Goal: Task Accomplishment & Management: Manage account settings

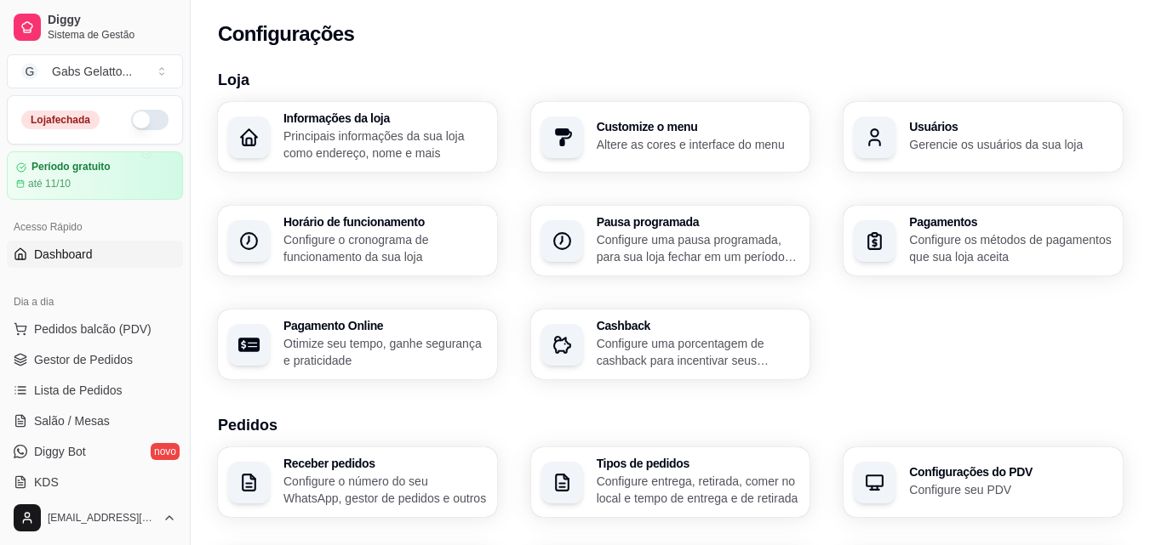
click at [100, 263] on link "Dashboard" at bounding box center [95, 254] width 176 height 27
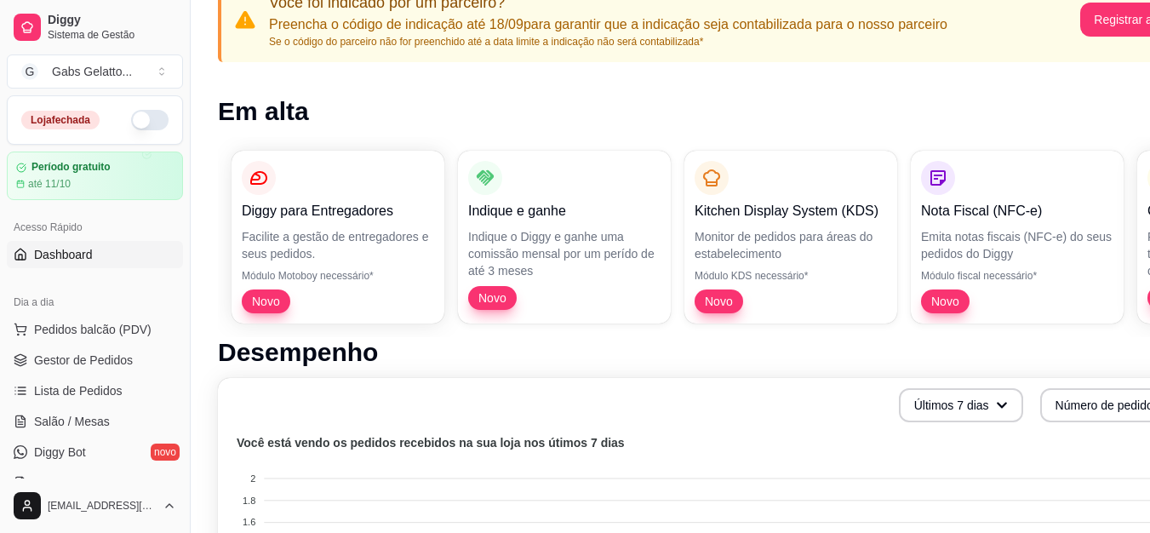
scroll to position [143, 77]
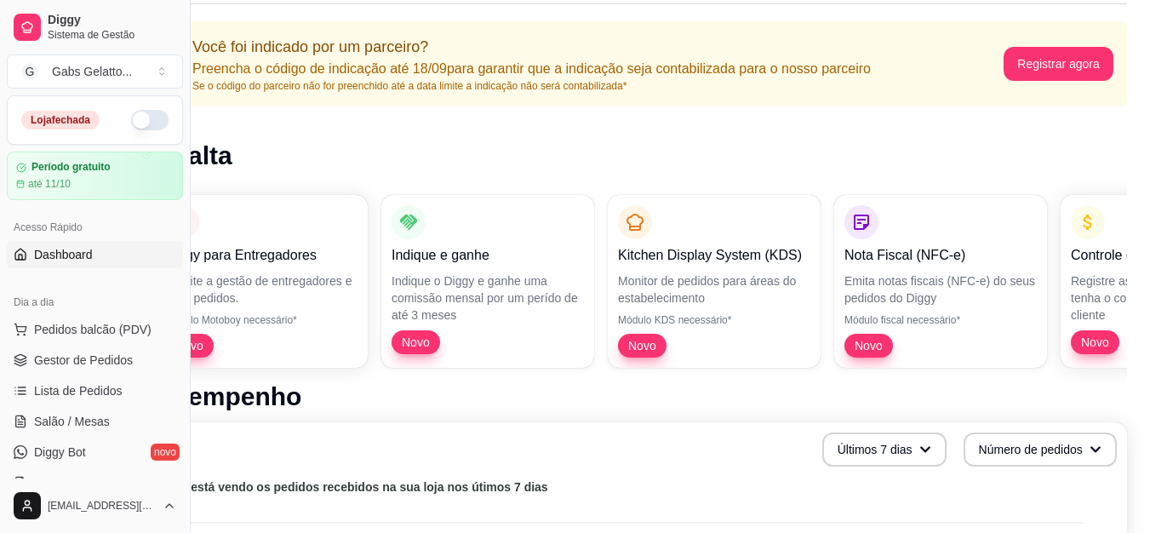
click at [1085, 230] on icon "button" at bounding box center [1087, 222] width 20 height 20
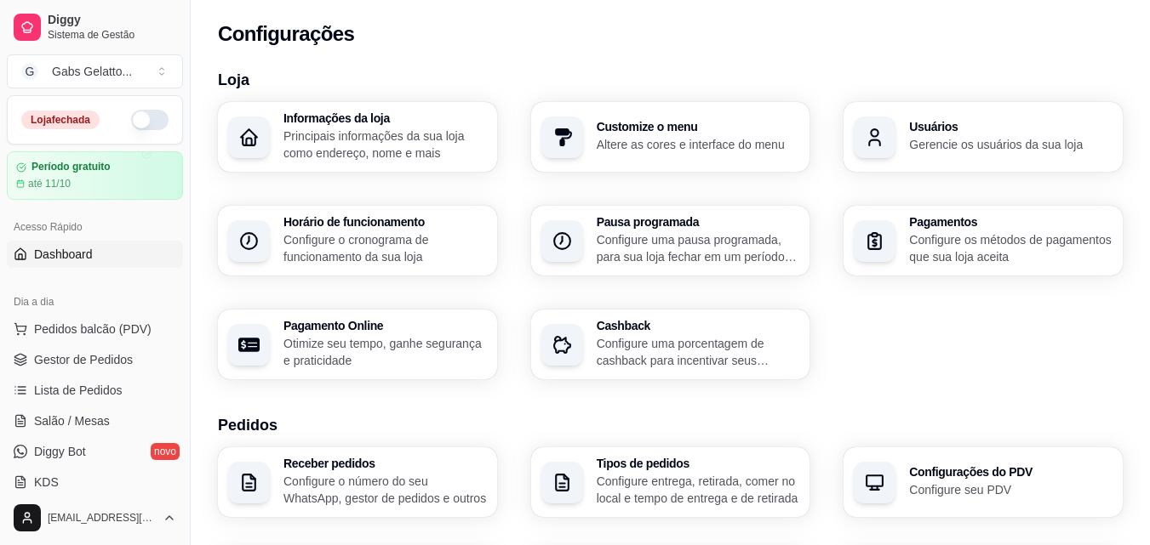
click at [106, 253] on link "Dashboard" at bounding box center [95, 254] width 176 height 27
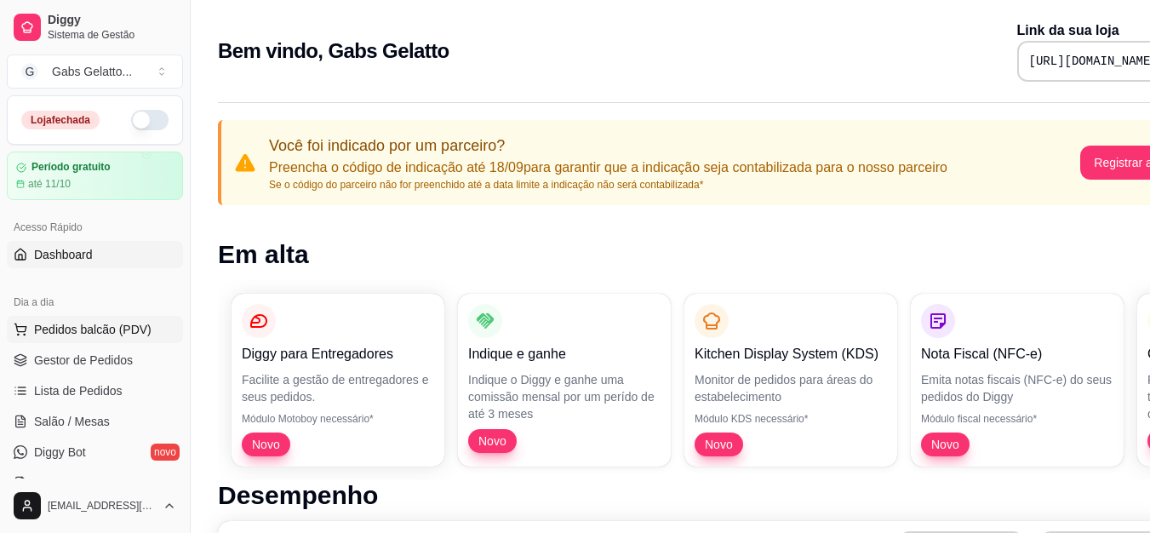
click at [110, 333] on span "Pedidos balcão (PDV)" at bounding box center [92, 329] width 117 height 17
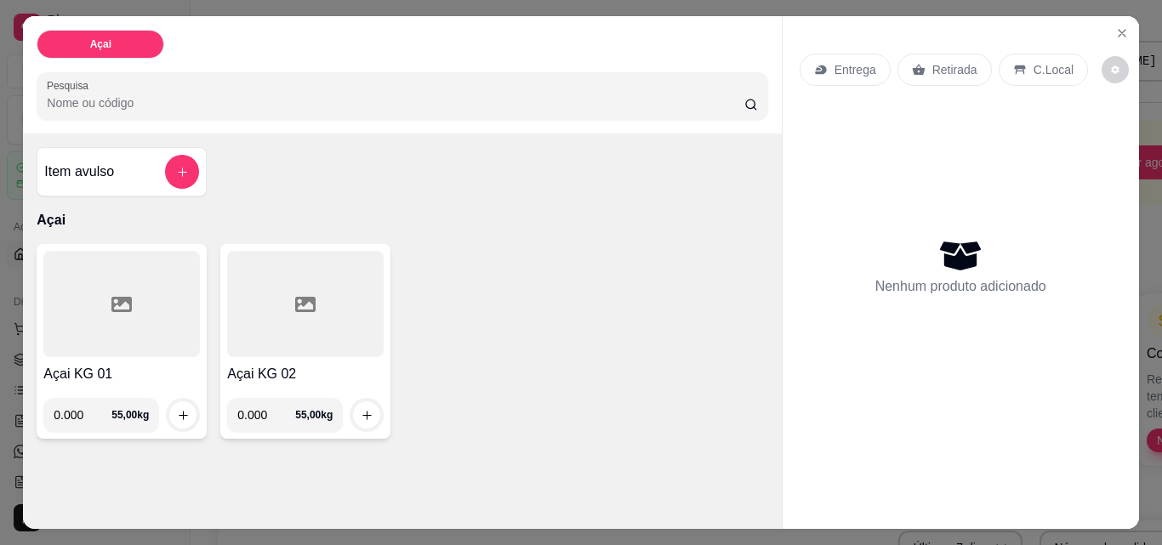
click at [128, 322] on div at bounding box center [121, 304] width 157 height 106
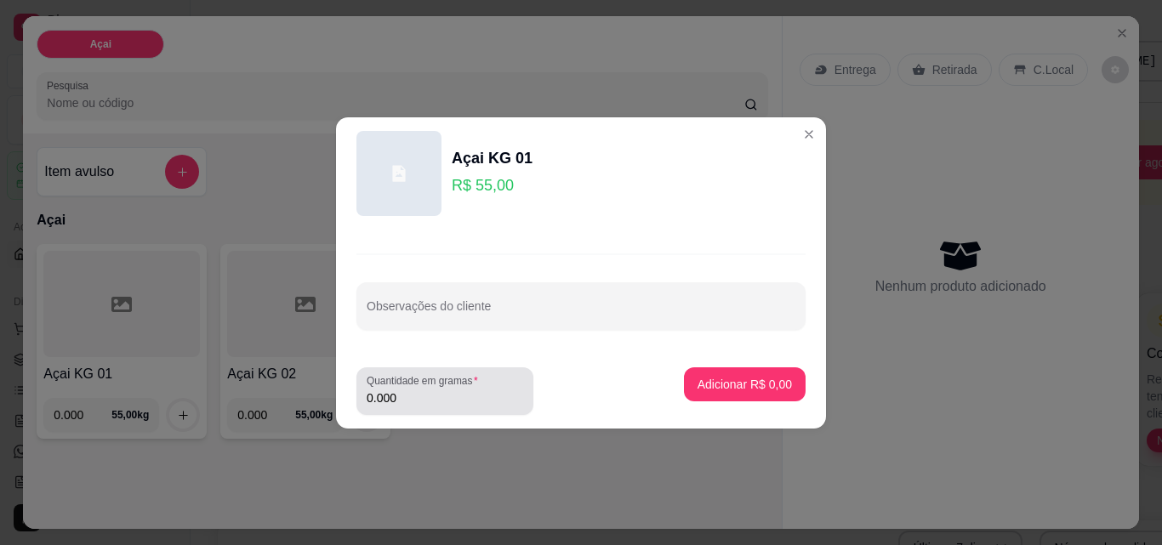
click at [420, 396] on input "0.000" at bounding box center [445, 398] width 157 height 17
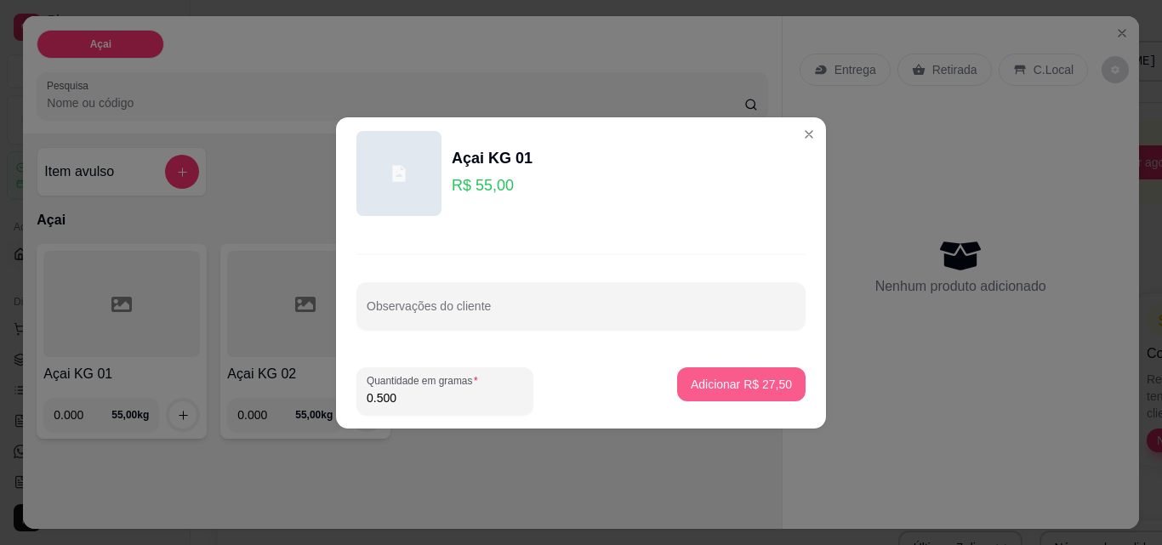
type input "0.500"
click at [744, 397] on button "Adicionar R$ 27,50" at bounding box center [741, 385] width 128 height 34
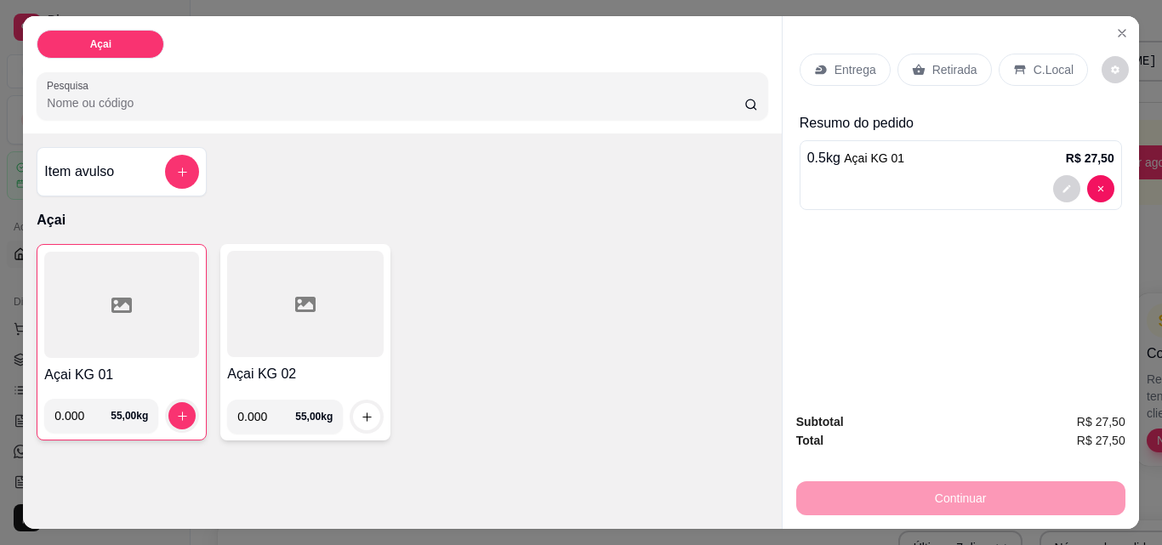
click at [1022, 72] on div "C.Local" at bounding box center [1043, 70] width 89 height 32
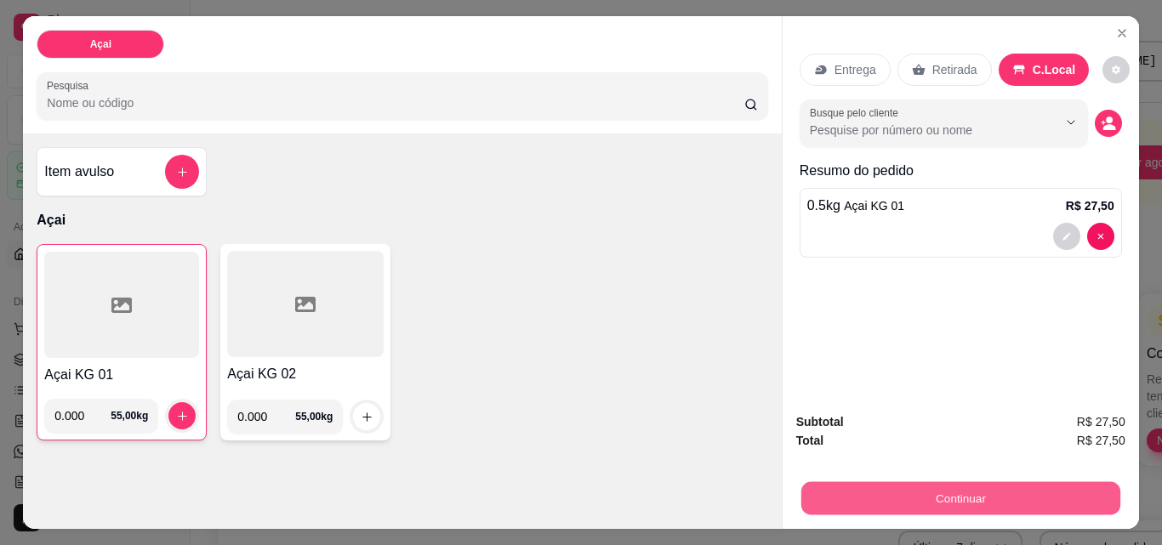
click at [959, 482] on button "Continuar" at bounding box center [960, 498] width 319 height 33
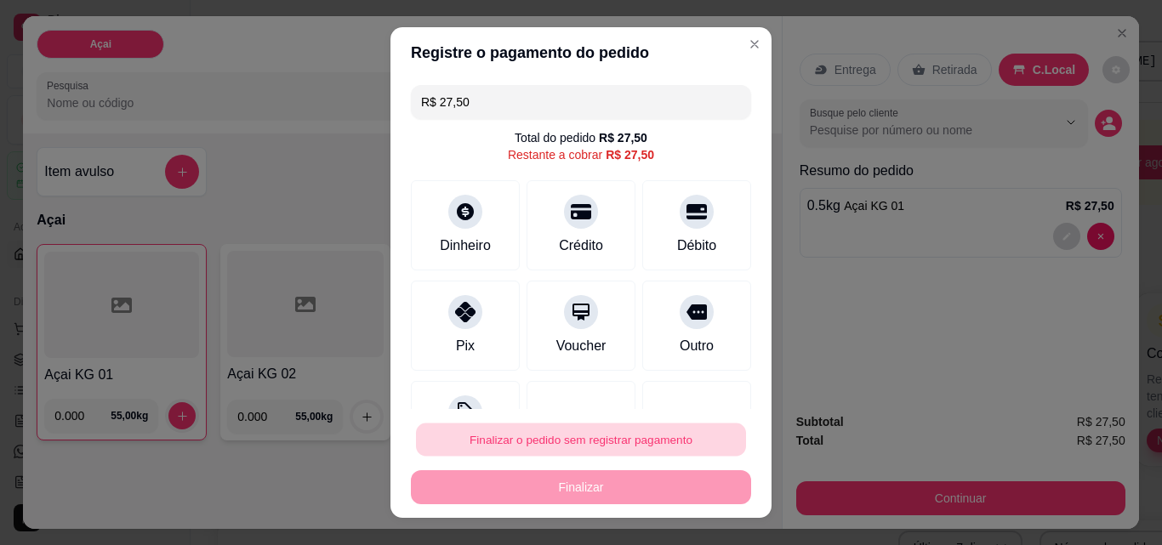
click at [650, 437] on button "Finalizar o pedido sem registrar pagamento" at bounding box center [581, 440] width 330 height 33
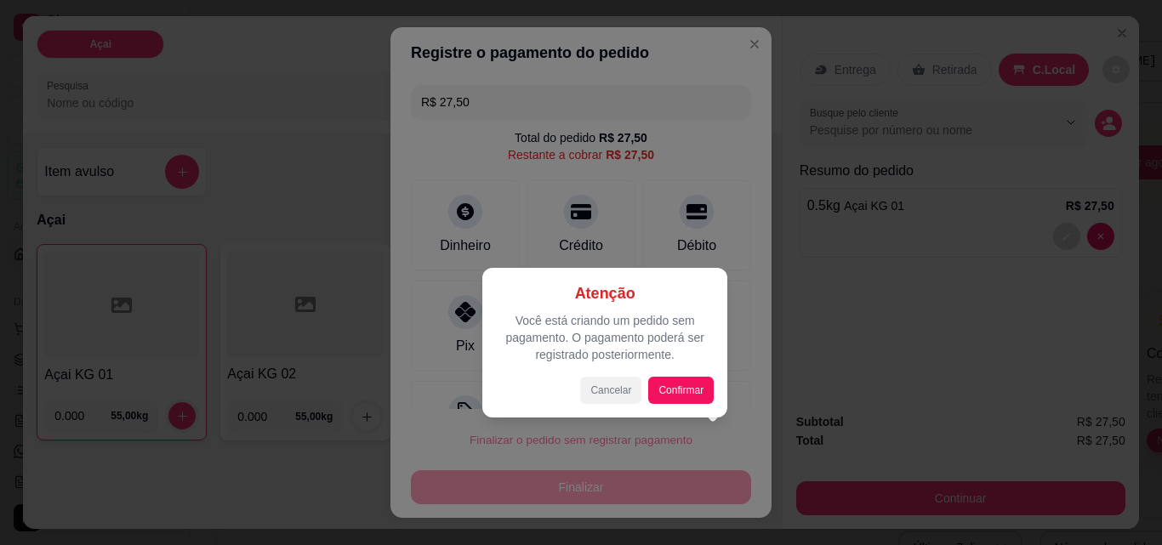
click at [618, 393] on button "Cancelar" at bounding box center [610, 390] width 61 height 27
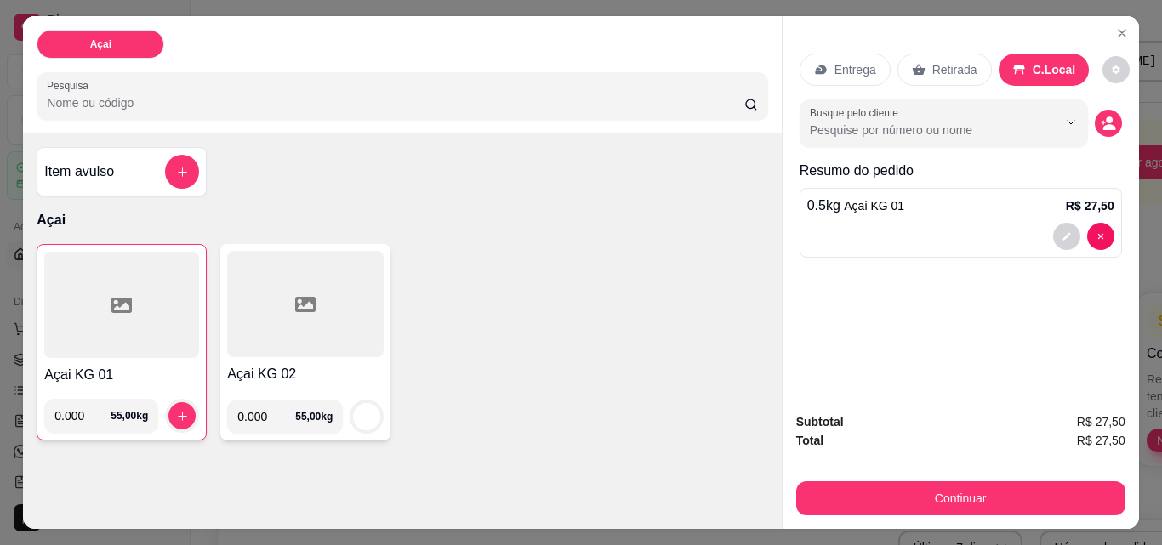
click at [260, 306] on div at bounding box center [305, 304] width 157 height 106
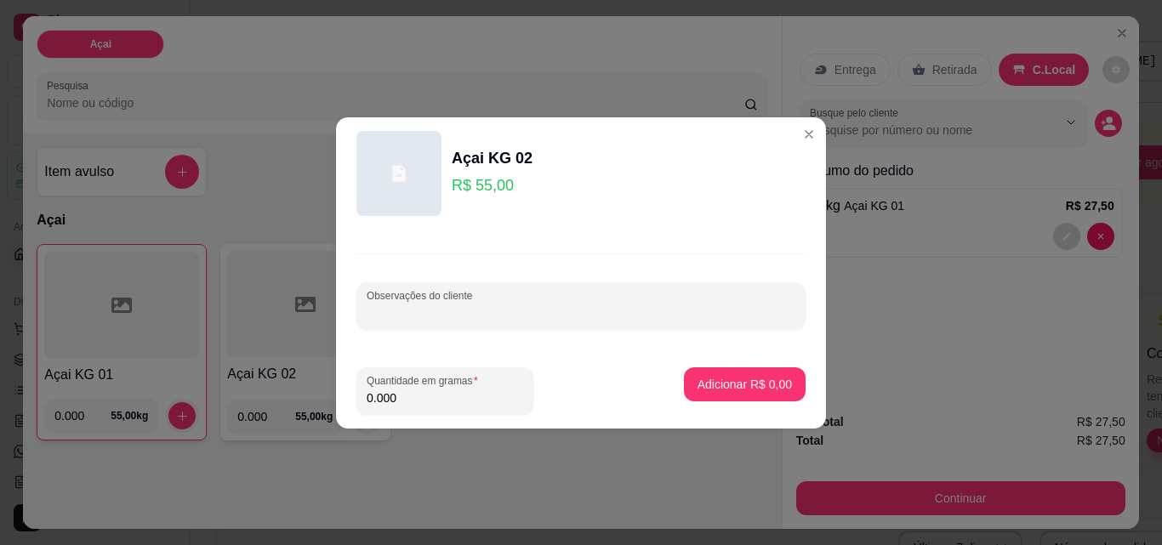
drag, startPoint x: 478, startPoint y: 308, endPoint x: 463, endPoint y: 312, distance: 15.9
click at [471, 308] on input "Observações do cliente" at bounding box center [581, 313] width 429 height 17
click at [411, 400] on input "0.000" at bounding box center [445, 398] width 157 height 17
type input "0.250"
click at [693, 387] on p "Adicionar R$ 13,75" at bounding box center [742, 384] width 99 height 16
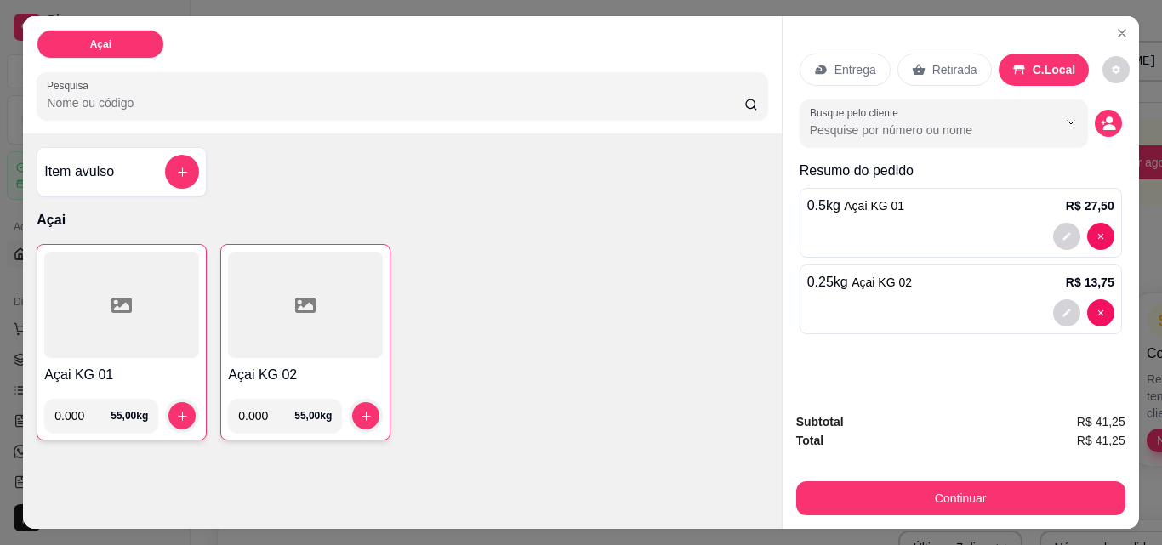
click at [115, 307] on icon at bounding box center [121, 305] width 20 height 20
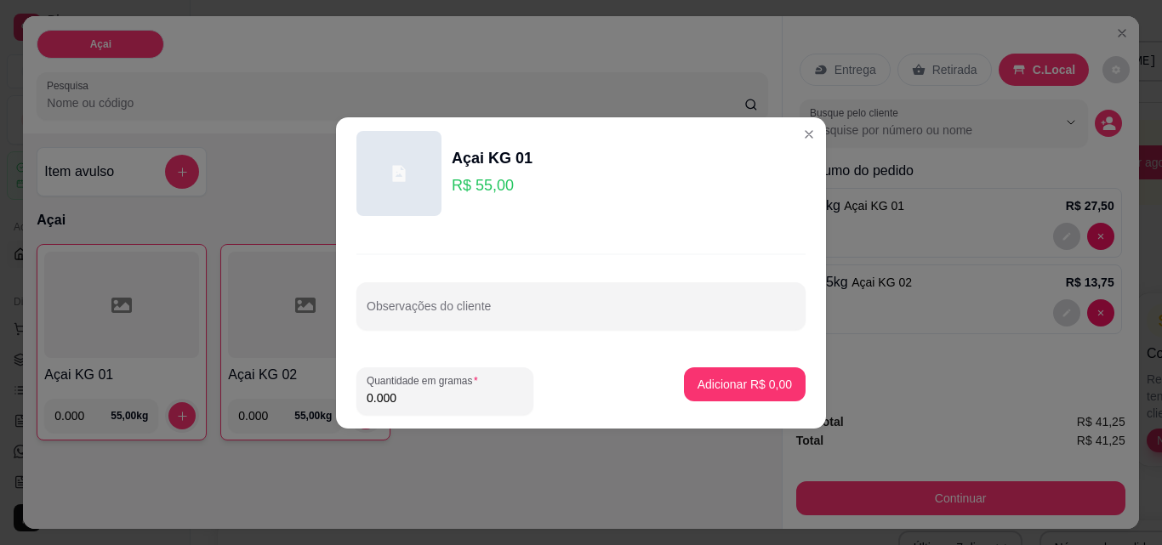
click at [457, 398] on input "0.000" at bounding box center [445, 398] width 157 height 17
type input "0.050"
click at [762, 391] on p "Adicionar R$ 2,75" at bounding box center [745, 384] width 94 height 17
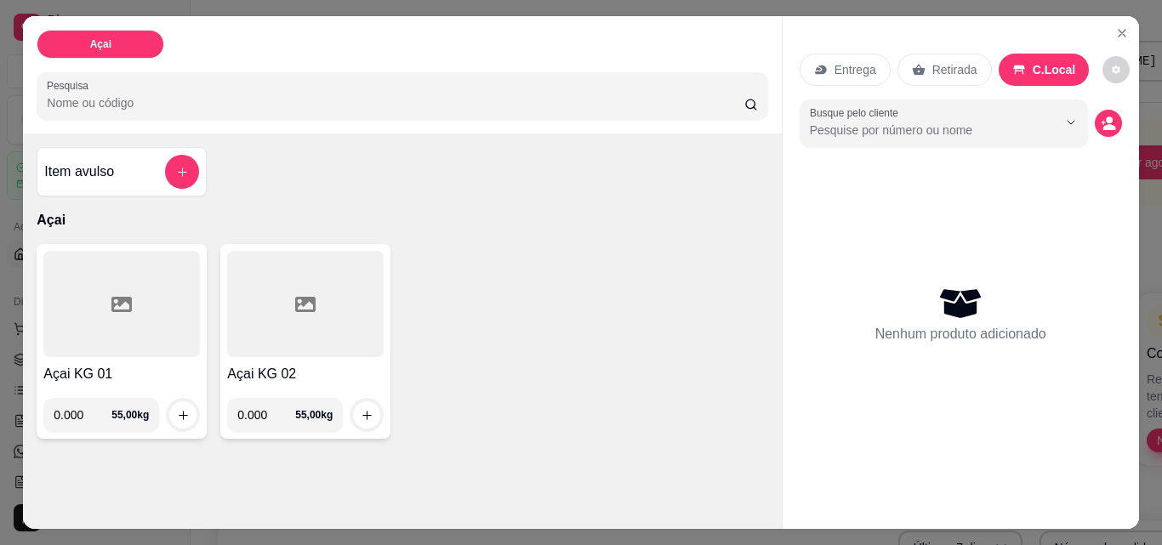
click at [67, 305] on div at bounding box center [121, 304] width 157 height 106
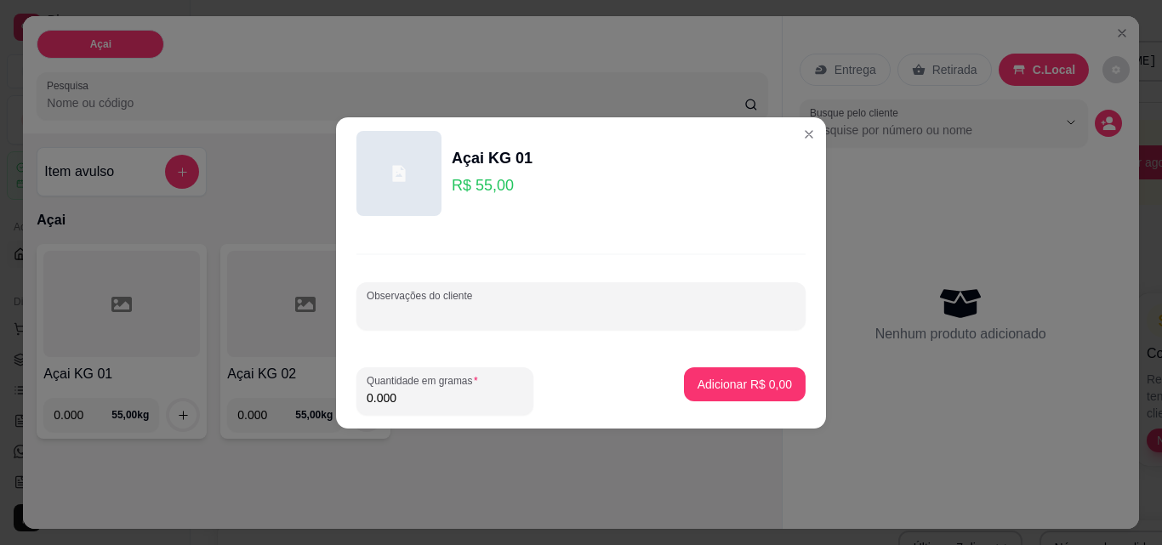
click at [481, 311] on input "Observações do cliente" at bounding box center [581, 313] width 429 height 17
click at [410, 404] on footer "Quantidade em gramas 0.000 Adicionar R$ 0,00" at bounding box center [581, 391] width 490 height 75
type input "2"
click at [411, 396] on input "0.000" at bounding box center [445, 398] width 157 height 17
type input "0.250"
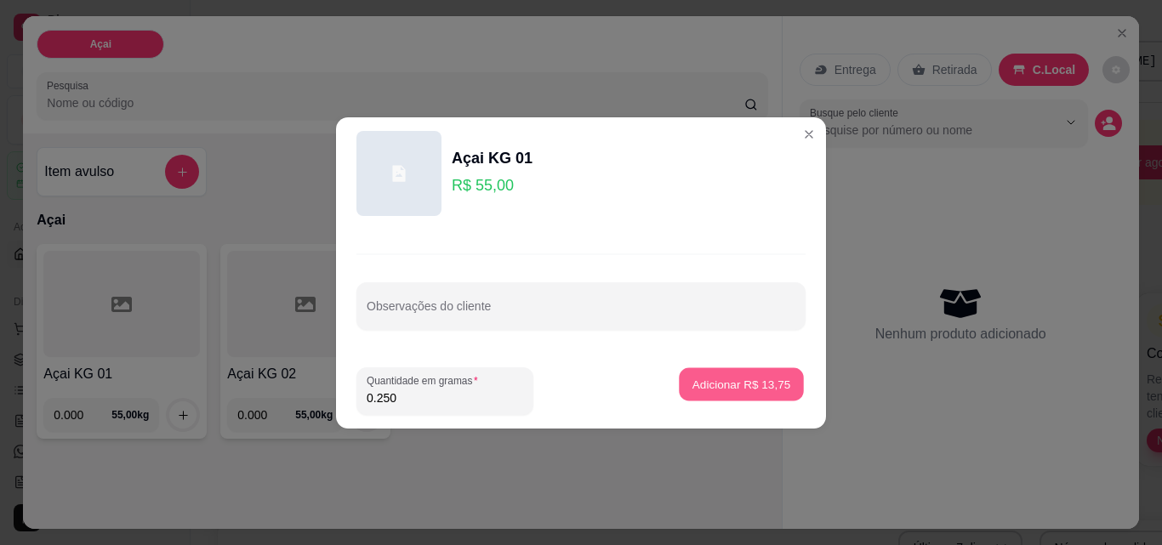
click at [679, 372] on button "Adicionar R$ 13,75" at bounding box center [741, 384] width 125 height 33
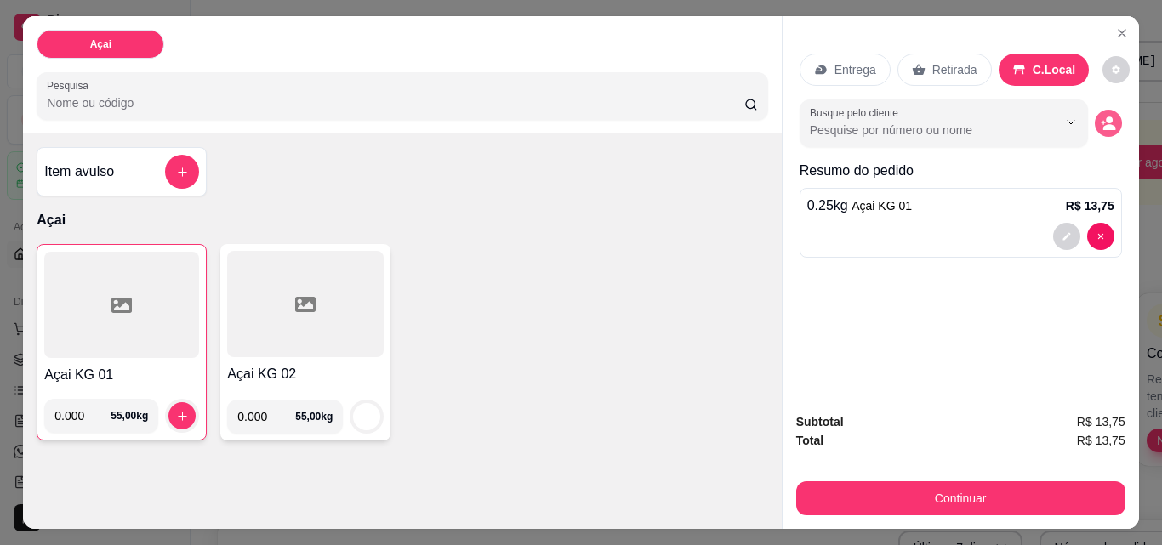
click at [1112, 125] on button "decrease-product-quantity" at bounding box center [1108, 123] width 27 height 27
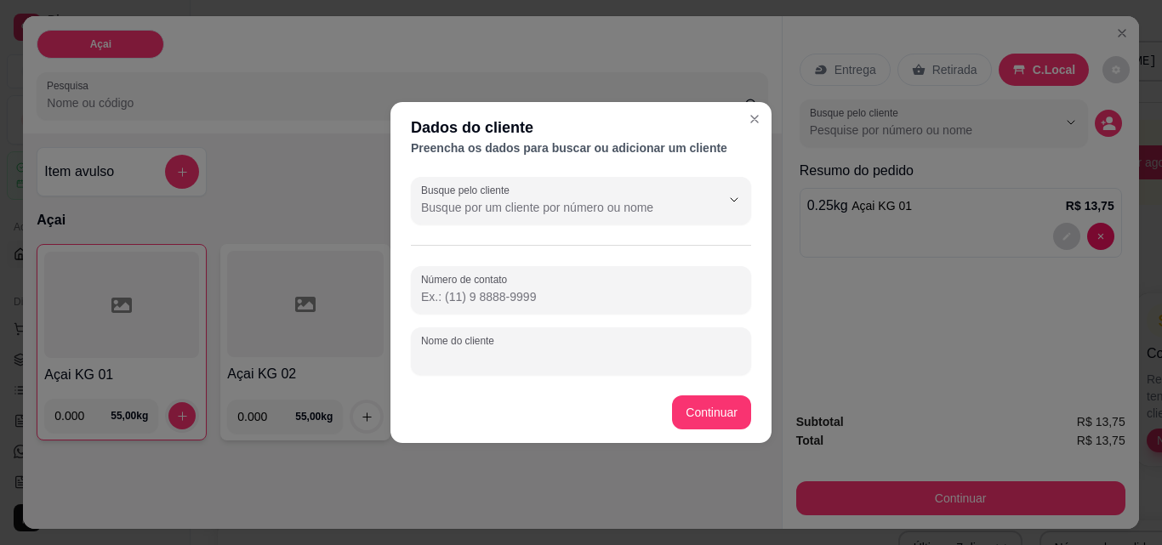
click at [499, 364] on input "Nome do cliente" at bounding box center [581, 358] width 320 height 17
type input "JUNIOR"
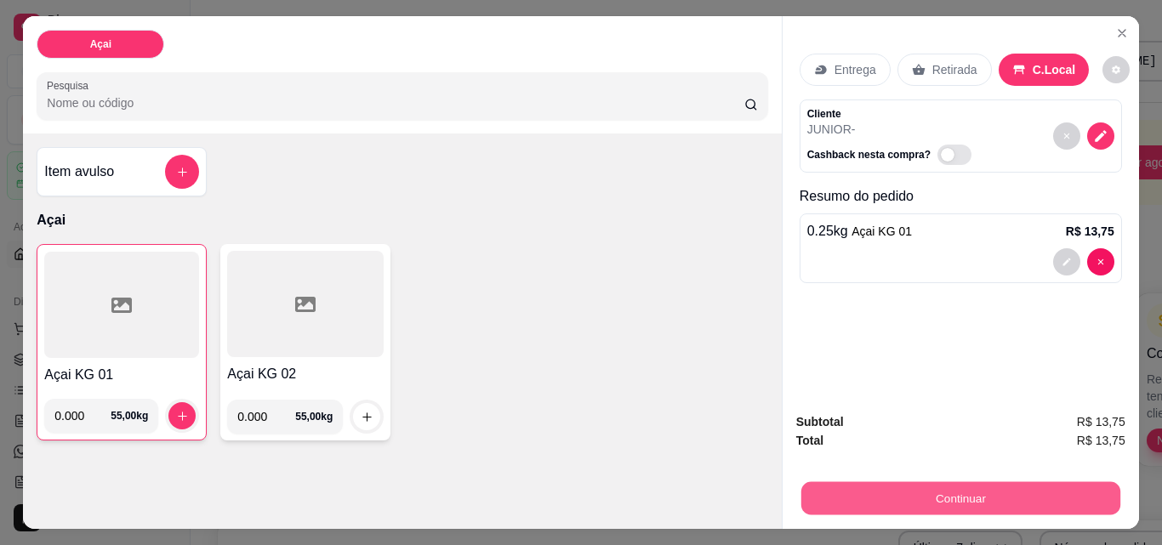
click at [899, 493] on button "Continuar" at bounding box center [960, 498] width 319 height 33
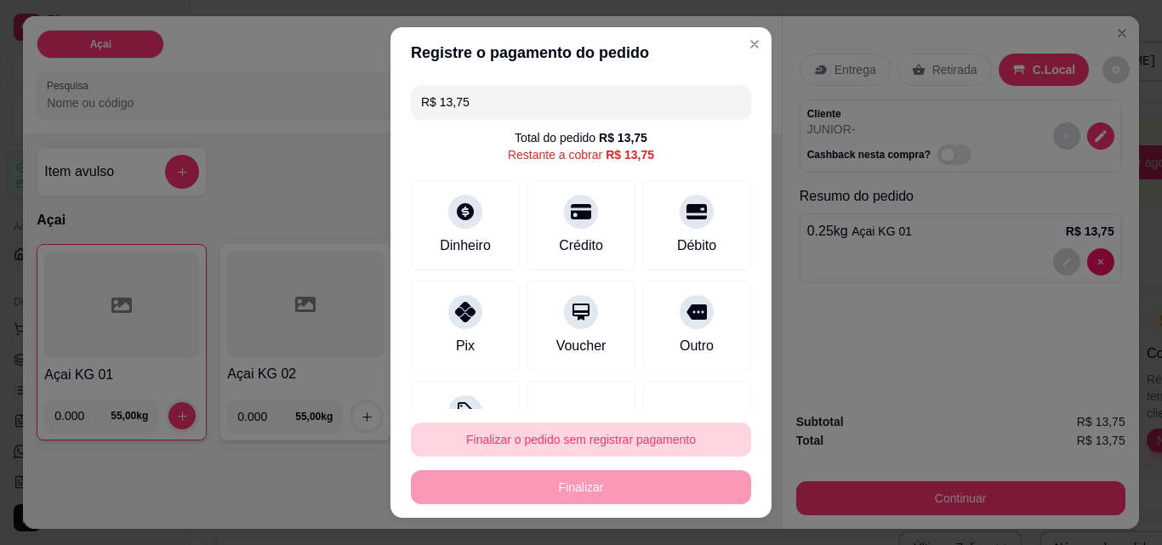
click at [592, 437] on button "Finalizar o pedido sem registrar pagamento" at bounding box center [581, 440] width 340 height 34
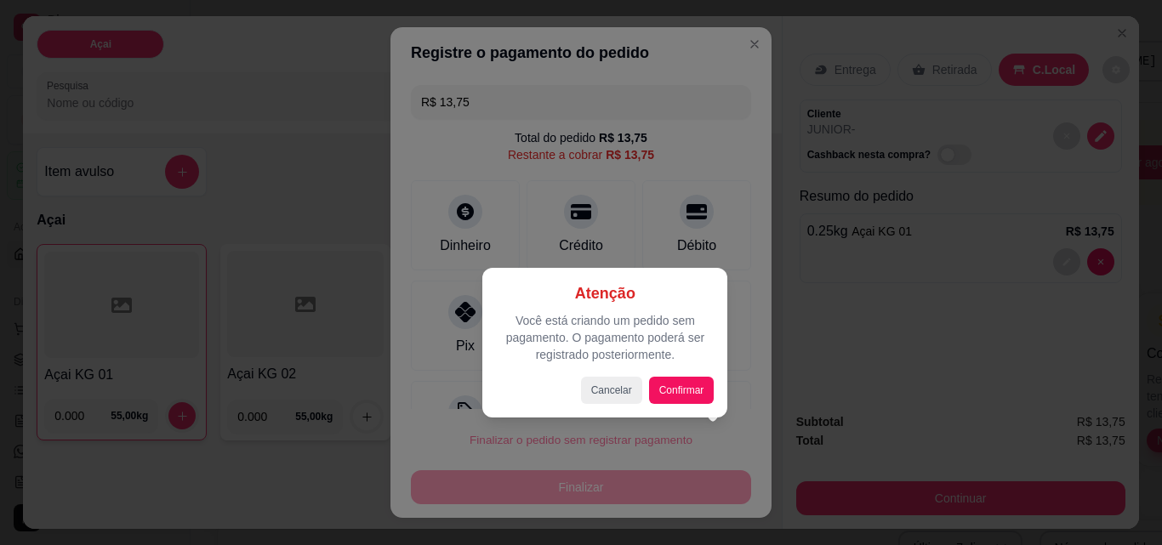
click at [671, 406] on div "Atenção Você está criando um pedido sem pagamento. O pagamento poderá ser regis…" at bounding box center [604, 343] width 245 height 150
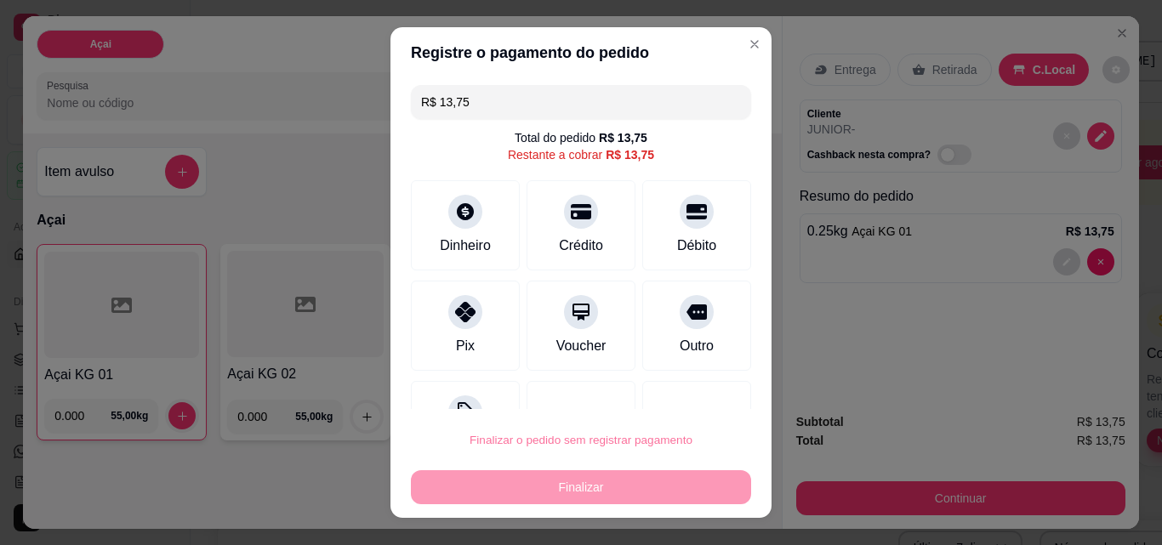
click at [680, 392] on button "Confirmar" at bounding box center [679, 392] width 63 height 26
type input "R$ 0,00"
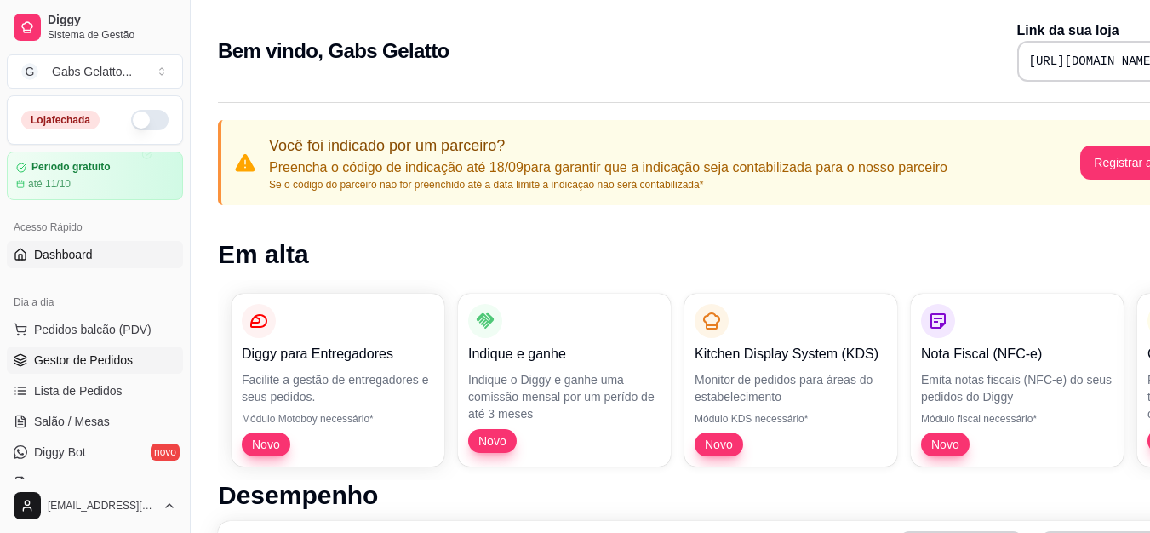
click at [106, 357] on span "Gestor de Pedidos" at bounding box center [83, 359] width 99 height 17
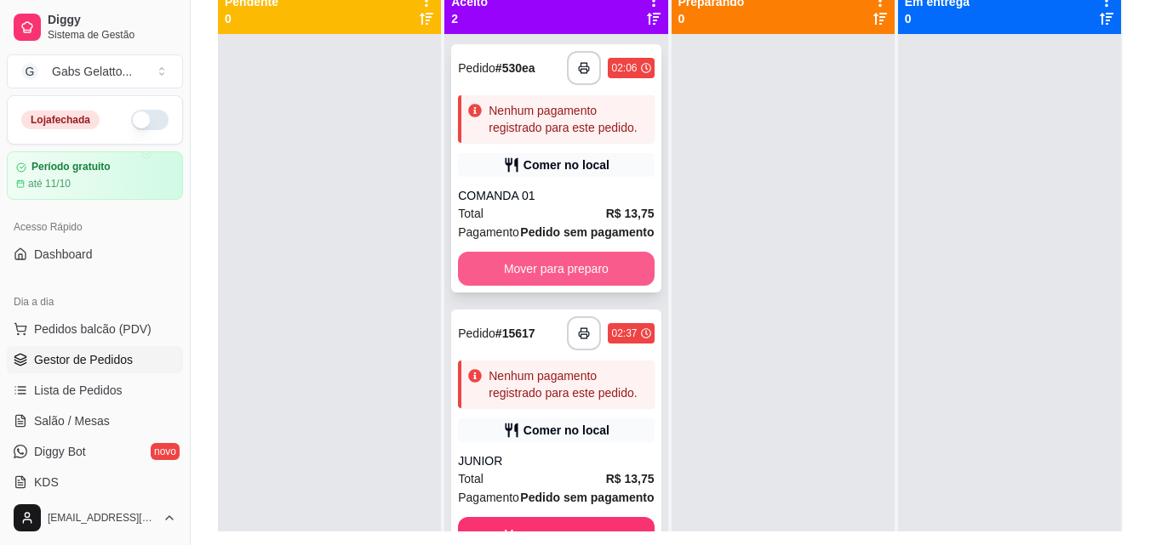
scroll to position [174, 0]
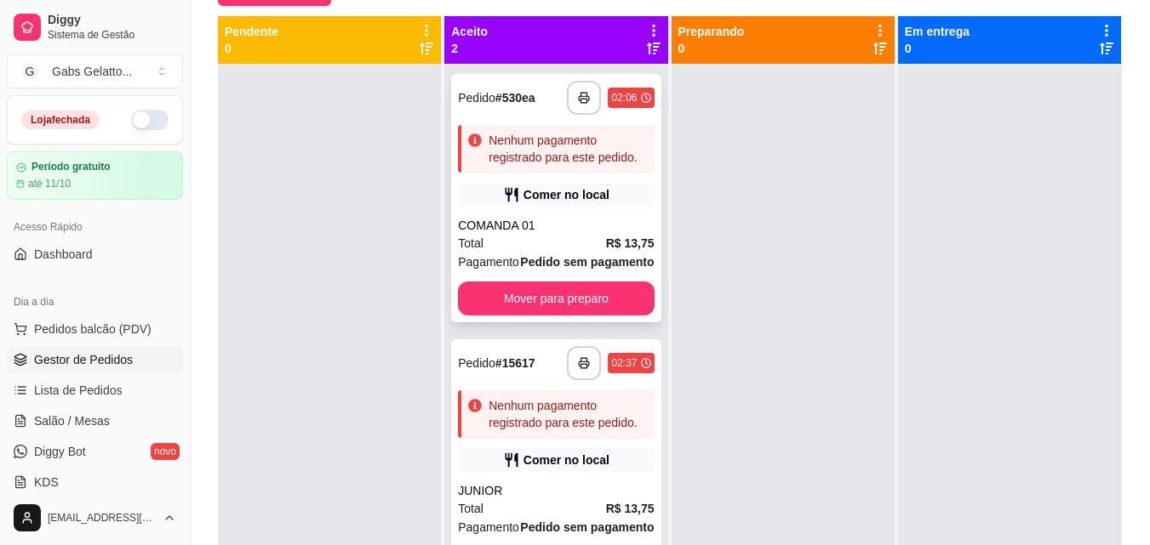
click at [573, 203] on div "Comer no local" at bounding box center [566, 194] width 86 height 17
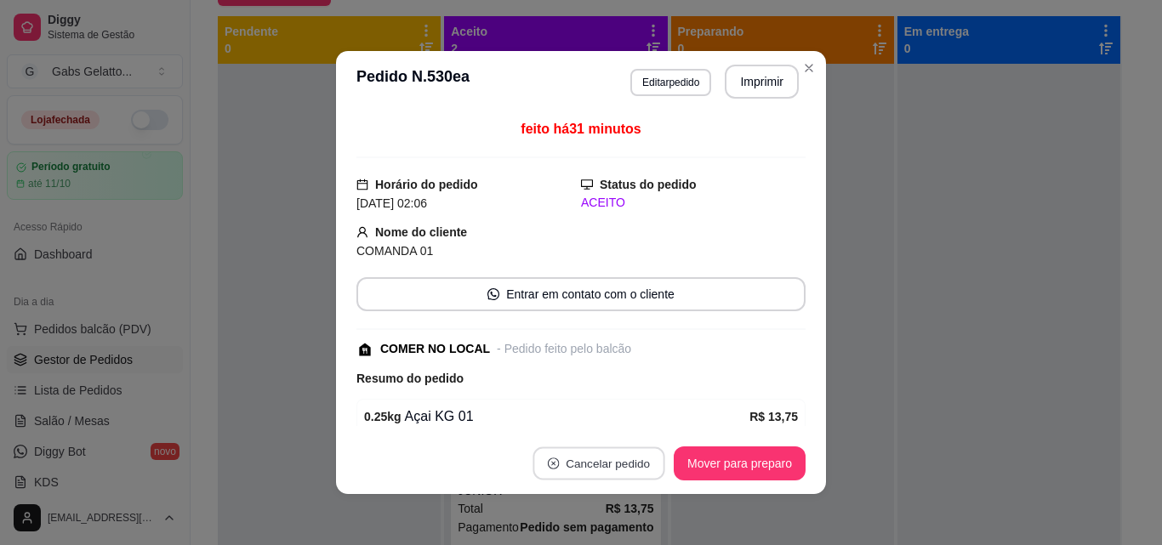
click at [579, 462] on button "Cancelar pedido" at bounding box center [599, 464] width 132 height 33
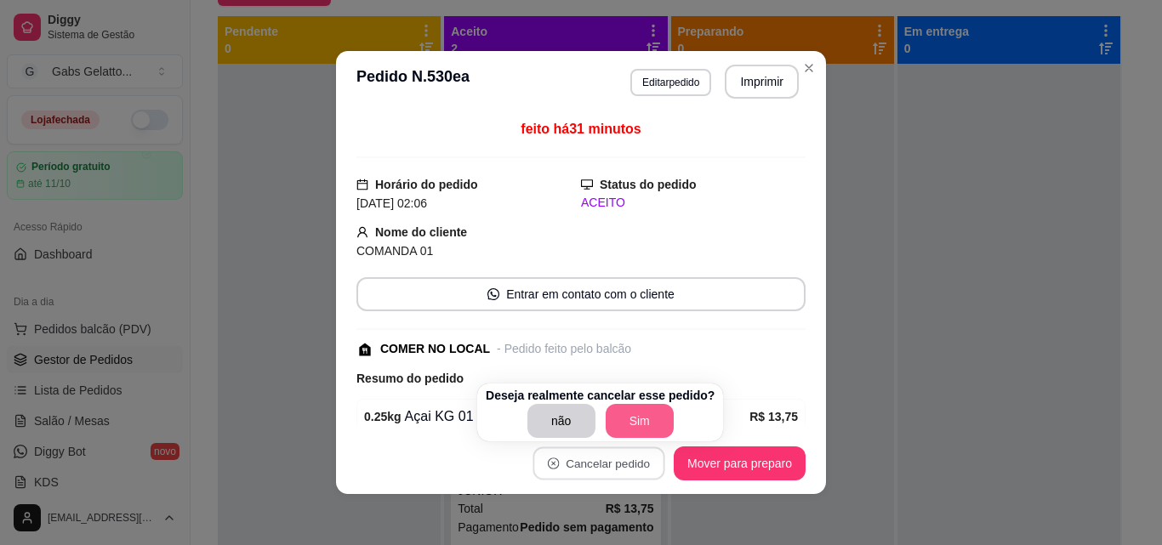
click at [627, 434] on button "Sim" at bounding box center [640, 421] width 68 height 34
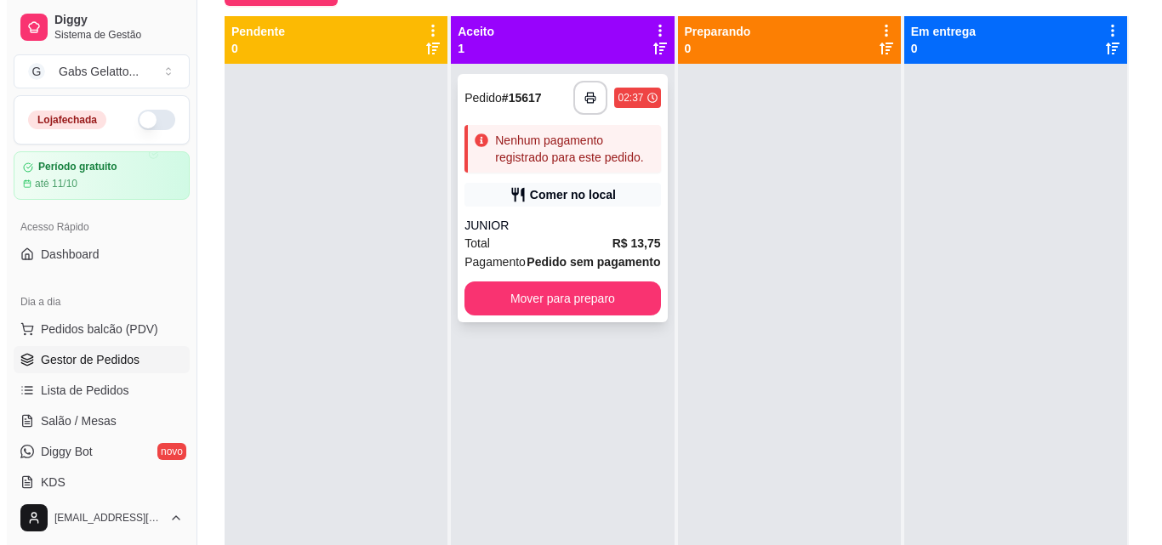
scroll to position [89, 0]
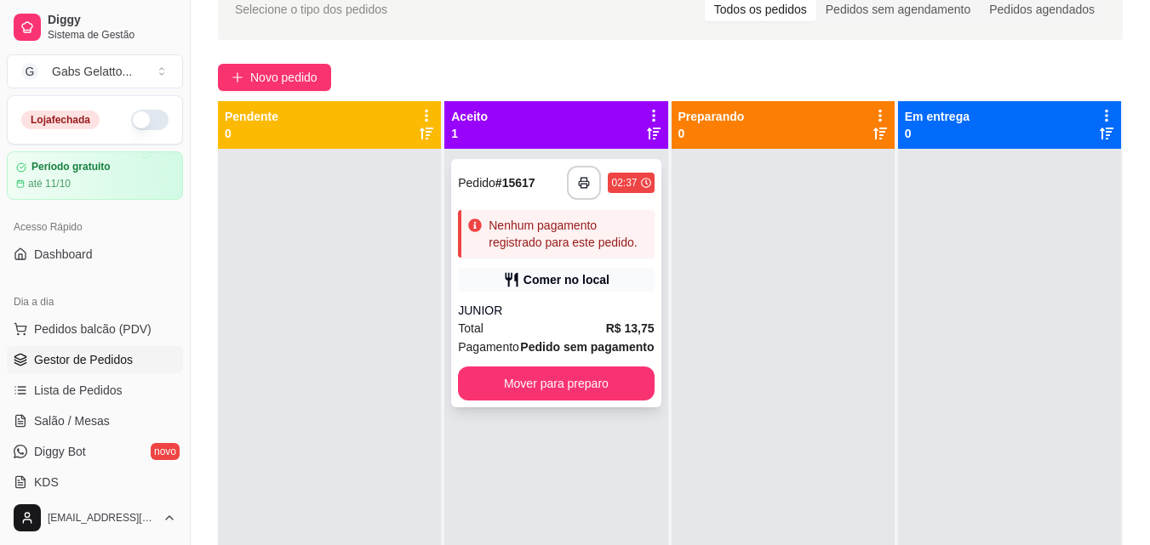
click at [593, 243] on div "Nenhum pagamento registrado para este pedido." at bounding box center [567, 234] width 158 height 34
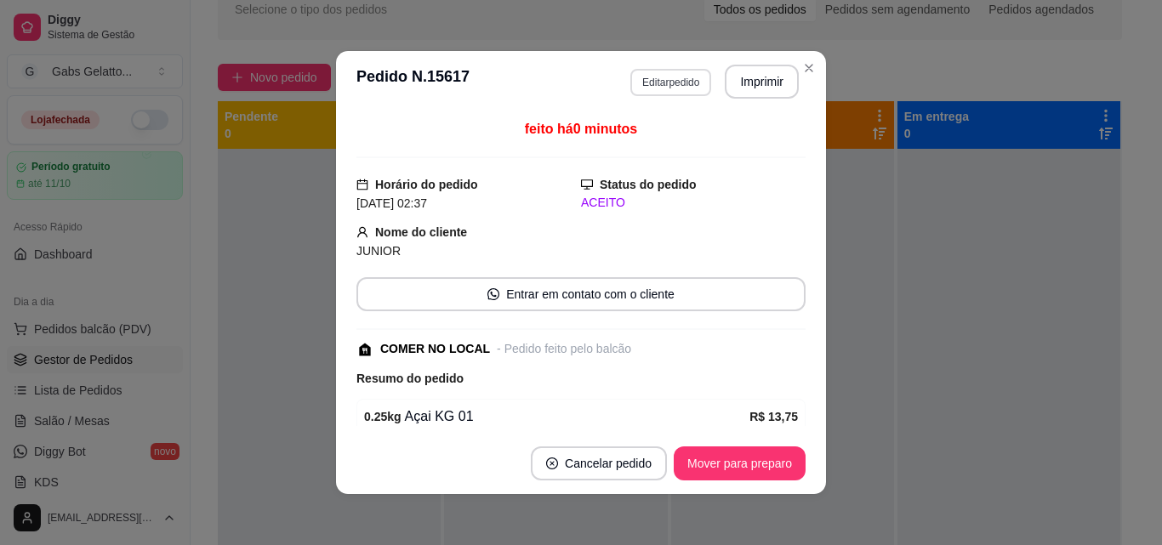
click at [688, 87] on button "Editar pedido" at bounding box center [671, 82] width 81 height 27
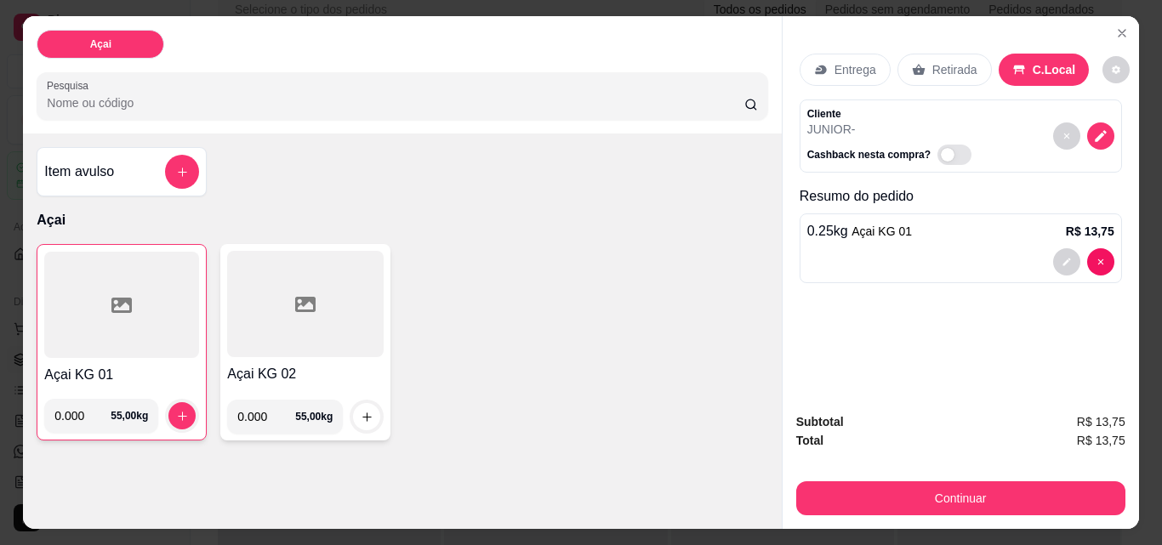
click at [942, 66] on p "Retirada" at bounding box center [955, 69] width 45 height 17
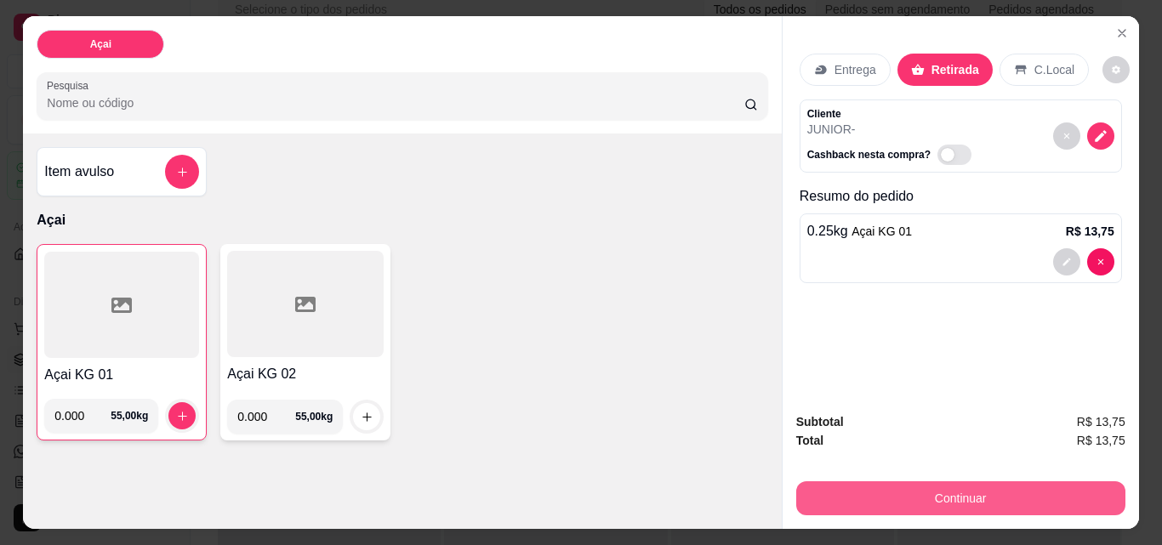
click at [928, 485] on button "Continuar" at bounding box center [960, 499] width 329 height 34
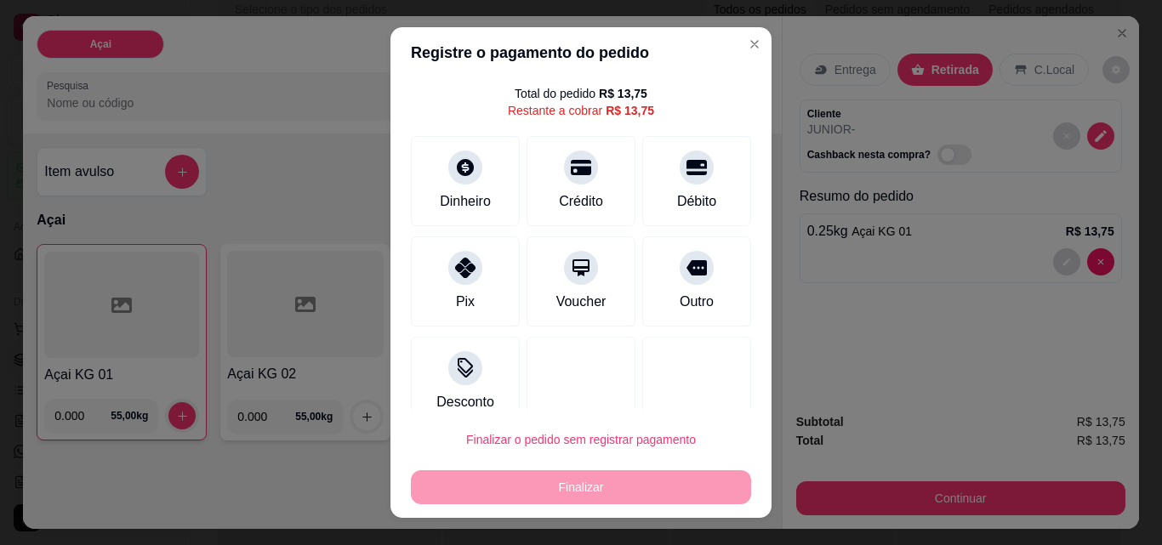
scroll to position [69, 0]
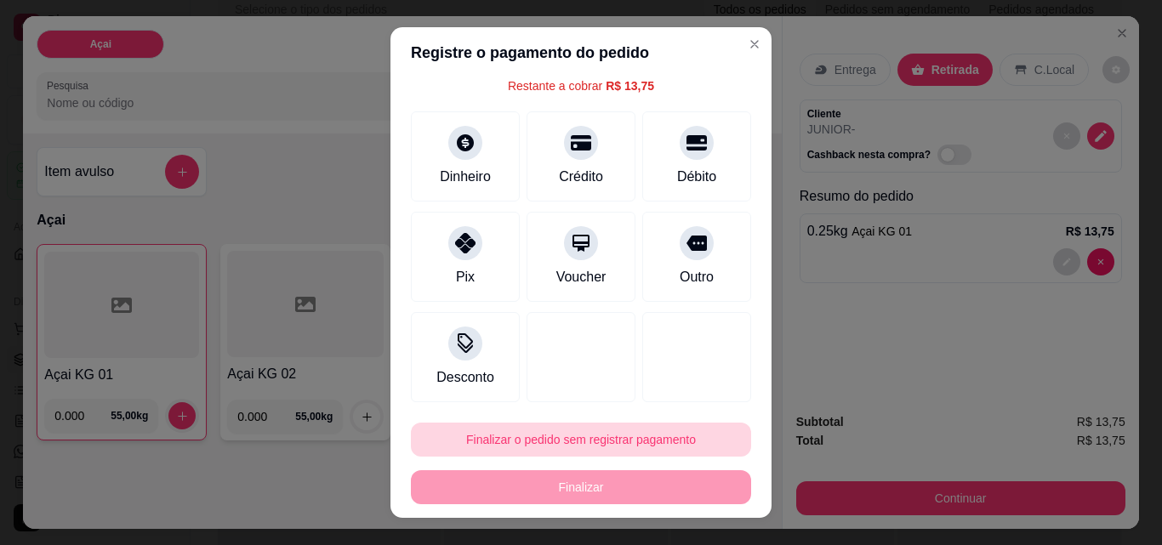
click at [559, 443] on button "Finalizar o pedido sem registrar pagamento" at bounding box center [581, 440] width 340 height 34
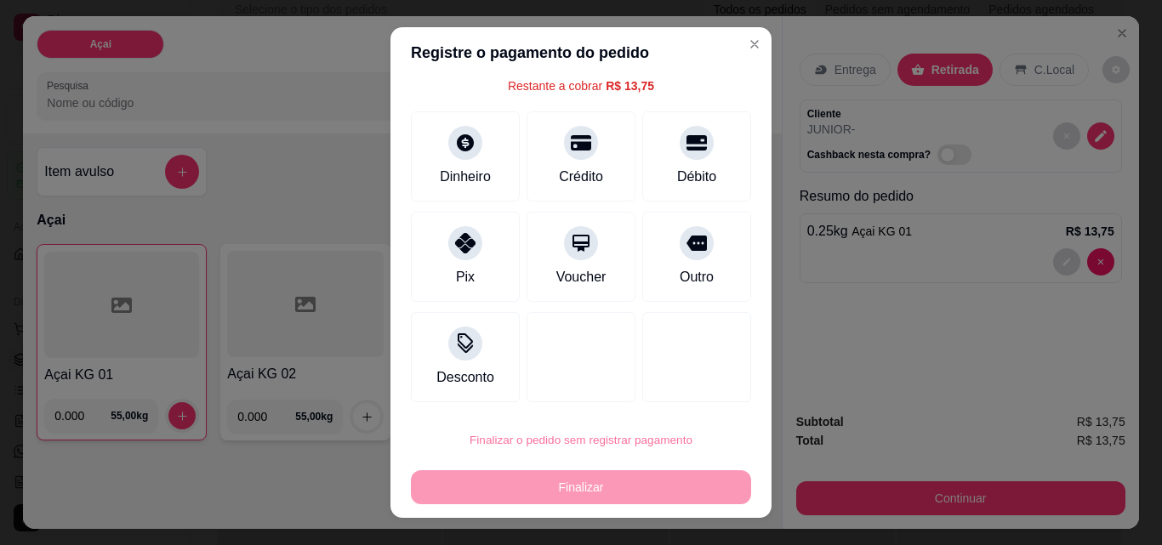
click at [667, 391] on button "Confirmar" at bounding box center [680, 392] width 60 height 26
type input "R$ 0,00"
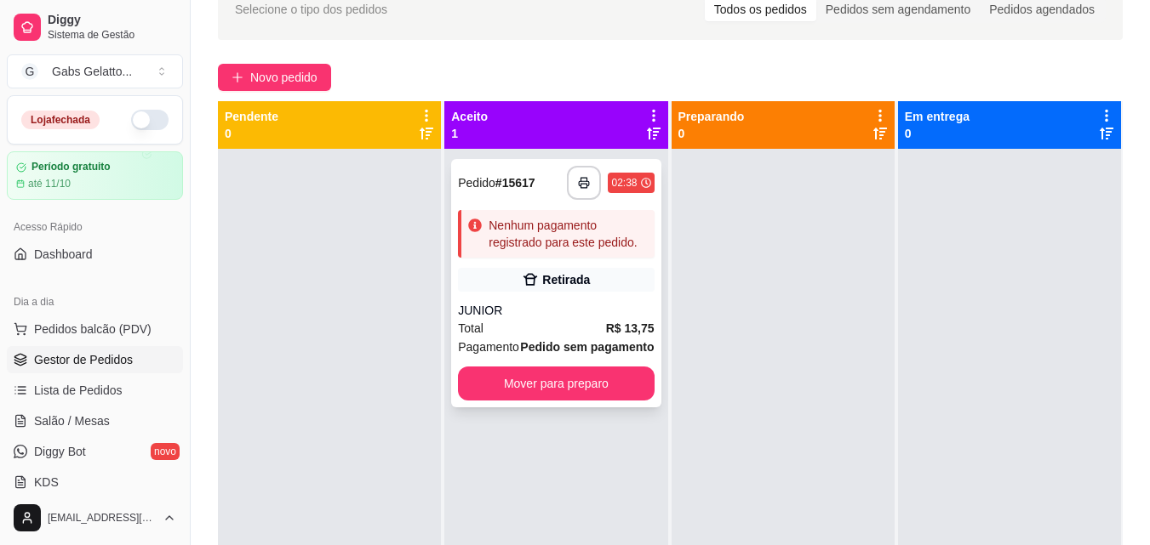
click at [581, 263] on div "**********" at bounding box center [555, 283] width 209 height 248
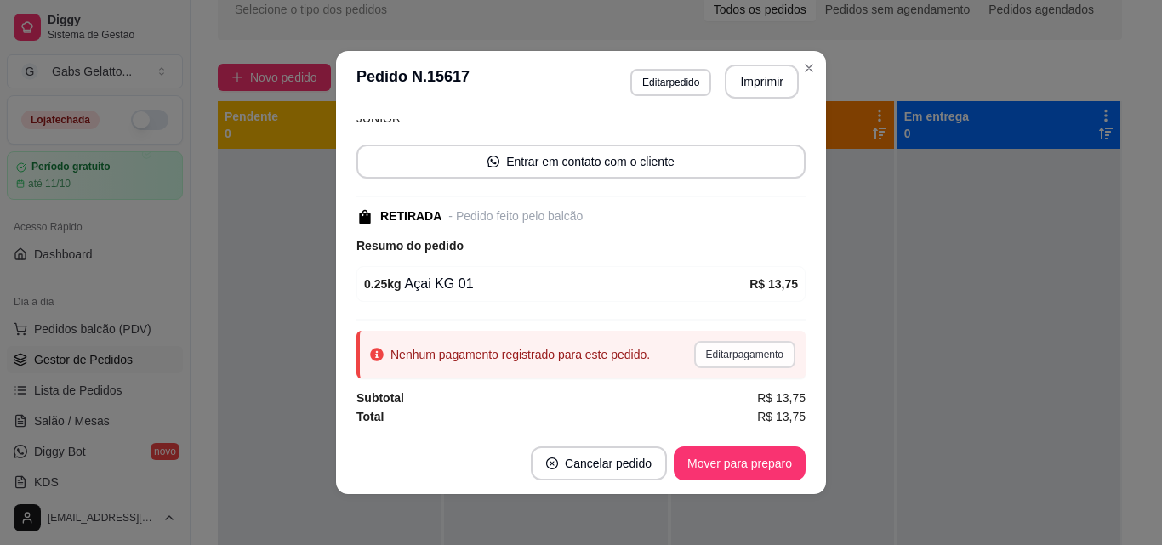
scroll to position [85, 0]
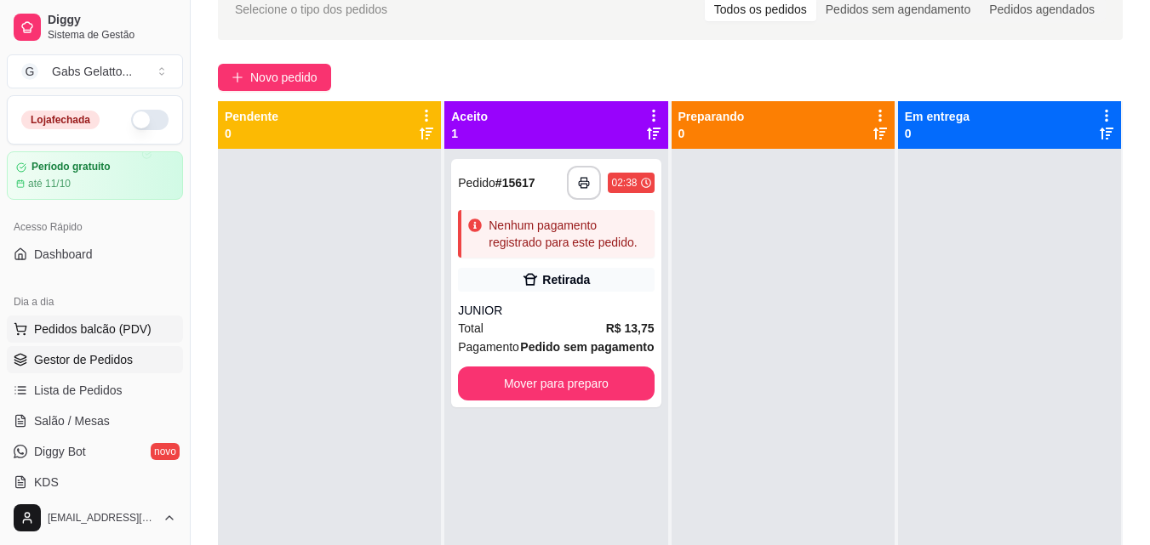
click at [112, 328] on span "Pedidos balcão (PDV)" at bounding box center [92, 329] width 117 height 17
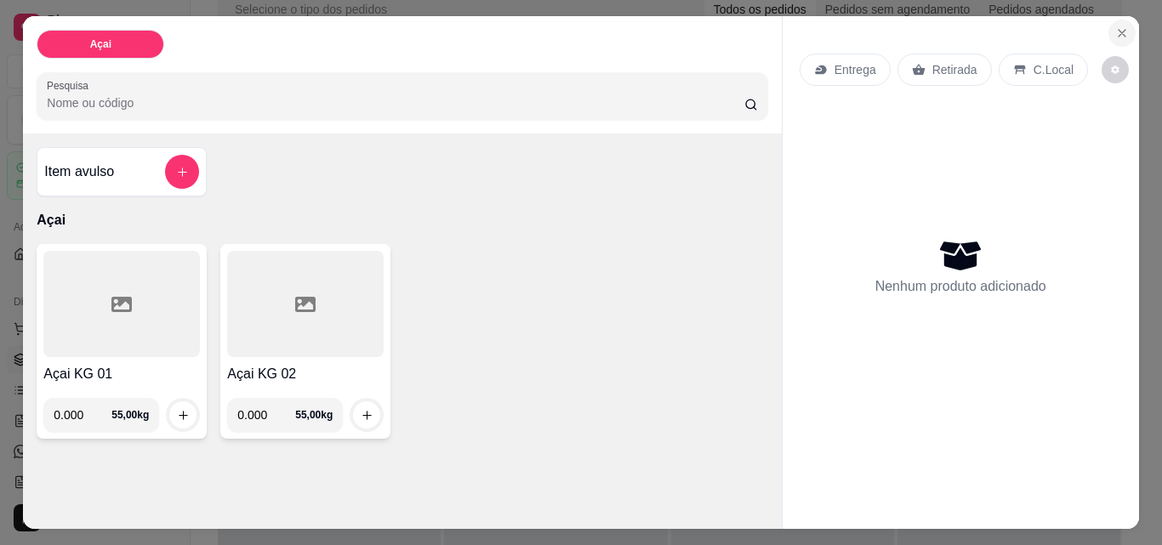
click at [1117, 26] on icon "Close" at bounding box center [1123, 33] width 14 height 14
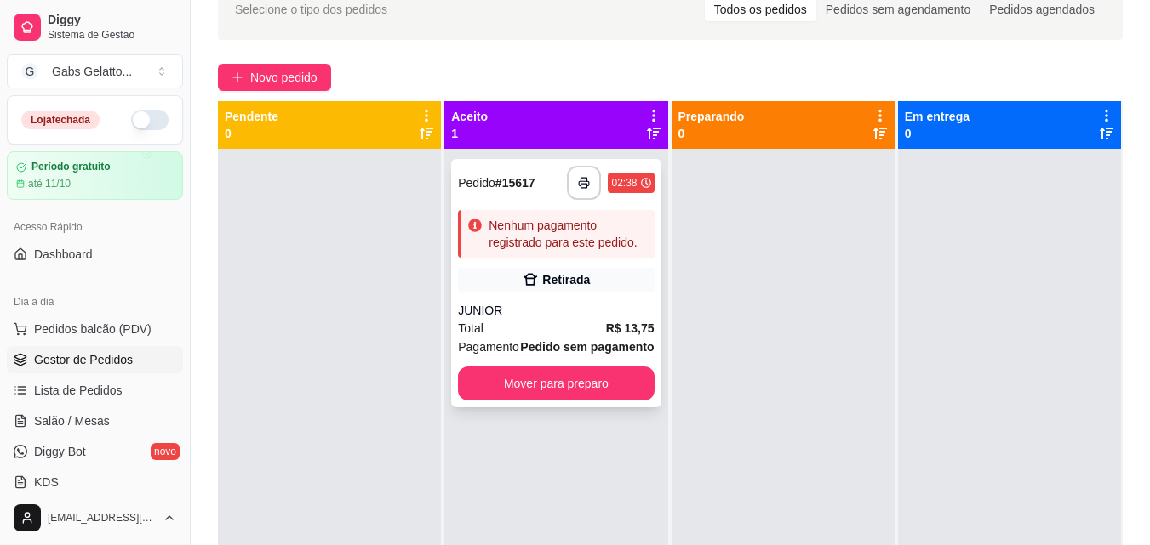
click at [549, 227] on div "Nenhum pagamento registrado para este pedido." at bounding box center [567, 234] width 158 height 34
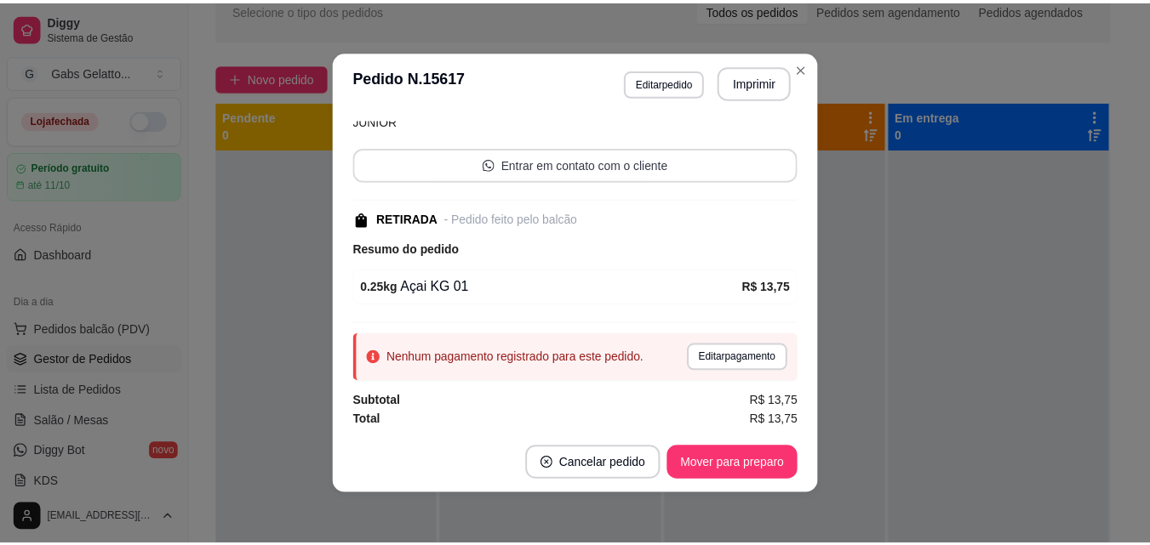
scroll to position [170, 0]
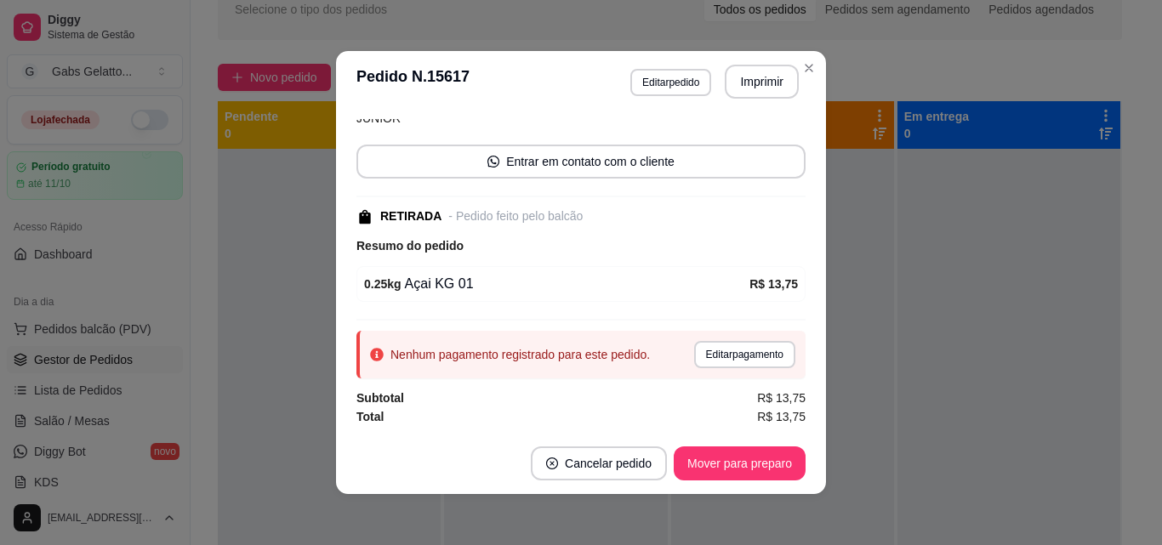
click at [687, 94] on button "Editar pedido" at bounding box center [671, 82] width 81 height 27
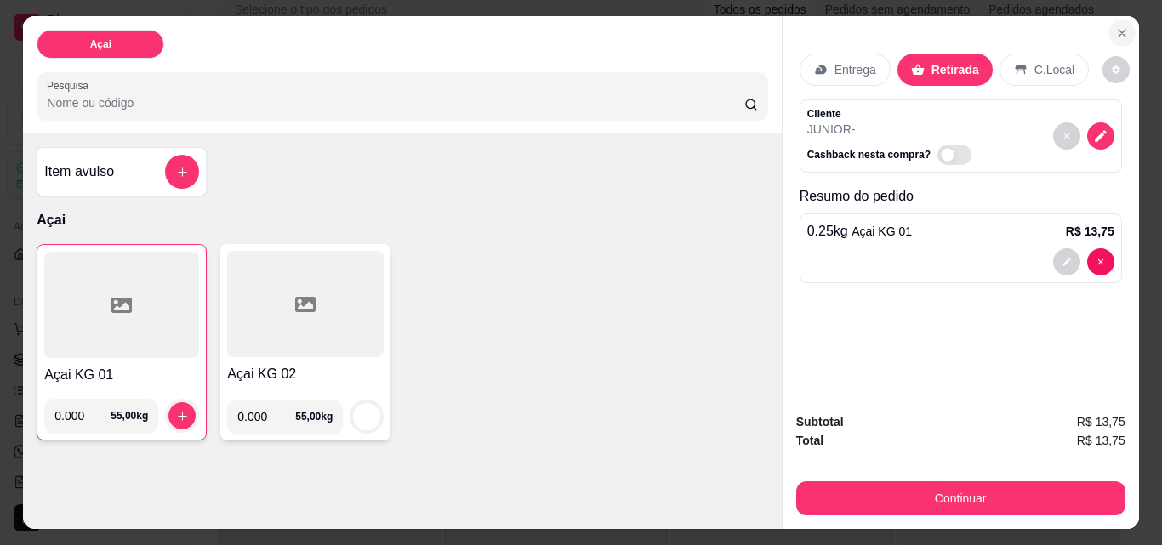
click at [1119, 30] on icon "Close" at bounding box center [1122, 33] width 7 height 7
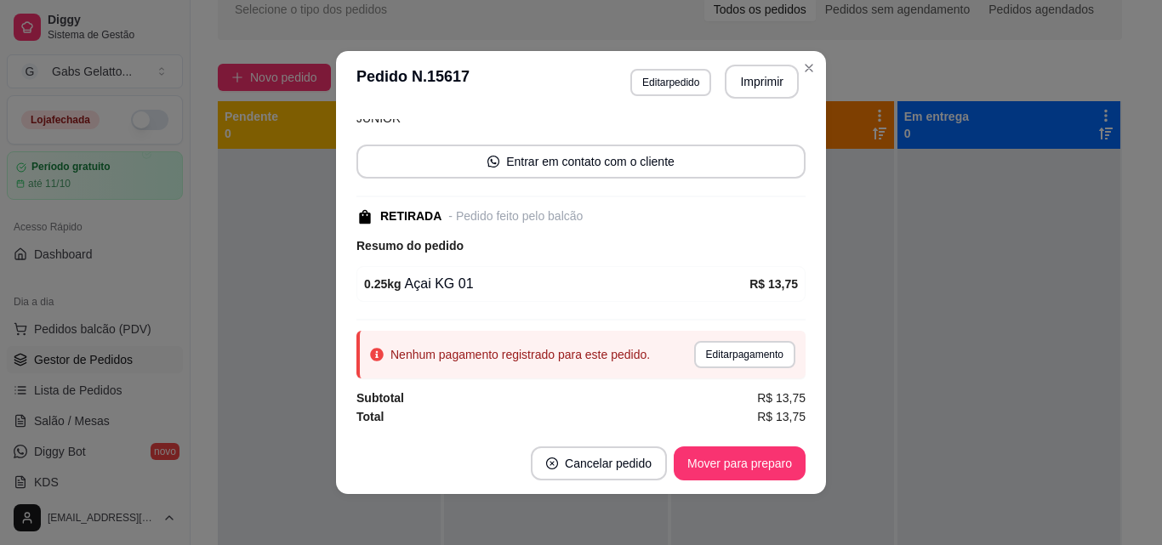
click at [600, 371] on section "**********" at bounding box center [581, 272] width 490 height 443
click at [574, 456] on button "Cancelar pedido" at bounding box center [599, 464] width 136 height 34
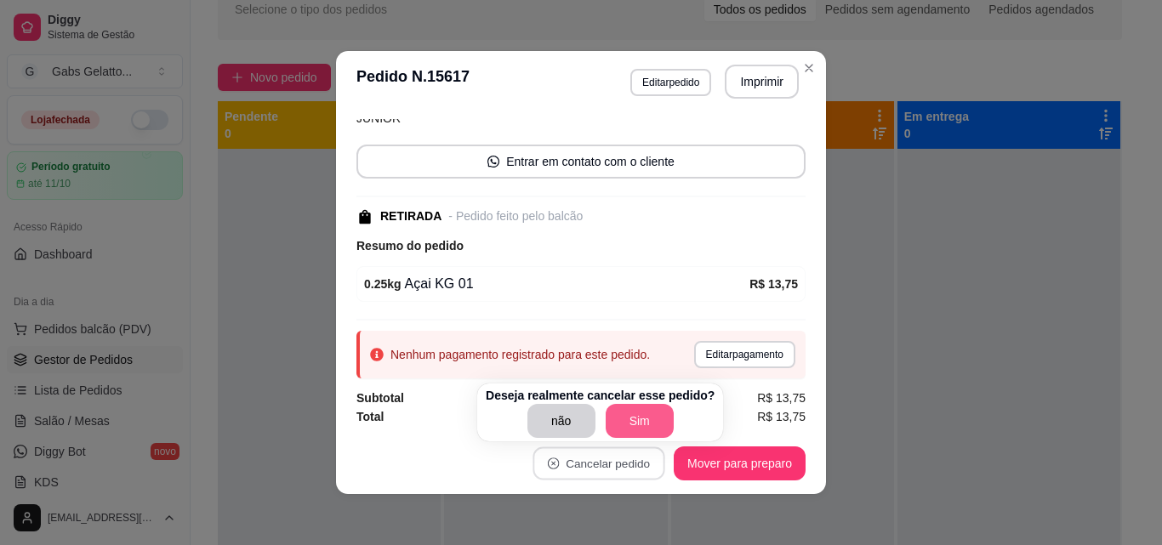
click at [619, 412] on button "Sim" at bounding box center [640, 421] width 68 height 34
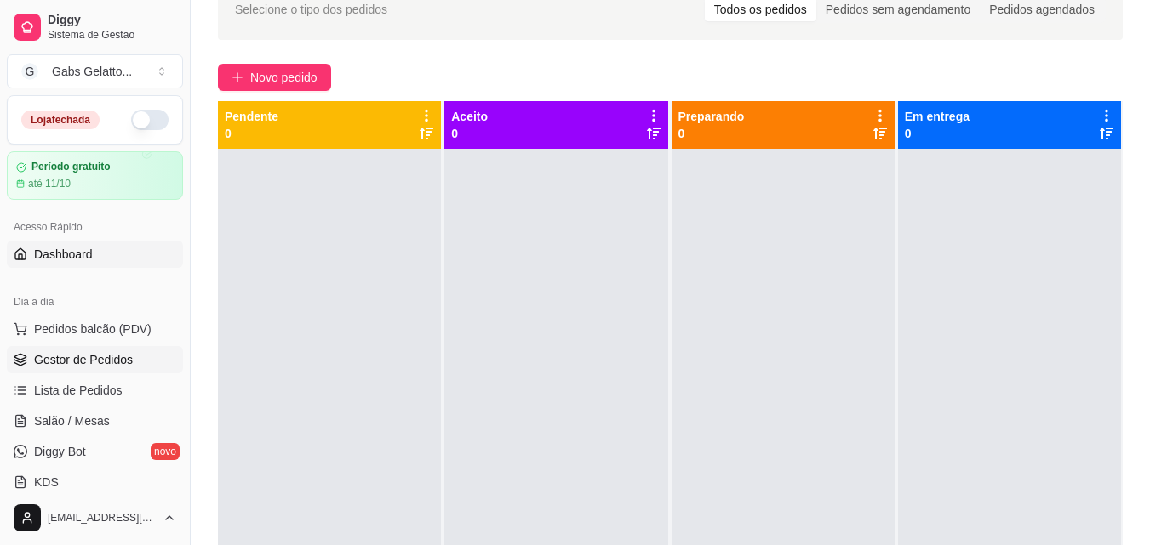
click at [96, 254] on link "Dashboard" at bounding box center [95, 254] width 176 height 27
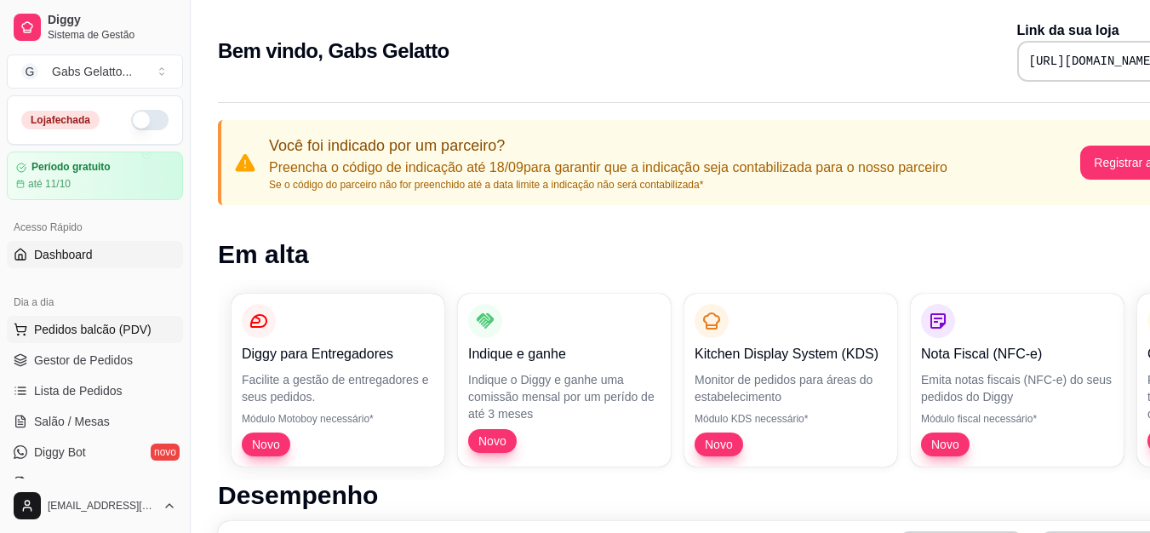
click at [109, 325] on span "Pedidos balcão (PDV)" at bounding box center [92, 329] width 117 height 17
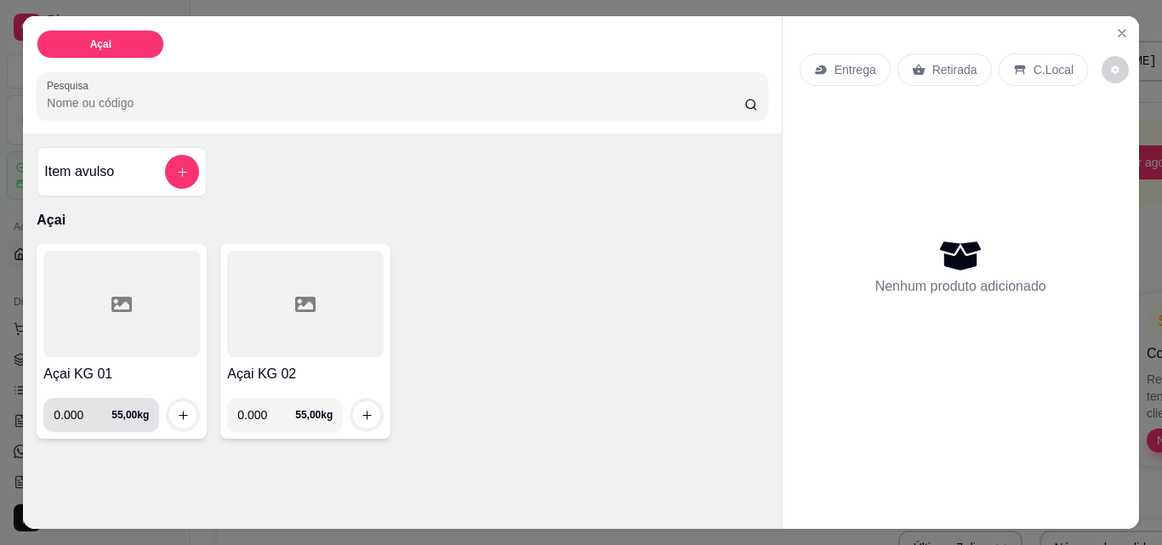
click at [74, 416] on input "0.000" at bounding box center [83, 415] width 58 height 34
type input "0.500"
click at [935, 61] on p "Retirada" at bounding box center [955, 69] width 45 height 17
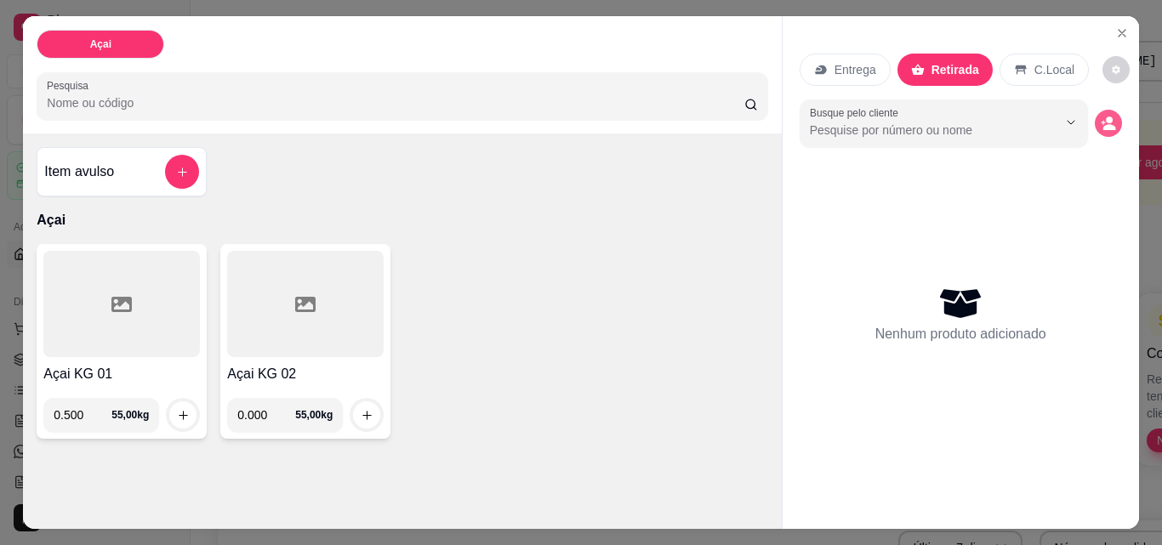
click at [1107, 124] on icon "decrease-product-quantity" at bounding box center [1109, 127] width 13 height 6
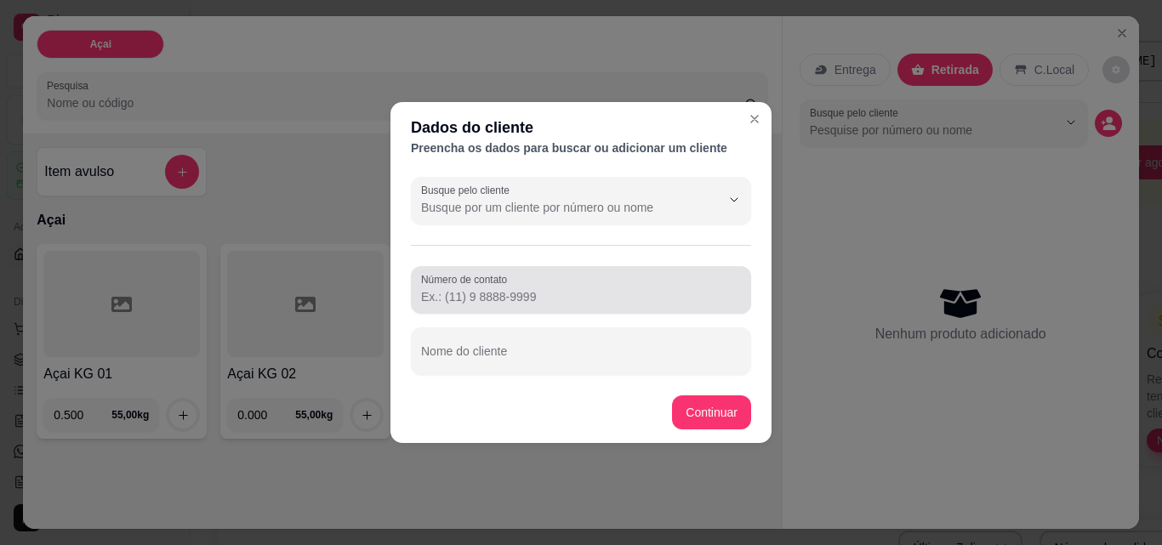
click at [589, 303] on input "Número de contato" at bounding box center [581, 296] width 320 height 17
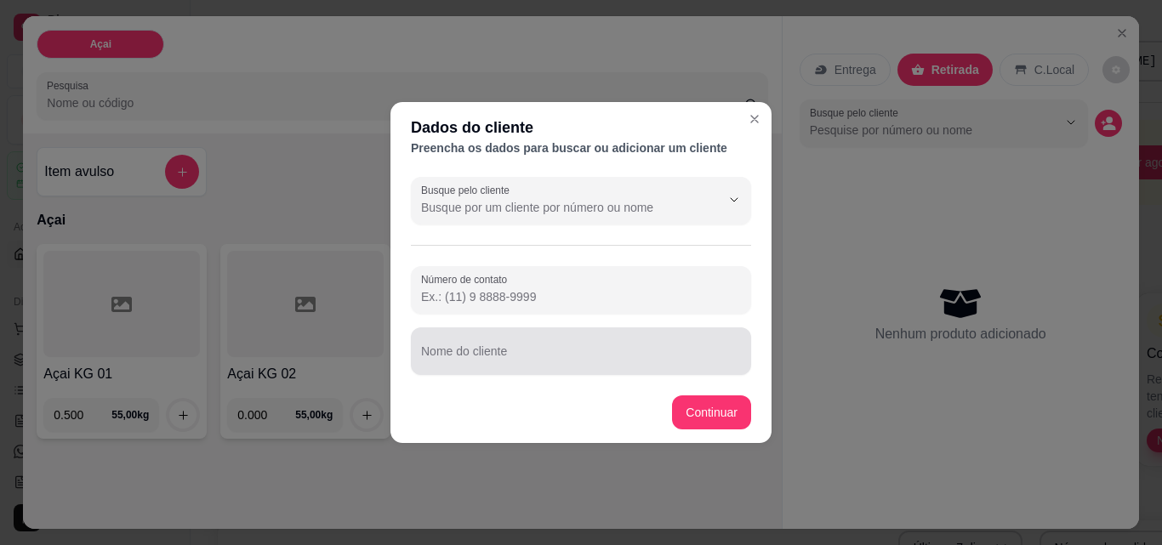
click at [496, 364] on input "Nome do cliente" at bounding box center [581, 358] width 320 height 17
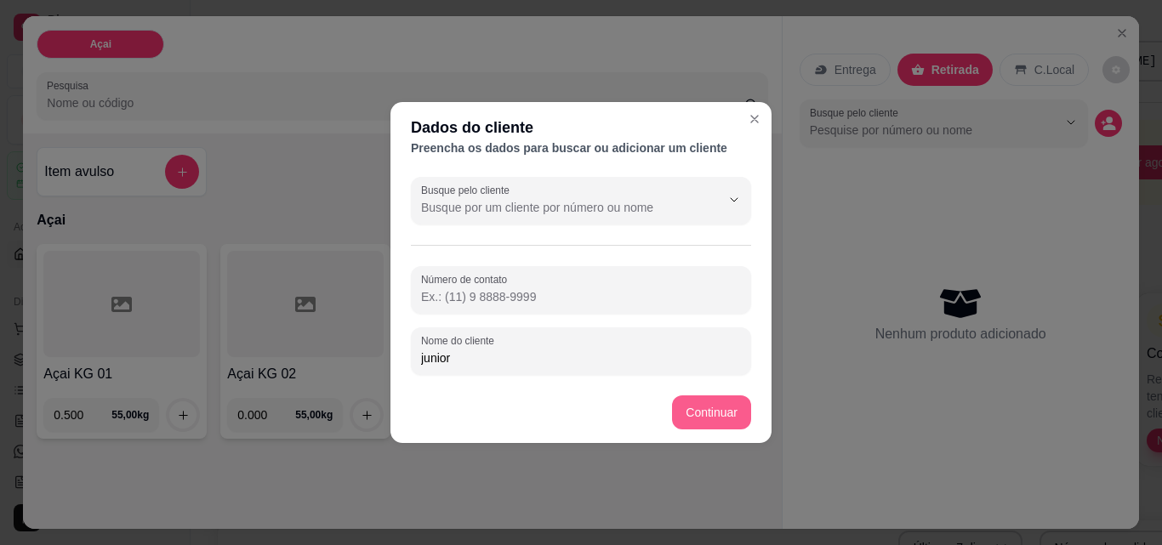
type input "junior"
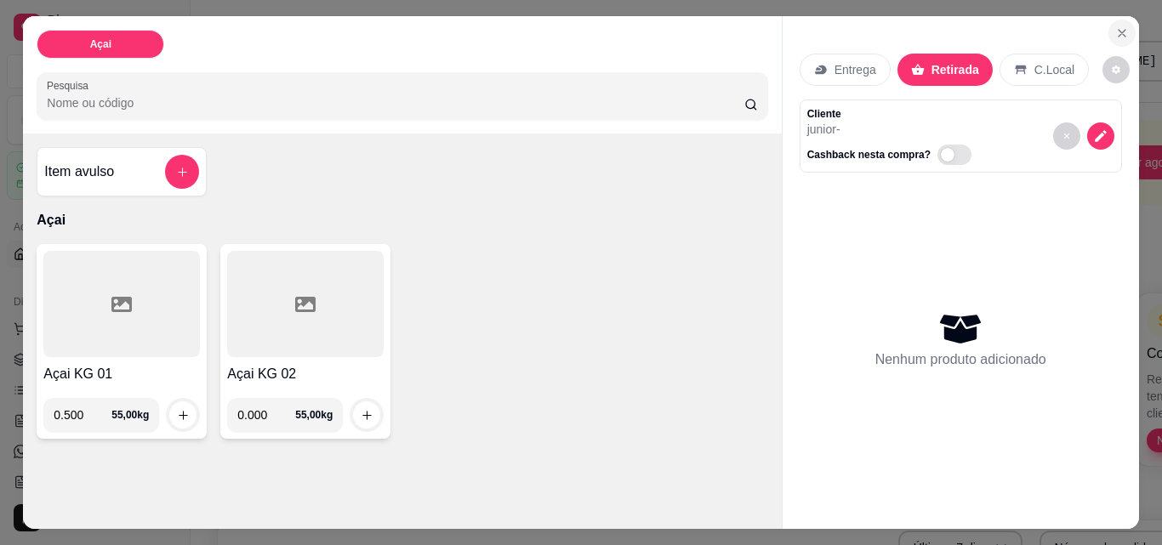
click at [1116, 28] on icon "Close" at bounding box center [1123, 33] width 14 height 14
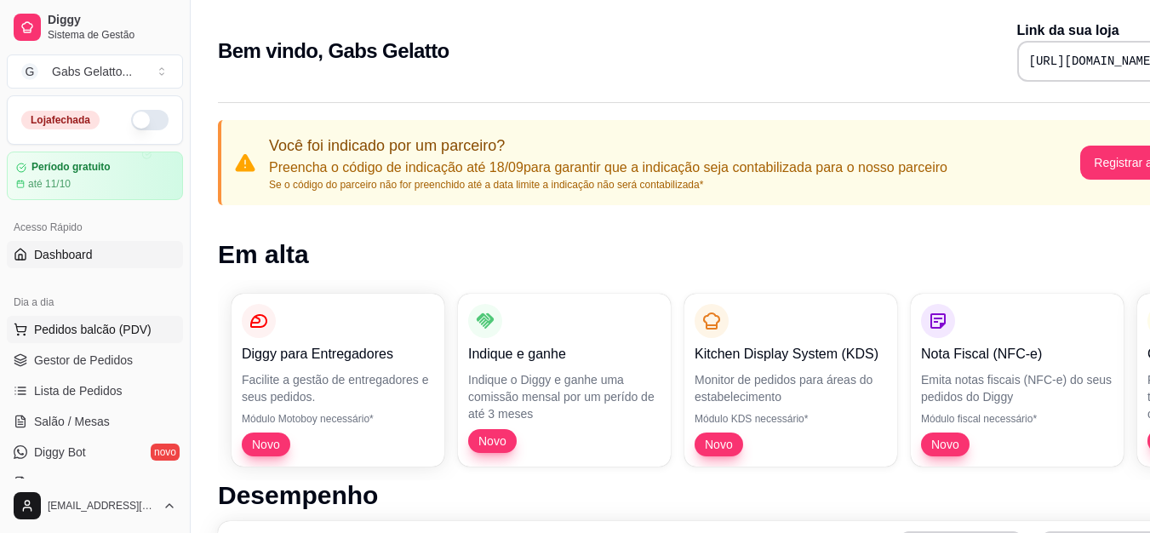
click at [109, 319] on button "Pedidos balcão (PDV)" at bounding box center [95, 329] width 176 height 27
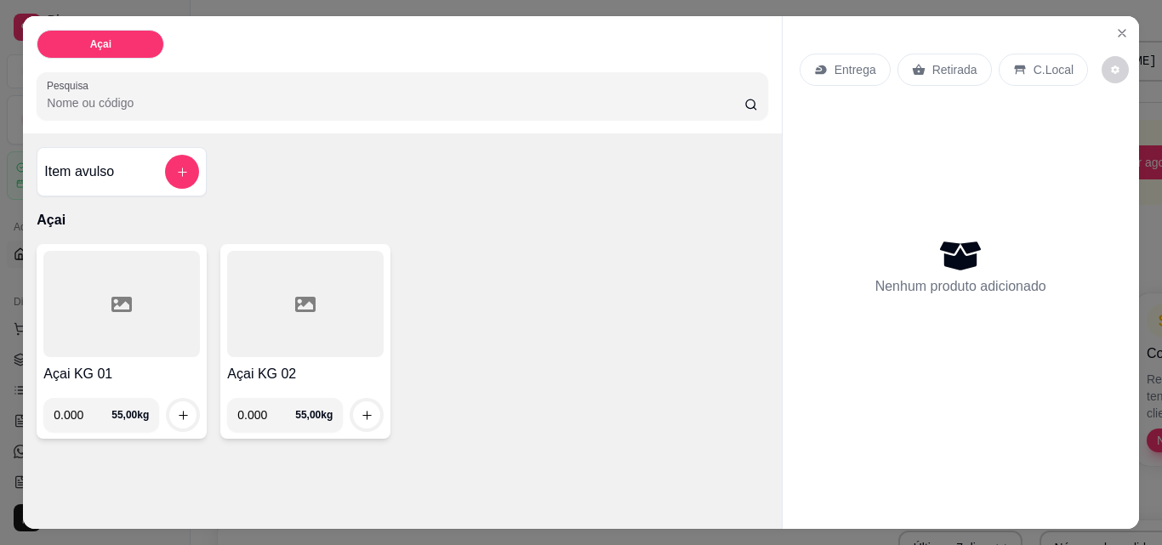
click at [125, 317] on div at bounding box center [121, 304] width 157 height 106
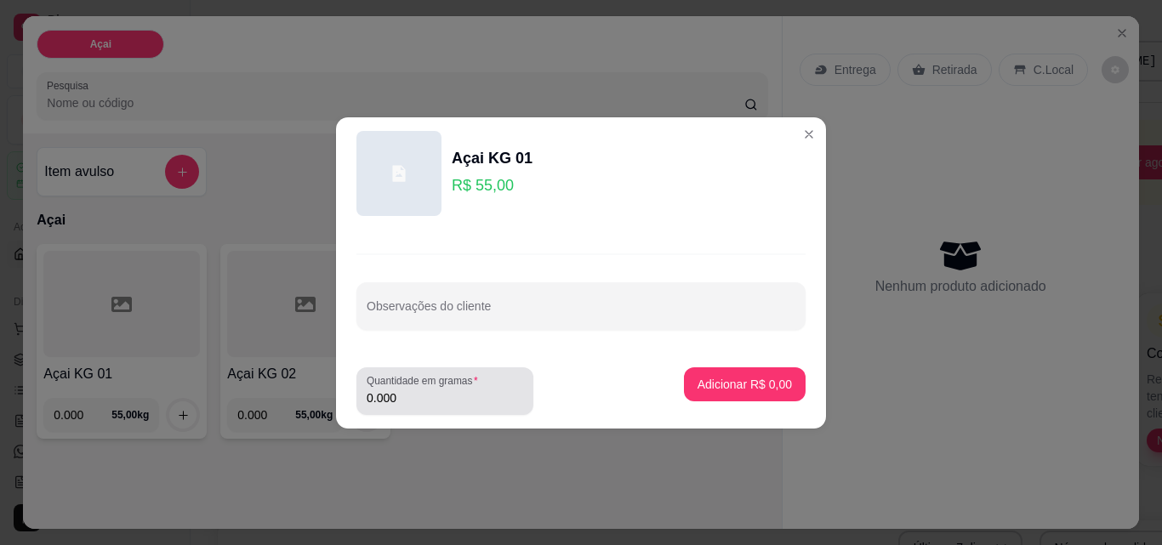
click at [420, 396] on input "0.000" at bounding box center [445, 398] width 157 height 17
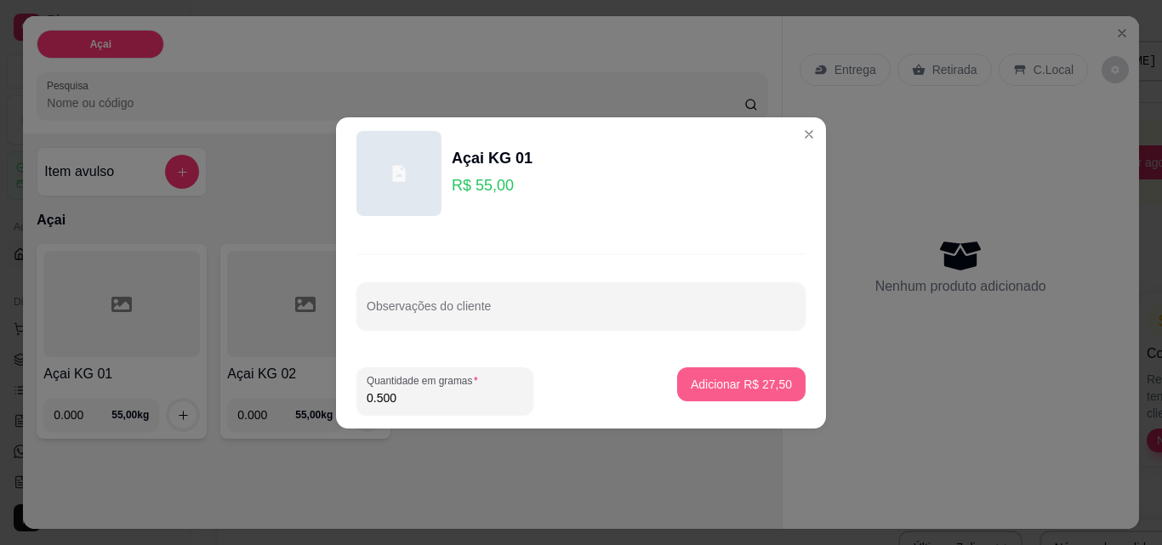
type input "0.500"
click at [734, 386] on p "Adicionar R$ 27,50" at bounding box center [741, 384] width 101 height 17
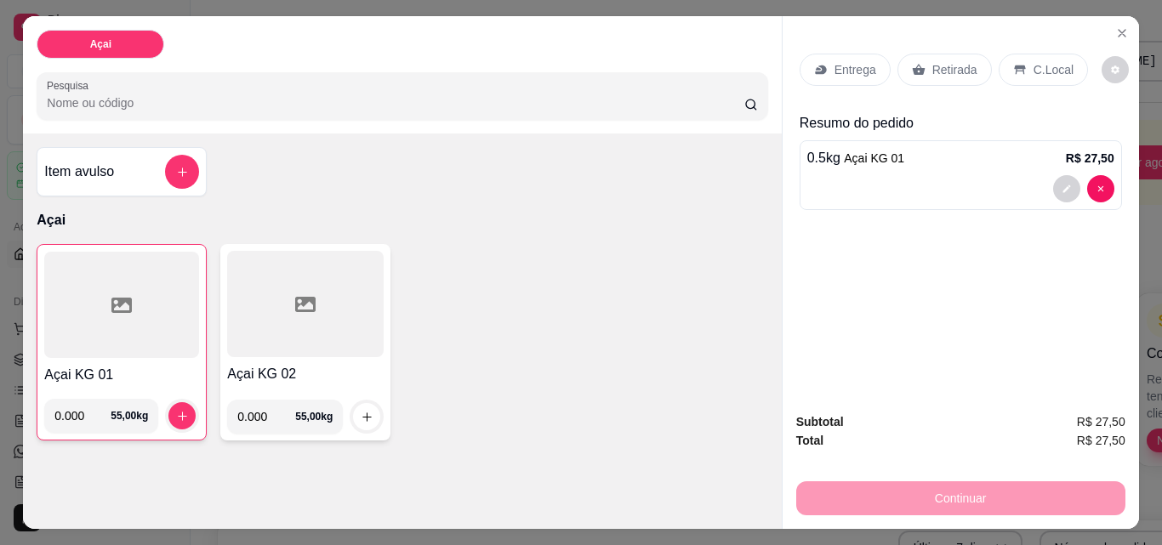
click at [969, 69] on div "Retirada" at bounding box center [945, 70] width 94 height 32
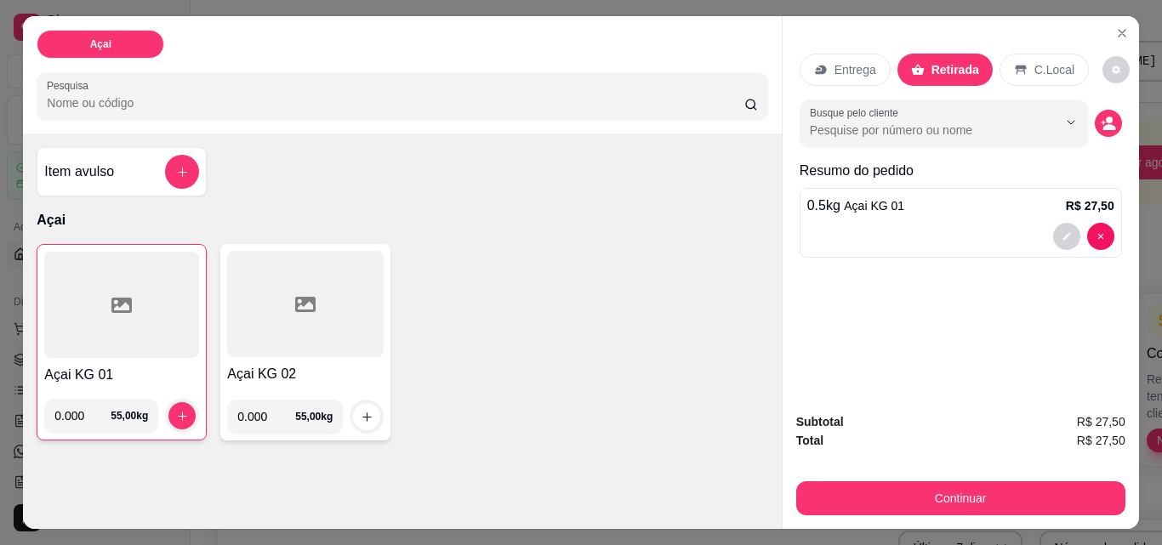
click at [1101, 123] on icon "decrease-product-quantity" at bounding box center [1108, 123] width 15 height 15
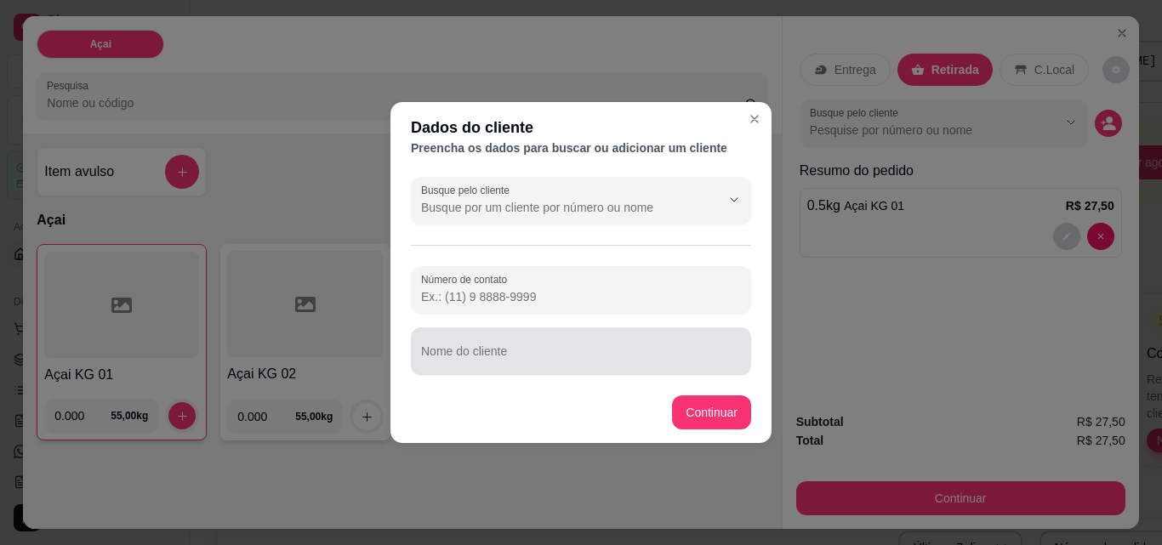
click at [646, 345] on div at bounding box center [581, 351] width 320 height 34
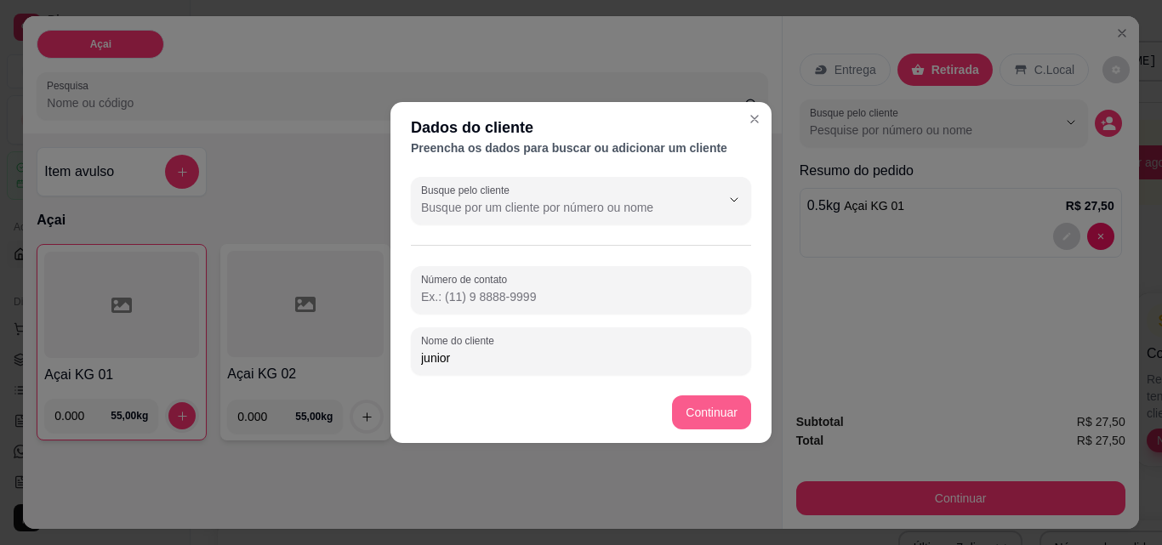
type input "junior"
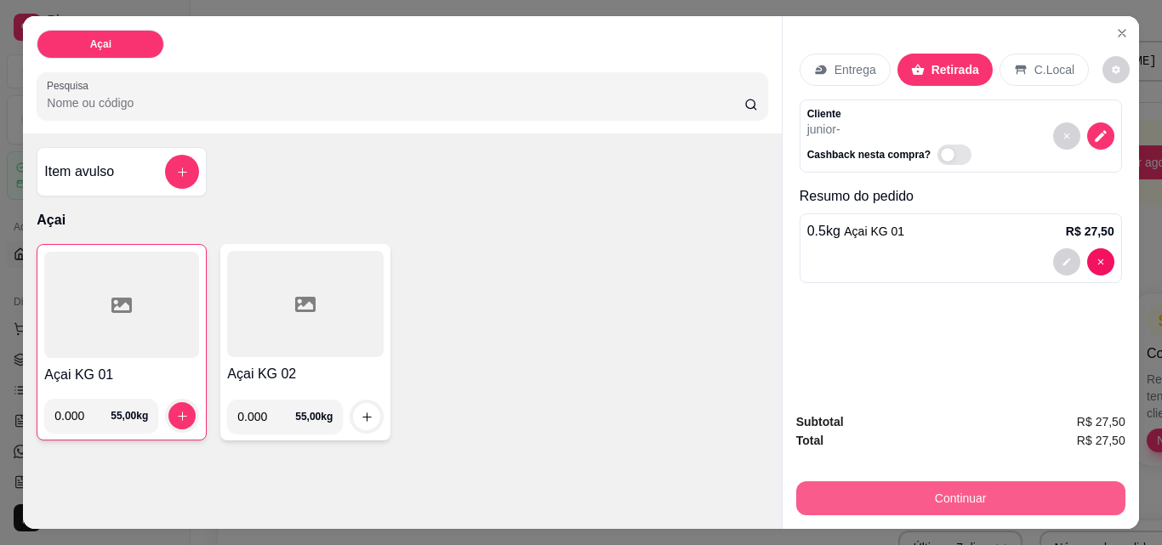
click at [958, 496] on button "Continuar" at bounding box center [960, 499] width 329 height 34
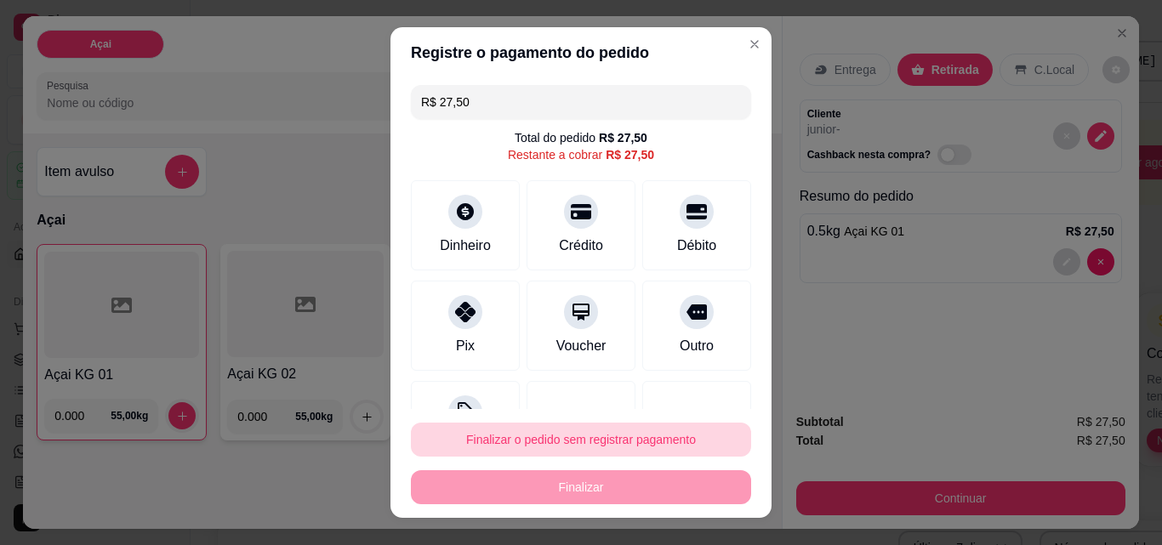
click at [619, 446] on button "Finalizar o pedido sem registrar pagamento" at bounding box center [581, 440] width 340 height 34
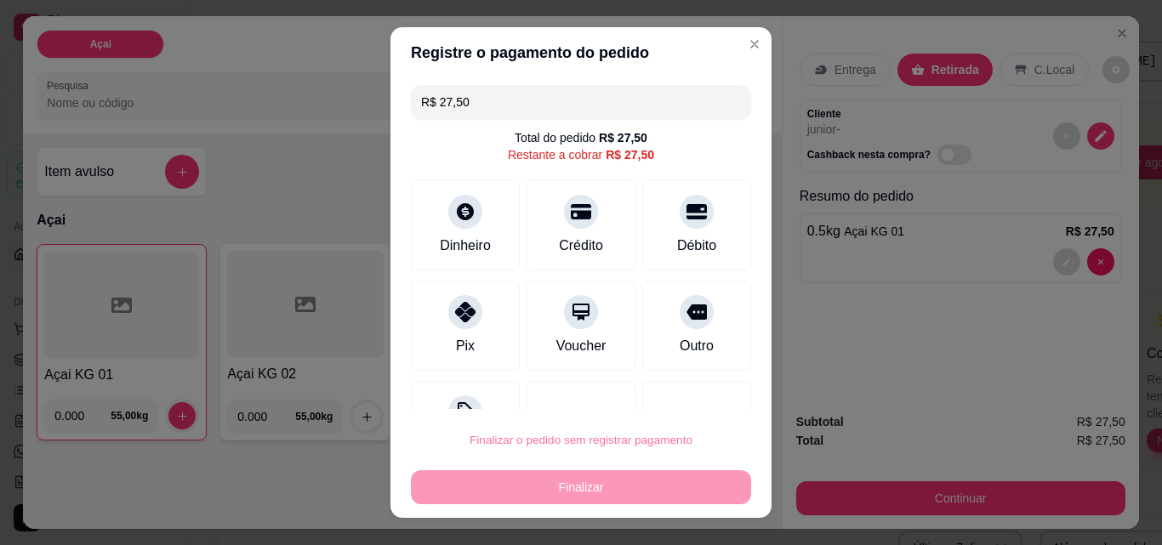
click at [687, 385] on button "Confirmar" at bounding box center [678, 392] width 60 height 26
type input "R$ 0,00"
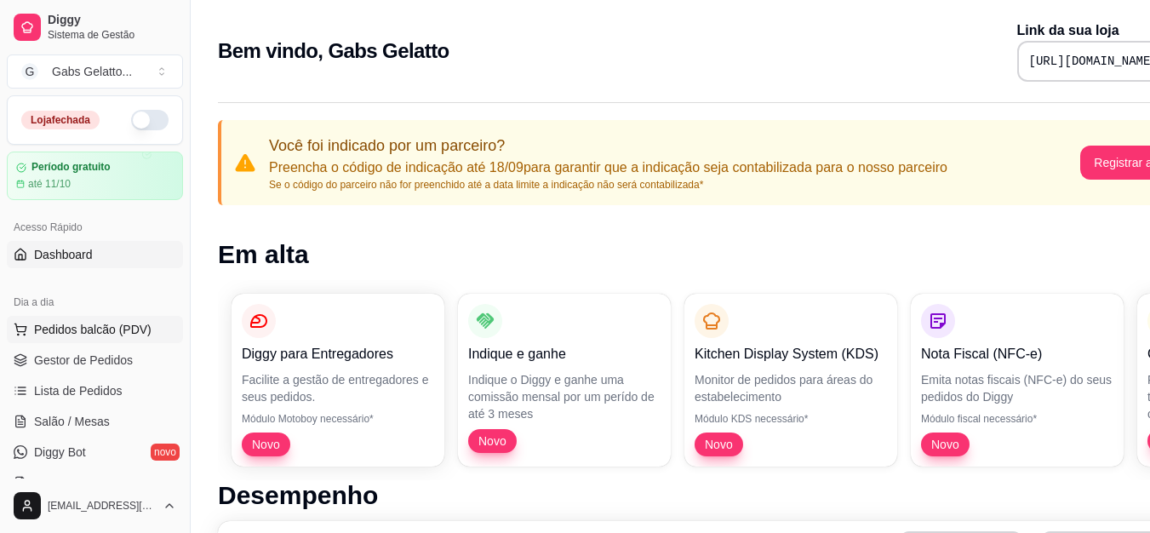
click at [103, 324] on span "Pedidos balcão (PDV)" at bounding box center [92, 329] width 117 height 17
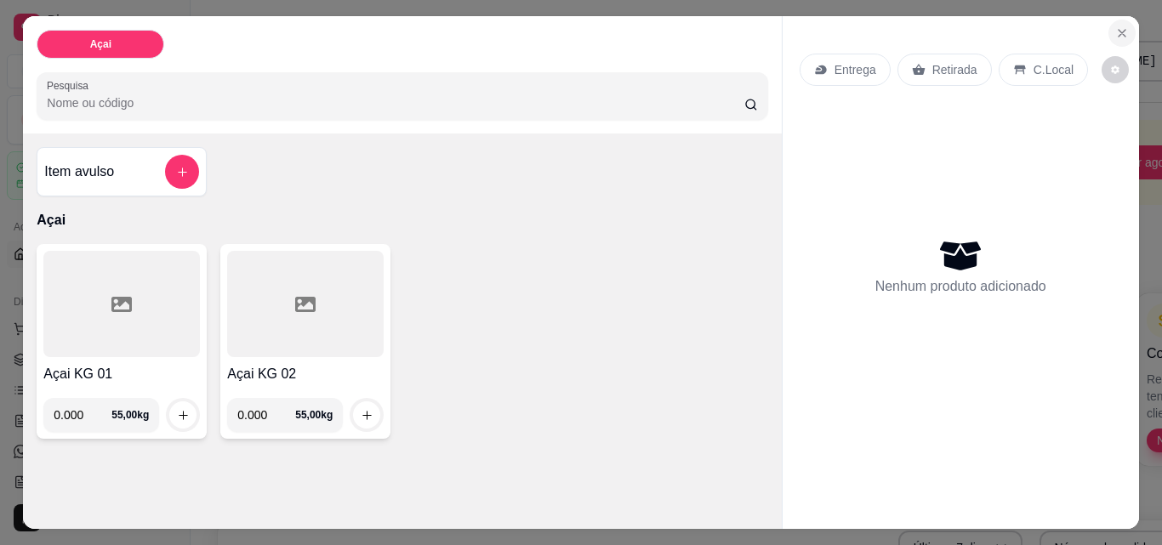
click at [1116, 28] on icon "Close" at bounding box center [1123, 33] width 14 height 14
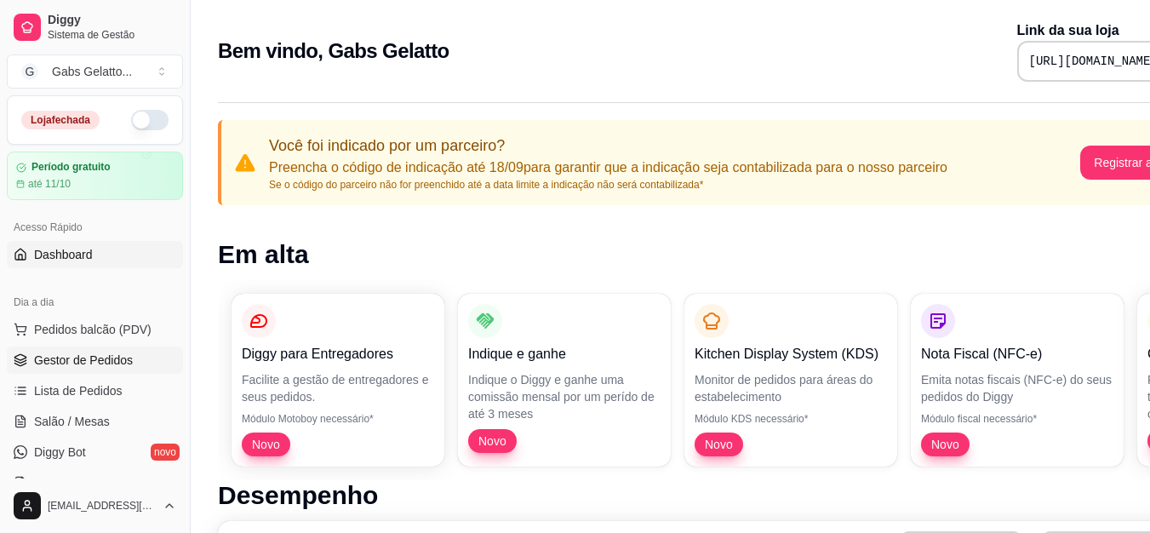
click at [113, 362] on span "Gestor de Pedidos" at bounding box center [83, 359] width 99 height 17
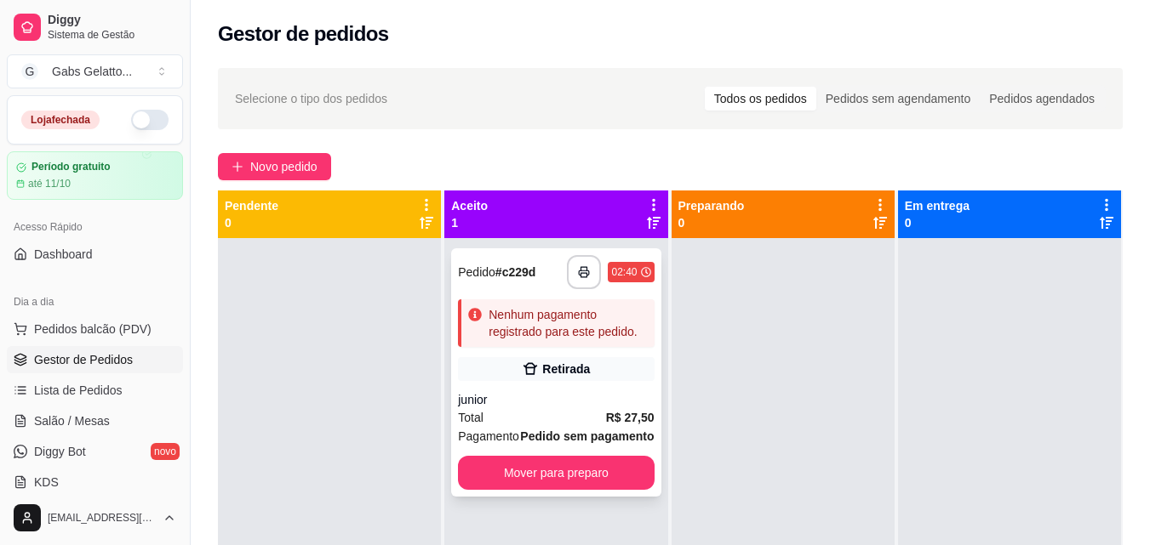
click at [557, 323] on div "Nenhum pagamento registrado para este pedido." at bounding box center [567, 323] width 158 height 34
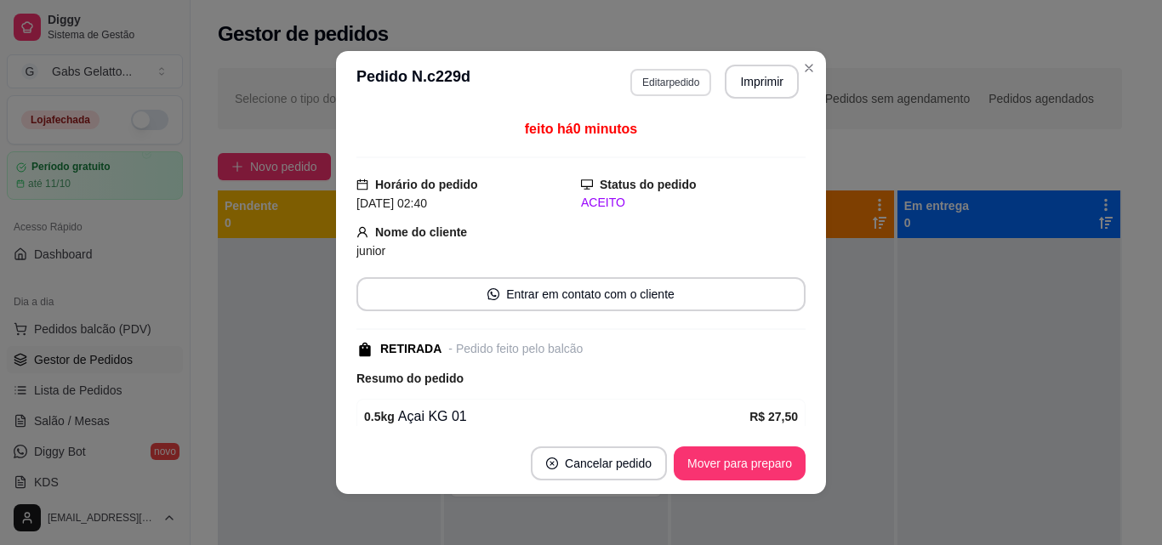
click at [659, 83] on button "Editar pedido" at bounding box center [671, 82] width 81 height 27
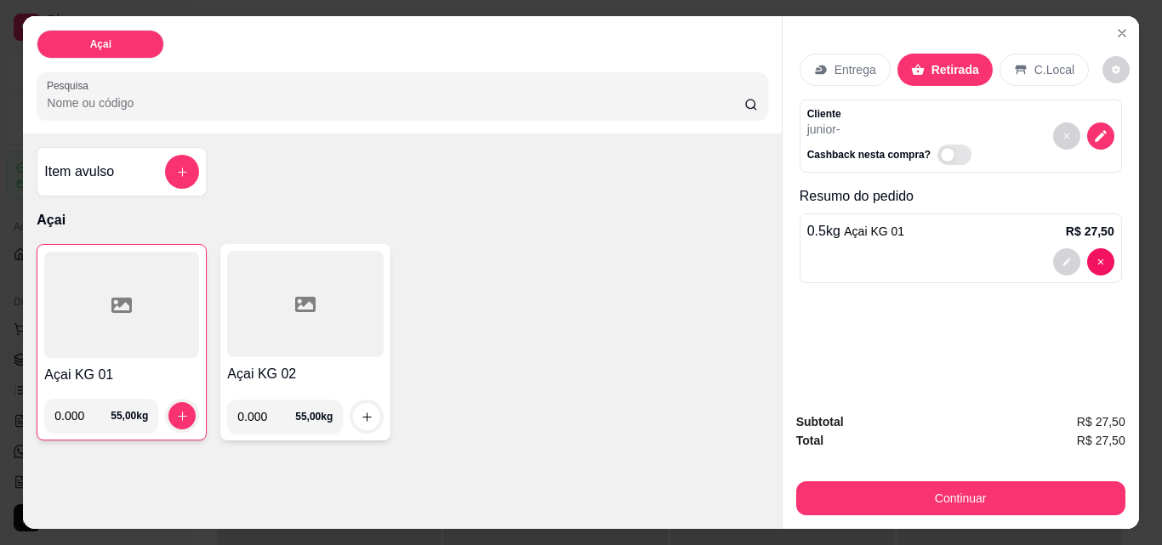
click at [133, 321] on div at bounding box center [121, 305] width 155 height 106
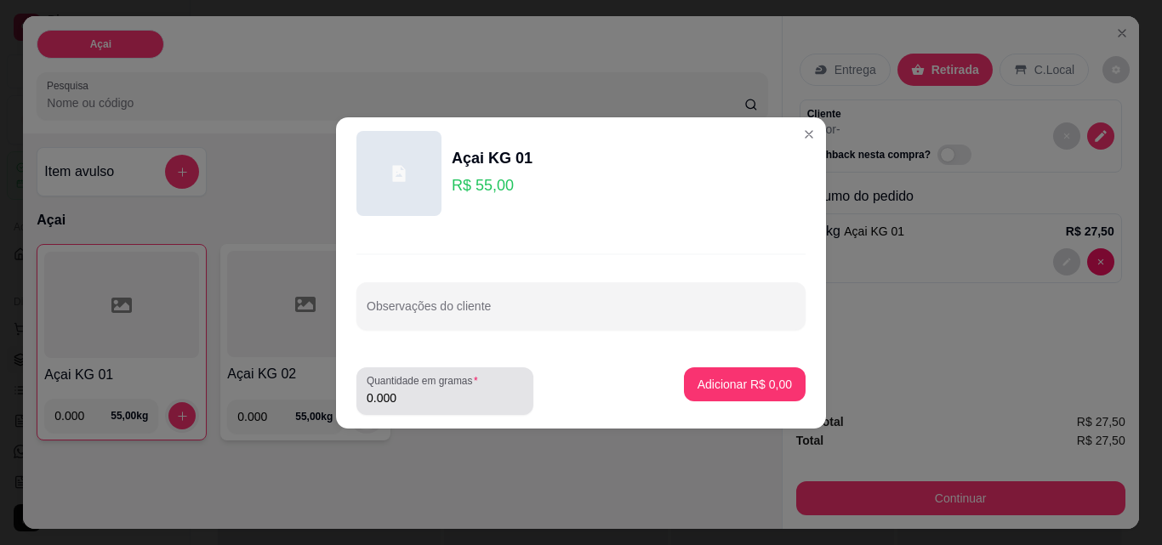
click at [428, 397] on input "0.000" at bounding box center [445, 398] width 157 height 17
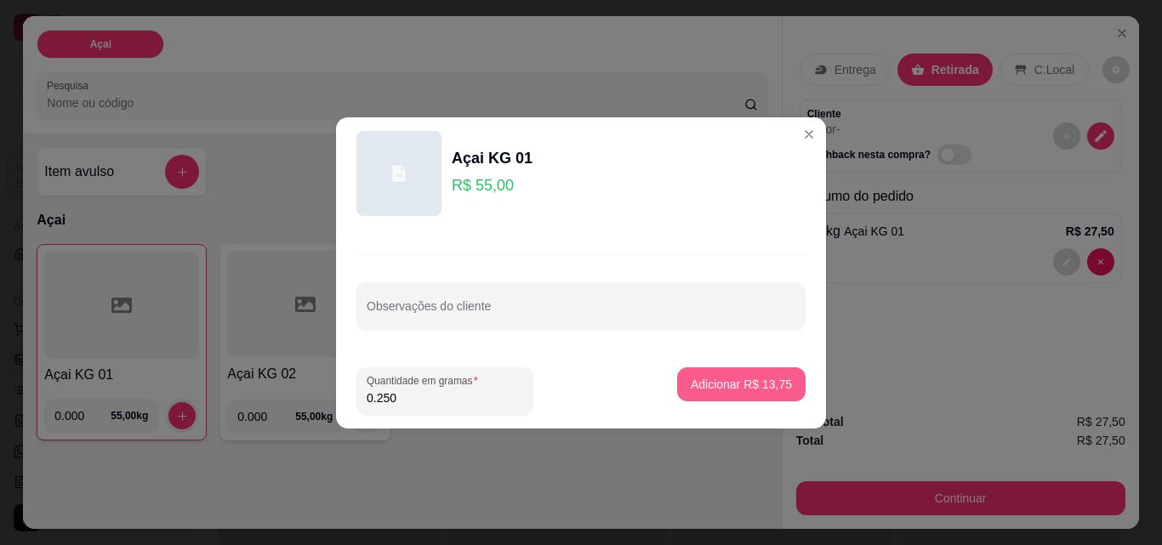
type input "0.250"
click at [757, 385] on p "Adicionar R$ 13,75" at bounding box center [742, 384] width 99 height 16
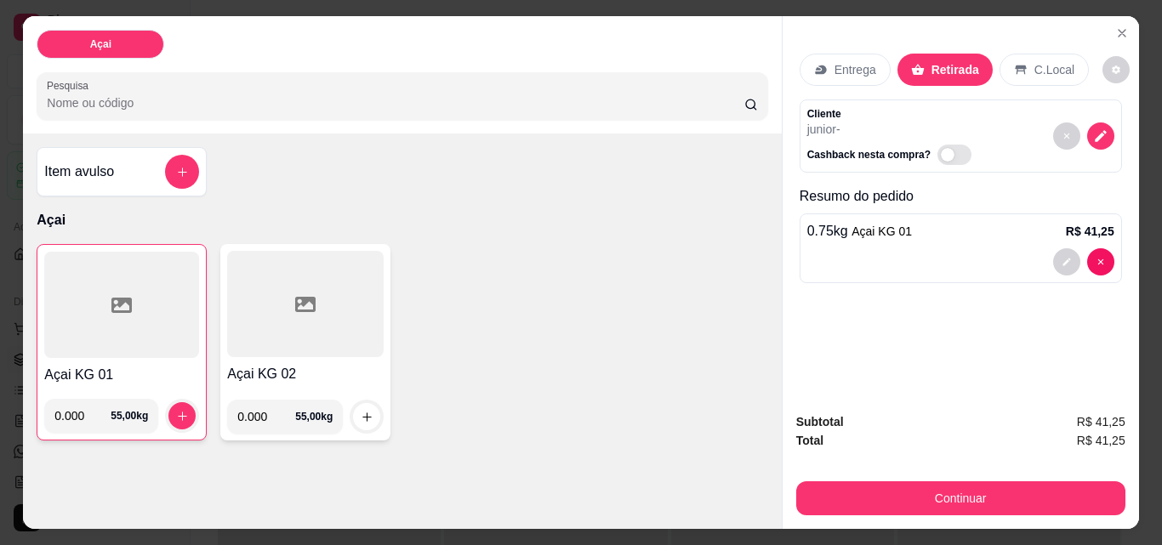
click at [951, 494] on button "Continuar" at bounding box center [960, 499] width 329 height 34
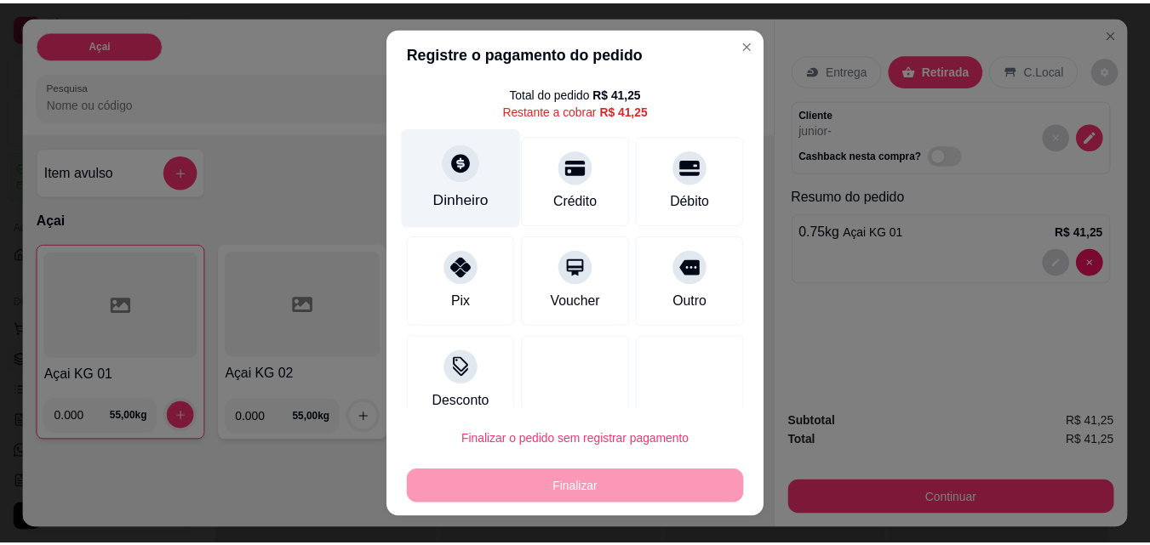
scroll to position [69, 0]
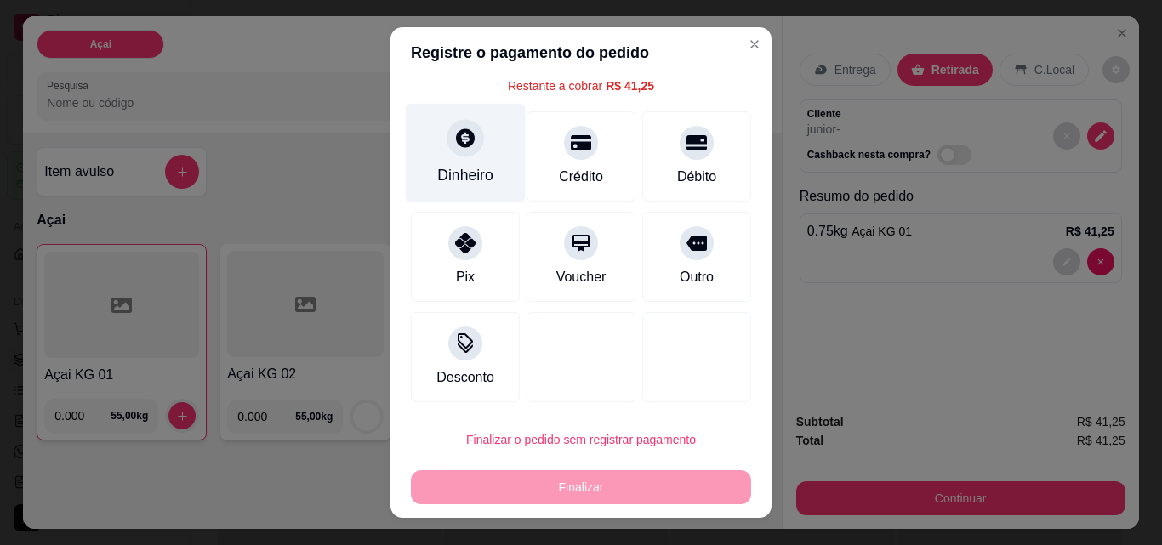
click at [456, 163] on div "Dinheiro" at bounding box center [466, 154] width 120 height 100
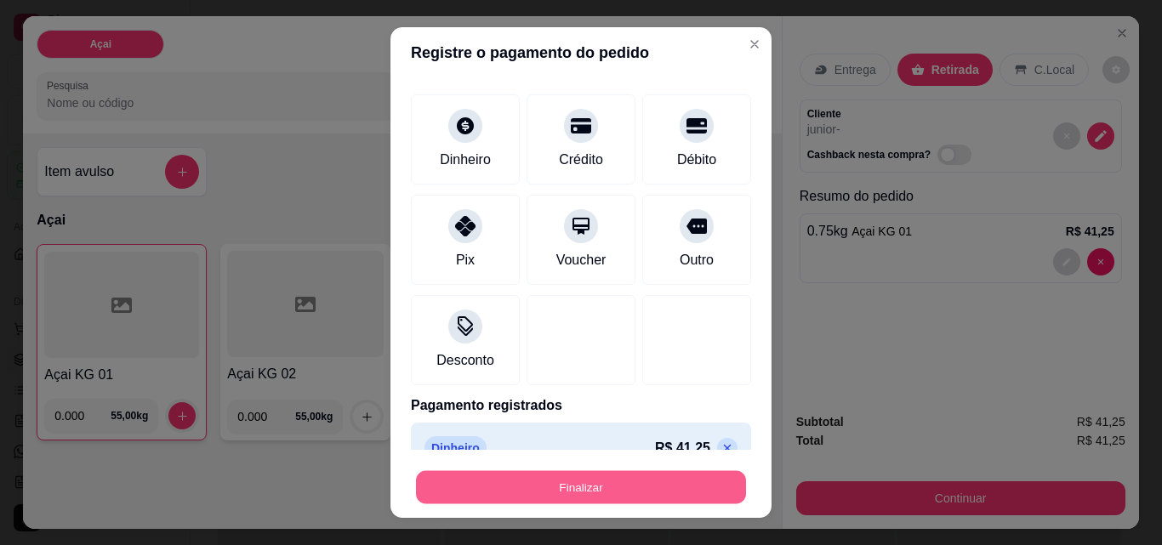
click at [626, 493] on button "Finalizar" at bounding box center [581, 487] width 330 height 33
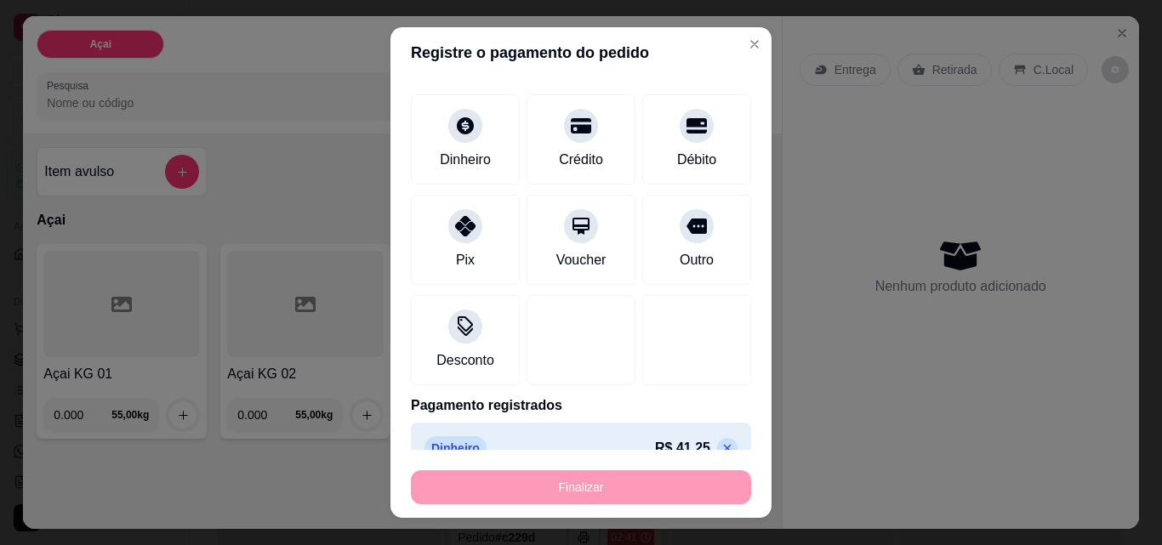
type input "-R$ 41,25"
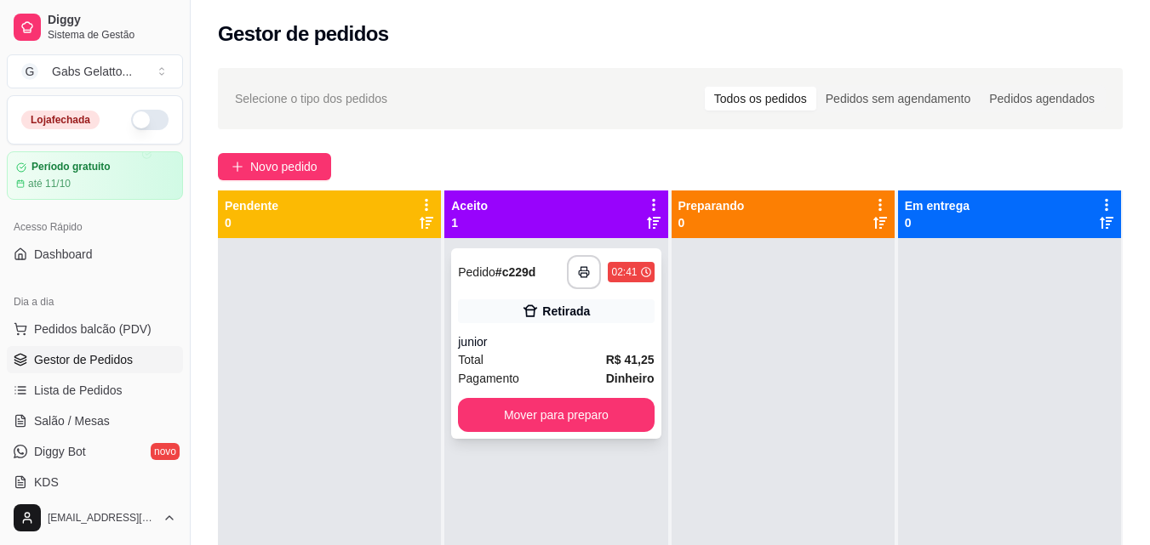
click at [505, 360] on div "Total R$ 41,25" at bounding box center [556, 360] width 196 height 19
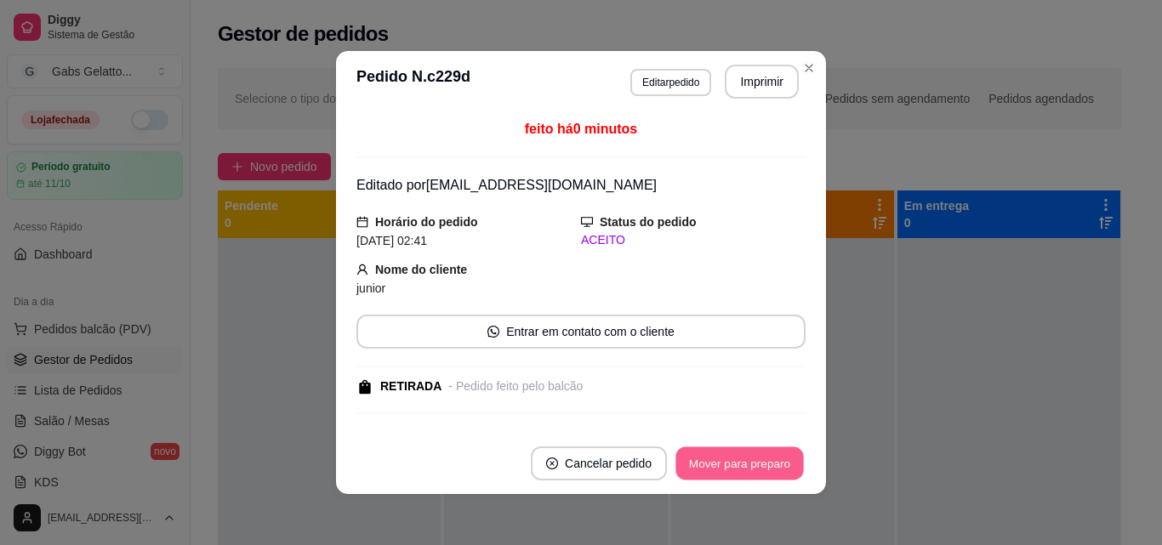
click at [703, 458] on button "Mover para preparo" at bounding box center [740, 464] width 128 height 33
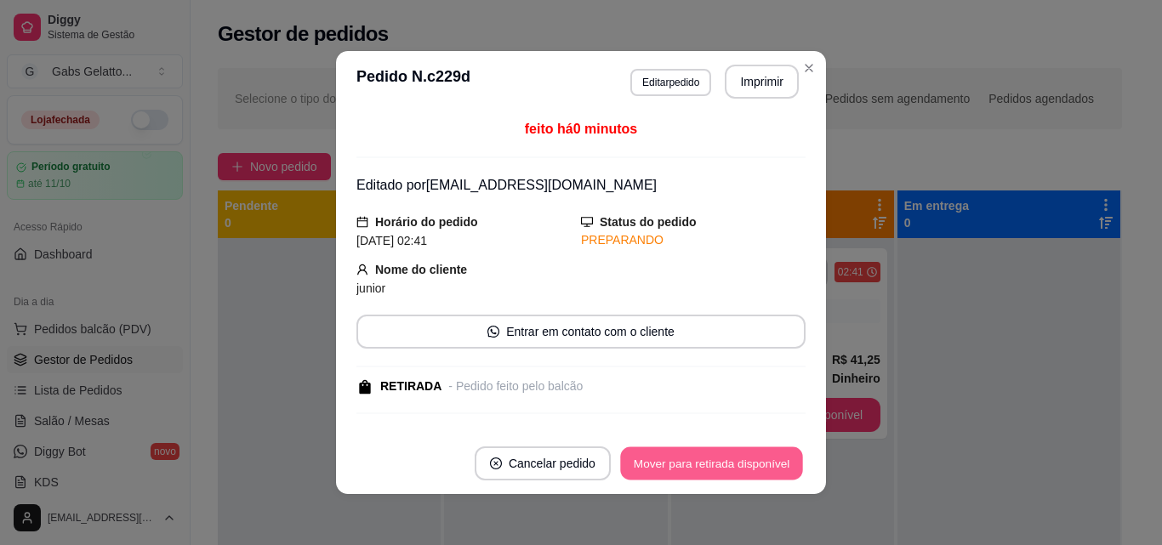
click at [693, 465] on button "Mover para retirada disponível" at bounding box center [711, 464] width 182 height 33
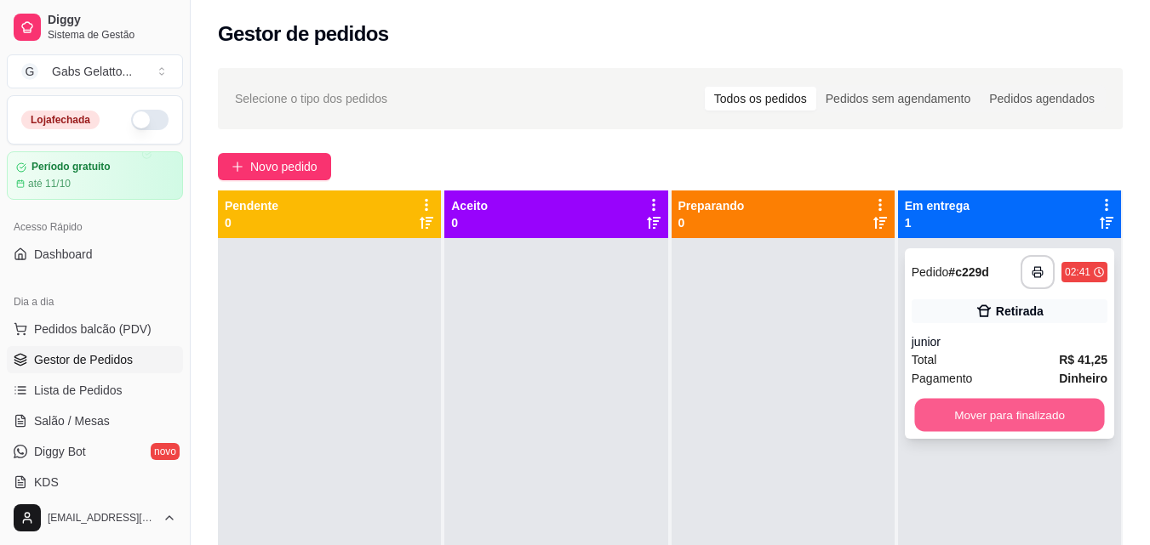
click at [1000, 410] on button "Mover para finalizado" at bounding box center [1009, 415] width 190 height 33
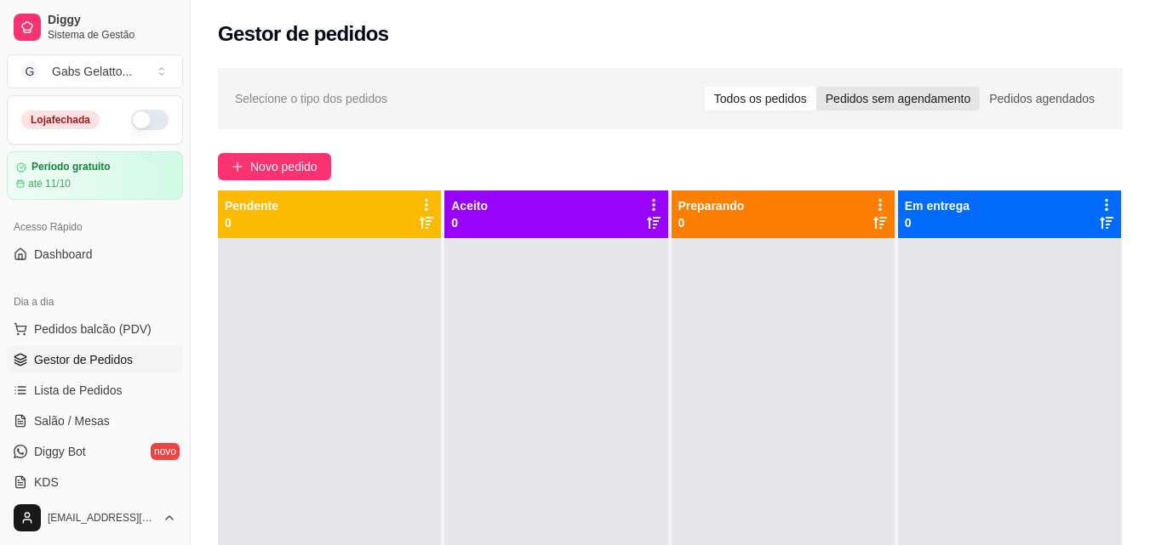
click at [911, 106] on div "Pedidos sem agendamento" at bounding box center [897, 99] width 163 height 24
click at [816, 87] on input "Pedidos sem agendamento" at bounding box center [816, 87] width 0 height 0
click at [1042, 98] on div "Pedidos agendados" at bounding box center [1041, 99] width 124 height 24
click at [979, 87] on input "Pedidos agendados" at bounding box center [979, 87] width 0 height 0
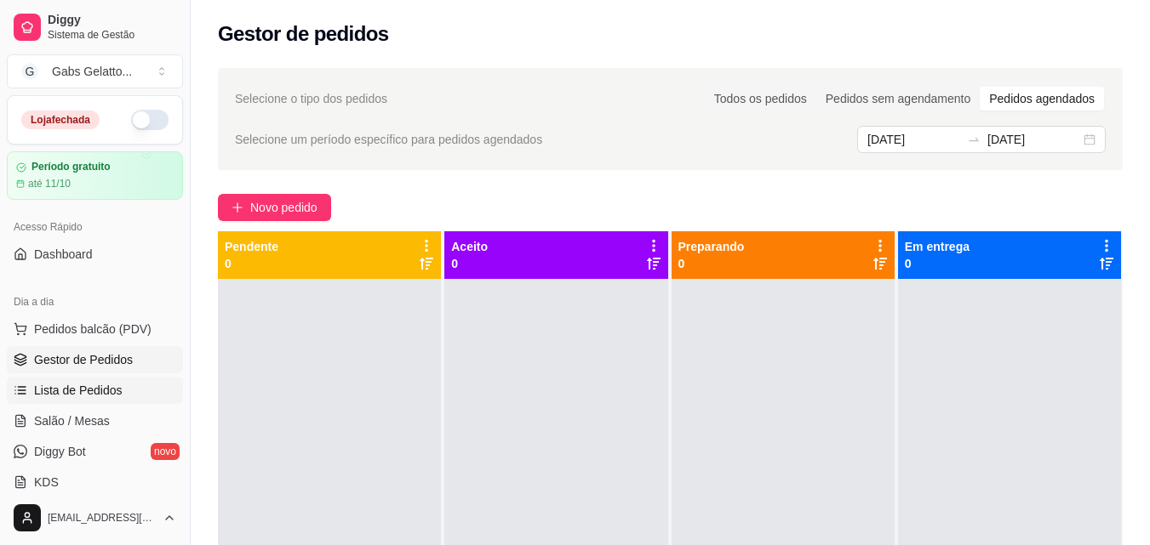
click at [88, 391] on span "Lista de Pedidos" at bounding box center [78, 390] width 88 height 17
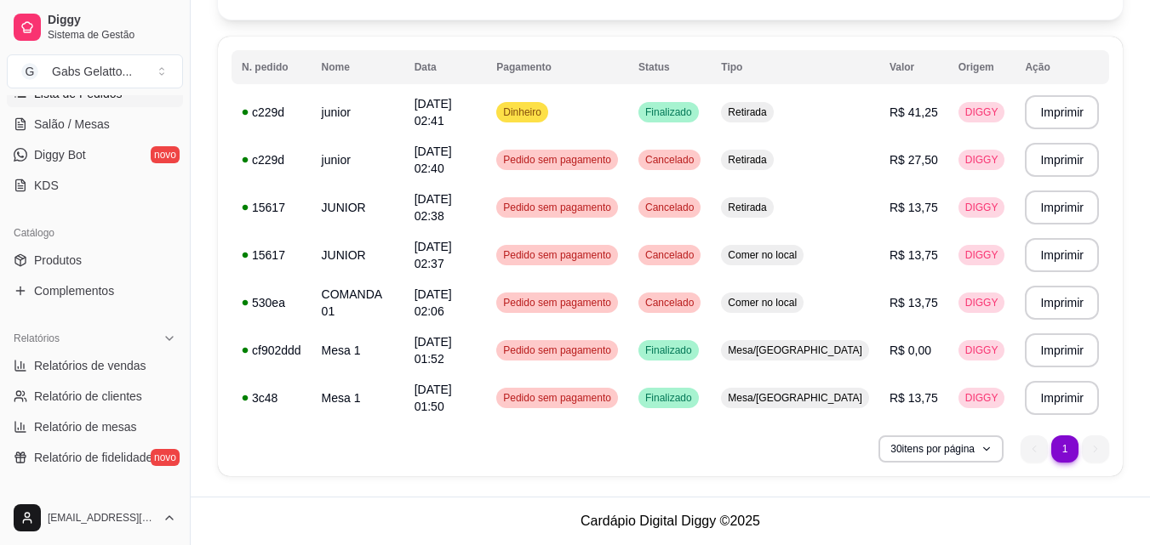
scroll to position [511, 0]
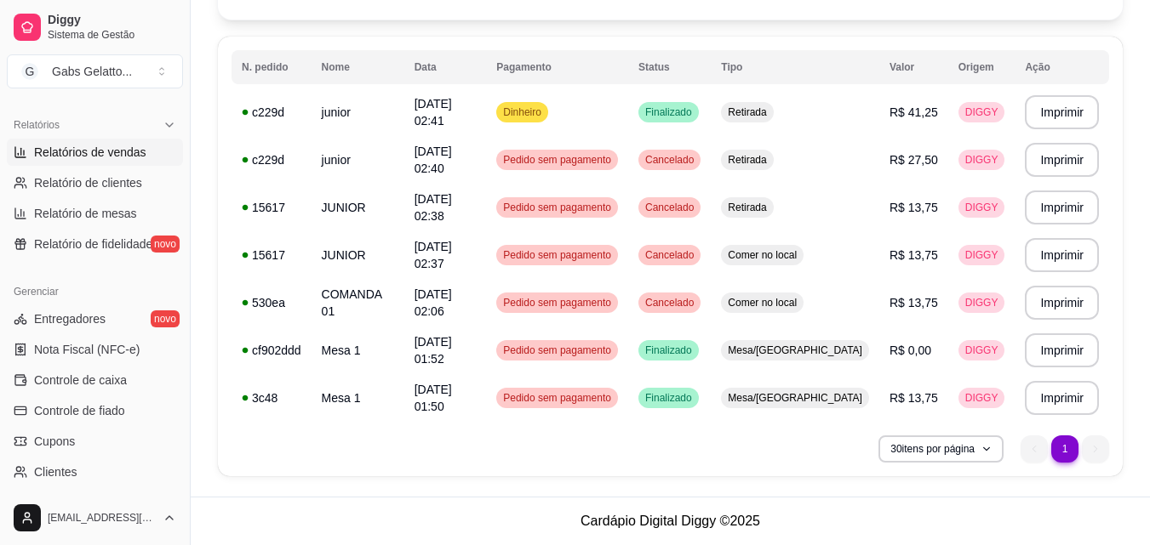
click at [123, 160] on span "Relatórios de vendas" at bounding box center [90, 152] width 112 height 17
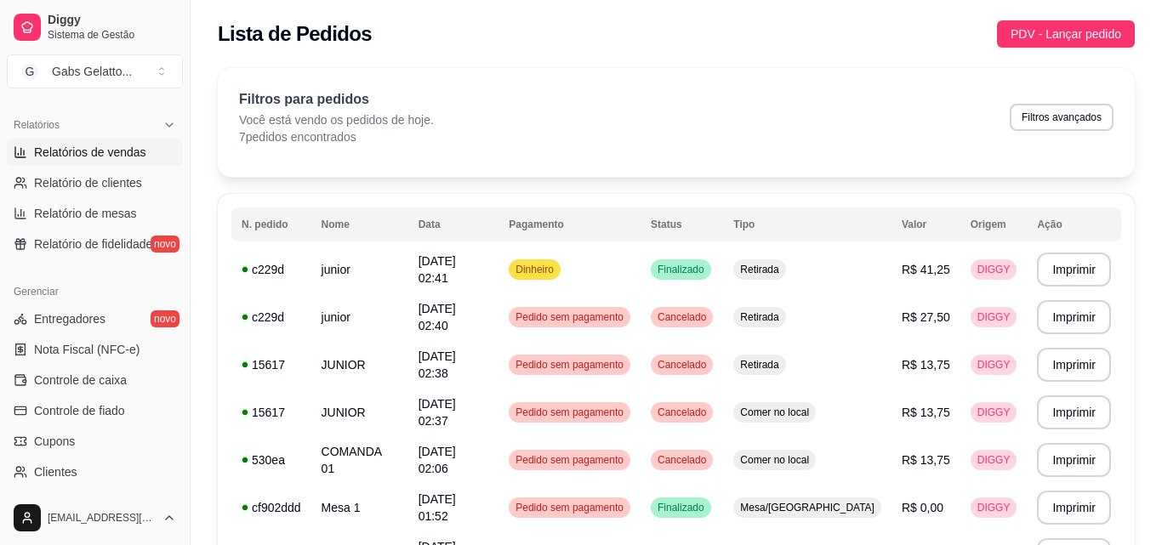
select select "ALL"
select select "0"
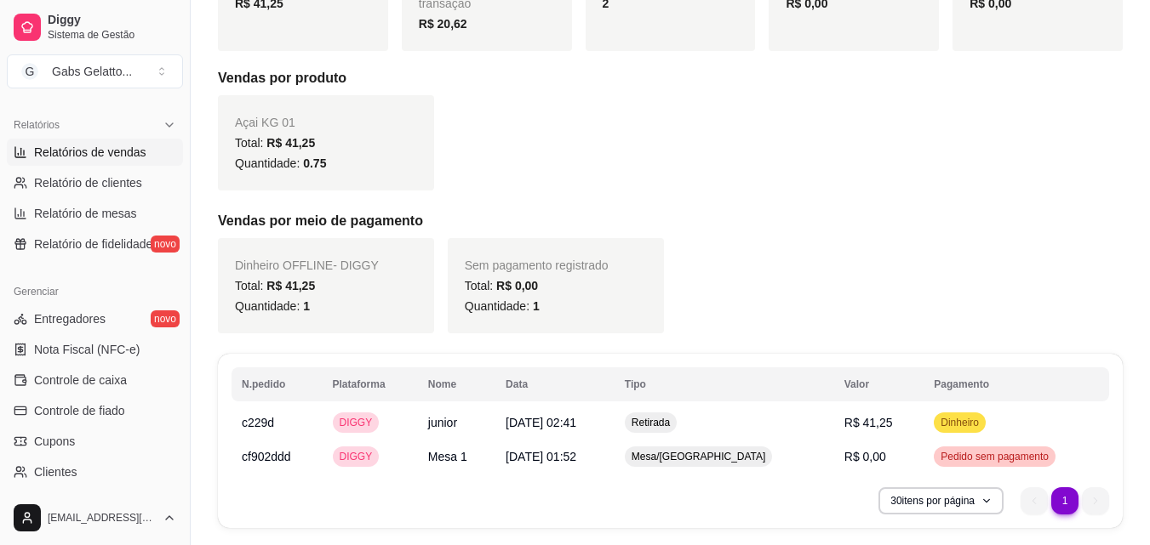
scroll to position [345, 0]
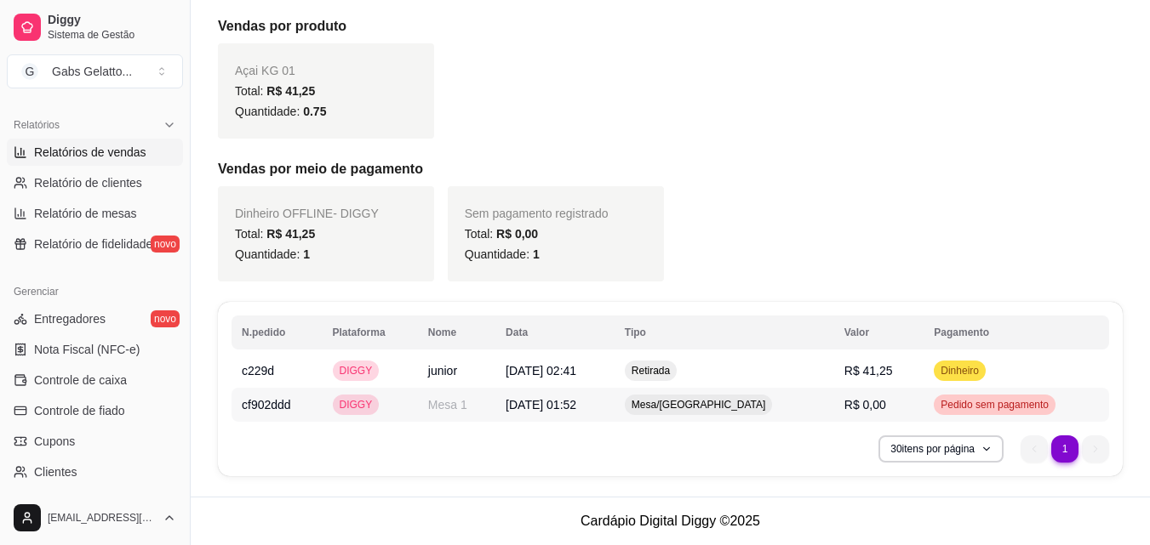
click at [897, 404] on td "R$ 0,00" at bounding box center [879, 405] width 90 height 34
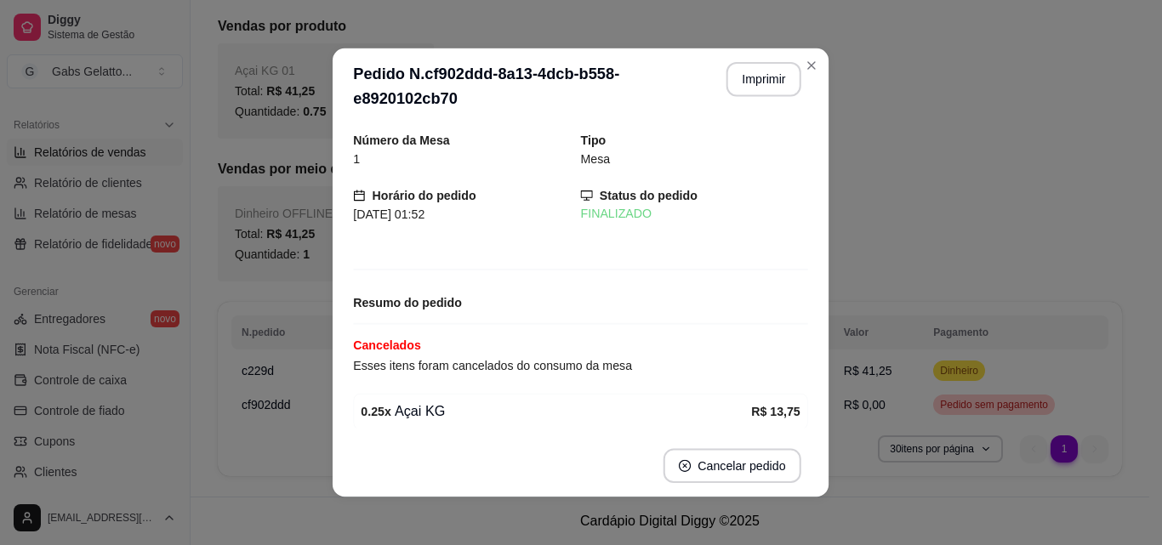
drag, startPoint x: 695, startPoint y: 425, endPoint x: 644, endPoint y: 423, distance: 51.1
click at [685, 425] on div "0.25 x Açai KG R$ 13,75" at bounding box center [581, 412] width 455 height 37
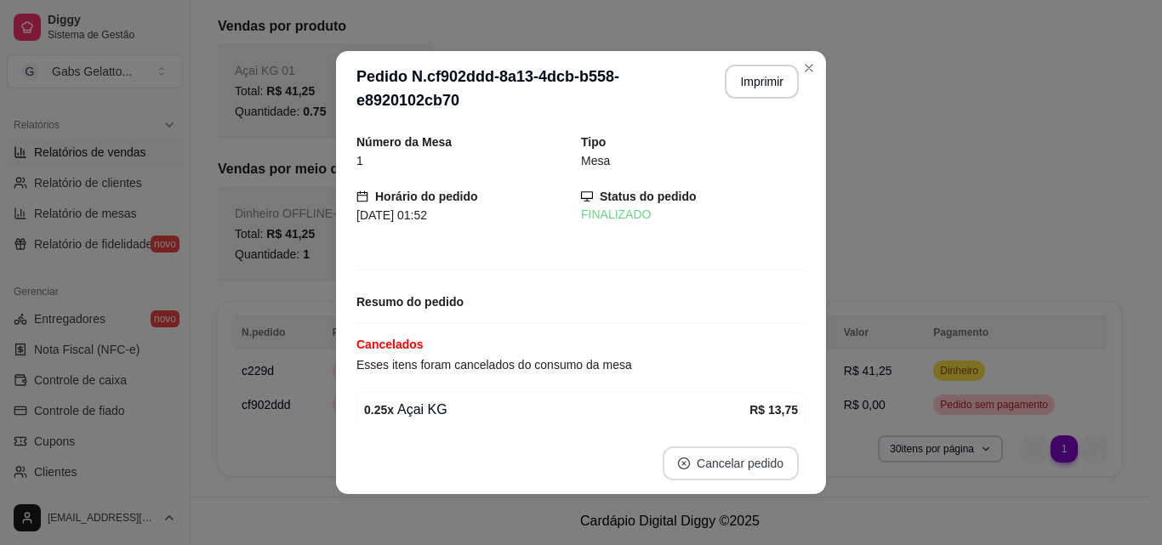
click at [705, 465] on button "Cancelar pedido" at bounding box center [731, 464] width 136 height 34
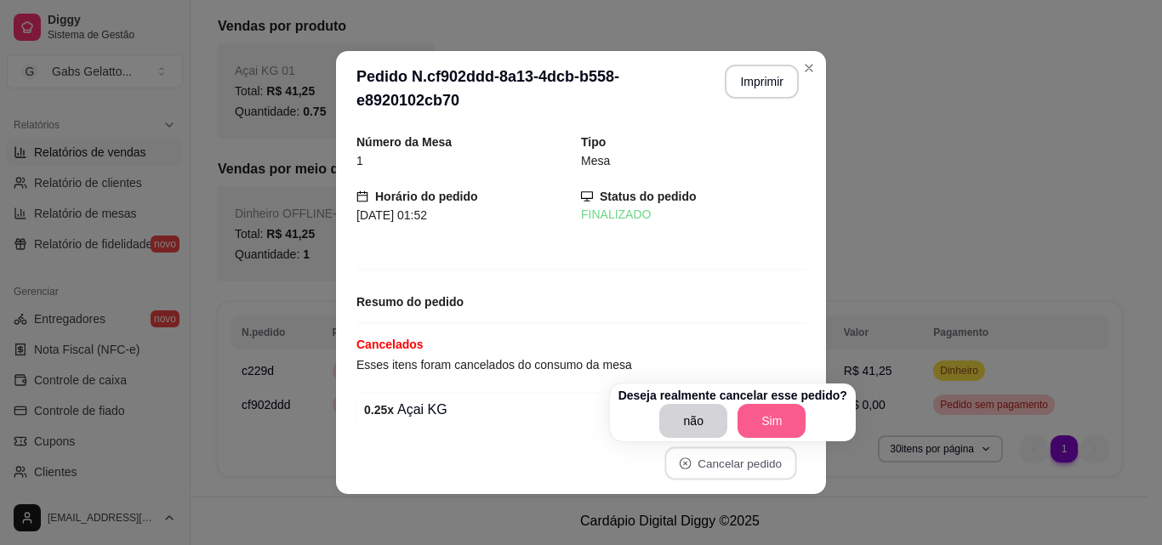
click at [774, 414] on button "Sim" at bounding box center [772, 421] width 68 height 34
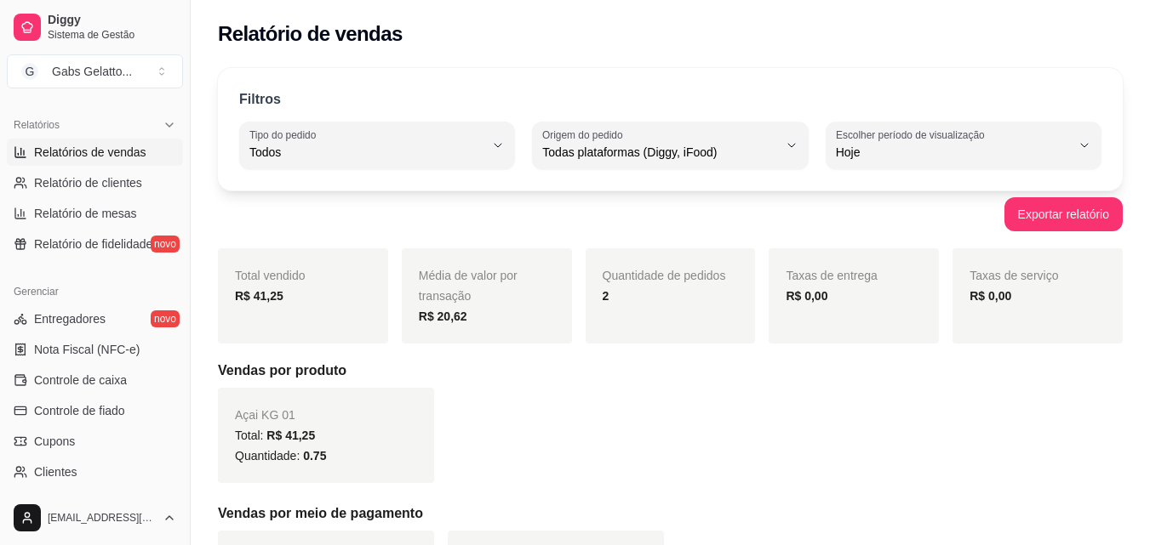
scroll to position [311, 0]
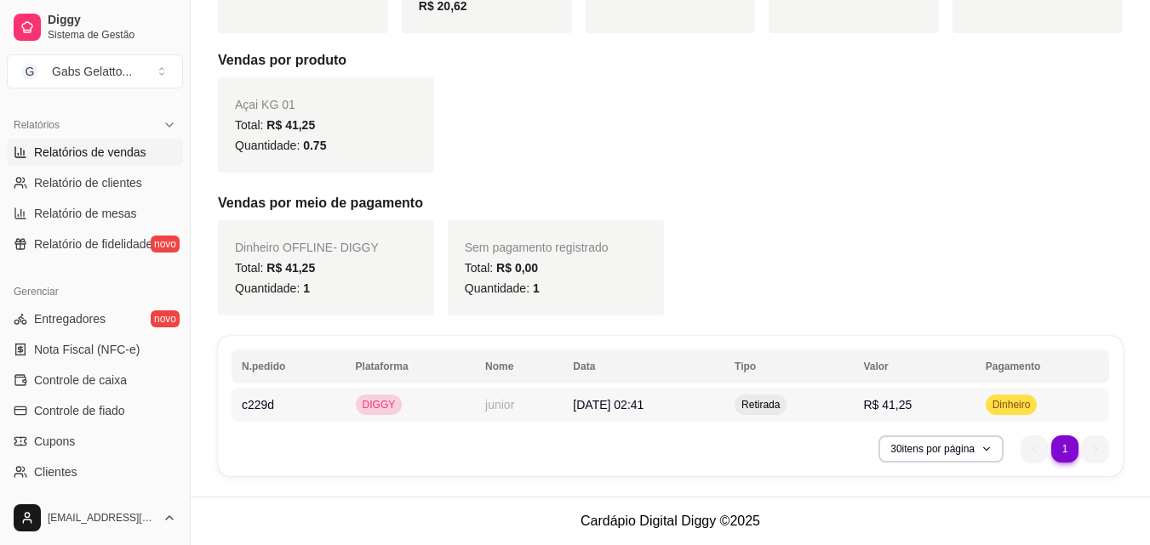
click at [435, 408] on td "DIGGY" at bounding box center [410, 405] width 130 height 34
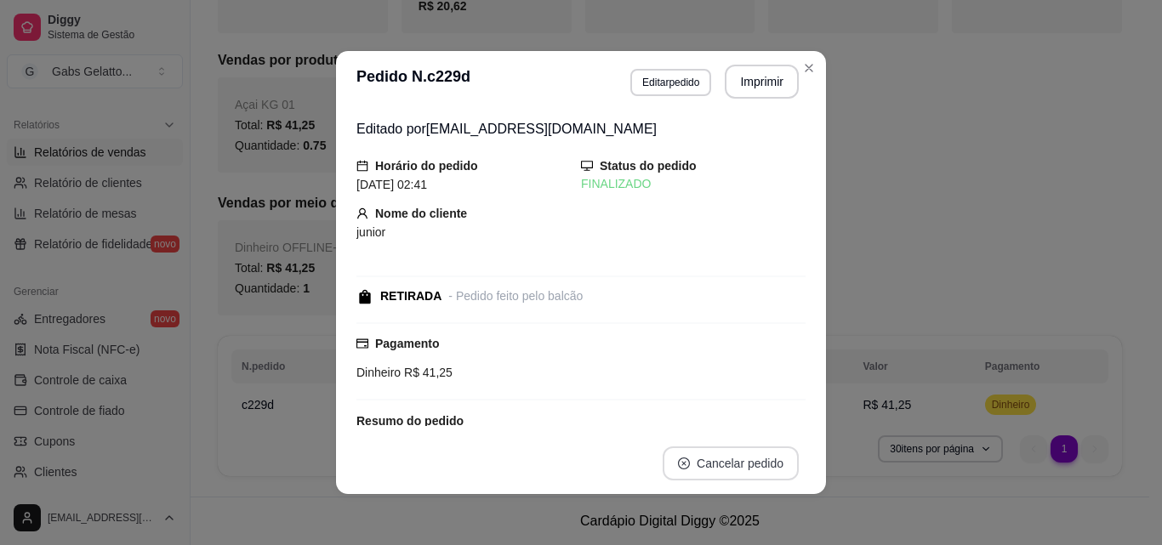
click at [718, 465] on button "Cancelar pedido" at bounding box center [731, 464] width 136 height 34
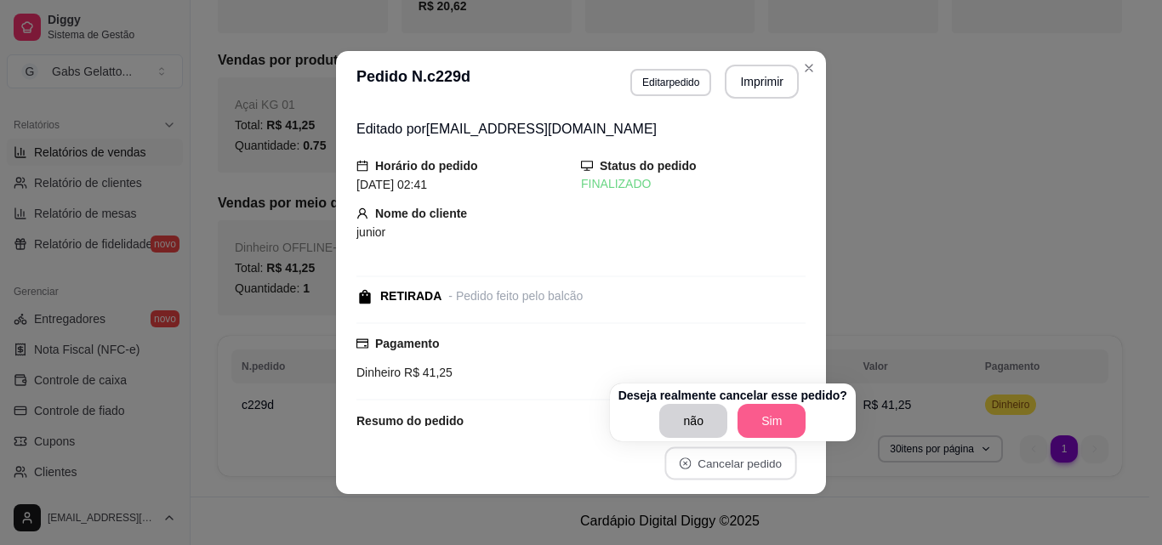
click at [759, 433] on button "Sim" at bounding box center [772, 421] width 68 height 34
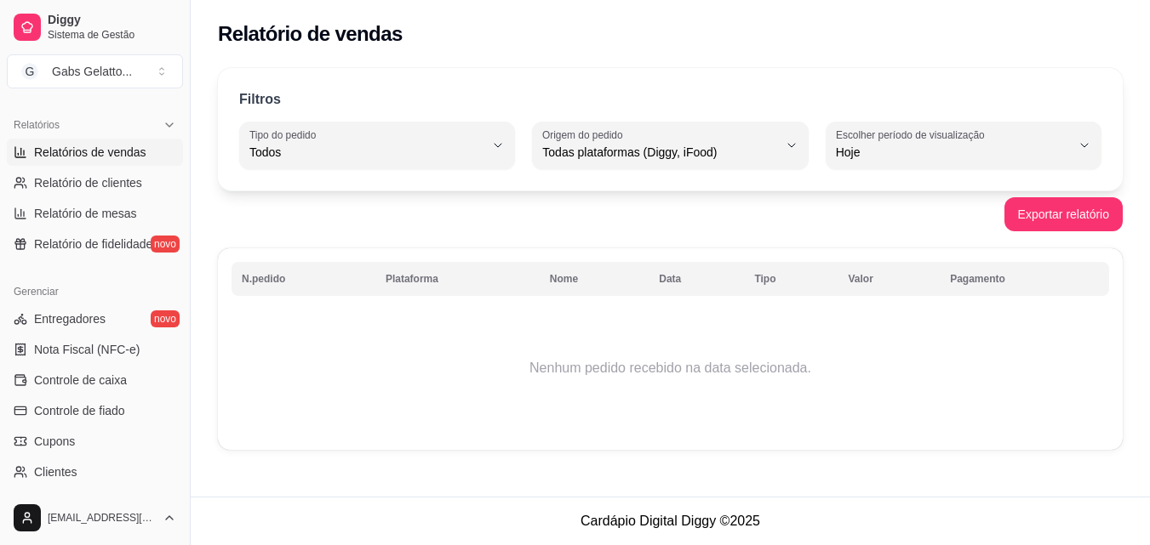
scroll to position [0, 0]
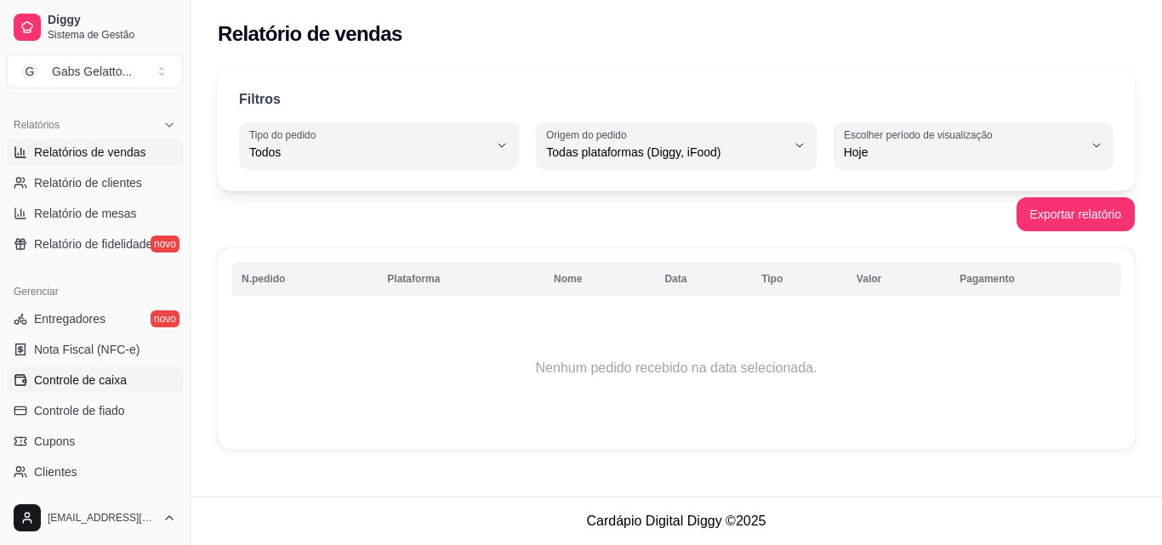
click at [64, 378] on span "Controle de caixa" at bounding box center [80, 380] width 93 height 17
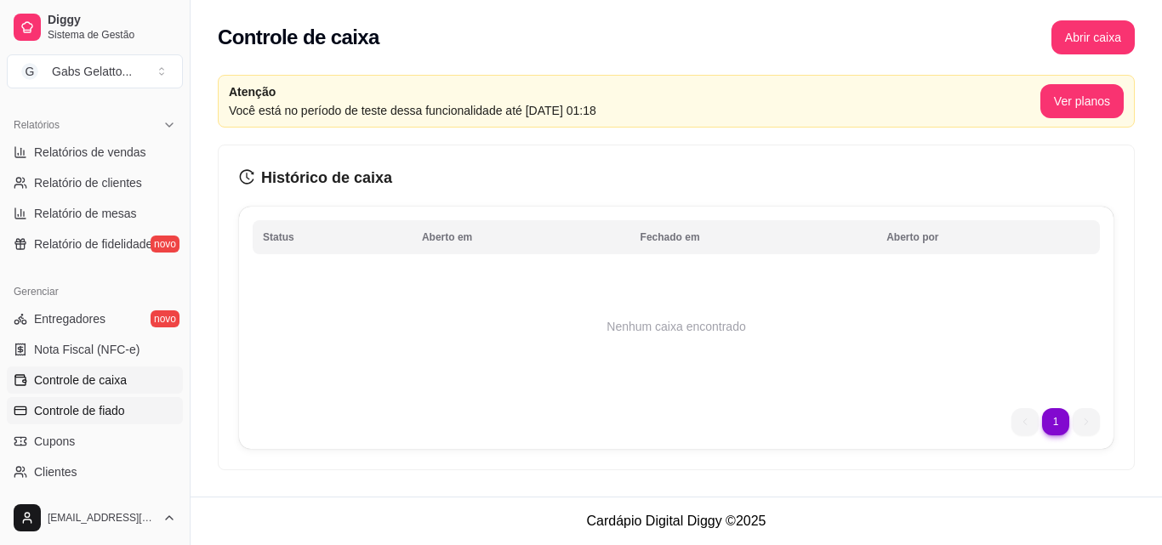
click at [103, 405] on span "Controle de fiado" at bounding box center [79, 410] width 91 height 17
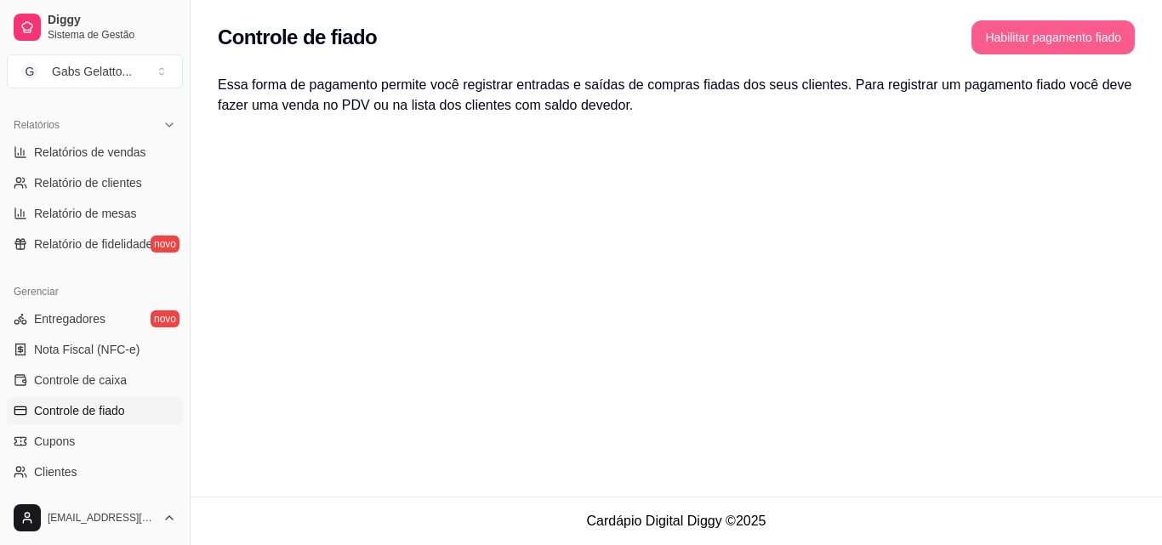
click at [1083, 29] on button "Habilitar pagamento fiado" at bounding box center [1053, 37] width 163 height 34
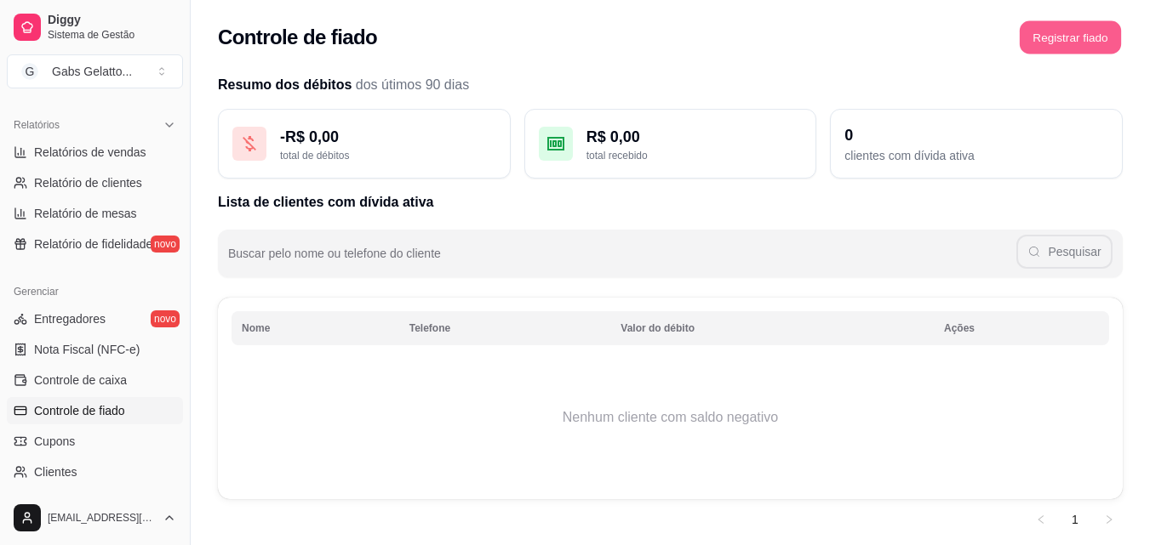
click at [1056, 29] on button "Registrar fiado" at bounding box center [1069, 37] width 101 height 33
click at [1053, 47] on button "Registrar fiado" at bounding box center [1070, 37] width 105 height 34
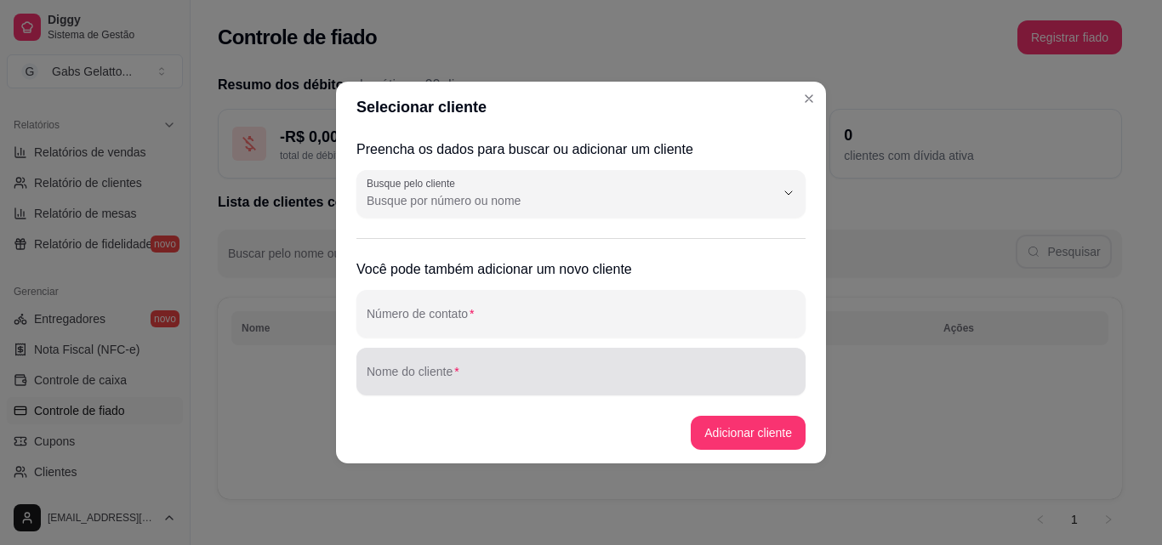
click at [496, 365] on div at bounding box center [581, 372] width 429 height 34
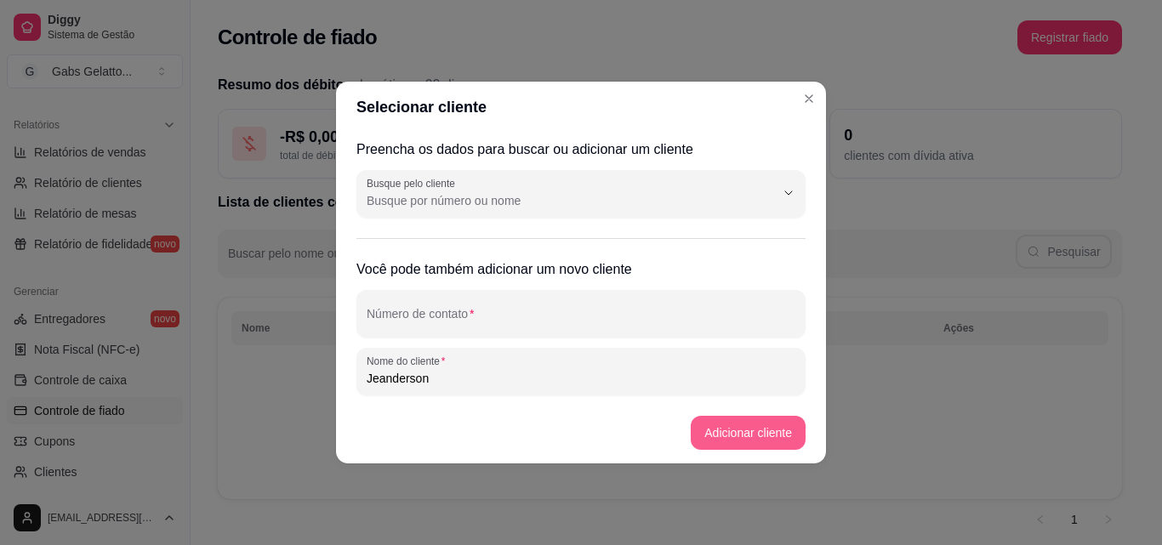
type input "Jeanderson"
click at [760, 421] on button "Adicionar cliente" at bounding box center [748, 433] width 111 height 33
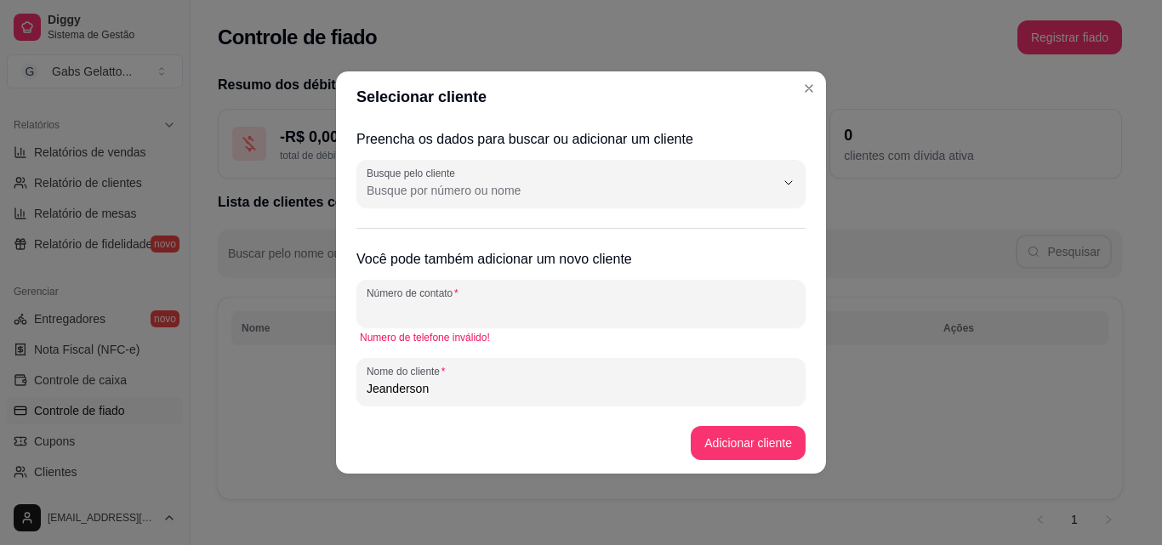
click at [524, 311] on input "Número de contato" at bounding box center [581, 310] width 429 height 17
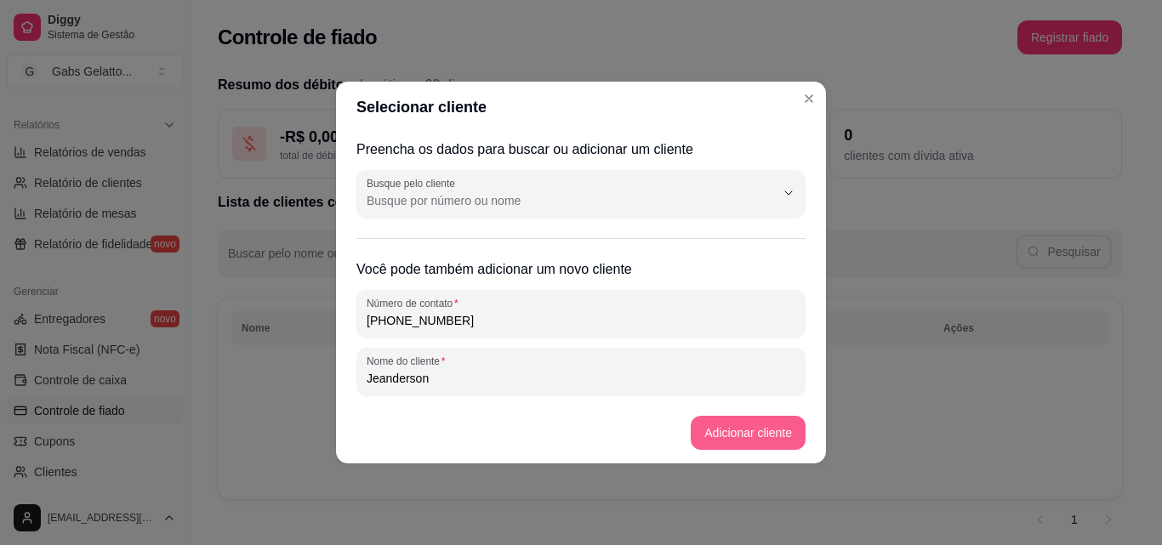
type input "(75) 9 9836-5451"
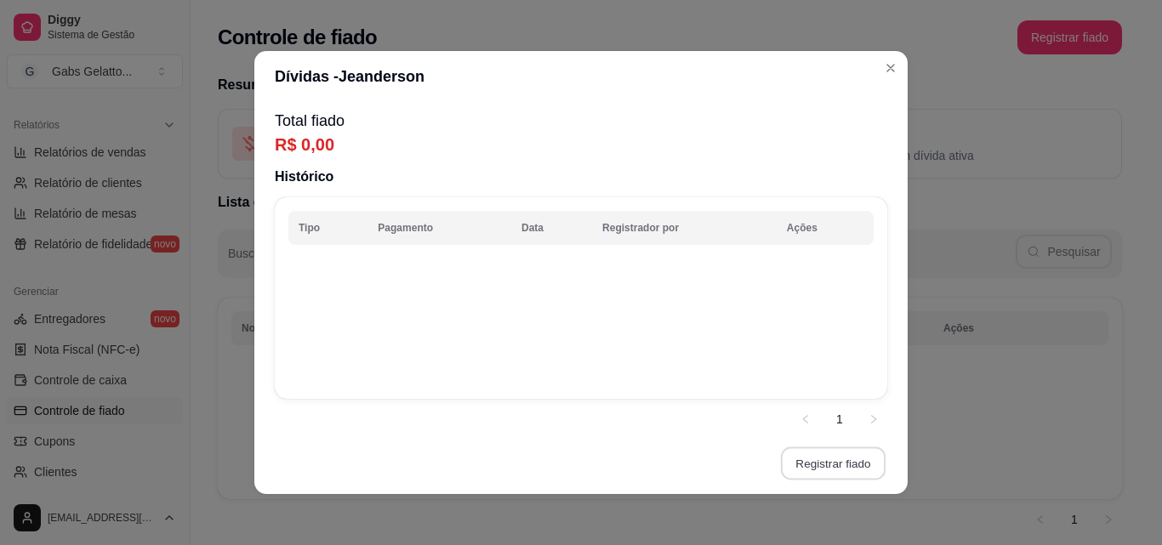
click at [832, 462] on button "Registrar fiado" at bounding box center [833, 464] width 105 height 33
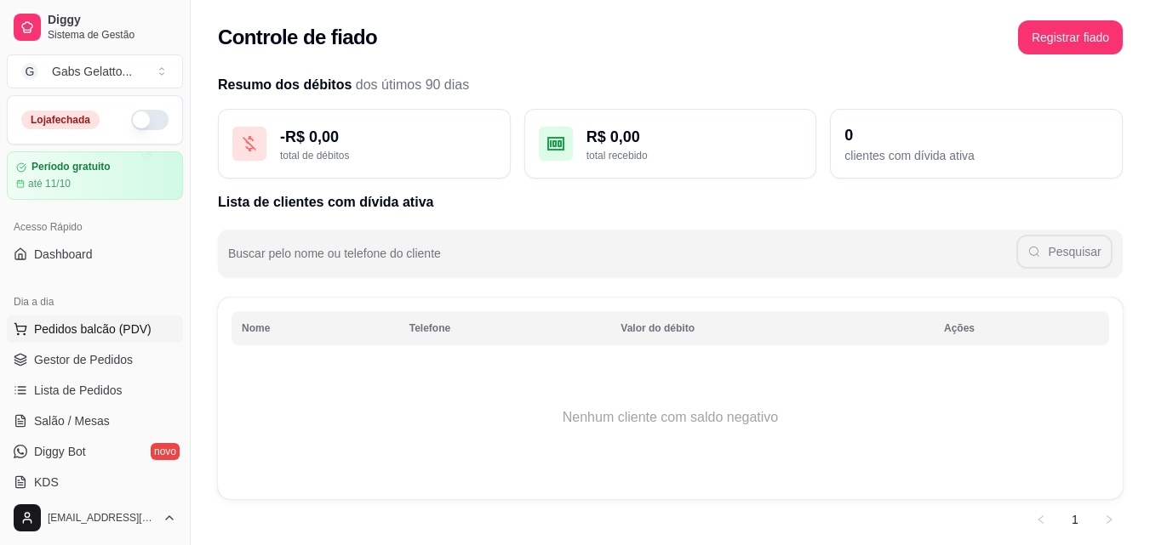
click at [102, 337] on span "Pedidos balcão (PDV)" at bounding box center [92, 329] width 117 height 17
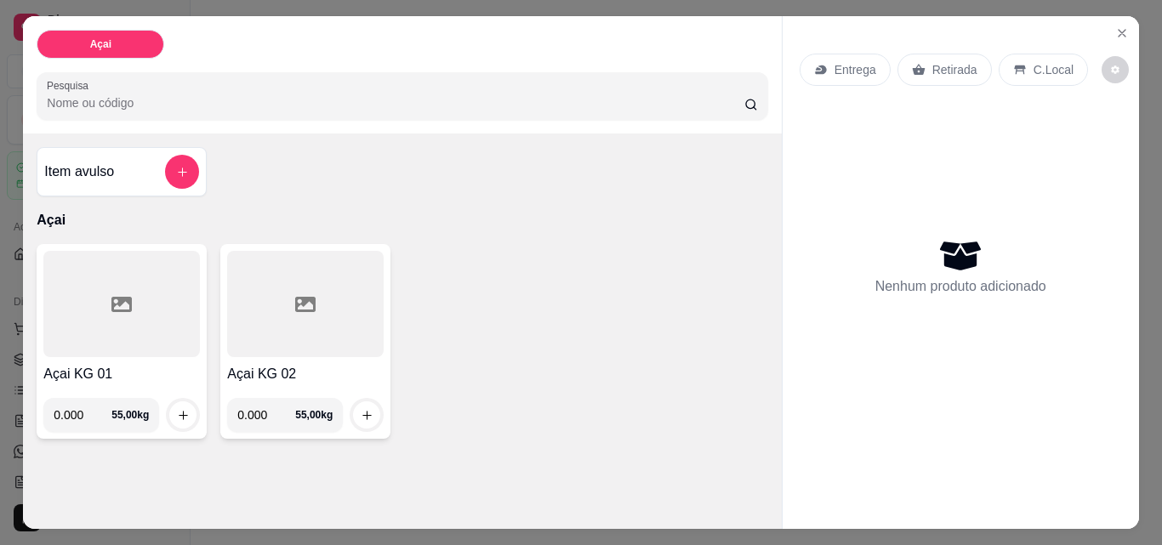
click at [139, 336] on div at bounding box center [121, 304] width 157 height 106
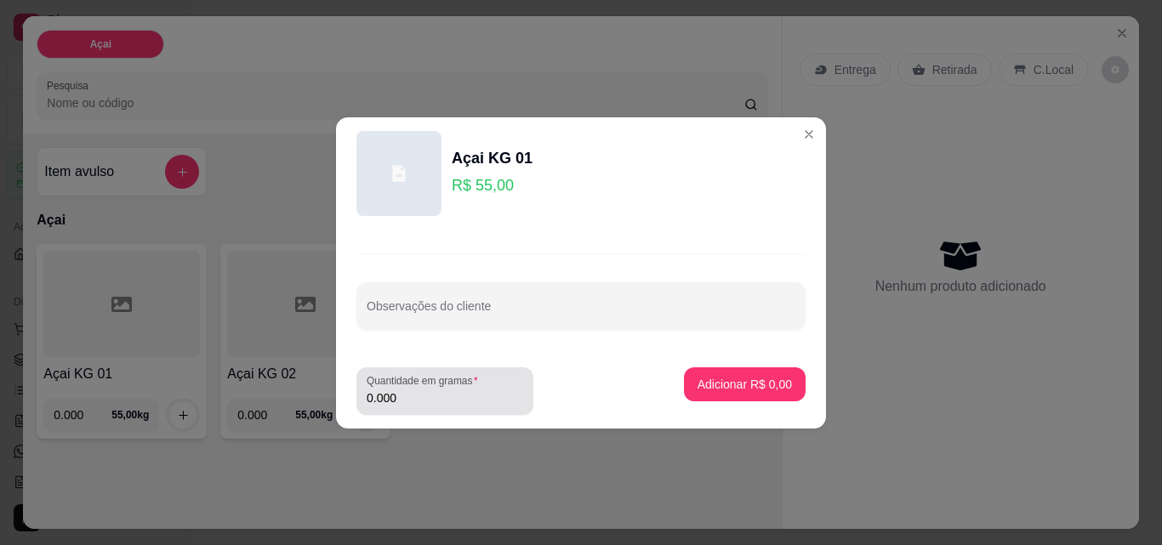
click at [434, 403] on input "0.000" at bounding box center [445, 398] width 157 height 17
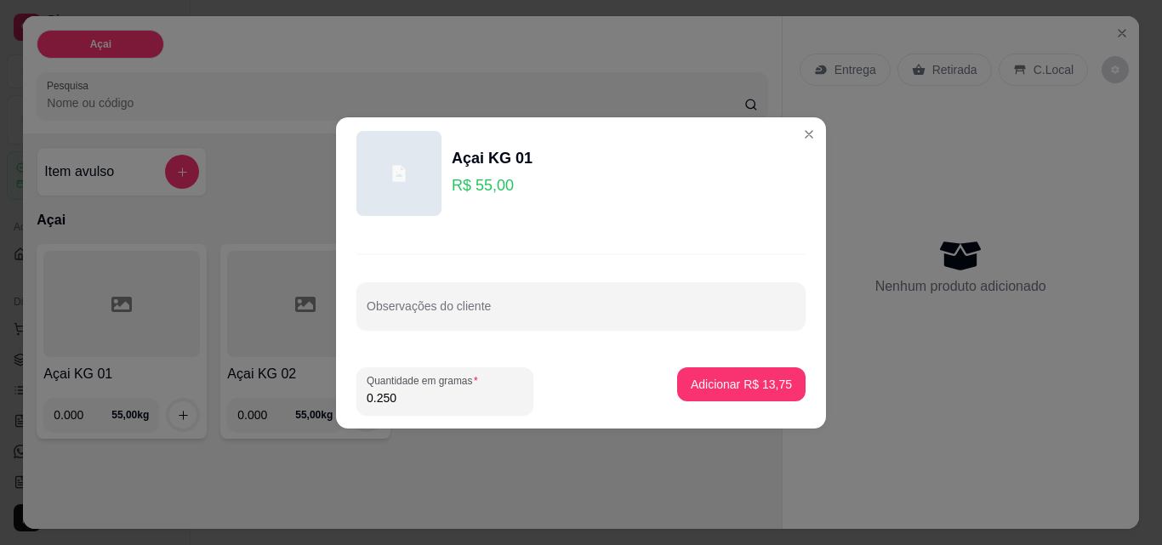
type input "0.250"
click at [728, 387] on p "Adicionar R$ 13,75" at bounding box center [741, 384] width 101 height 17
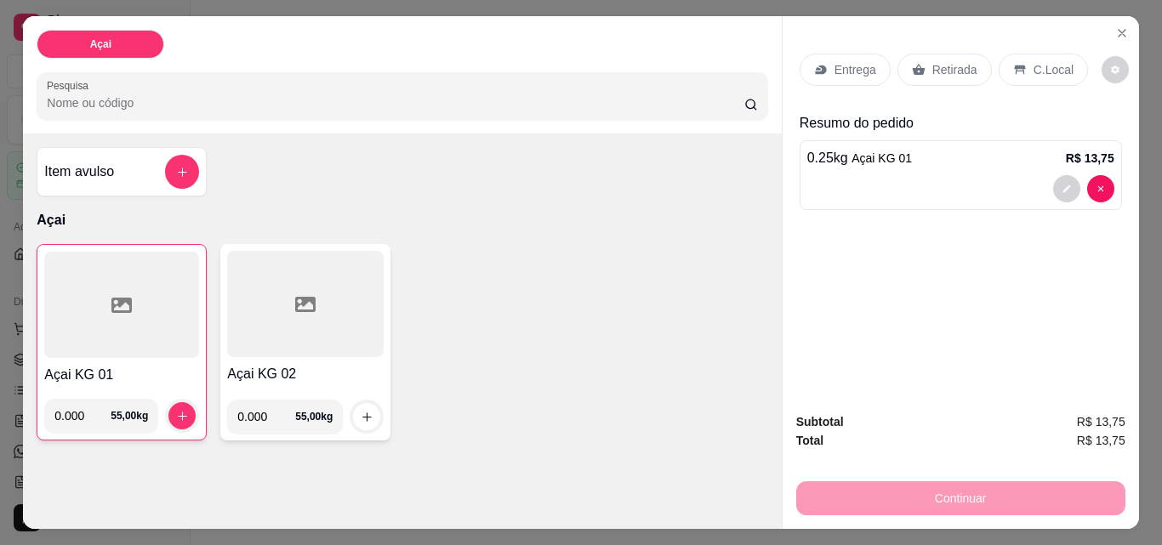
click at [1065, 61] on div "C.Local" at bounding box center [1043, 70] width 89 height 32
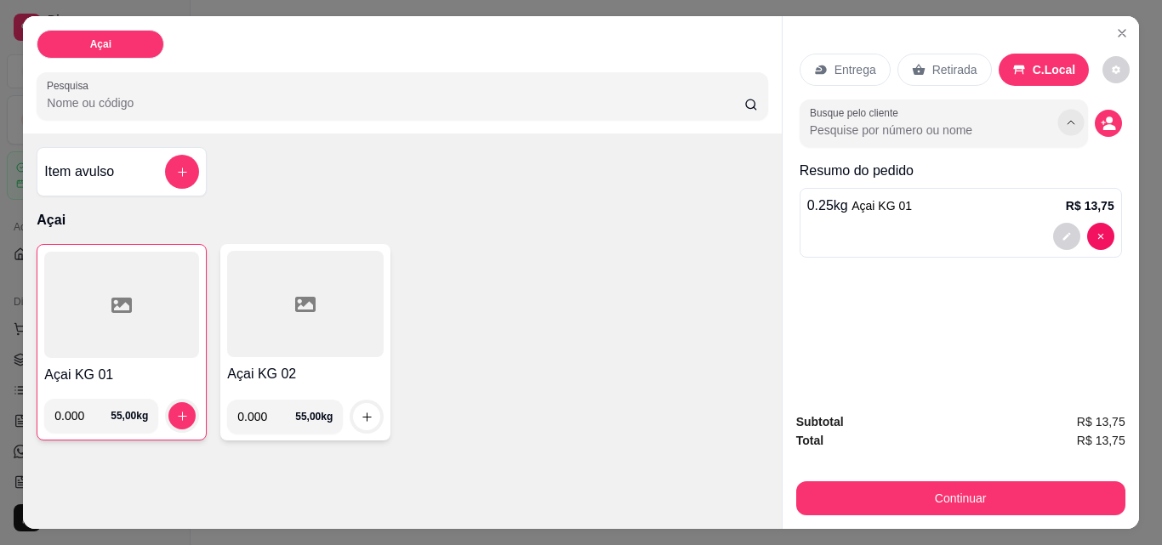
click at [1065, 119] on icon "Show suggestions" at bounding box center [1072, 123] width 14 height 14
click at [1065, 117] on icon "Show suggestions" at bounding box center [1072, 123] width 14 height 14
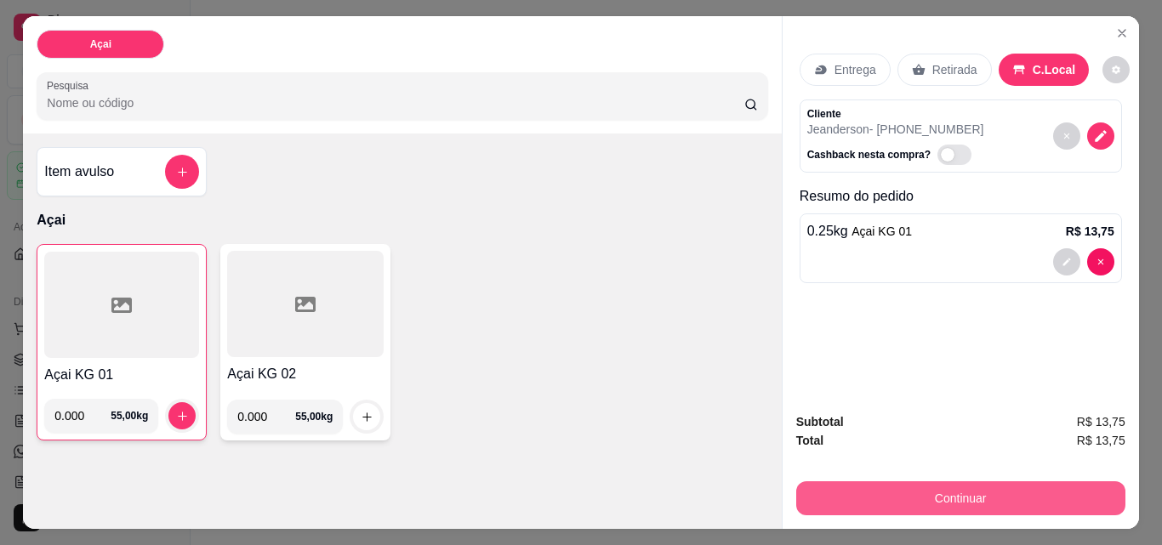
click at [935, 491] on button "Continuar" at bounding box center [960, 499] width 329 height 34
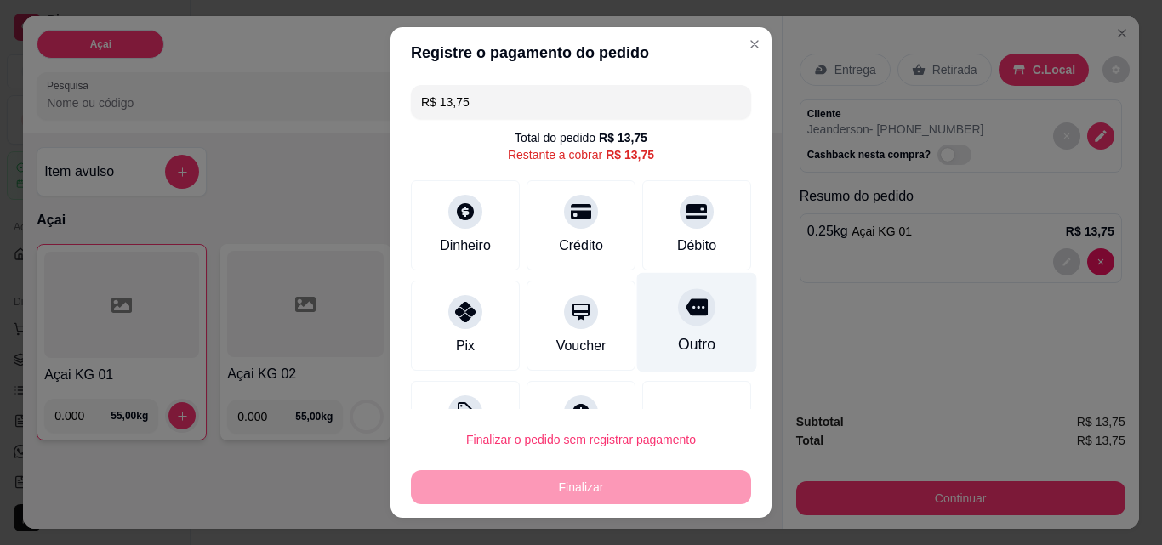
scroll to position [69, 0]
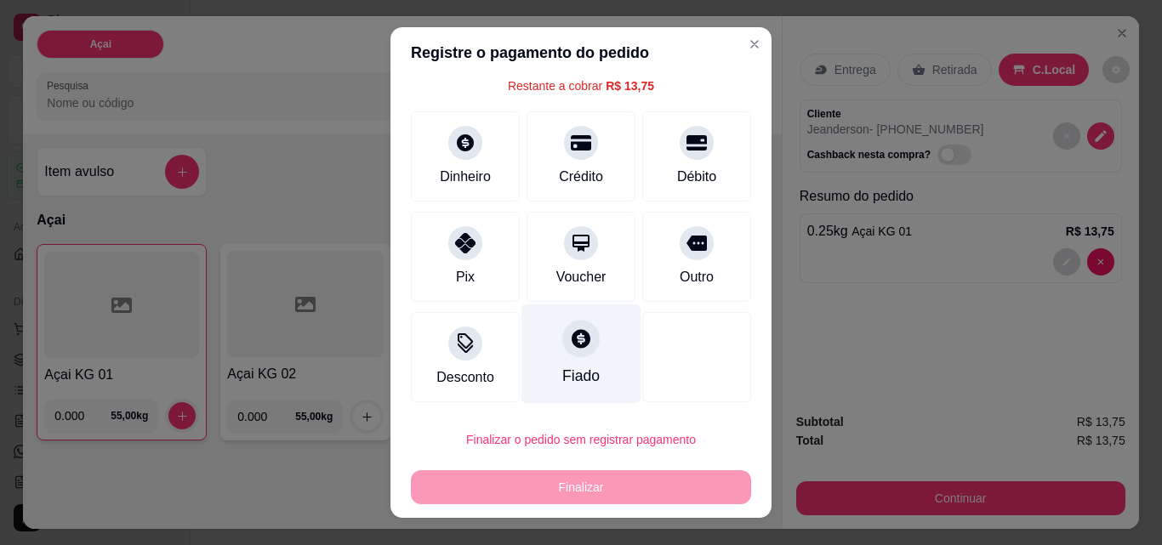
click at [570, 344] on icon at bounding box center [581, 339] width 22 height 22
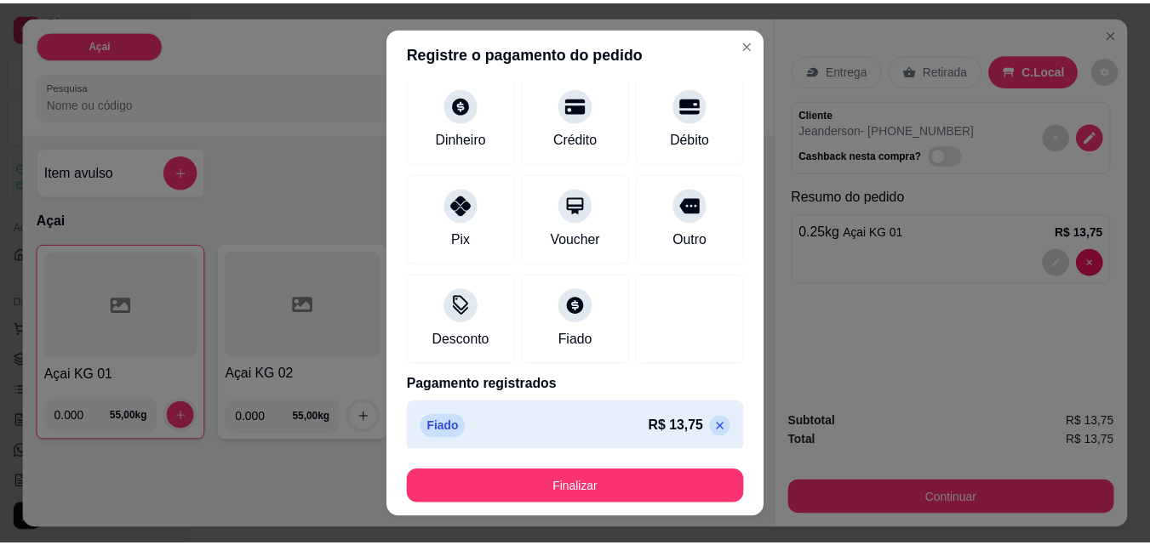
scroll to position [100, 0]
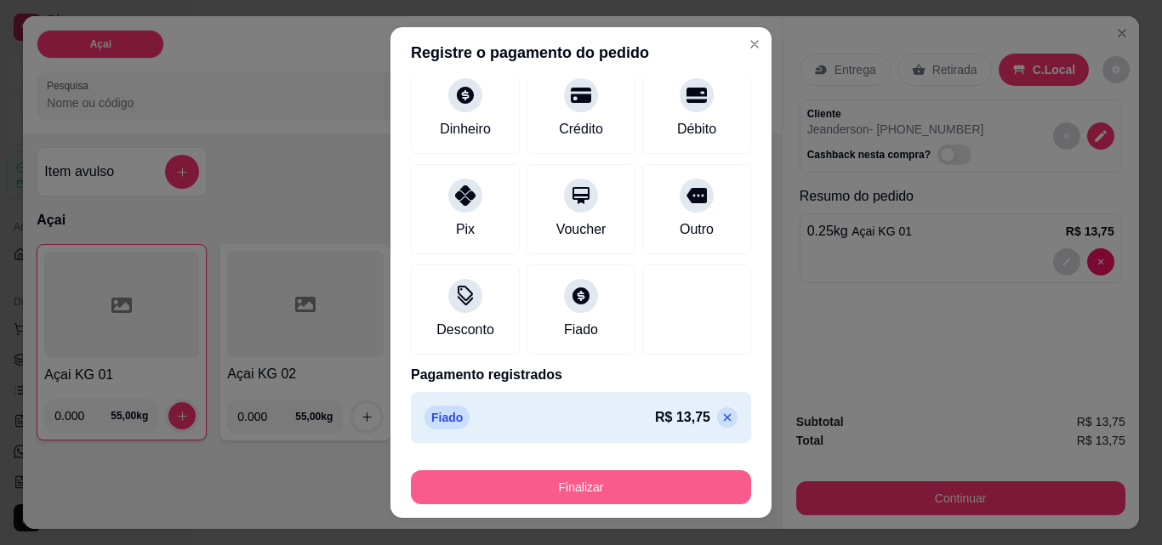
click at [611, 477] on button "Finalizar" at bounding box center [581, 488] width 340 height 34
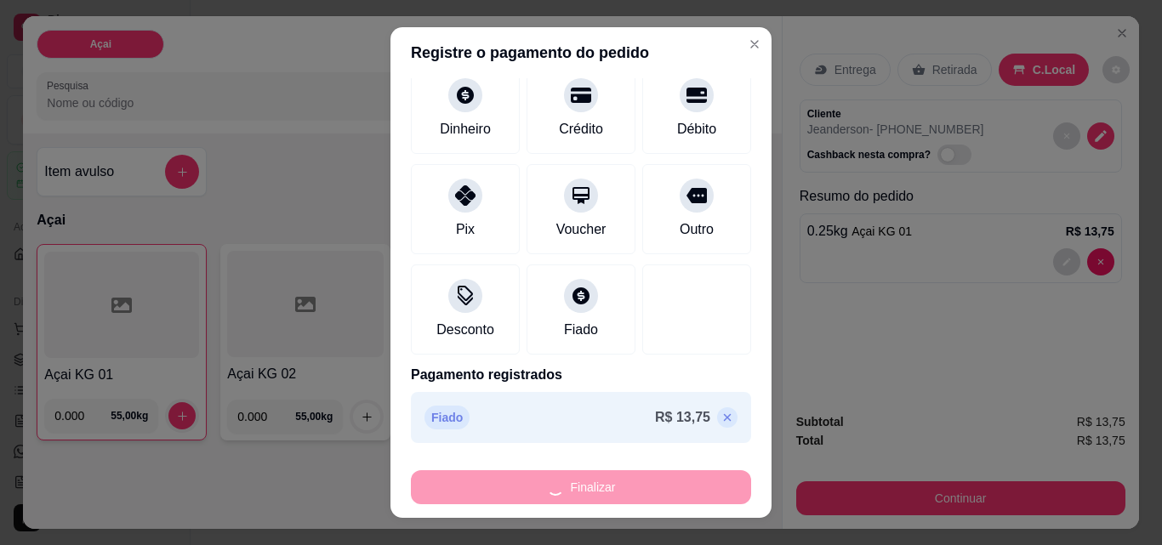
type input "-R$ 13,75"
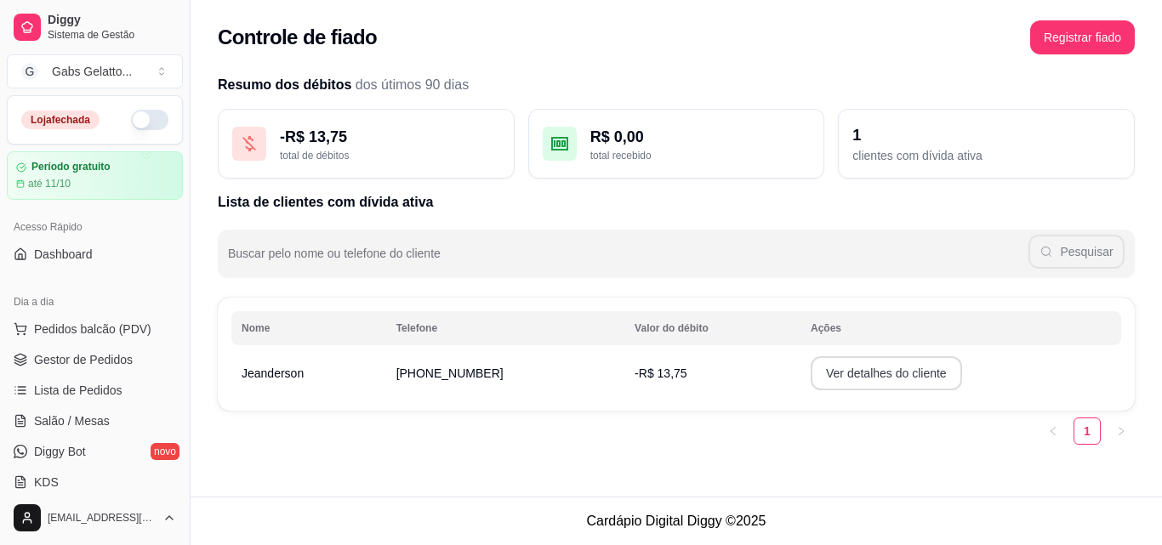
click at [893, 376] on button "Ver detalhes do cliente" at bounding box center [886, 374] width 151 height 34
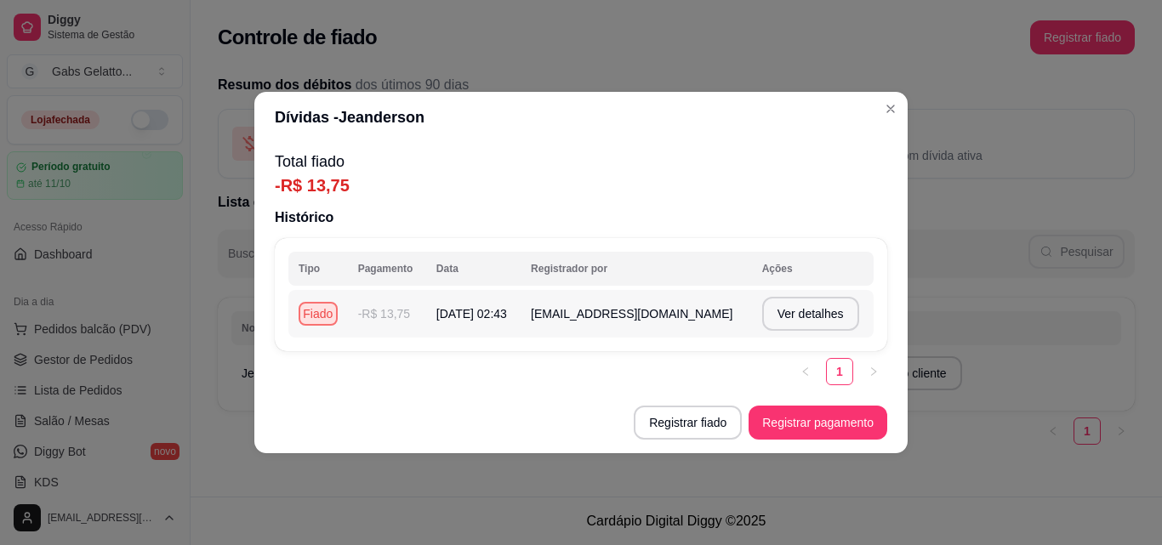
click at [362, 317] on td "-R$ 13,75" at bounding box center [387, 314] width 78 height 48
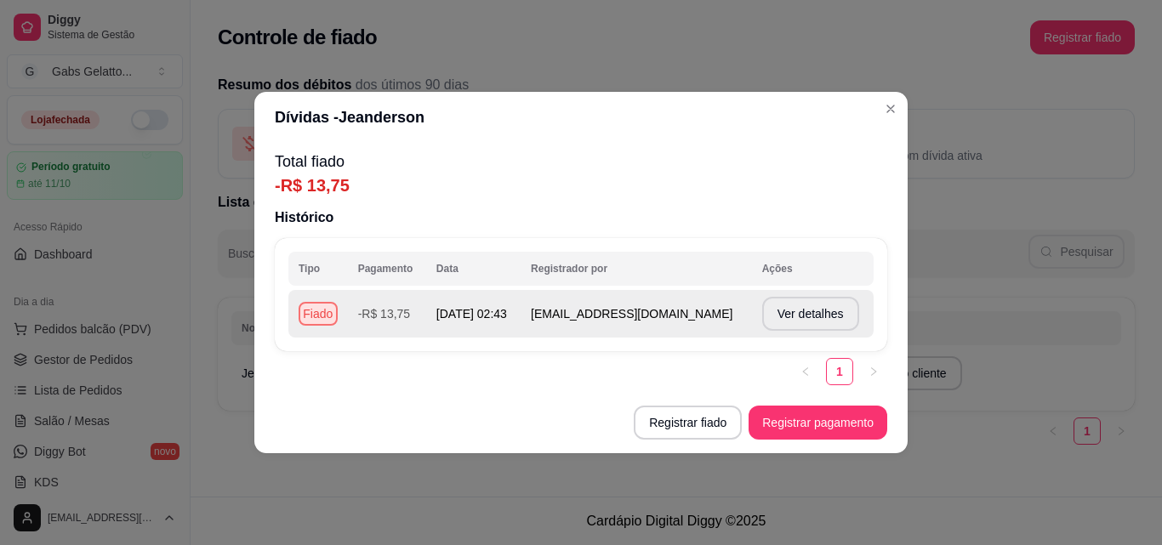
click at [326, 318] on div "Fiado" at bounding box center [318, 314] width 39 height 24
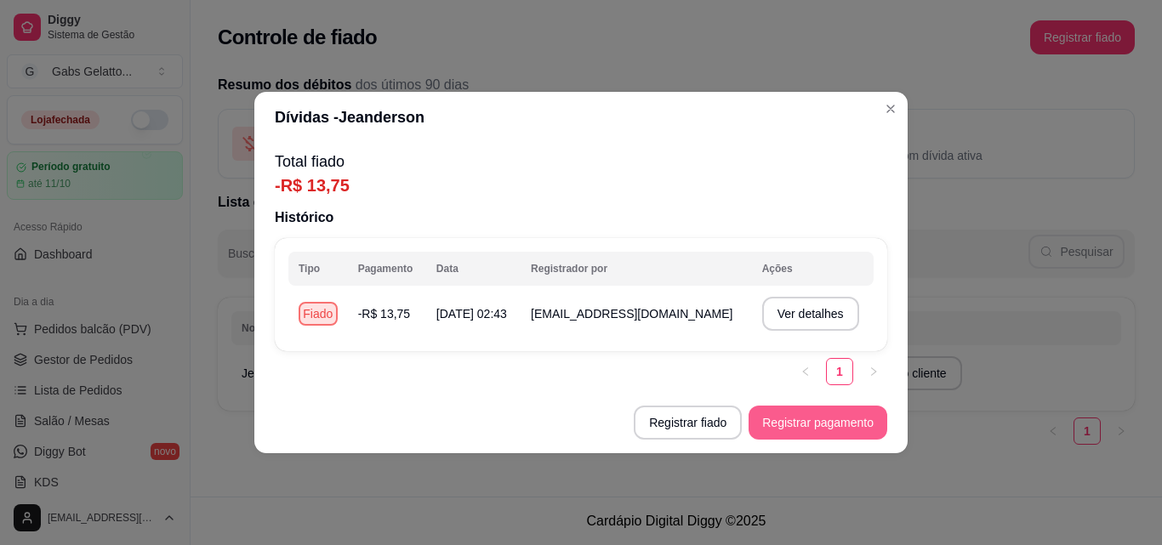
click at [777, 426] on button "Registrar pagamento" at bounding box center [818, 423] width 139 height 34
click at [805, 417] on button "Registrar pagamento" at bounding box center [818, 423] width 134 height 33
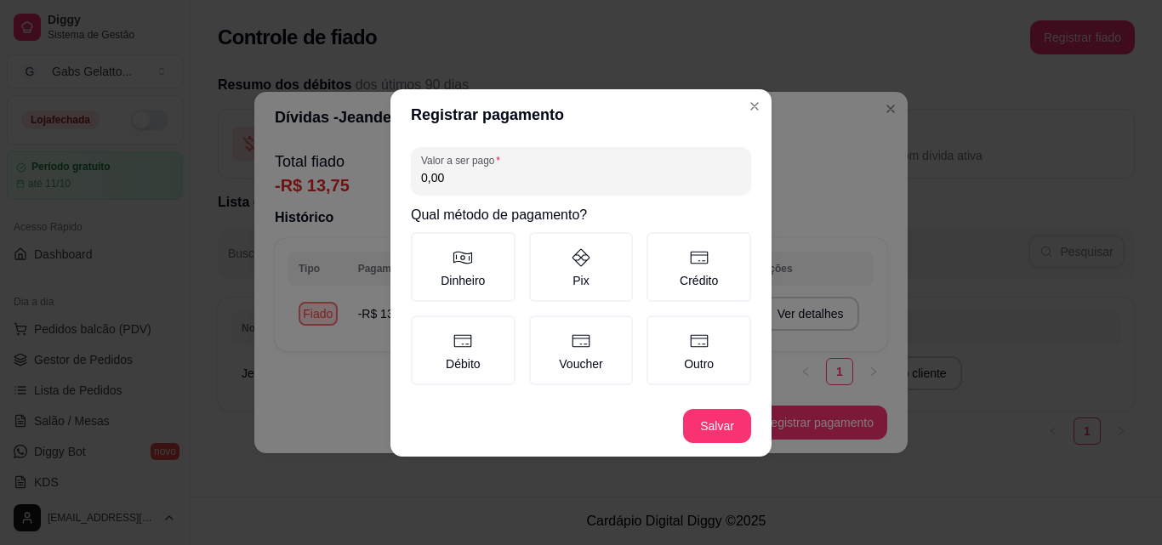
drag, startPoint x: 648, startPoint y: 159, endPoint x: 391, endPoint y: 163, distance: 257.0
click at [391, 163] on div "Valor a ser pago 0,00 Qual método de pagamento? Dinheiro Pix Crédito Débito Vou…" at bounding box center [581, 267] width 381 height 255
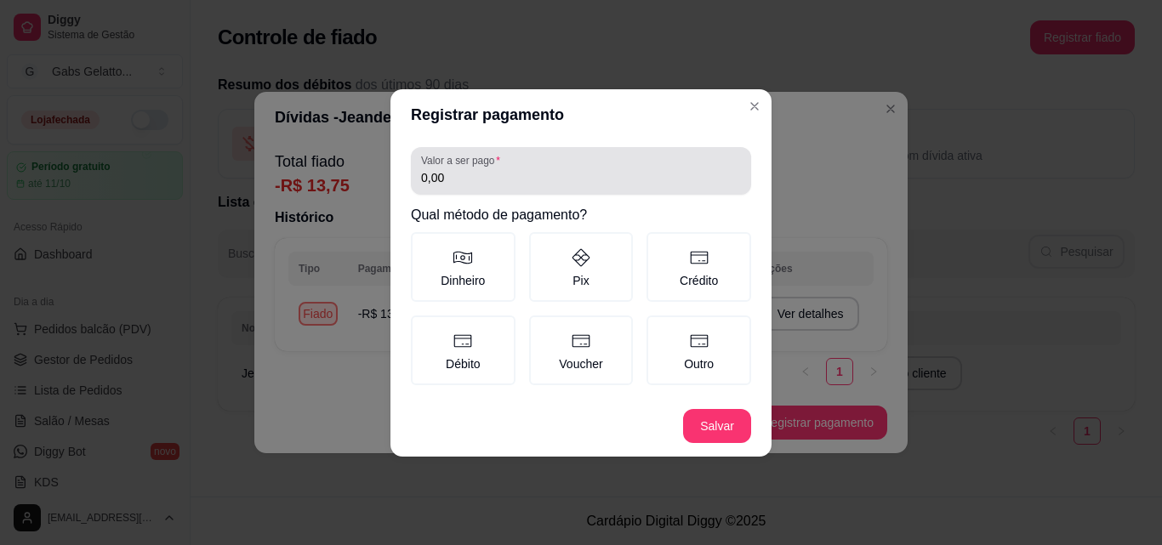
click at [579, 173] on input "0,00" at bounding box center [581, 177] width 320 height 17
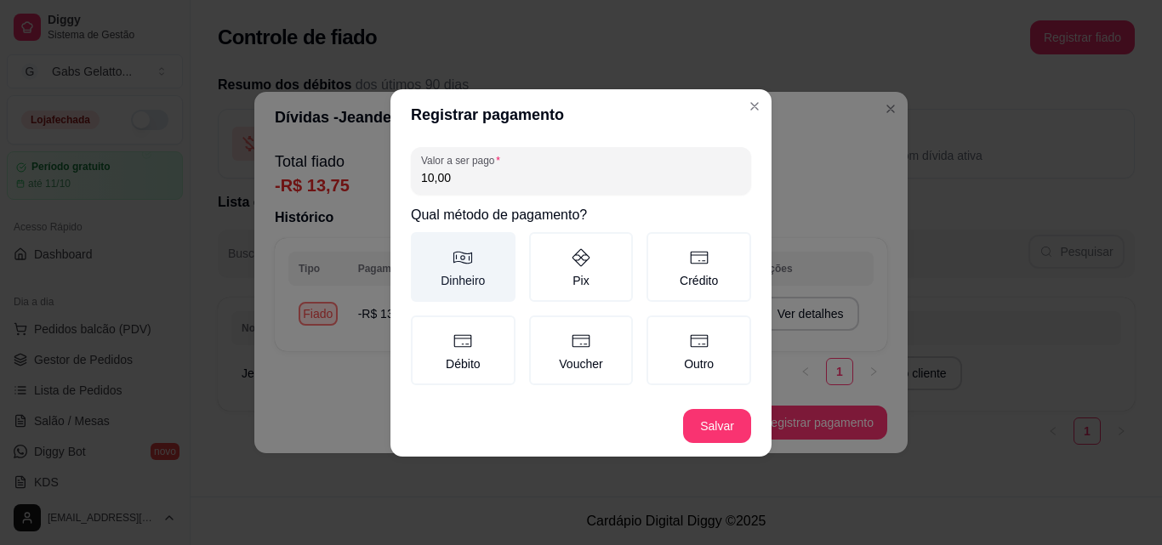
type input "10,00"
click at [477, 277] on label "Dinheiro" at bounding box center [463, 267] width 105 height 70
click at [424, 245] on button "Dinheiro" at bounding box center [417, 238] width 14 height 14
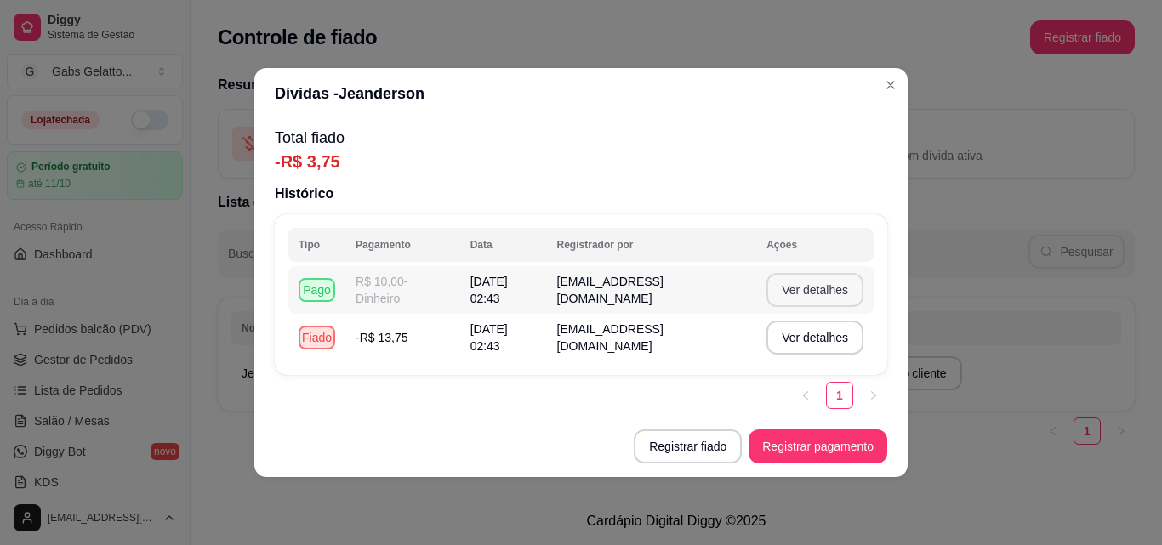
click at [778, 294] on button "Ver detalhes" at bounding box center [815, 290] width 97 height 34
click at [830, 296] on button "Ver detalhes" at bounding box center [815, 290] width 94 height 33
click at [814, 334] on button "Ver detalhes" at bounding box center [815, 338] width 94 height 33
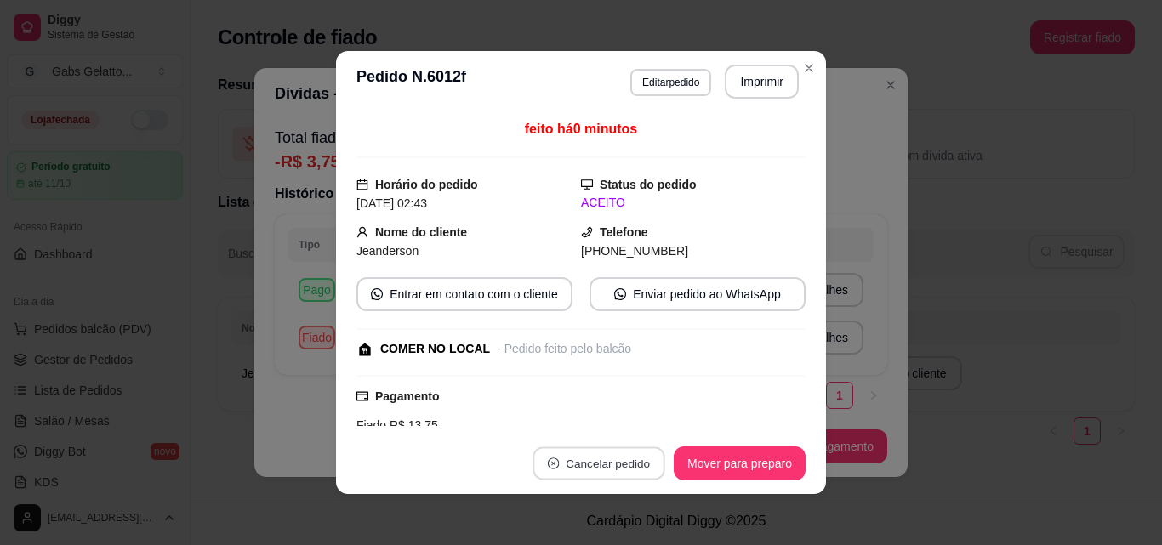
click at [592, 465] on button "Cancelar pedido" at bounding box center [599, 464] width 132 height 33
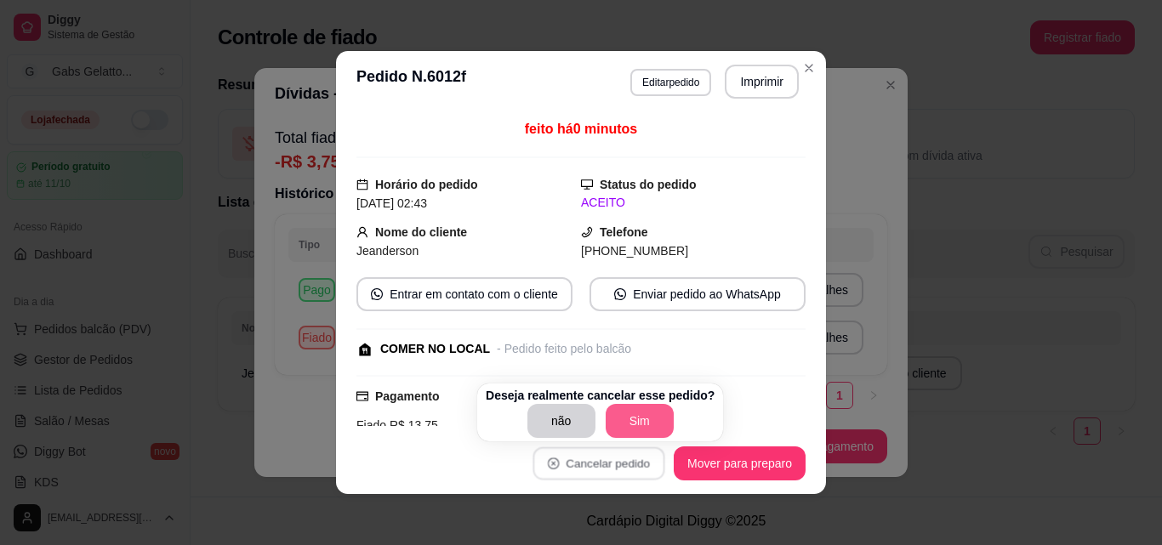
click at [626, 429] on button "Sim" at bounding box center [640, 421] width 68 height 34
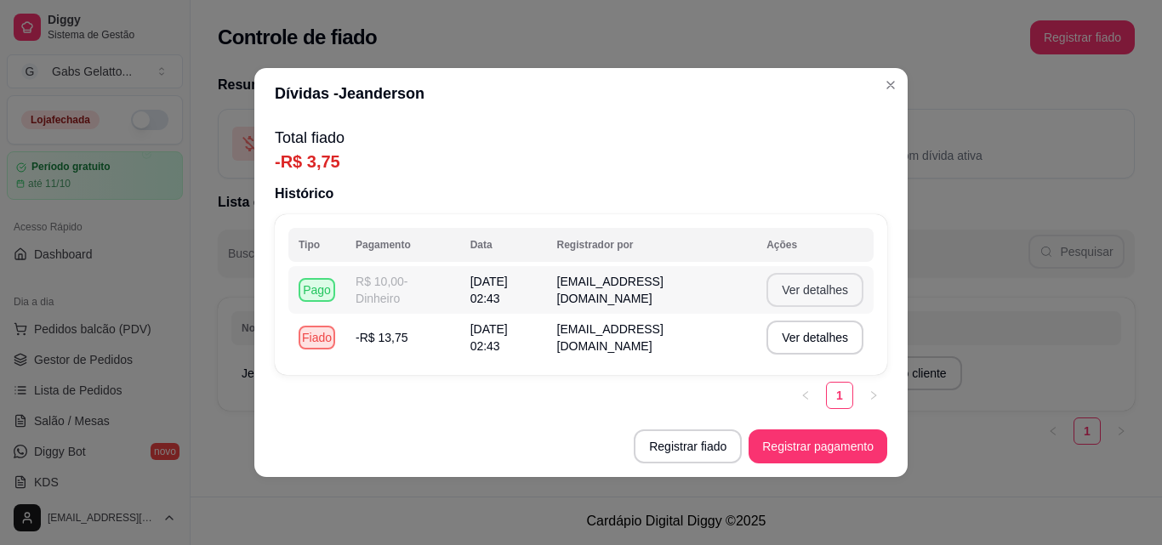
click at [816, 288] on button "Ver detalhes" at bounding box center [815, 290] width 97 height 34
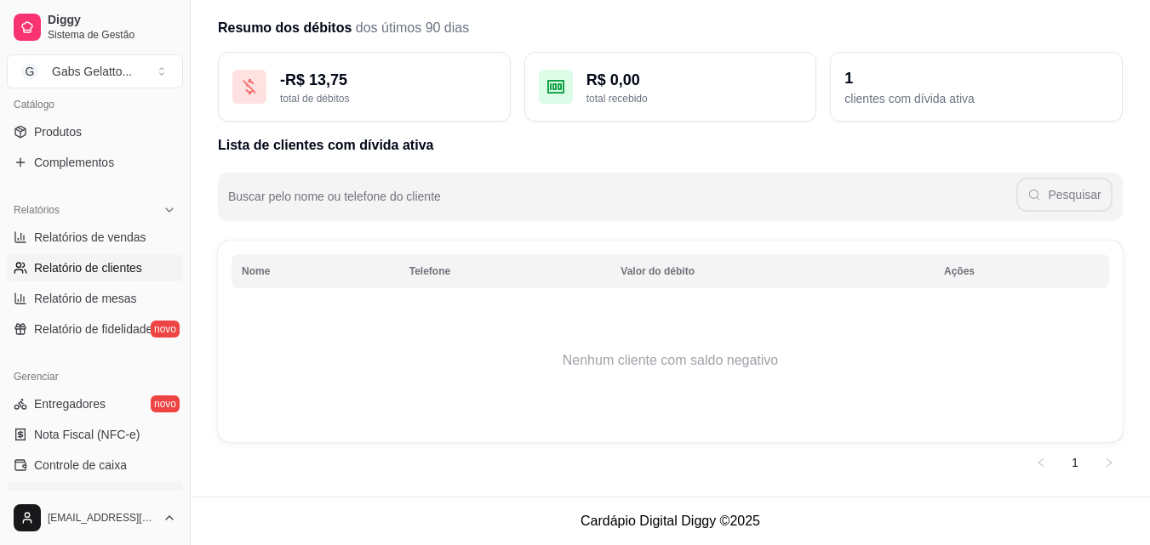
scroll to position [170, 0]
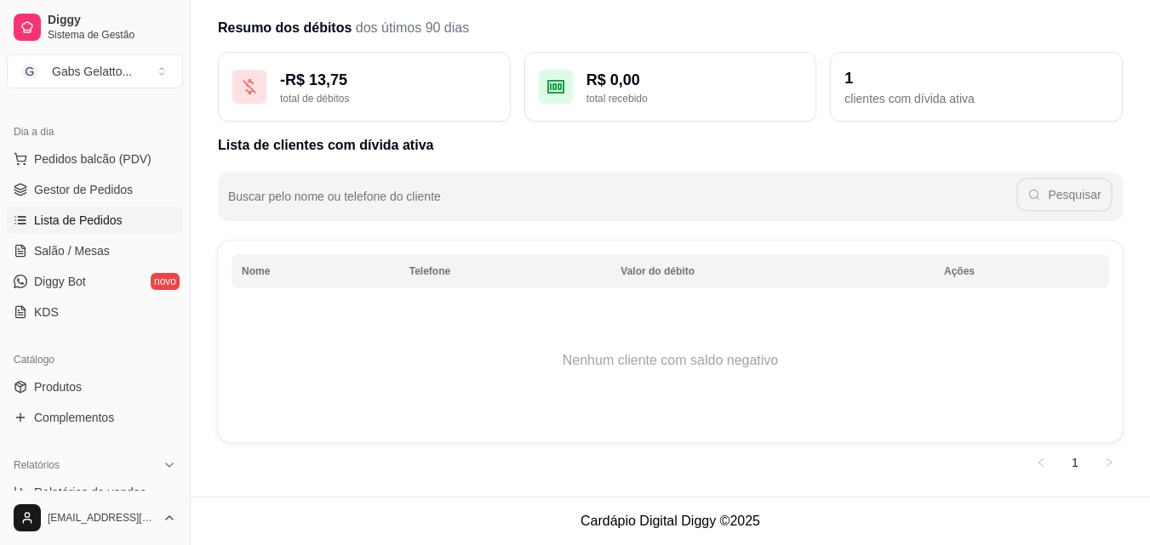
click at [136, 210] on link "Lista de Pedidos" at bounding box center [95, 220] width 176 height 27
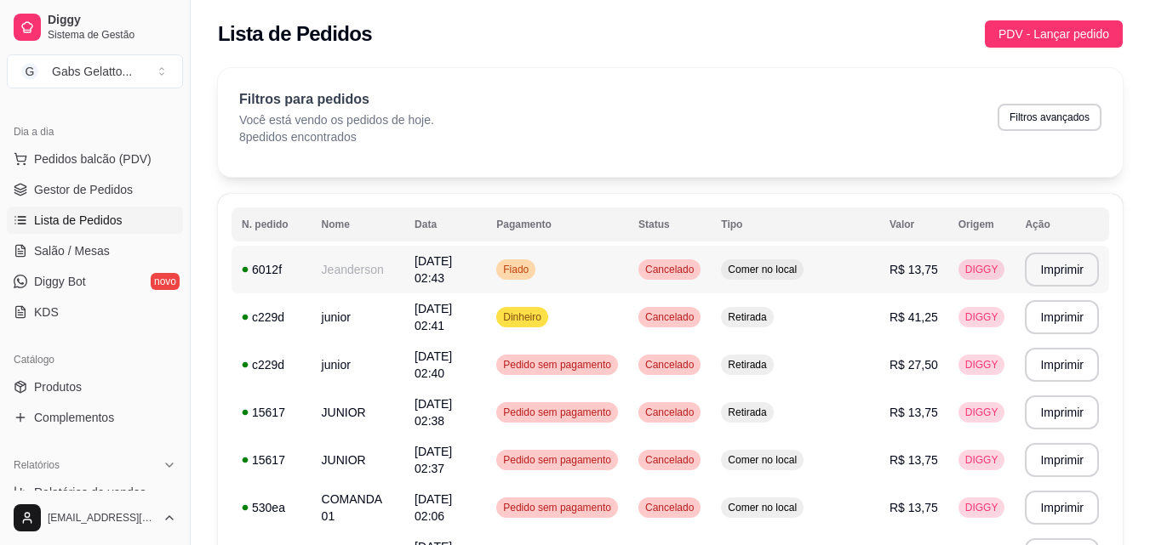
click at [803, 277] on div "Comer no local" at bounding box center [762, 270] width 83 height 20
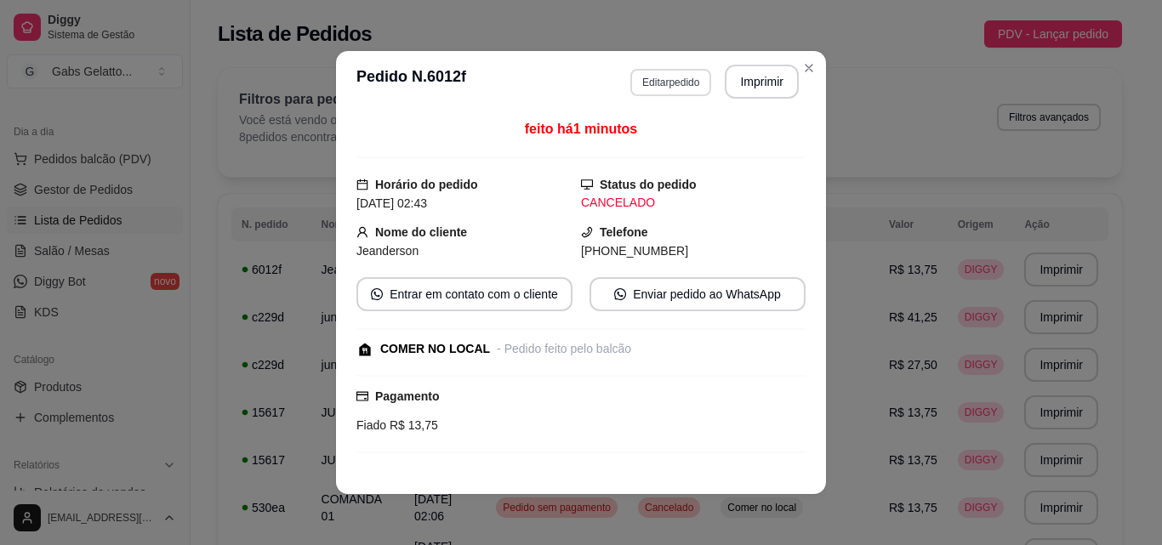
click at [654, 79] on button "Editar pedido" at bounding box center [671, 82] width 81 height 27
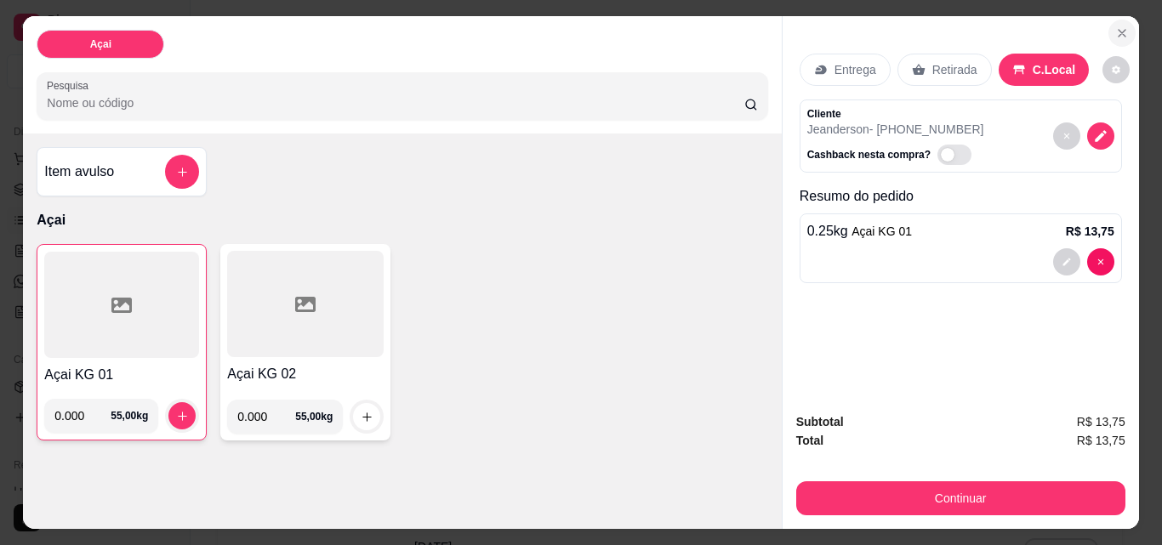
click at [1123, 29] on button "Close" at bounding box center [1122, 33] width 27 height 27
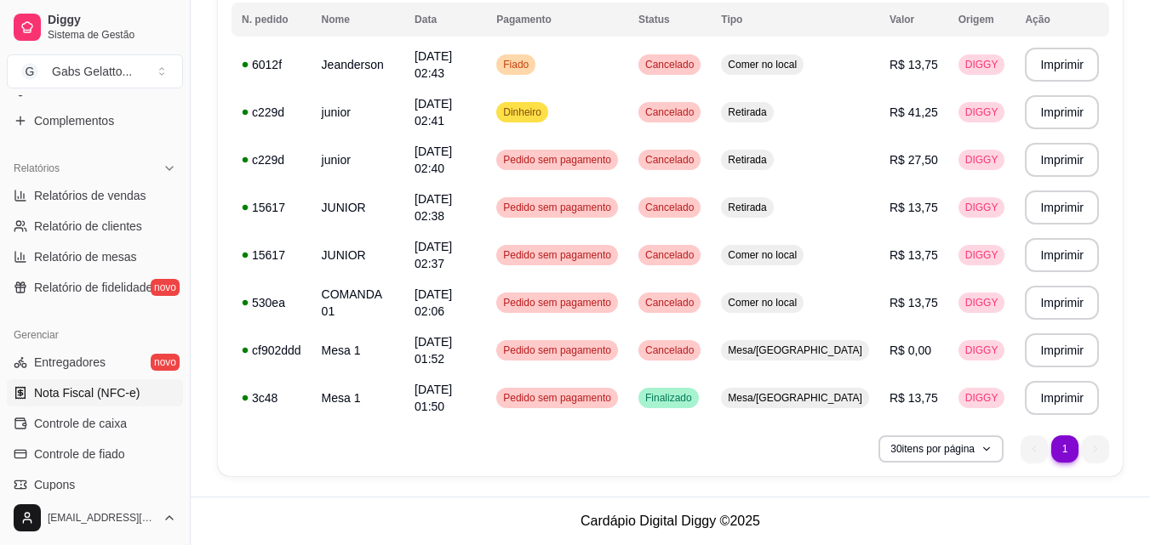
scroll to position [511, 0]
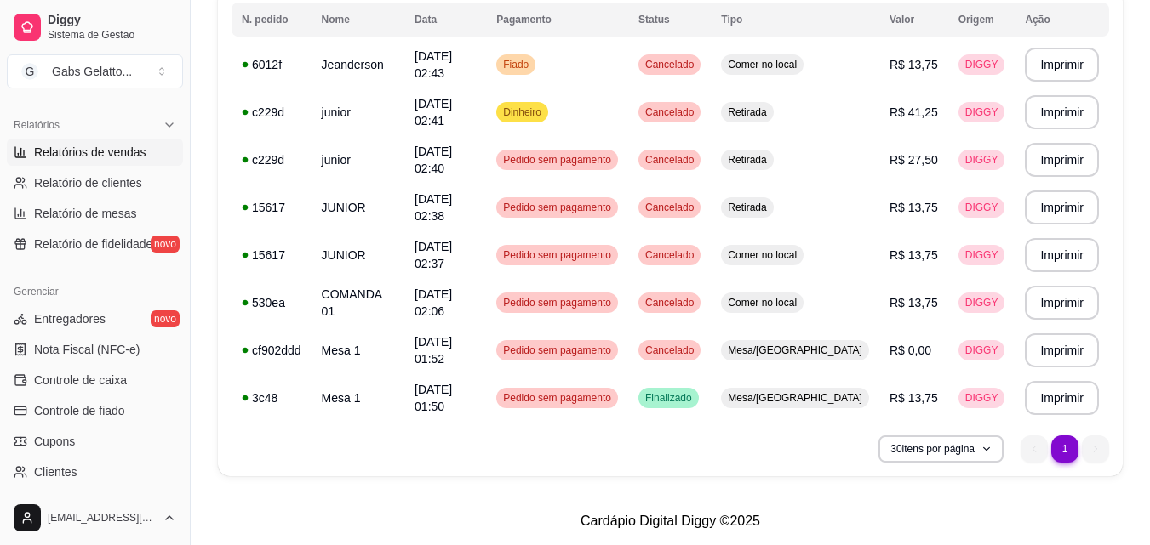
click at [85, 158] on span "Relatórios de vendas" at bounding box center [90, 152] width 112 height 17
select select "ALL"
select select "0"
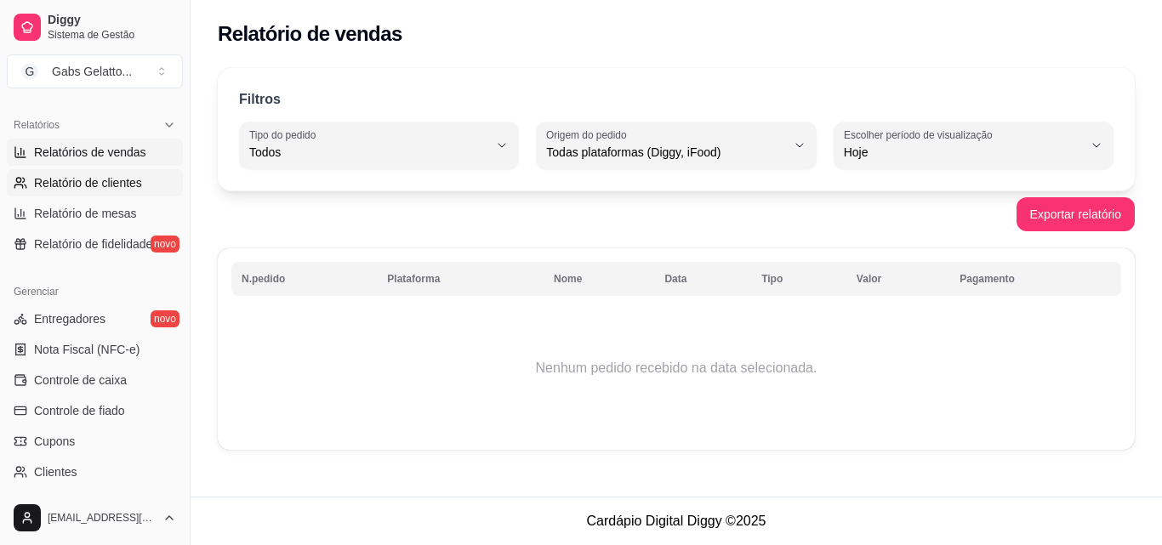
click at [135, 188] on span "Relatório de clientes" at bounding box center [88, 182] width 108 height 17
select select "30"
select select "HIGHEST_TOTAL_SPENT_WITH_ORDERS"
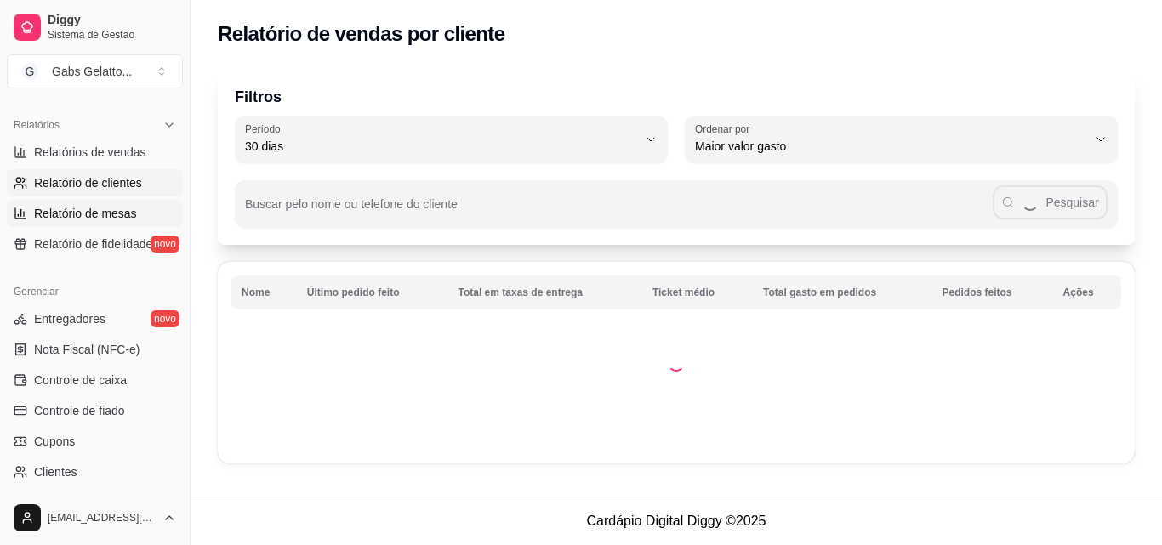
click at [117, 217] on span "Relatório de mesas" at bounding box center [85, 213] width 103 height 17
select select "TOTAL_OF_ORDERS"
select select "7"
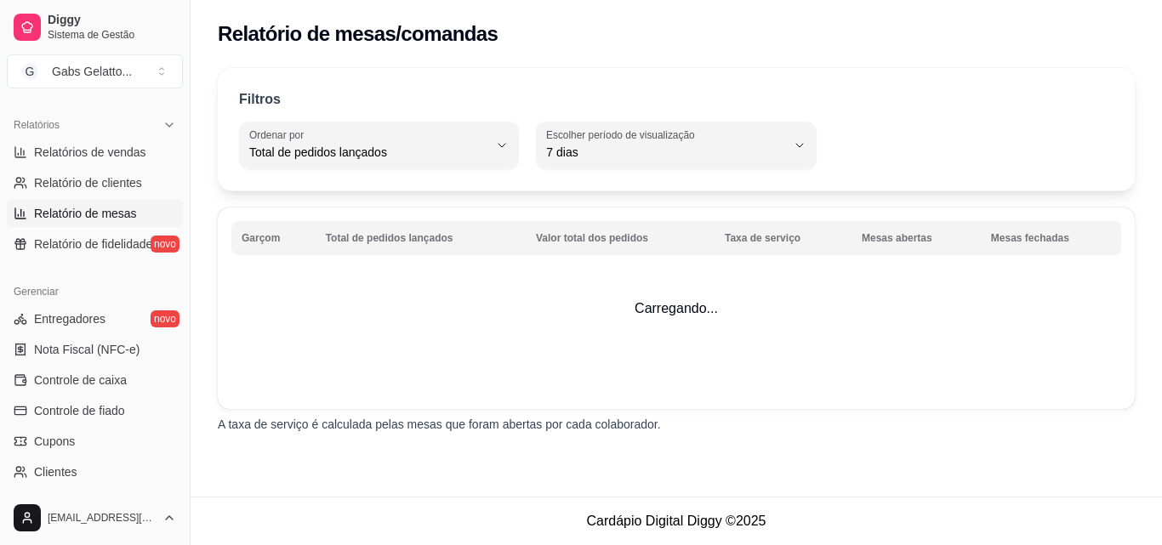
click at [114, 396] on ul "Entregadores novo Nota Fiscal (NFC-e) Controle de caixa Controle de fiado Cupon…" at bounding box center [95, 426] width 176 height 242
click at [120, 410] on span "Controle de fiado" at bounding box center [79, 410] width 91 height 17
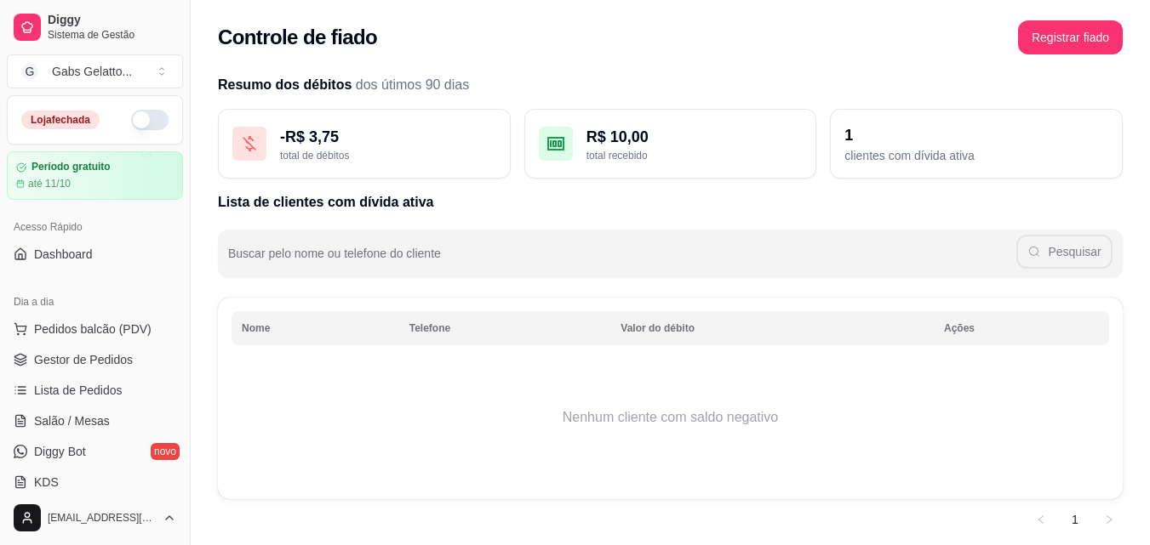
click at [636, 136] on div "R$ 10,00" at bounding box center [694, 137] width 216 height 24
click at [615, 171] on div "R$ 10,00 total recebido" at bounding box center [670, 144] width 293 height 70
click at [380, 167] on div "- R$ 3,75 total de débitos" at bounding box center [364, 144] width 293 height 70
click at [787, 134] on div "R$ 10,00" at bounding box center [694, 137] width 216 height 24
click at [922, 342] on tr "Nome Telefone Valor do débito Ações" at bounding box center [669, 328] width 877 height 34
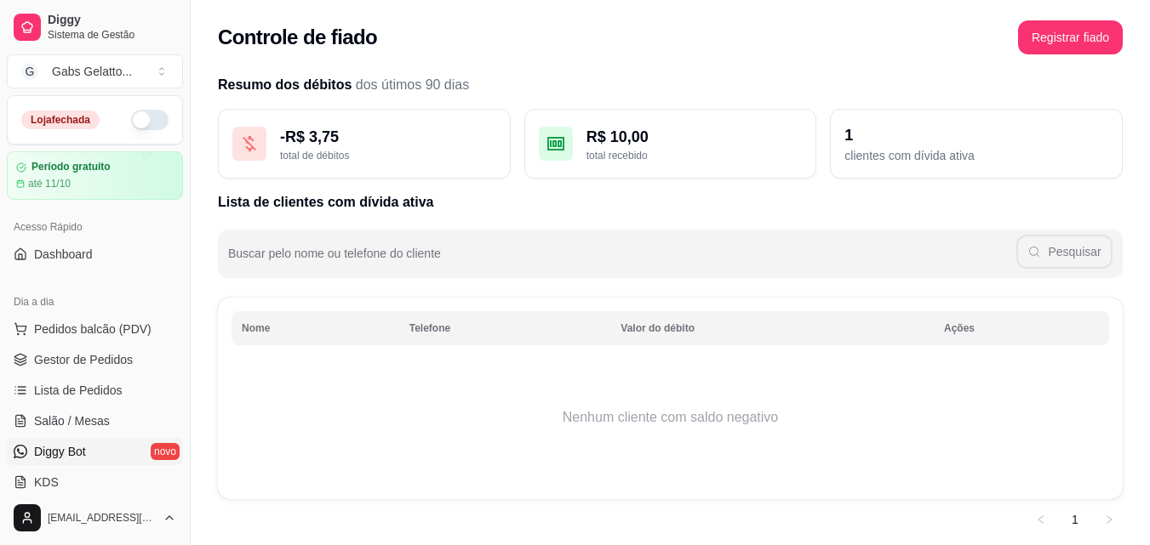
drag, startPoint x: 524, startPoint y: 420, endPoint x: 162, endPoint y: 440, distance: 363.1
click at [415, 444] on td "Nenhum cliente com saldo negativo" at bounding box center [669, 418] width 877 height 136
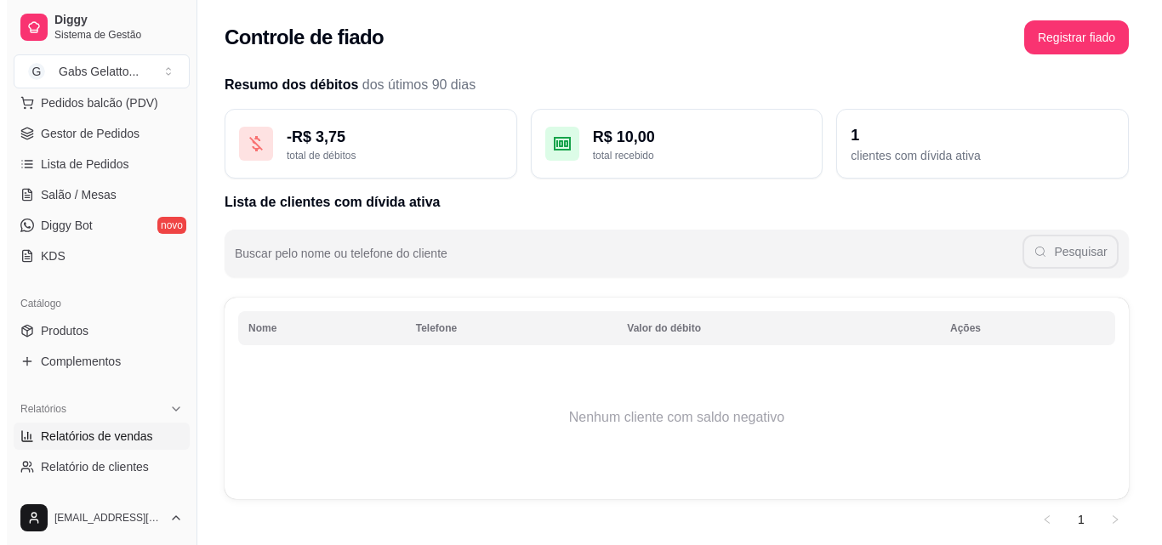
scroll to position [425, 0]
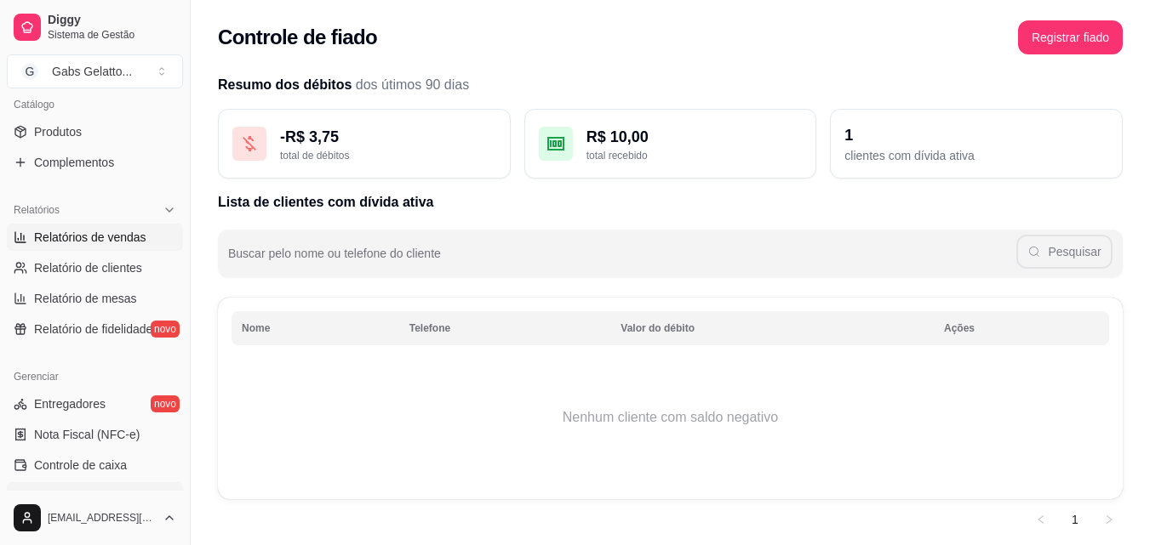
click at [140, 234] on span "Relatórios de vendas" at bounding box center [90, 237] width 112 height 17
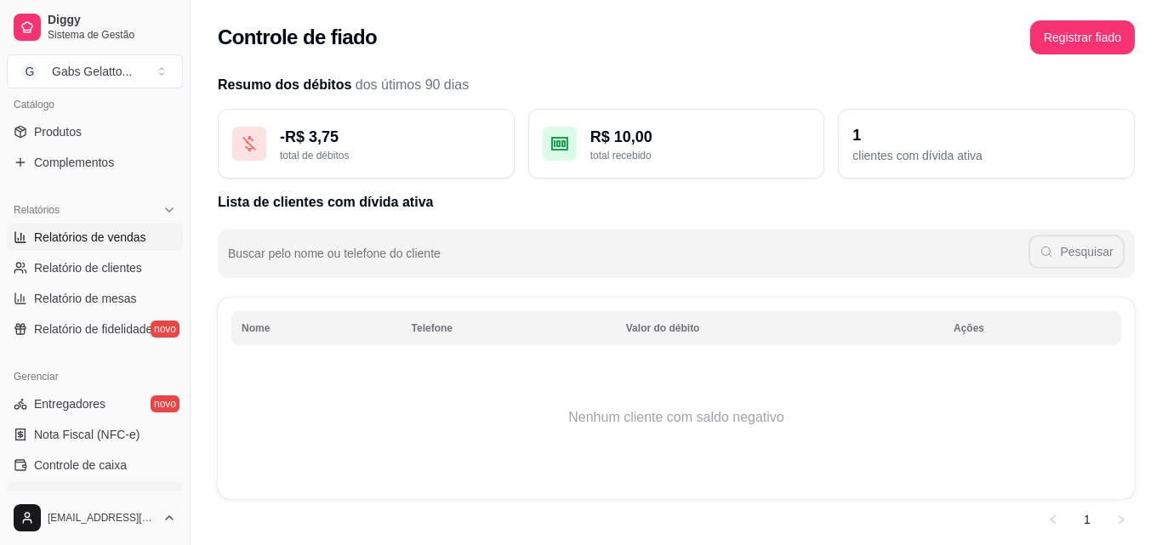
select select "ALL"
select select "0"
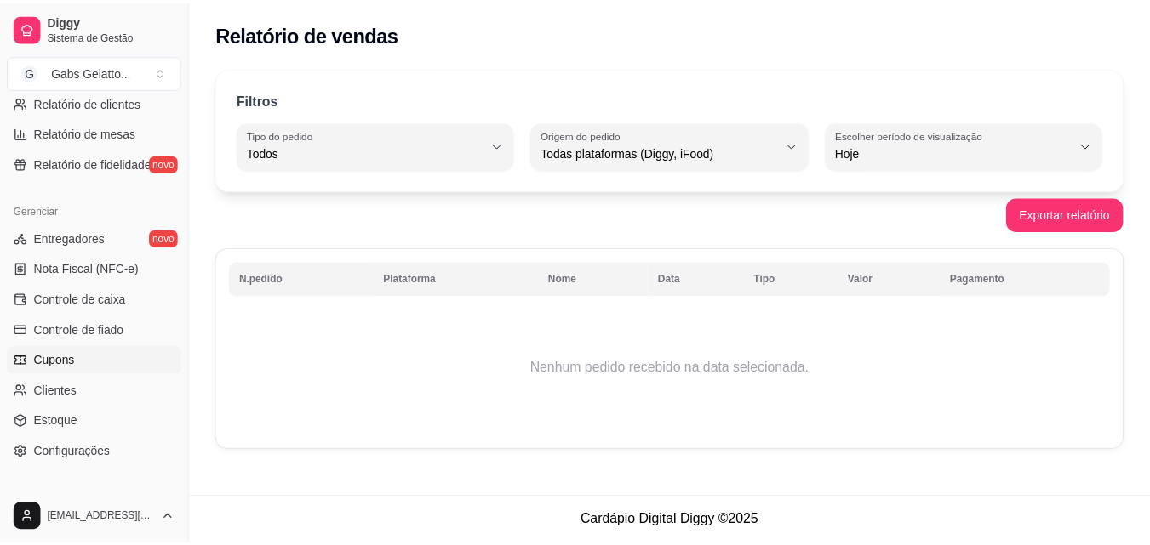
scroll to position [596, 0]
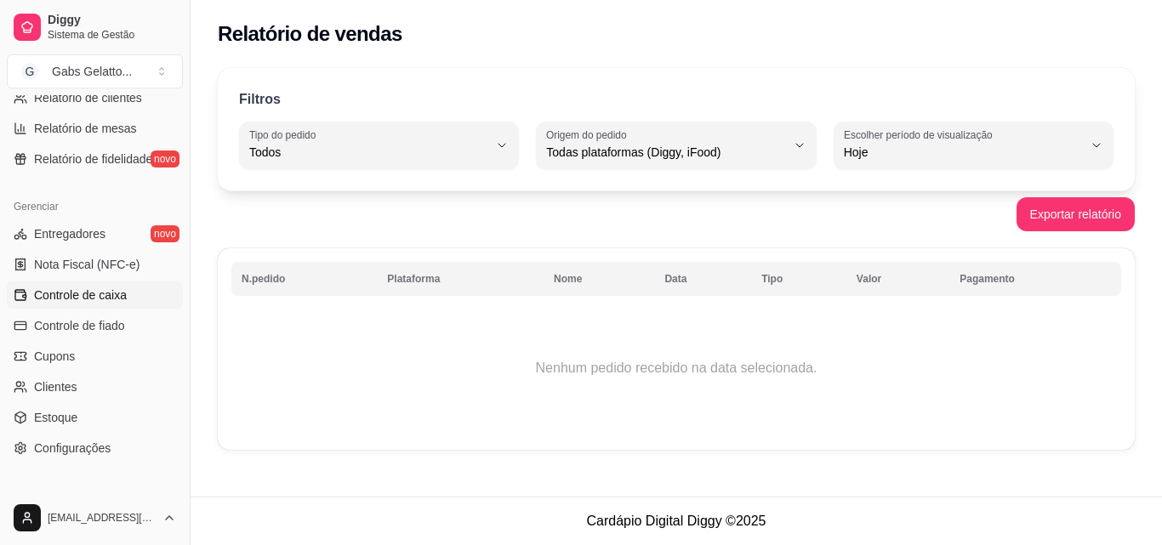
click at [133, 305] on link "Controle de caixa" at bounding box center [95, 295] width 176 height 27
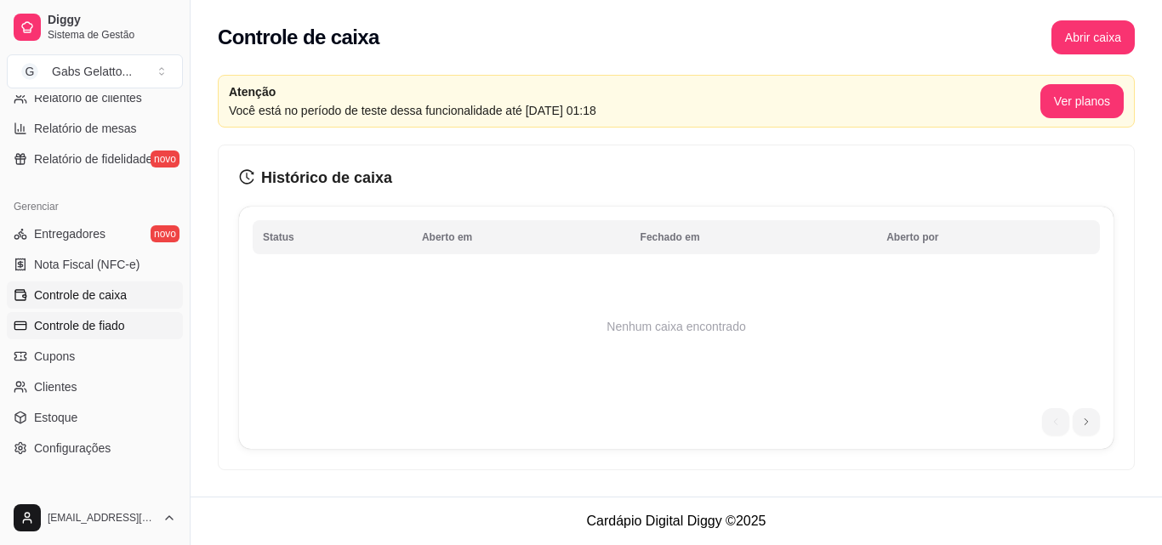
click at [117, 323] on span "Controle de fiado" at bounding box center [79, 325] width 91 height 17
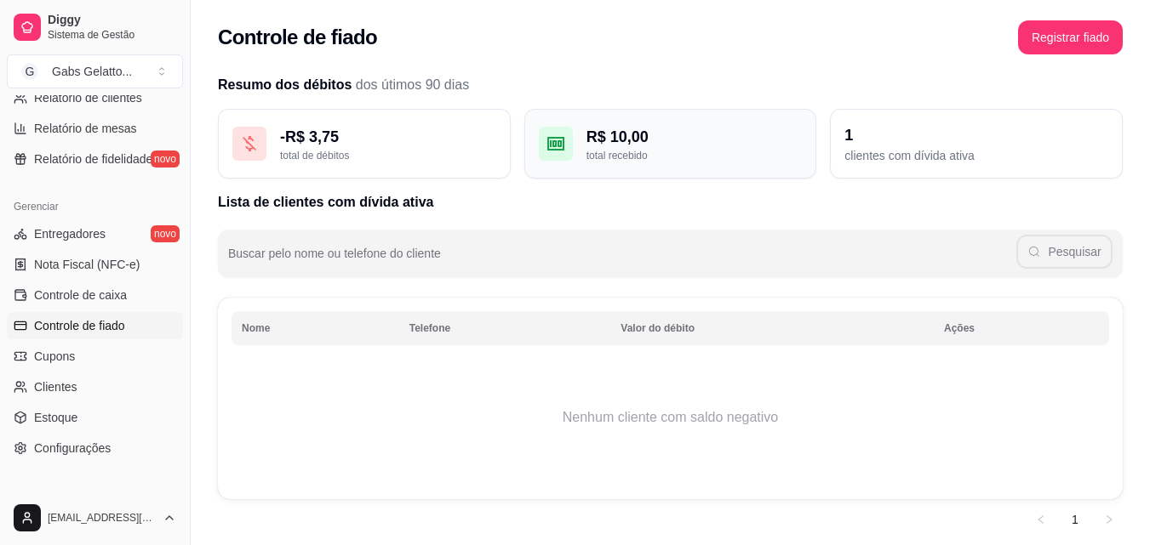
drag, startPoint x: 365, startPoint y: 138, endPoint x: 541, endPoint y: 129, distance: 176.3
click at [380, 136] on div "- R$ 3,75" at bounding box center [388, 137] width 216 height 24
drag, startPoint x: 541, startPoint y: 129, endPoint x: 794, endPoint y: 131, distance: 252.7
click at [674, 131] on div "R$ 10,00 total recebido" at bounding box center [670, 144] width 293 height 70
click at [913, 133] on div "1" at bounding box center [976, 135] width 264 height 24
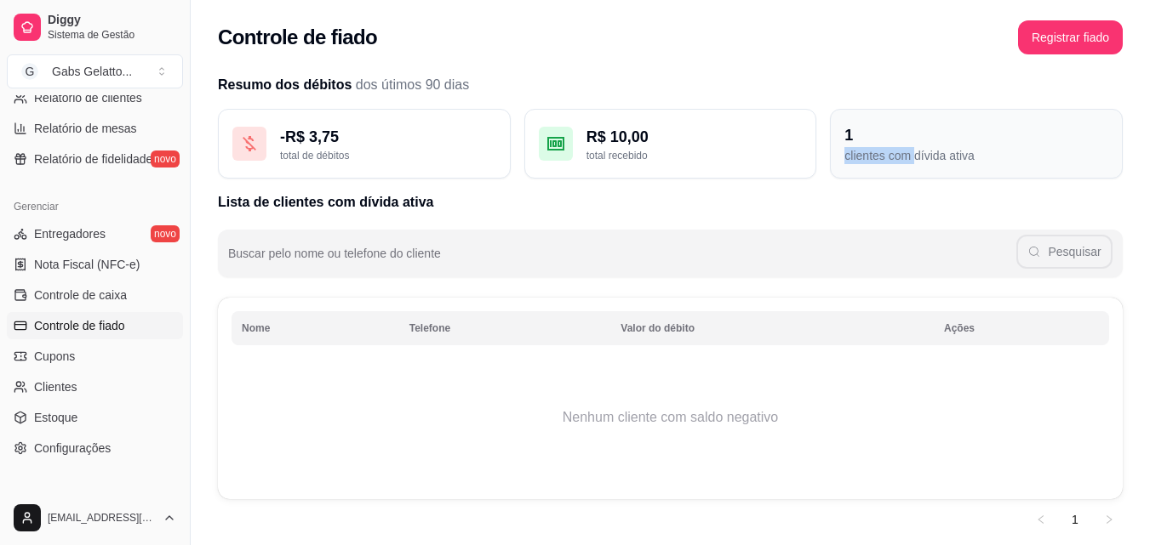
click at [916, 148] on div "1 clientes com dívida ativa" at bounding box center [976, 144] width 293 height 70
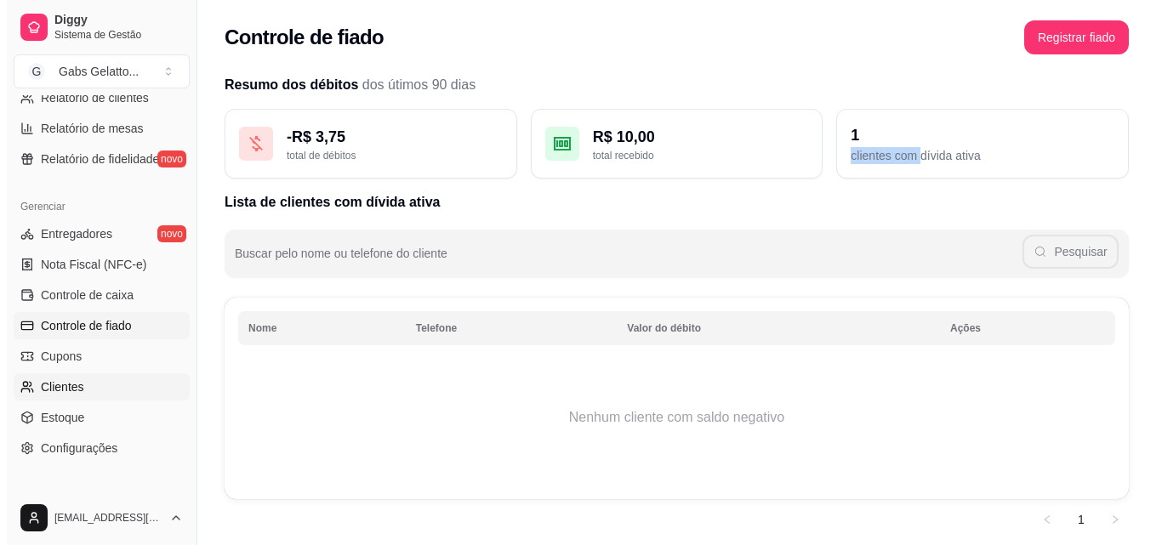
scroll to position [679, 0]
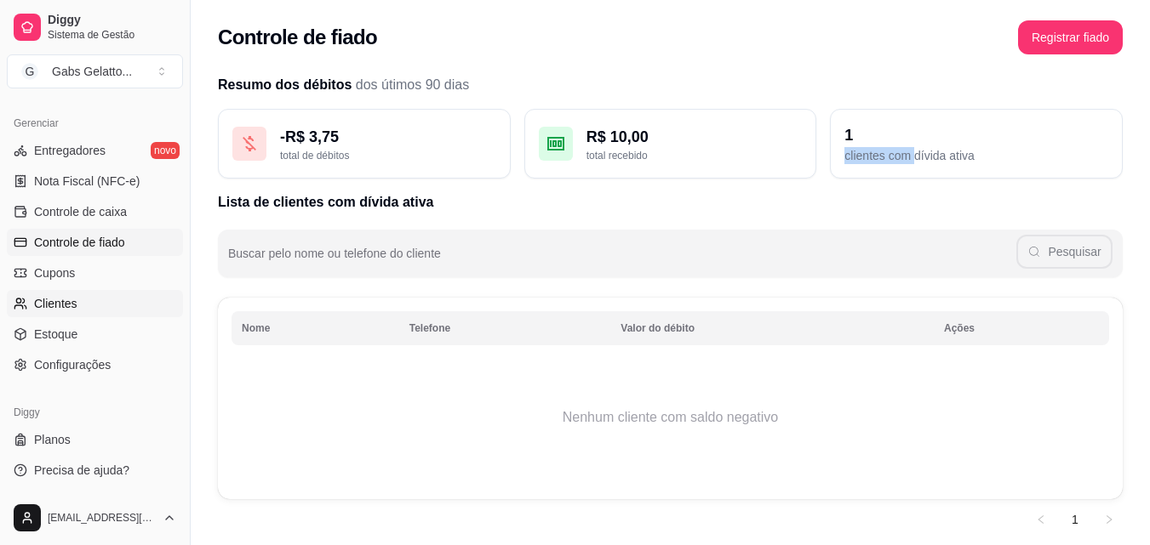
click at [89, 306] on link "Clientes" at bounding box center [95, 303] width 176 height 27
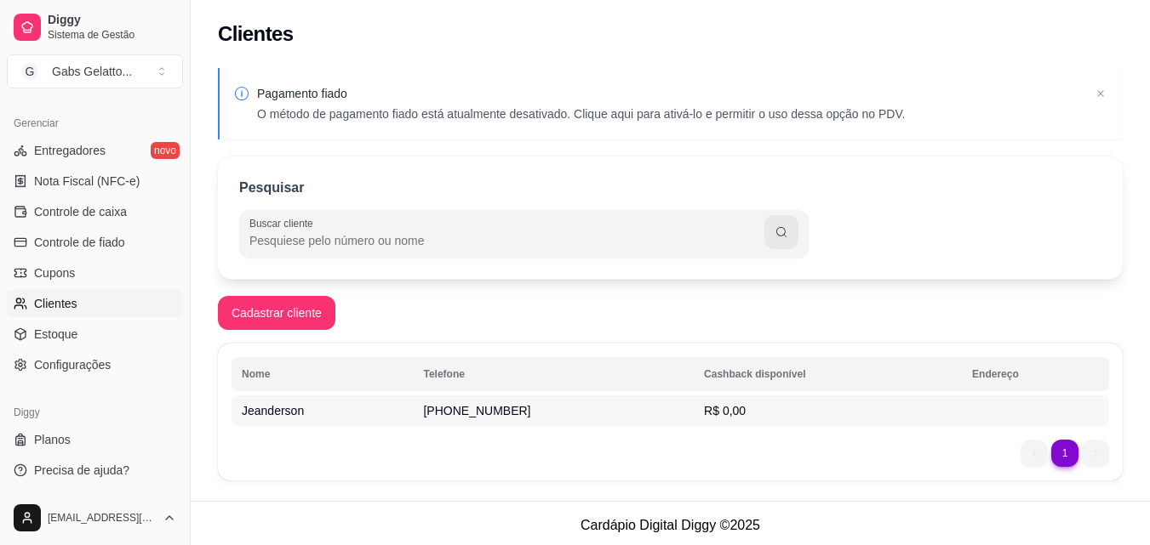
click at [869, 414] on td "R$ 0,00" at bounding box center [828, 411] width 268 height 31
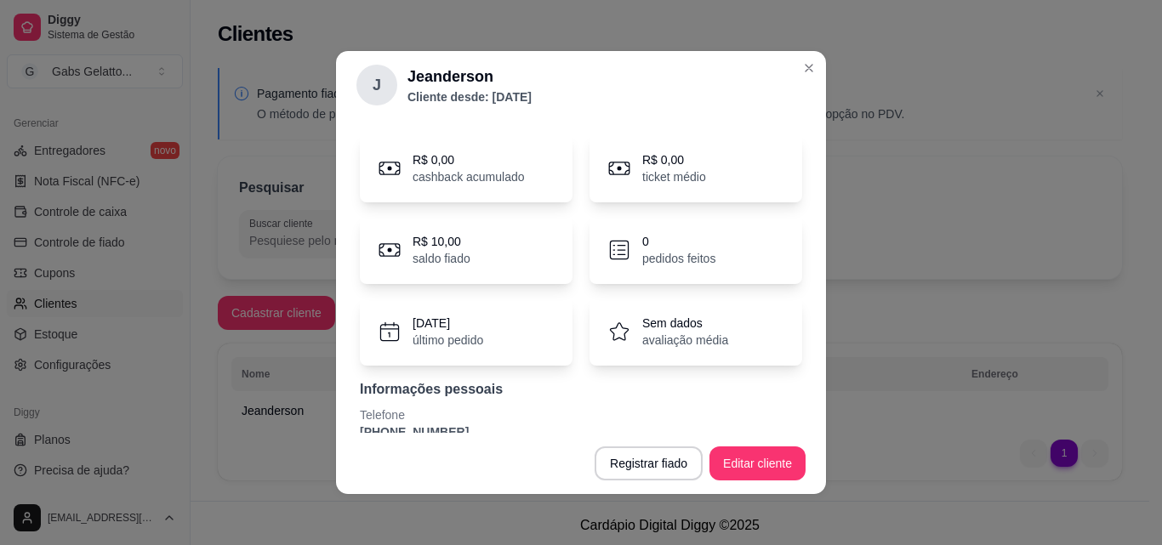
scroll to position [71, 0]
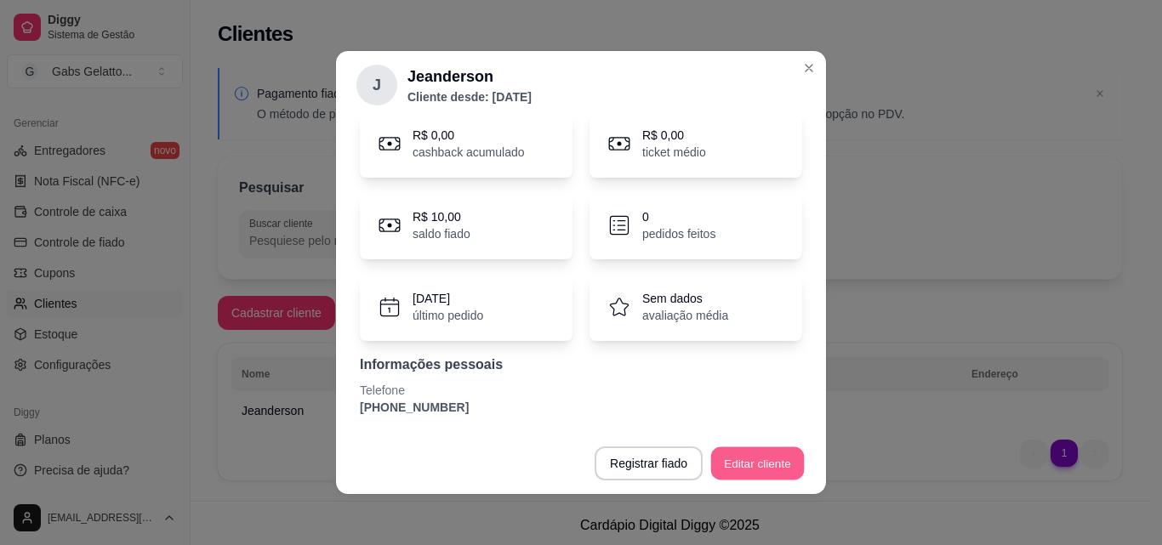
click at [766, 456] on button "Editar cliente" at bounding box center [758, 464] width 94 height 33
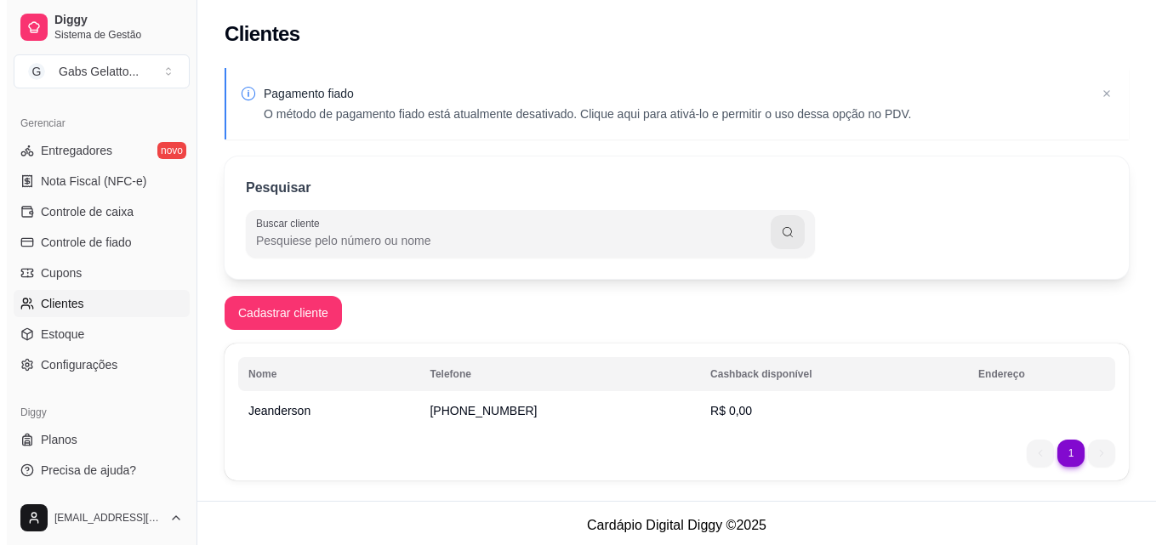
scroll to position [4, 0]
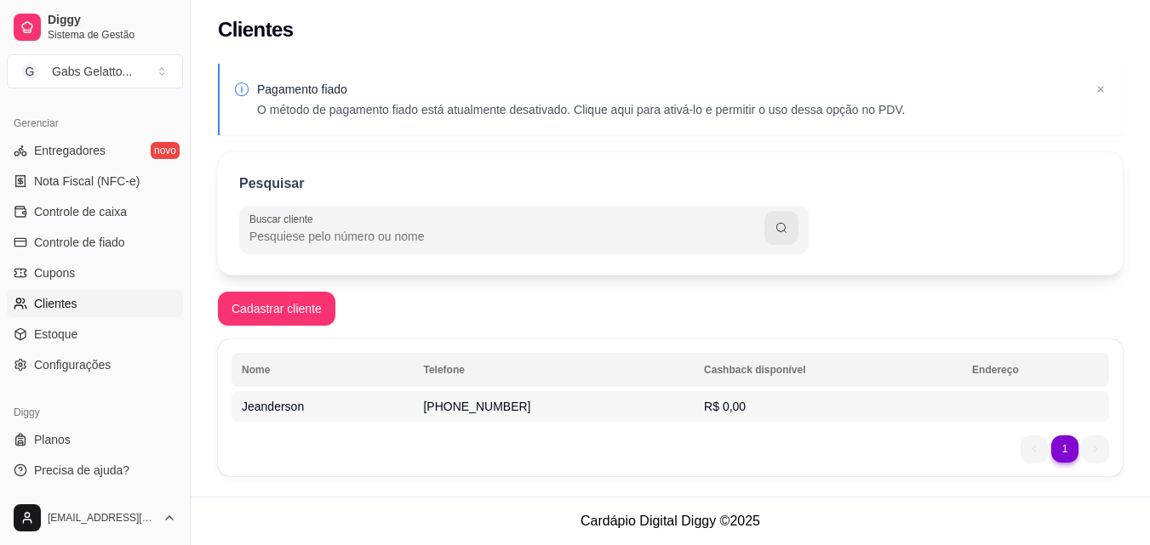
click at [465, 410] on span "[PHONE_NUMBER]" at bounding box center [476, 407] width 107 height 14
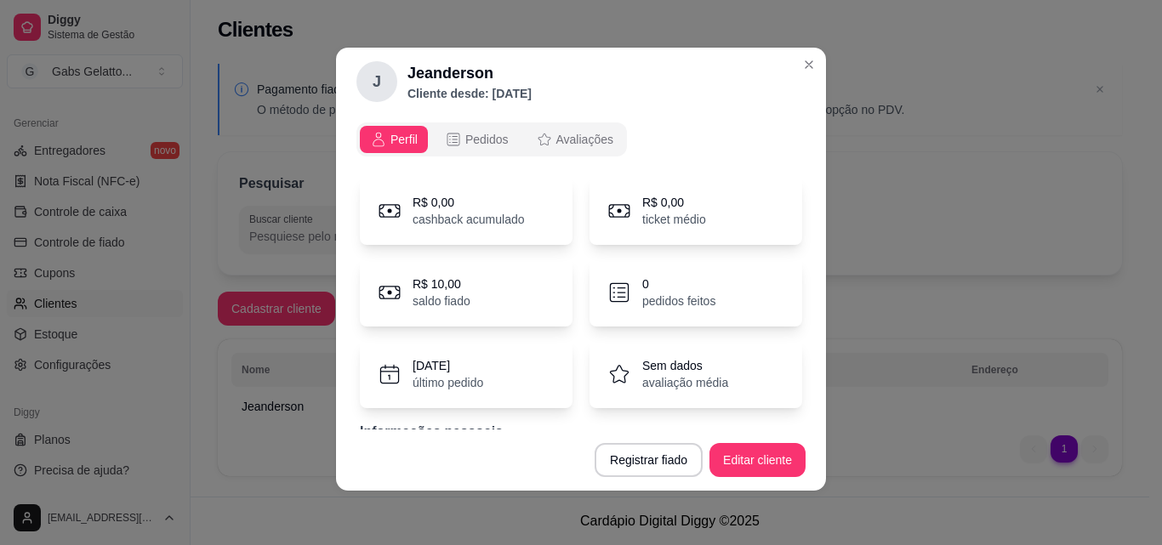
scroll to position [0, 0]
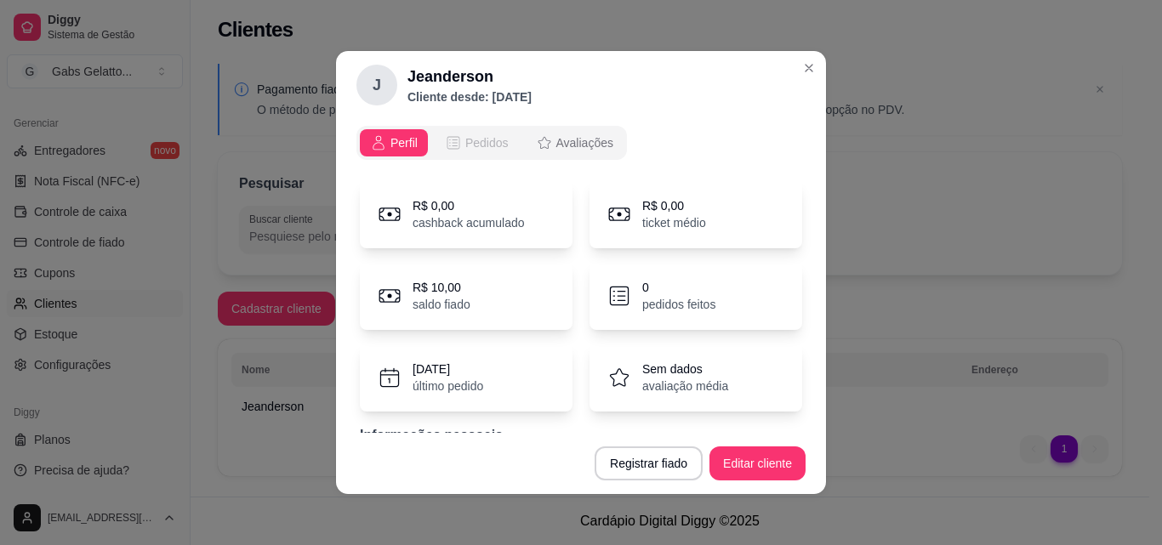
click at [455, 143] on div "Pedidos" at bounding box center [477, 142] width 64 height 17
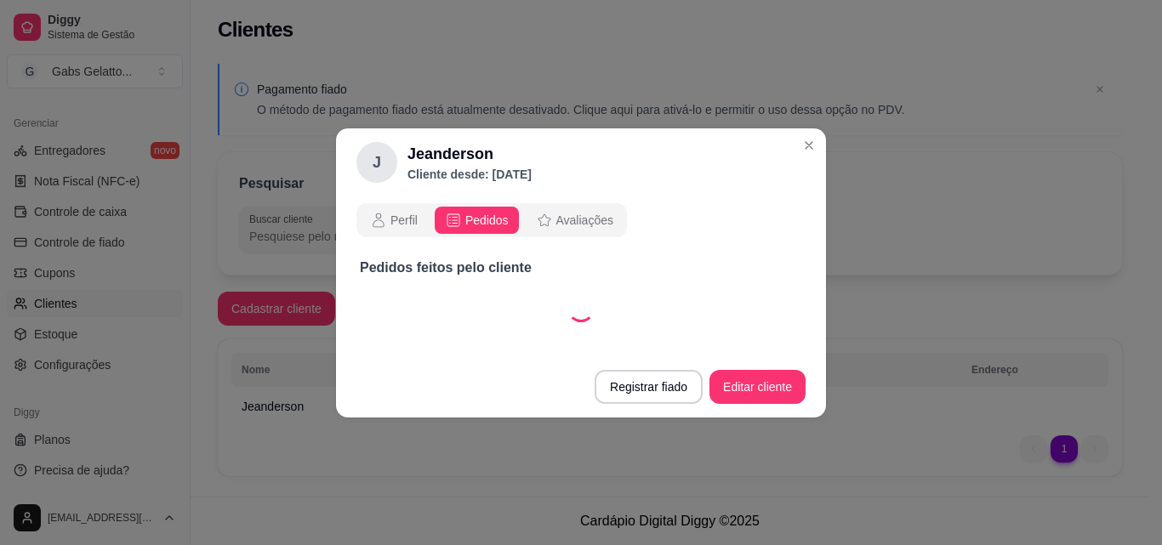
select select "30"
select select "ALL"
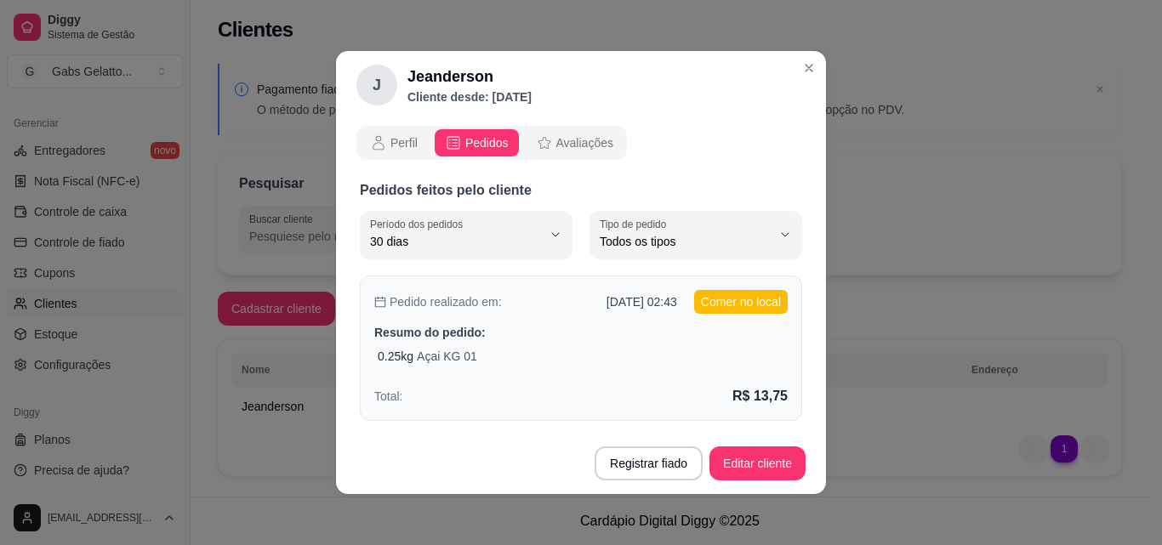
click at [641, 369] on div "Pedido realizado em: [DATE] 02:43 Comer no local Resumo do pedido: 0.25 kg Açai…" at bounding box center [581, 349] width 442 height 146
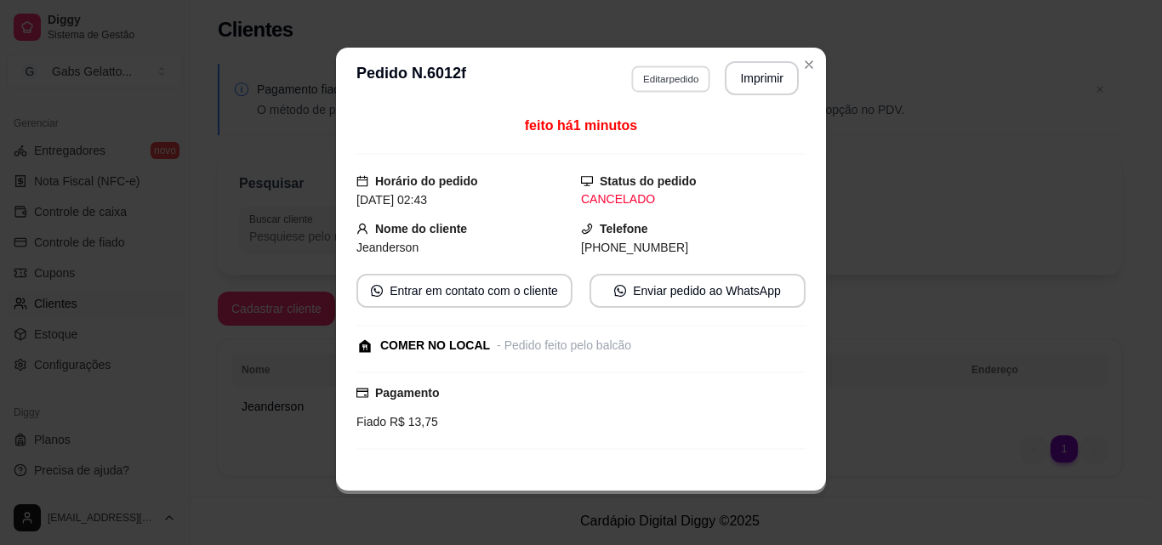
click at [672, 80] on button "Editar pedido" at bounding box center [670, 79] width 79 height 26
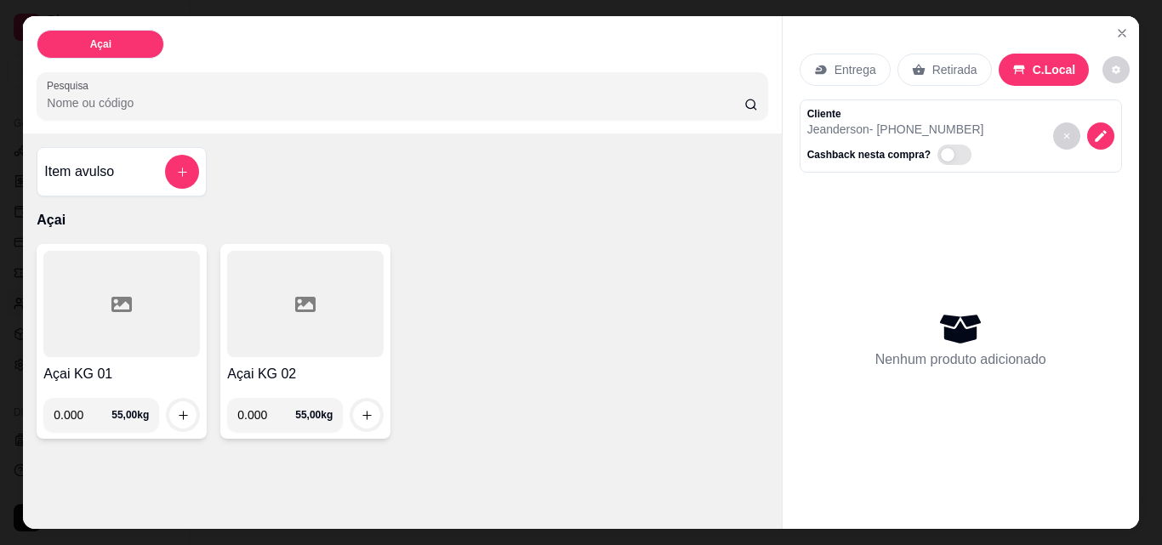
click at [876, 340] on div "Nenhum produto adicionado" at bounding box center [961, 339] width 171 height 61
click at [1116, 28] on icon "Close" at bounding box center [1123, 33] width 14 height 14
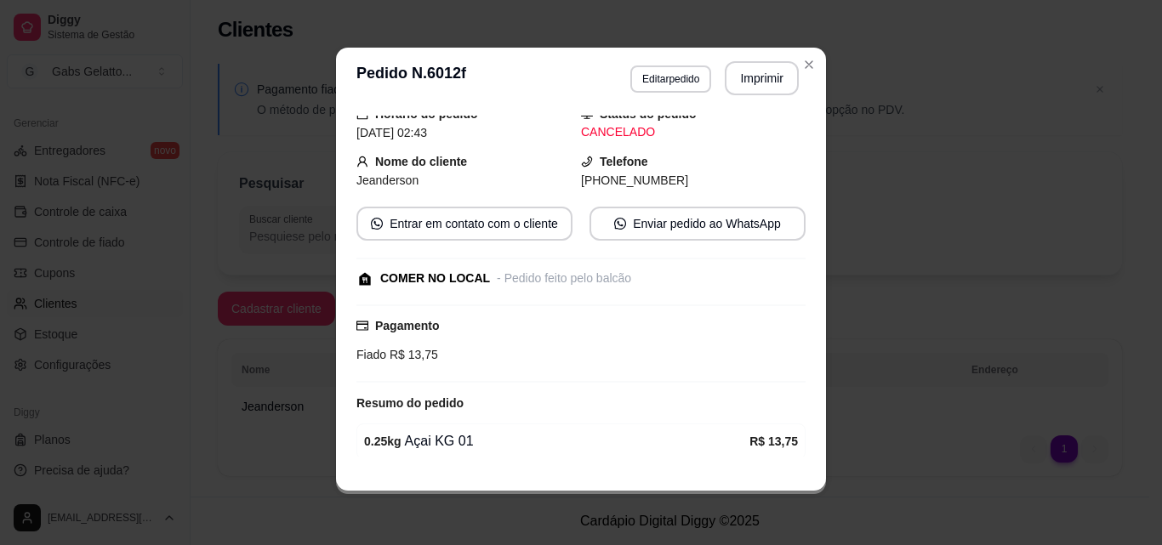
scroll to position [136, 0]
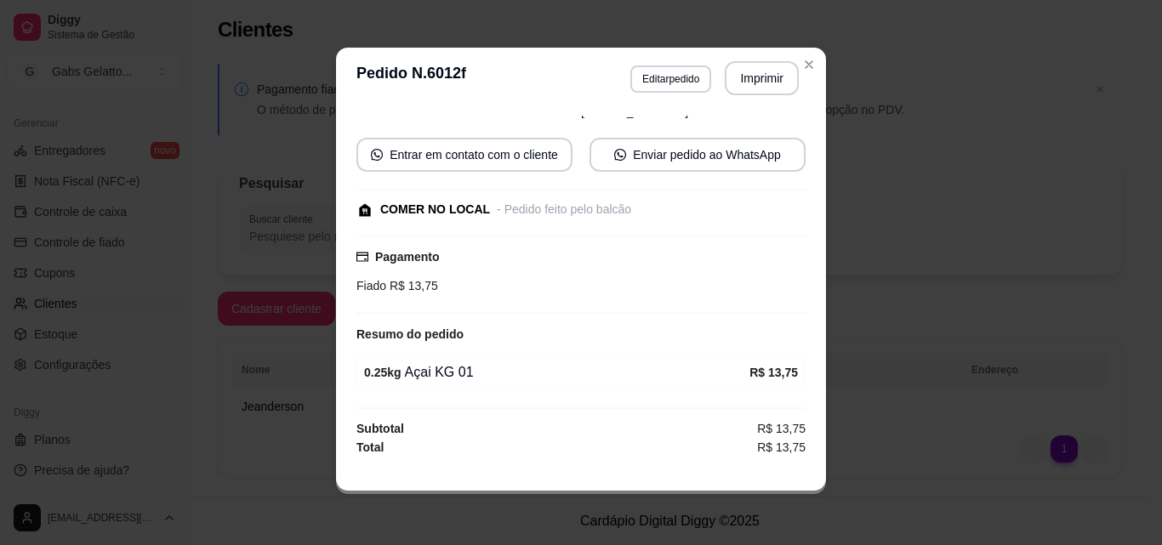
click at [602, 202] on div "- Pedido feito pelo balcão" at bounding box center [564, 210] width 134 height 18
drag, startPoint x: 602, startPoint y: 202, endPoint x: 593, endPoint y: 237, distance: 36.7
click at [597, 211] on div "- Pedido feito pelo balcão" at bounding box center [564, 210] width 134 height 18
drag, startPoint x: 593, startPoint y: 237, endPoint x: 676, endPoint y: 190, distance: 95.3
click at [602, 234] on div "feito há 1 minutos Horário do pedido 11/09/2025 02:43 Status do pedido CANCELAD…" at bounding box center [581, 286] width 449 height 341
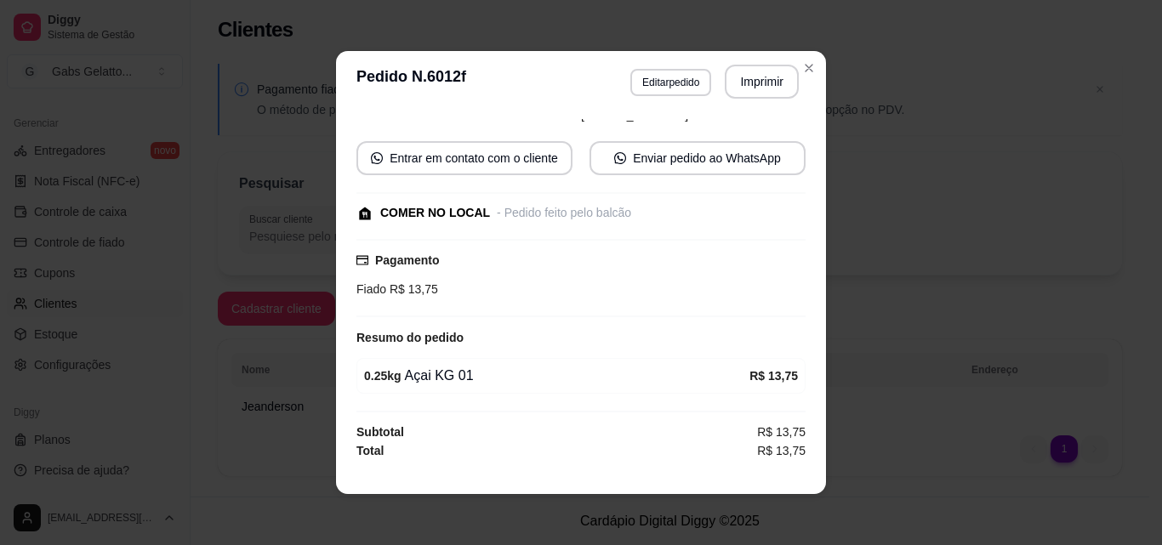
drag, startPoint x: 560, startPoint y: 384, endPoint x: 648, endPoint y: 229, distance: 177.9
click at [575, 362] on div "0.25 kg Açai KG 01 R$ 13,75" at bounding box center [581, 376] width 449 height 36
click at [672, 94] on button "Editar pedido" at bounding box center [671, 82] width 81 height 27
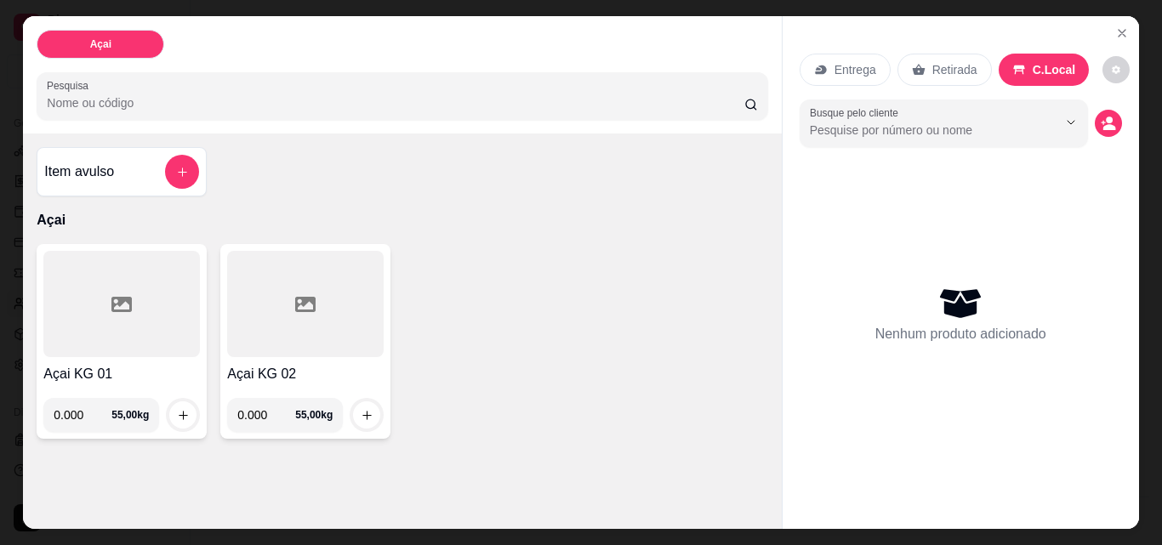
click at [817, 400] on div "Nenhum produto adicionado" at bounding box center [961, 314] width 323 height 334
click at [1116, 36] on button "Close" at bounding box center [1122, 33] width 27 height 27
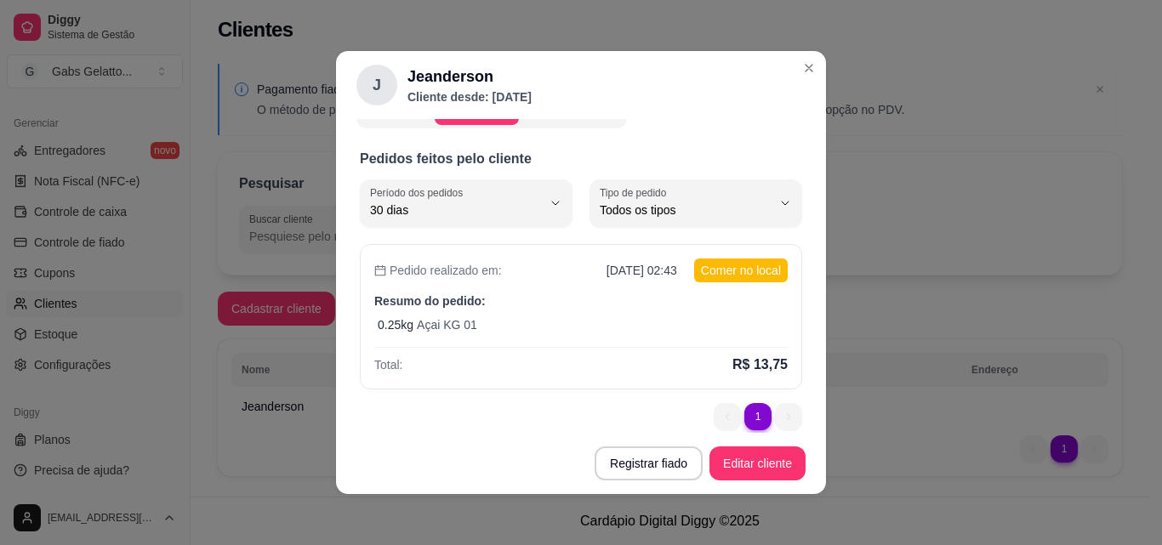
scroll to position [46, 0]
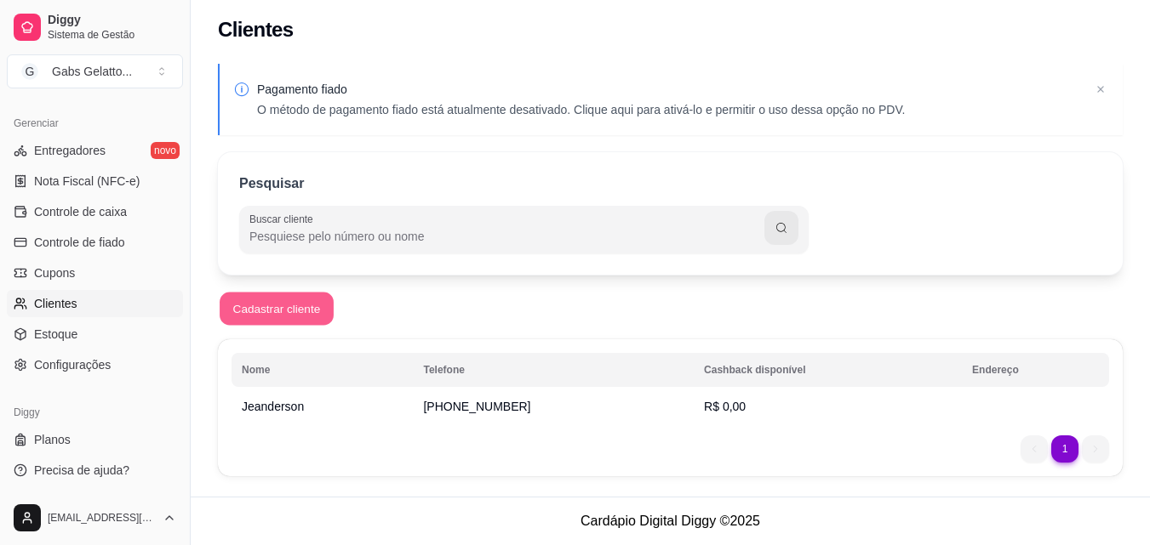
click at [278, 317] on button "Cadastrar cliente" at bounding box center [277, 309] width 114 height 33
click at [324, 401] on td "Jeanderson" at bounding box center [321, 406] width 181 height 31
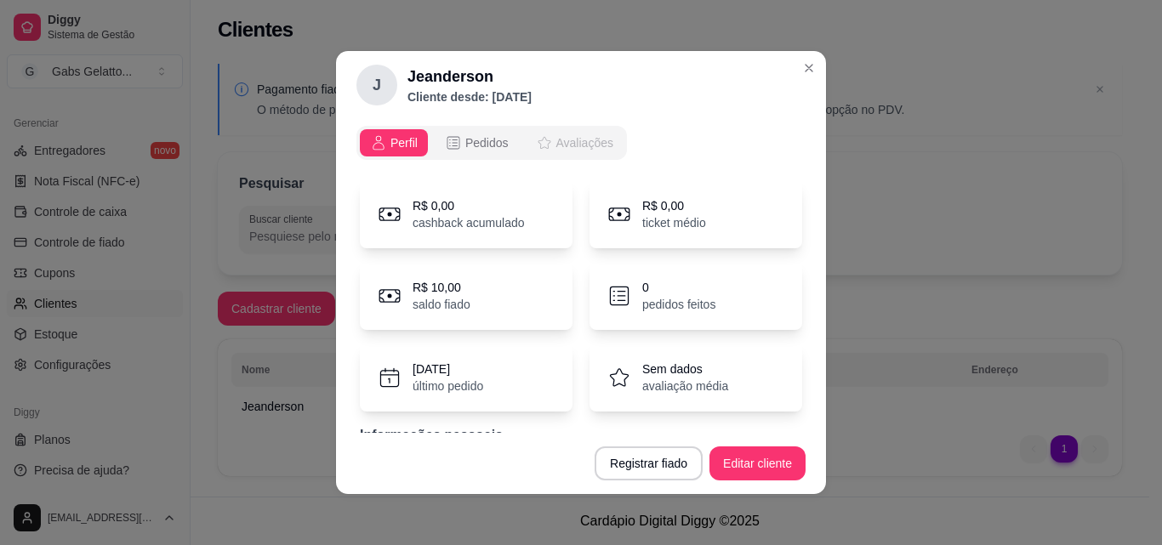
click at [557, 142] on span "Avaliações" at bounding box center [585, 142] width 57 height 17
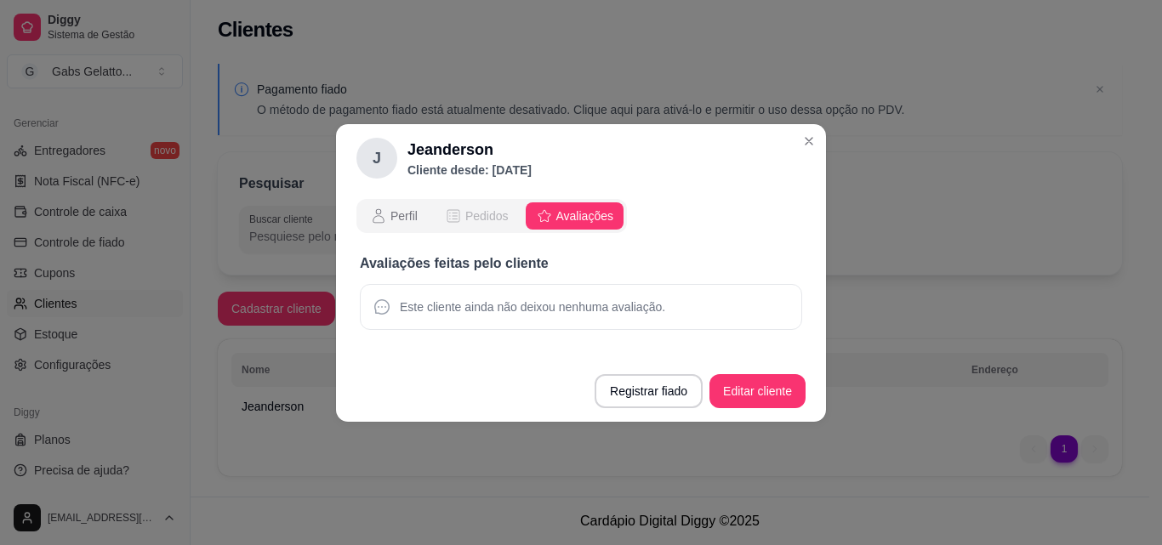
click at [482, 222] on span "Pedidos" at bounding box center [486, 216] width 43 height 17
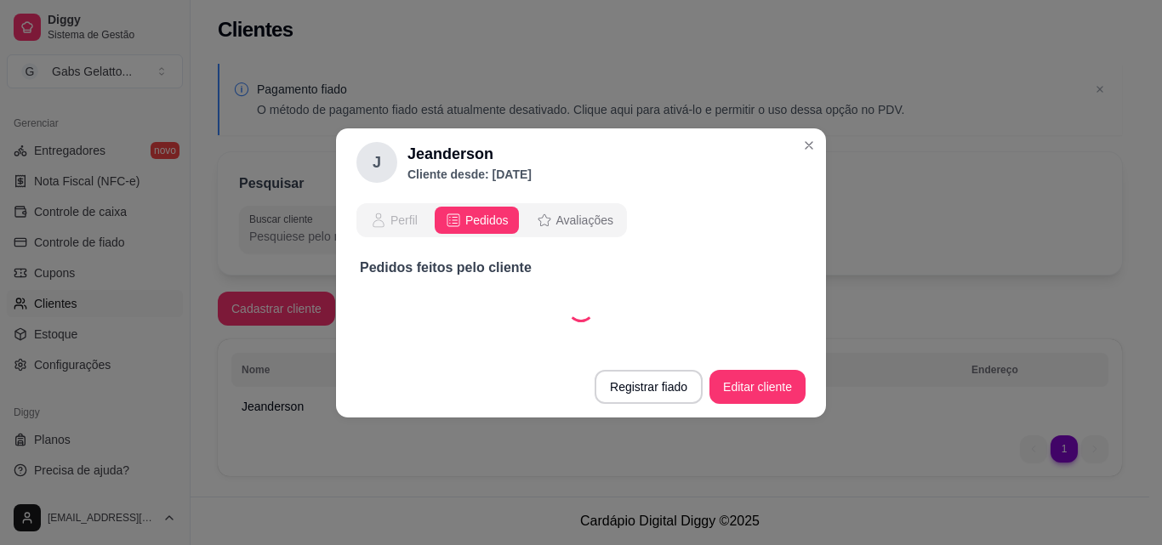
click at [419, 229] on button "Perfil" at bounding box center [394, 220] width 68 height 27
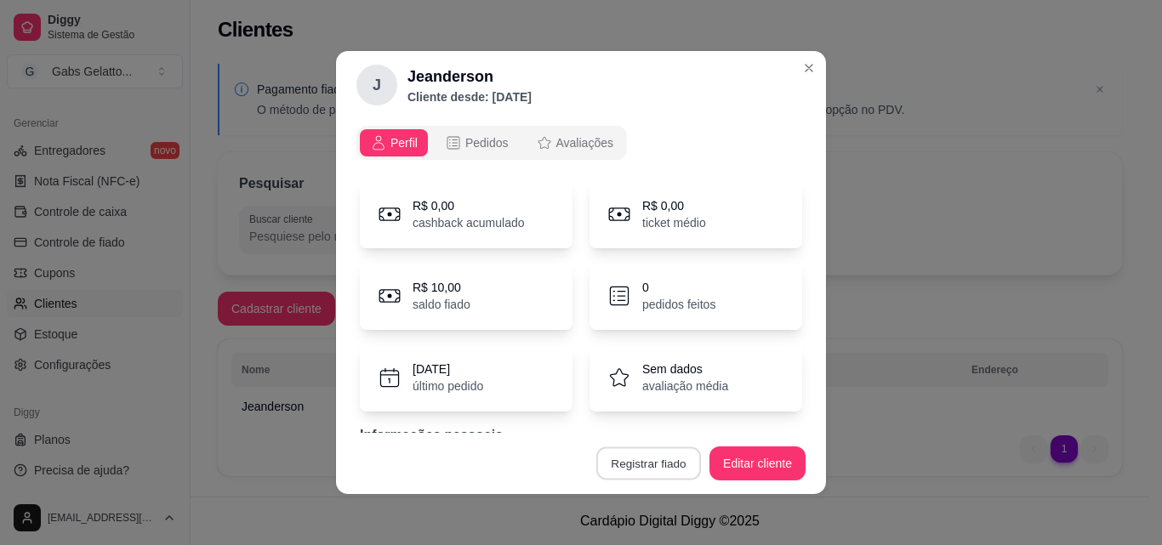
click at [625, 470] on button "Registrar fiado" at bounding box center [649, 464] width 105 height 33
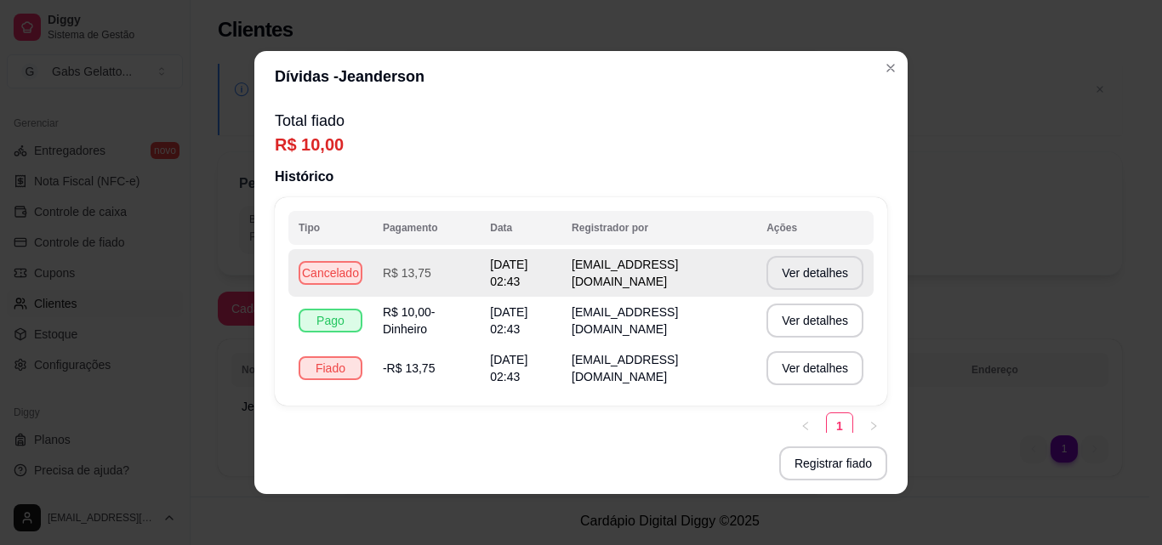
click at [698, 286] on td "[EMAIL_ADDRESS][DOMAIN_NAME]" at bounding box center [659, 273] width 195 height 48
click at [667, 344] on td "[EMAIL_ADDRESS][DOMAIN_NAME]" at bounding box center [659, 321] width 195 height 48
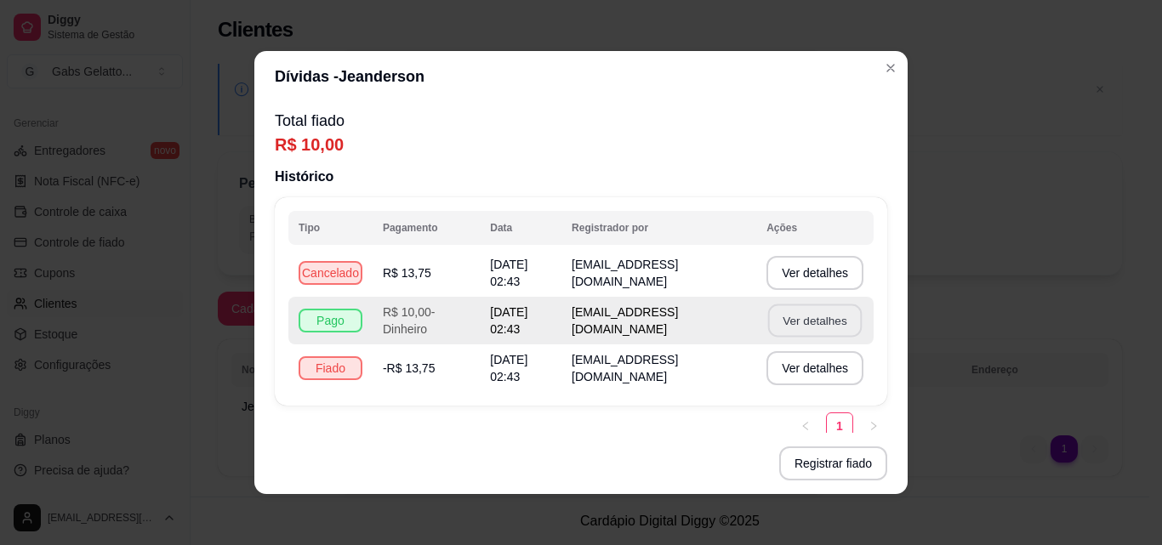
click at [801, 324] on button "Ver detalhes" at bounding box center [815, 321] width 94 height 33
click at [768, 322] on button "Ver detalhes" at bounding box center [815, 321] width 94 height 33
click at [789, 316] on button "Ver detalhes" at bounding box center [815, 321] width 97 height 34
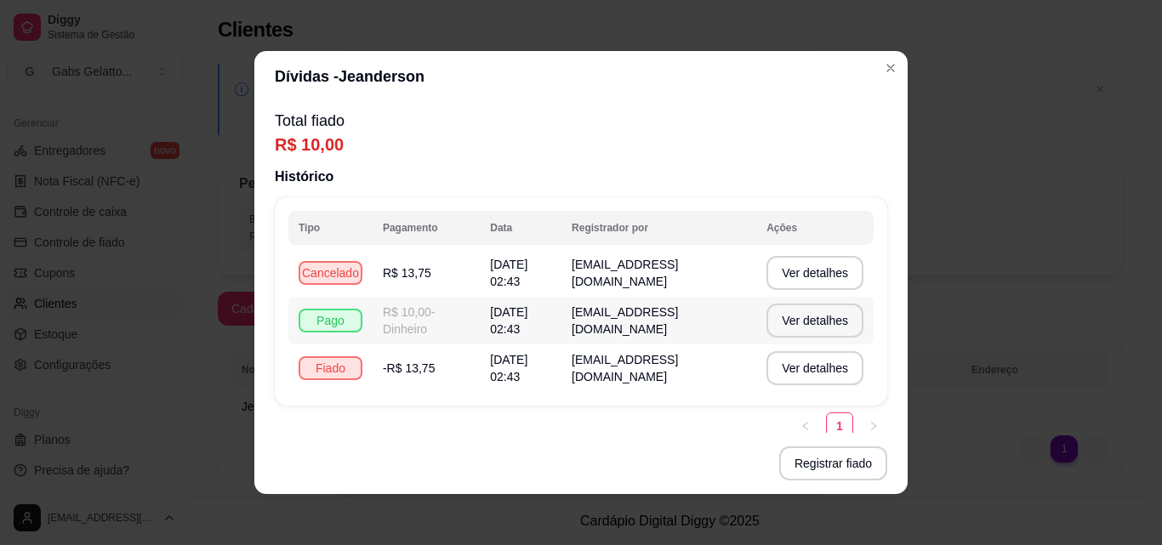
click at [684, 328] on td "[EMAIL_ADDRESS][DOMAIN_NAME]" at bounding box center [659, 321] width 195 height 48
click at [678, 366] on span "[EMAIL_ADDRESS][DOMAIN_NAME]" at bounding box center [625, 368] width 106 height 31
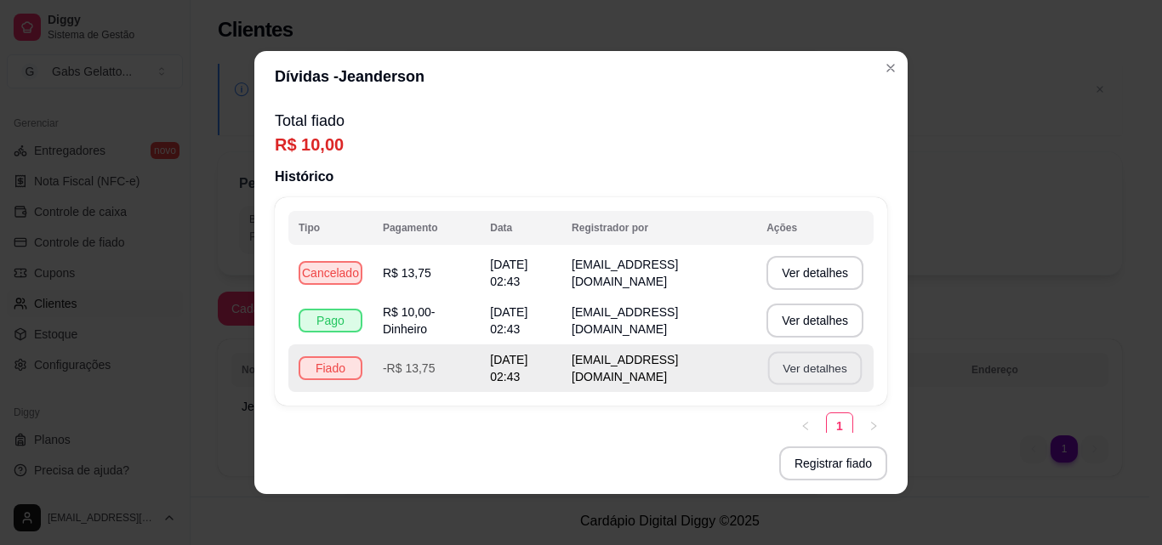
click at [781, 363] on button "Ver detalhes" at bounding box center [815, 368] width 94 height 33
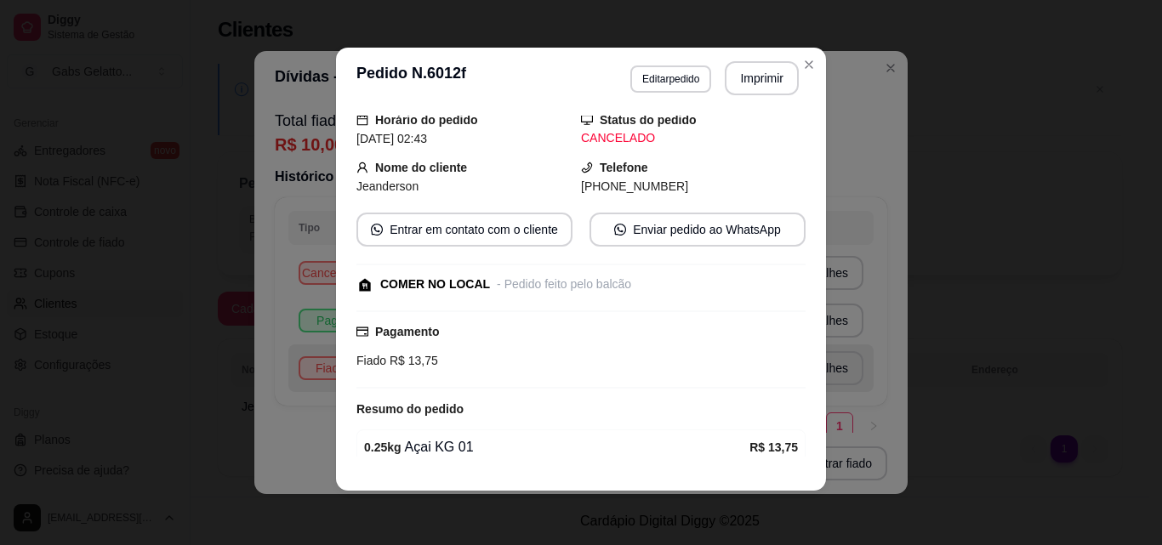
scroll to position [136, 0]
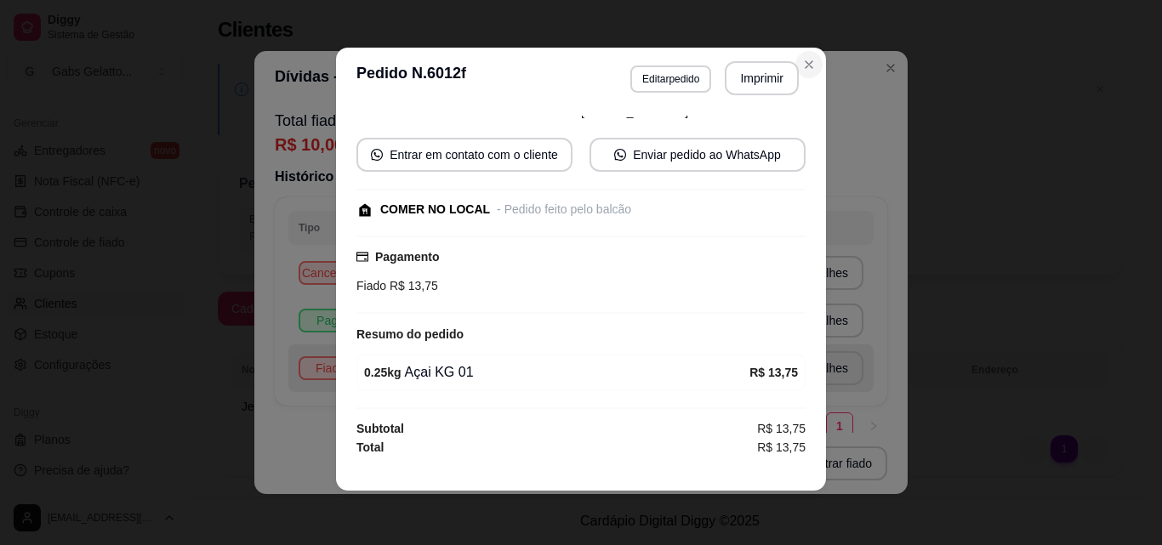
click at [806, 63] on icon "Close" at bounding box center [809, 64] width 7 height 7
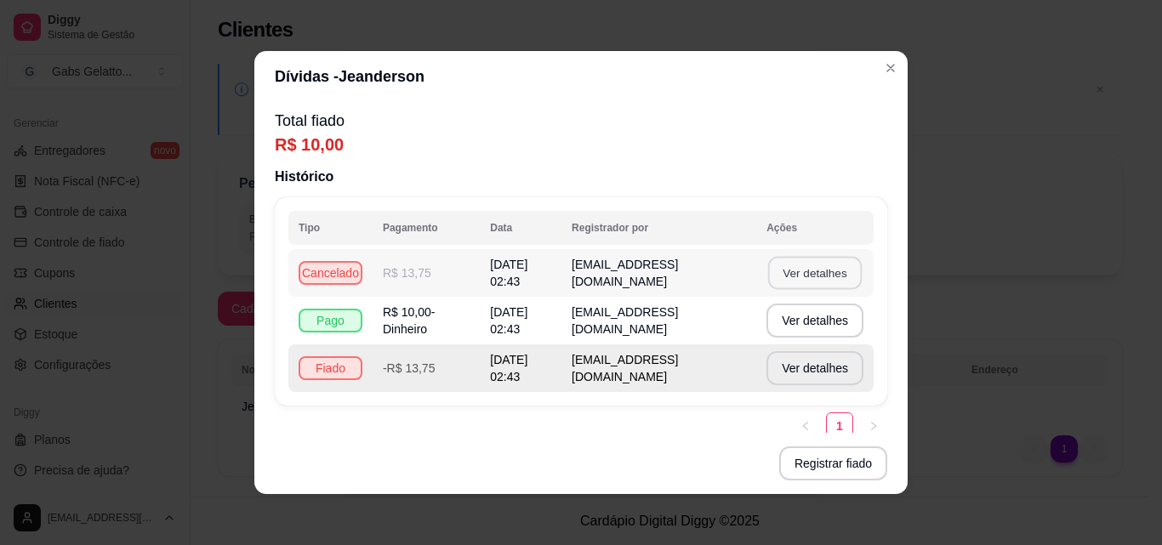
click at [808, 280] on button "Ver detalhes" at bounding box center [815, 273] width 94 height 33
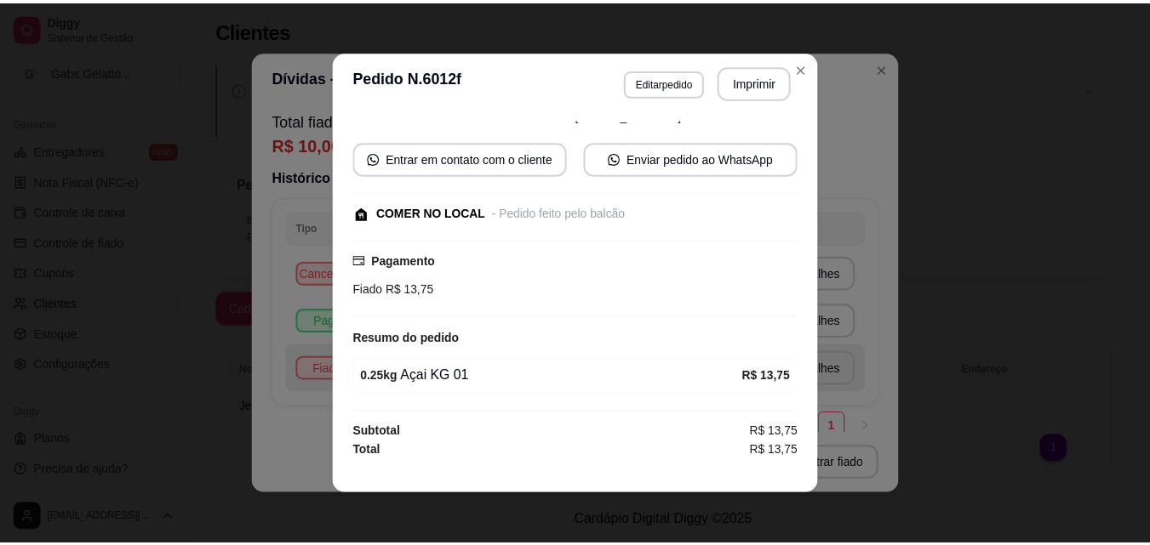
scroll to position [0, 0]
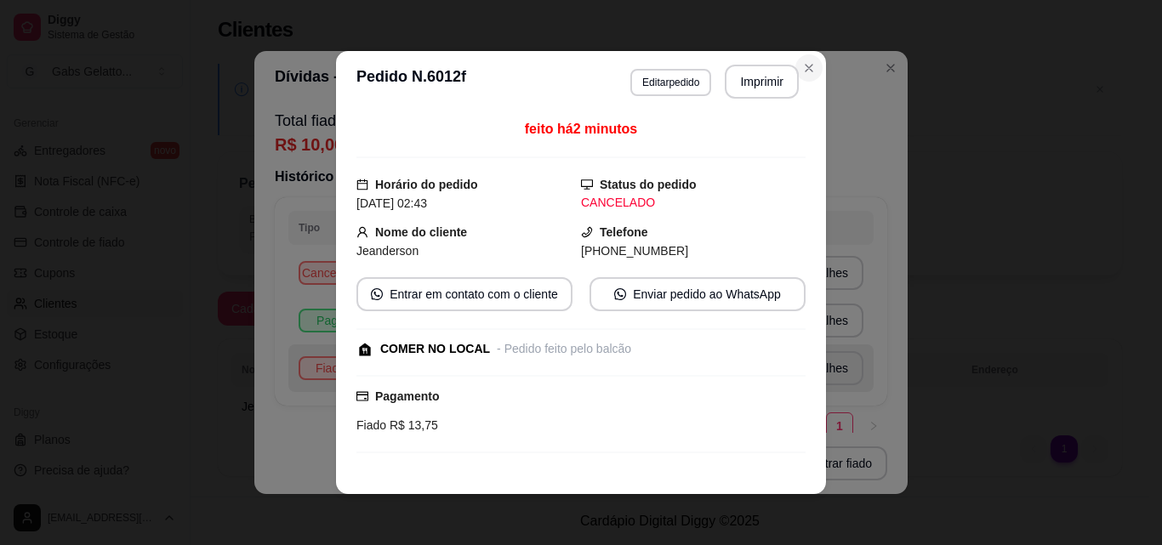
click at [806, 61] on icon "Close" at bounding box center [809, 68] width 14 height 14
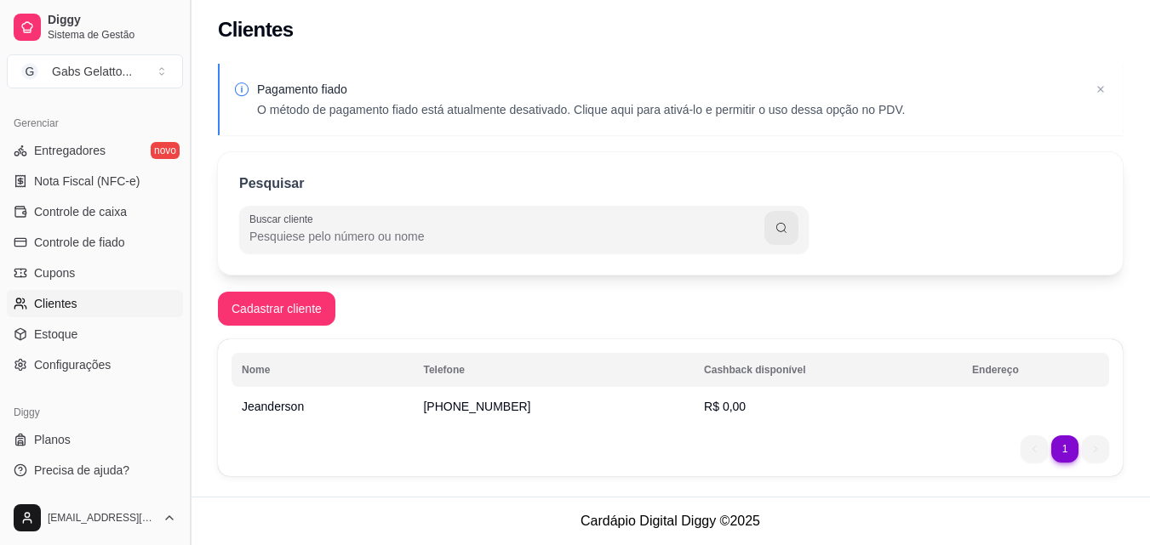
drag, startPoint x: 189, startPoint y: 454, endPoint x: 192, endPoint y: 444, distance: 10.0
click at [192, 444] on button "Toggle Sidebar" at bounding box center [190, 272] width 14 height 545
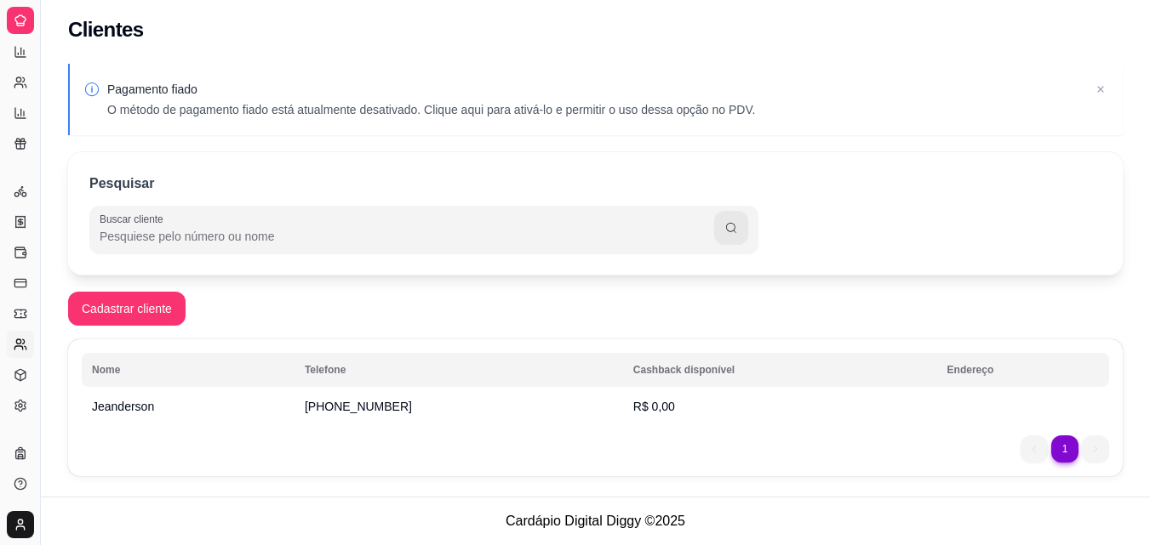
scroll to position [336, 0]
click at [27, 408] on link "Configurações" at bounding box center [20, 405] width 27 height 27
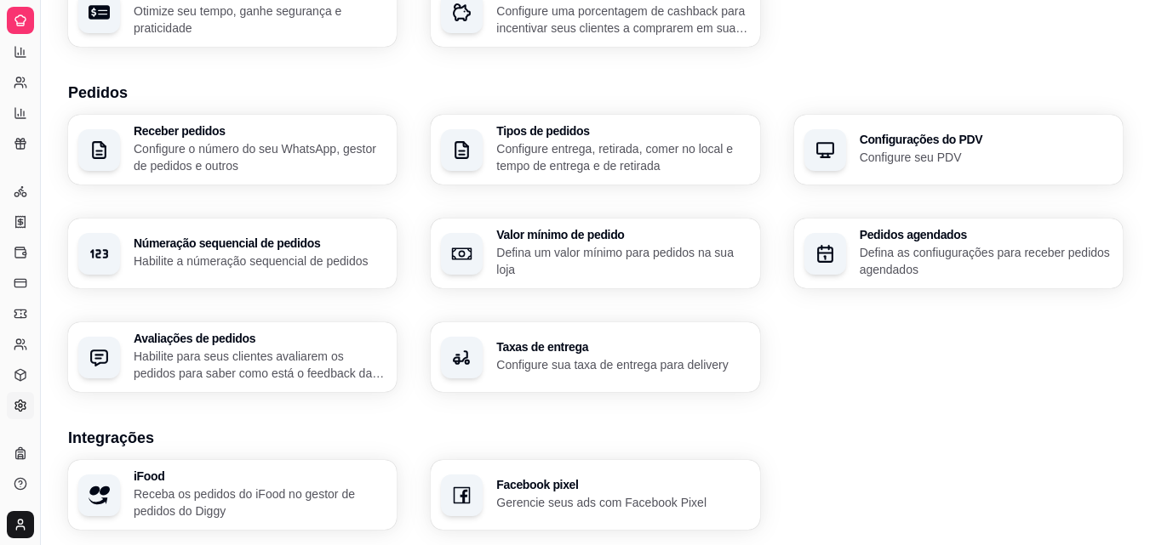
scroll to position [306, 0]
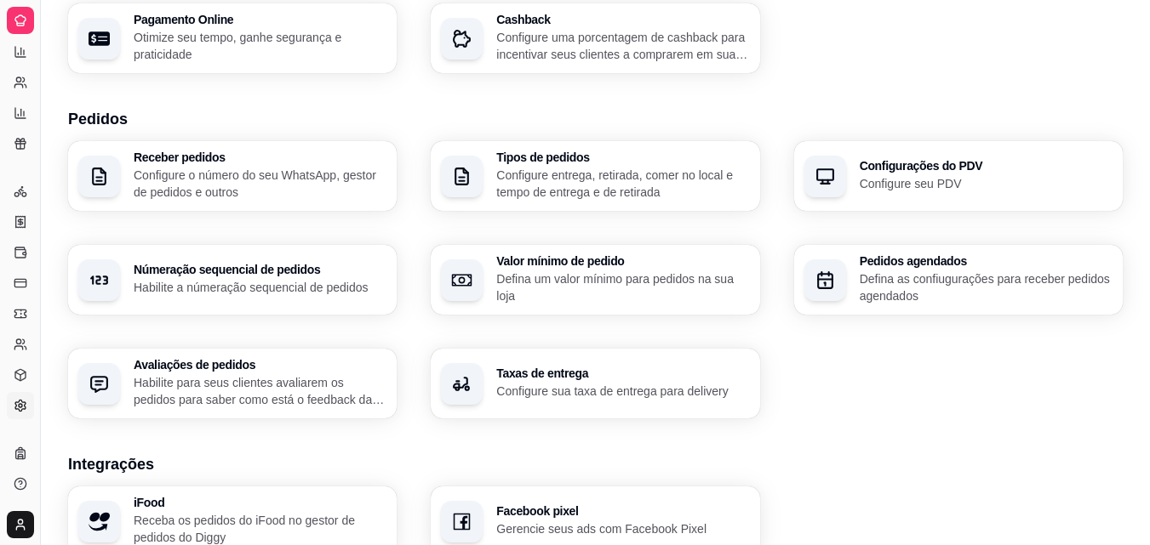
click at [978, 193] on div "Configurações do PDV Configure seu PDV" at bounding box center [958, 176] width 328 height 70
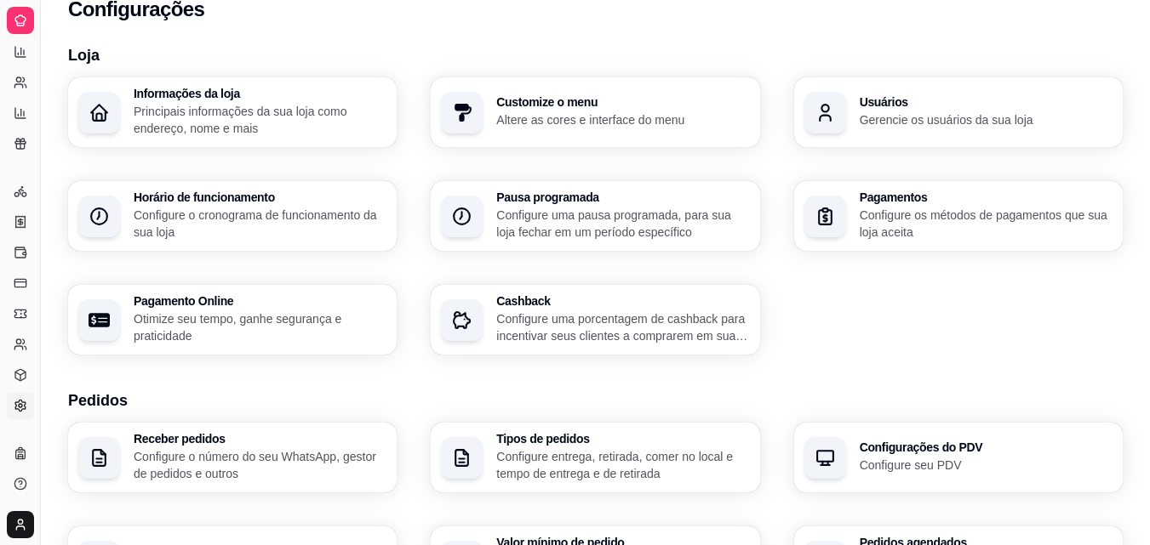
scroll to position [0, 0]
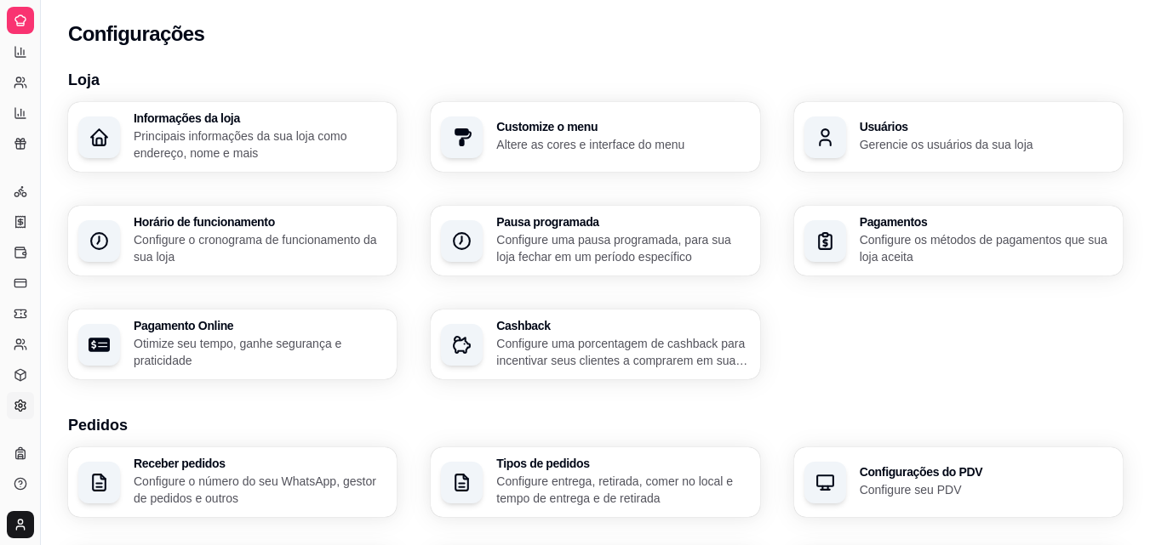
click at [953, 140] on p "Gerencie os usuários da sua loja" at bounding box center [985, 144] width 253 height 17
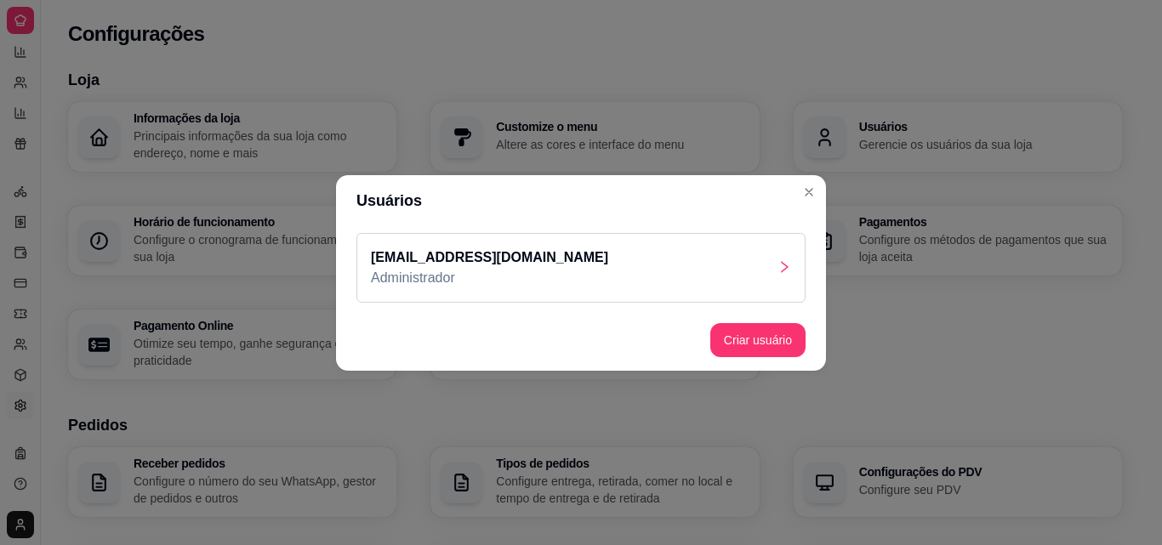
click at [811, 213] on header "Usuários" at bounding box center [581, 200] width 490 height 51
click at [728, 283] on div "contato.gabsgelatto@gmail.com Administrador" at bounding box center [581, 268] width 449 height 70
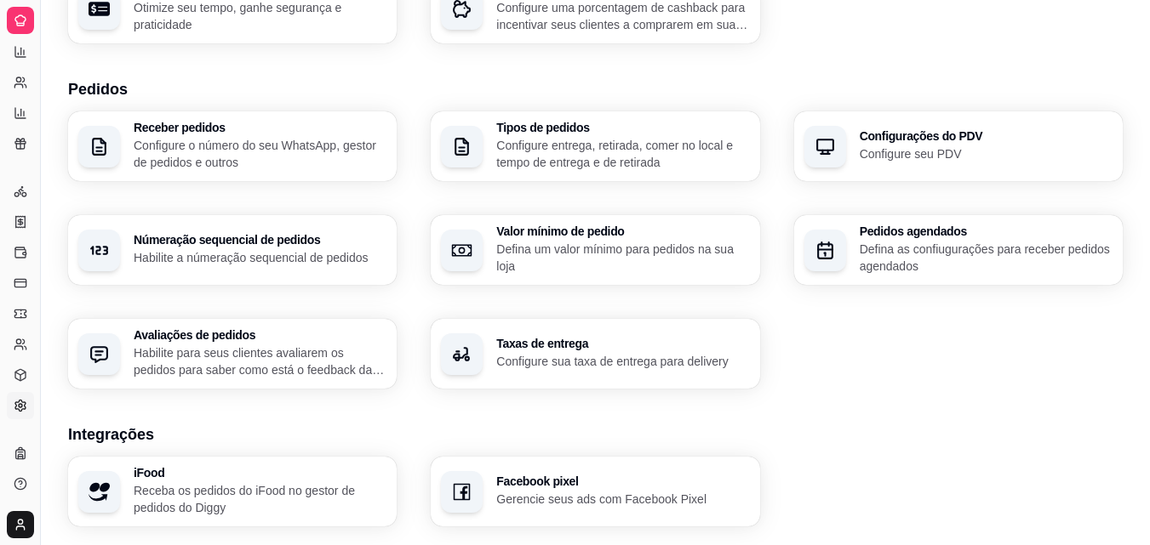
scroll to position [306, 0]
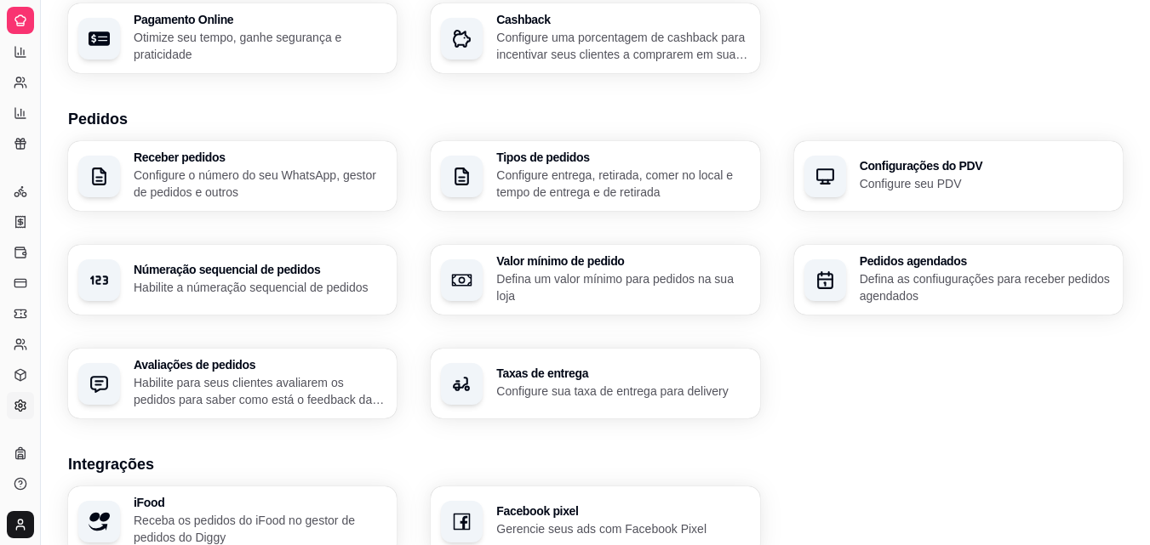
click at [897, 285] on p "Defina as confiugurações para receber pedidos agendados" at bounding box center [985, 288] width 253 height 34
click at [841, 272] on div "button" at bounding box center [825, 281] width 42 height 42
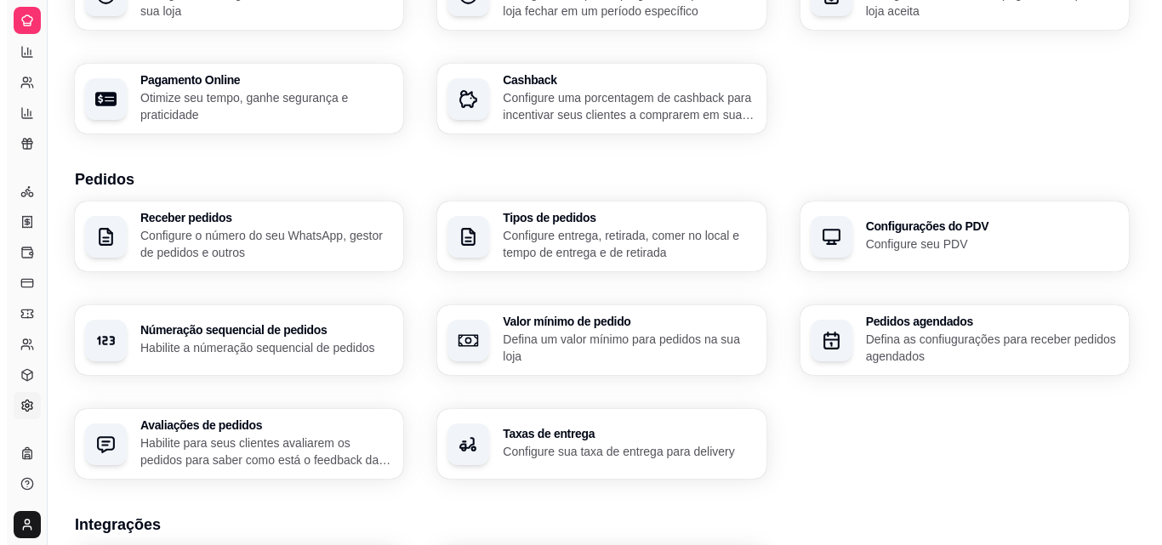
scroll to position [221, 0]
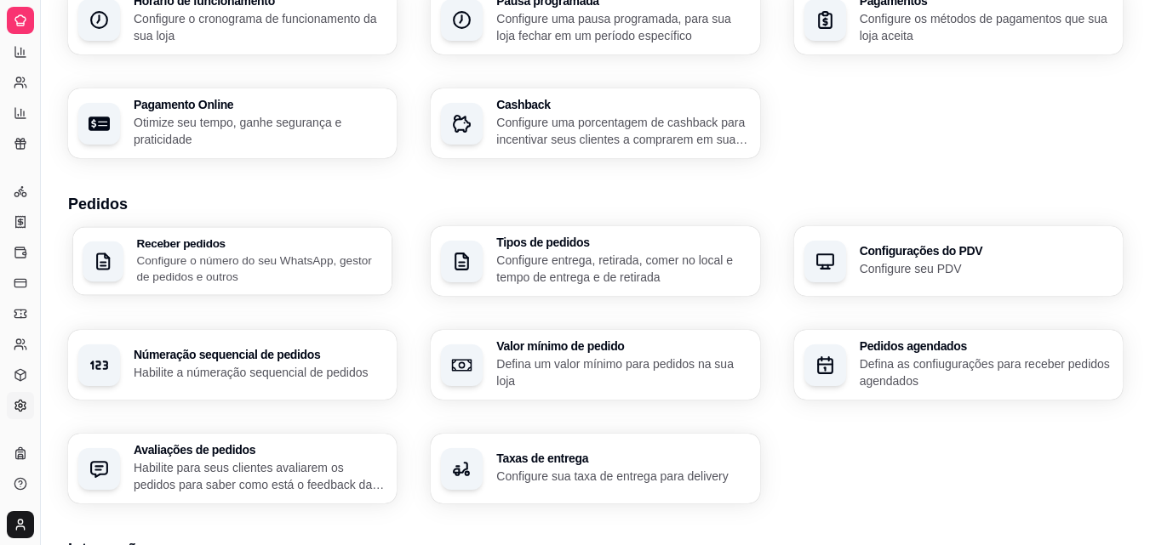
click at [347, 286] on div "Receber pedidos Configure o número do seu WhatsApp, gestor de pedidos e outros" at bounding box center [232, 261] width 319 height 68
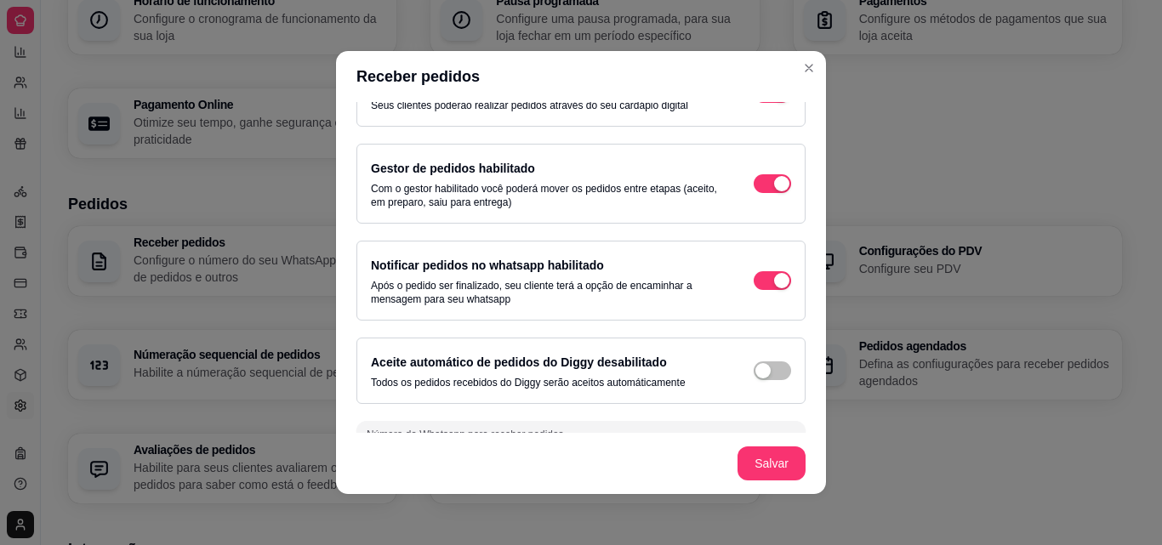
scroll to position [91, 0]
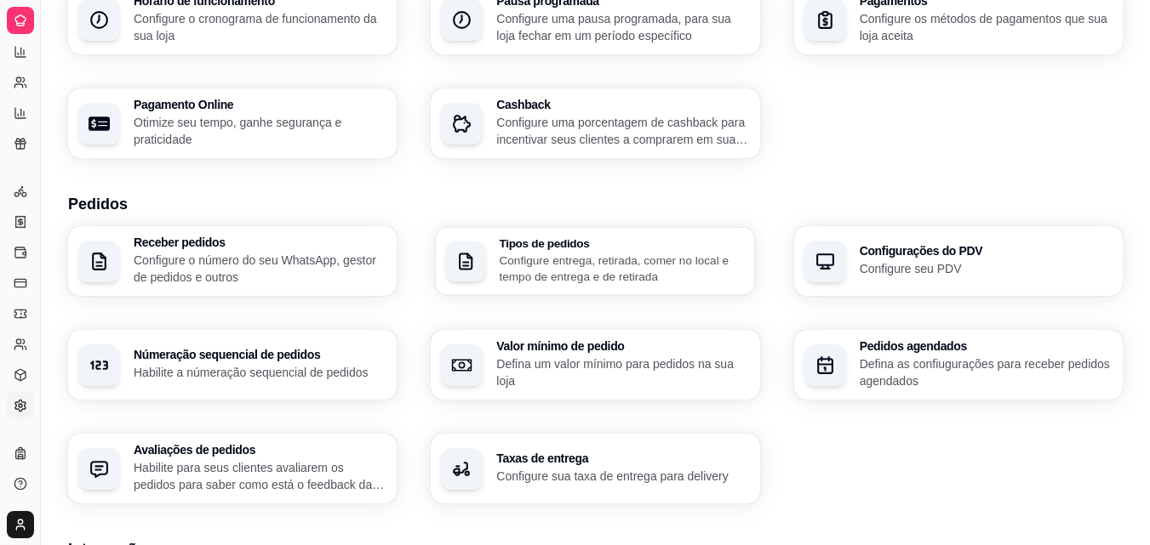
click at [549, 259] on p "Configure entrega, retirada, comer no local e tempo de entrega e de retirada" at bounding box center [621, 268] width 245 height 33
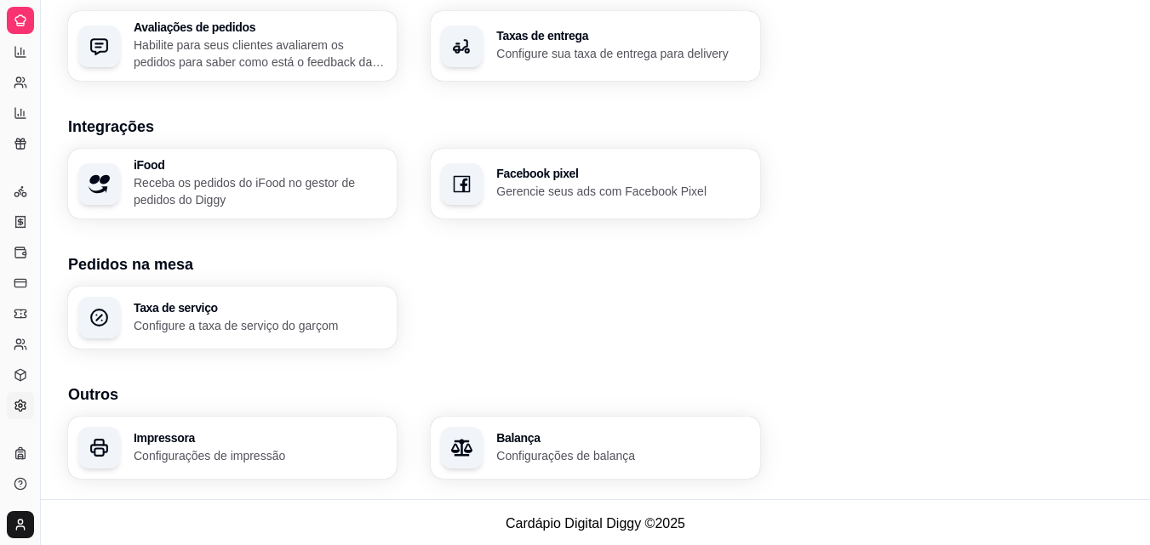
scroll to position [647, 0]
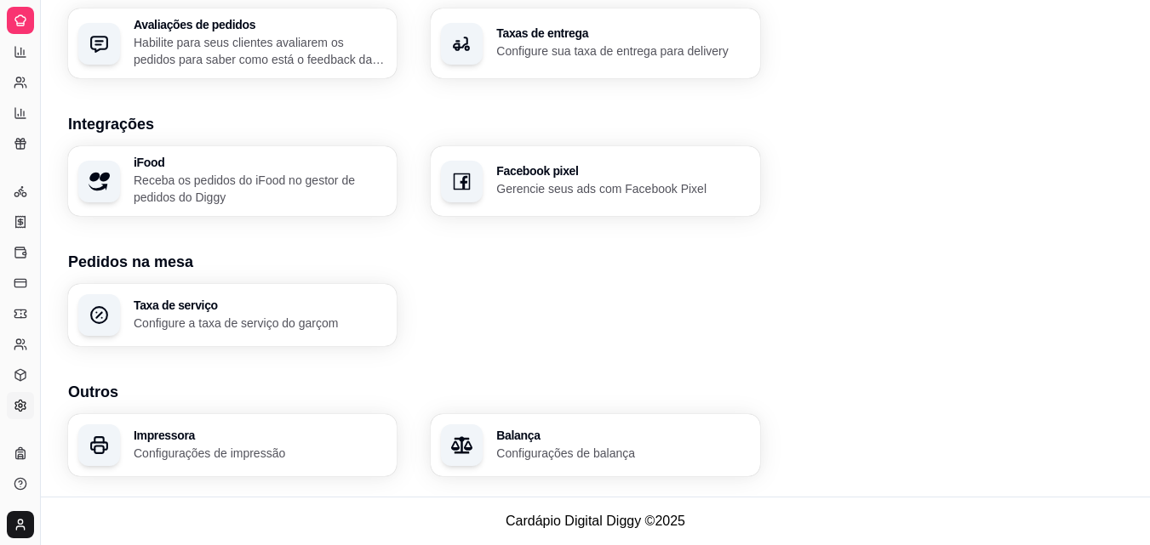
click at [295, 324] on p "Configure a taxa de serviço do garçom" at bounding box center [260, 323] width 253 height 17
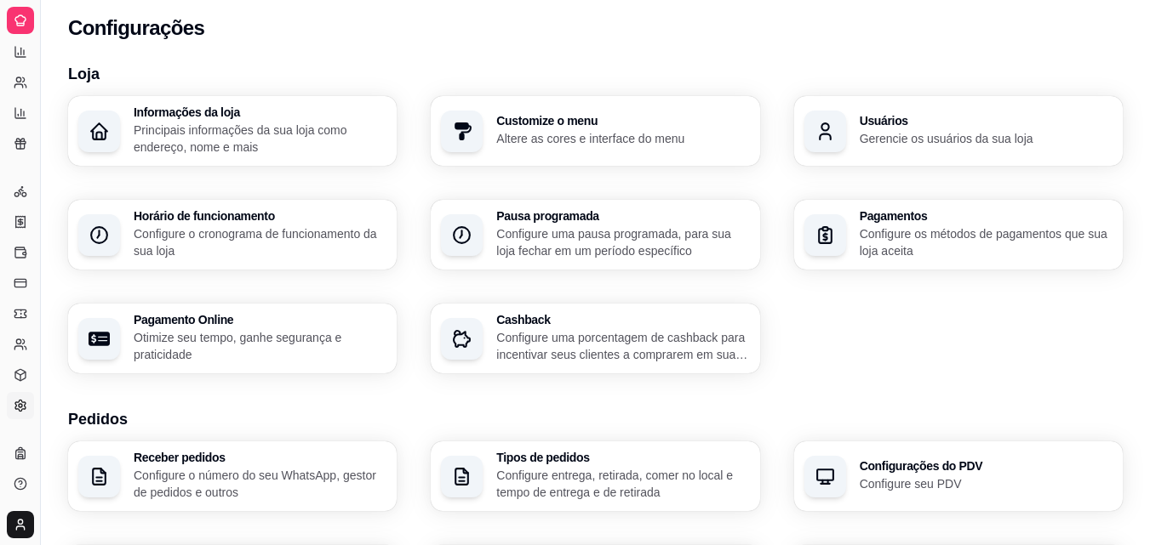
scroll to position [0, 0]
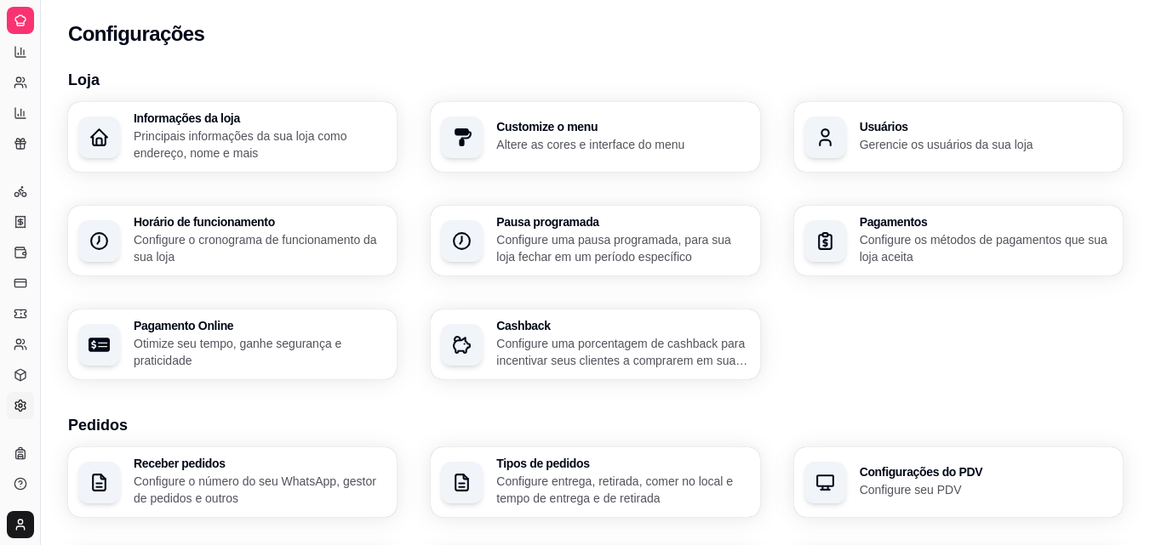
click at [15, 20] on icon at bounding box center [21, 21] width 14 height 14
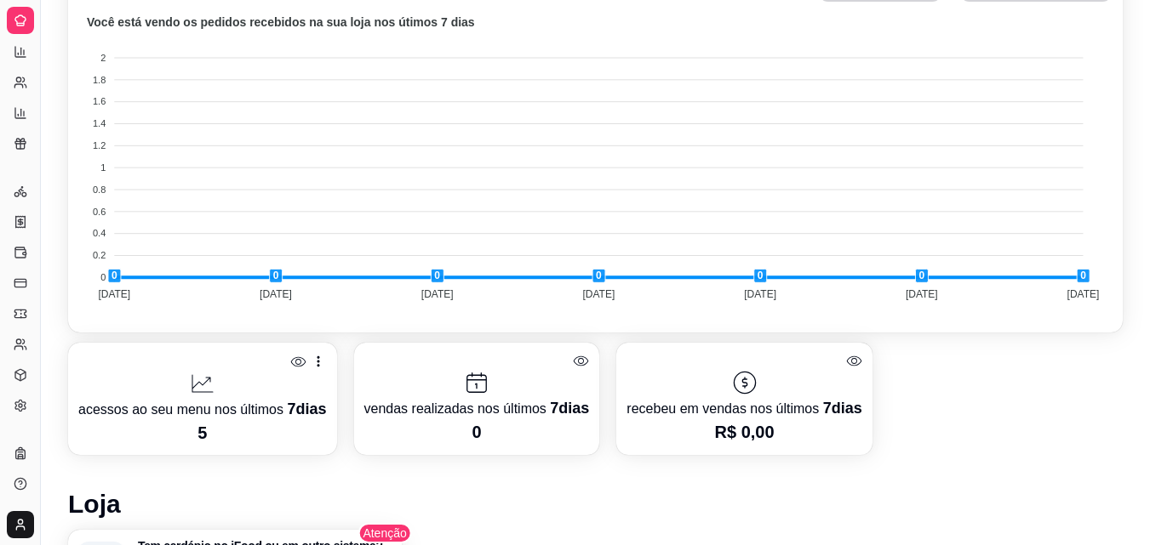
scroll to position [562, 0]
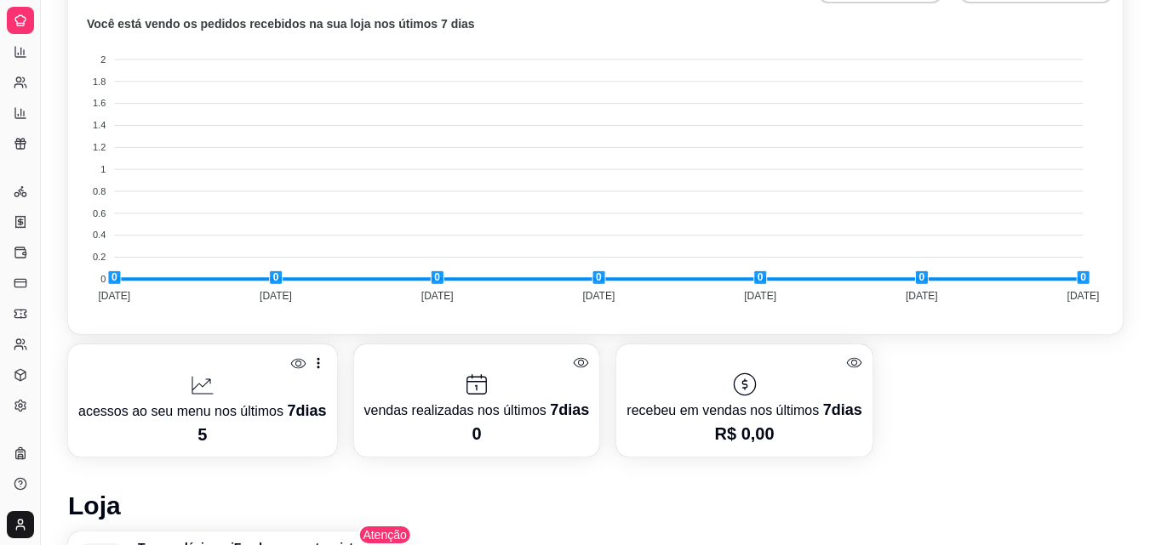
click at [269, 411] on p "acessos ao seu menu nos últimos 7 dias" at bounding box center [202, 411] width 248 height 24
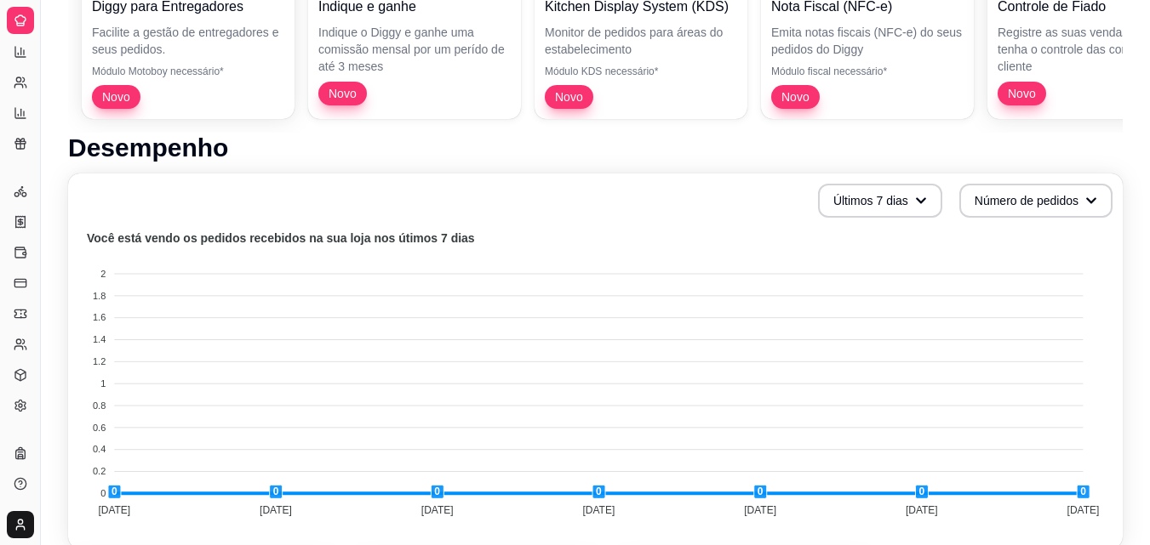
scroll to position [647, 0]
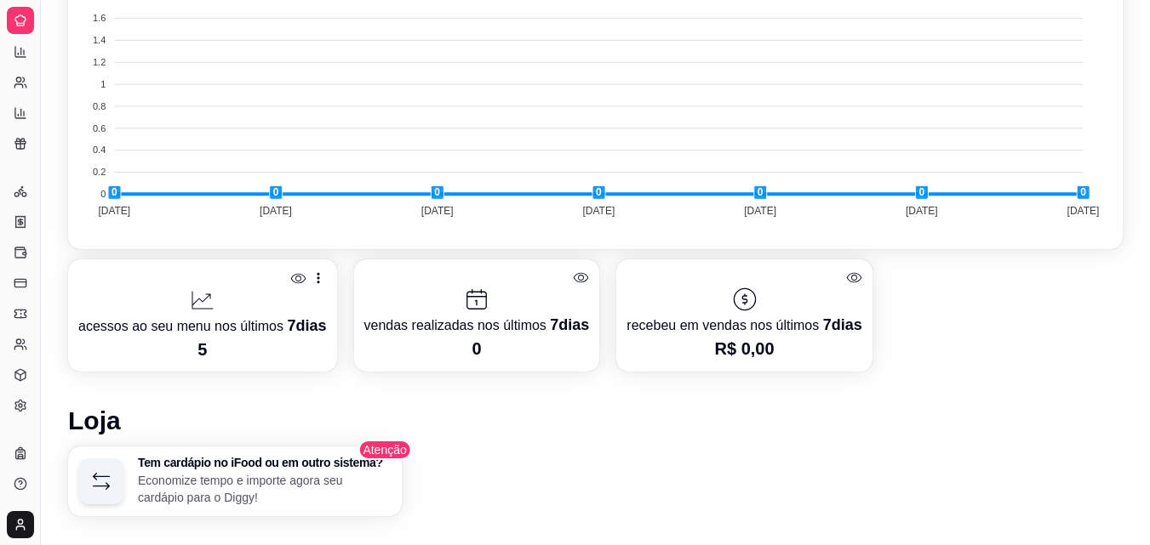
click at [493, 330] on p "vendas realizadas nos últimos 7 dias" at bounding box center [476, 325] width 225 height 24
click at [477, 306] on icon at bounding box center [476, 299] width 27 height 27
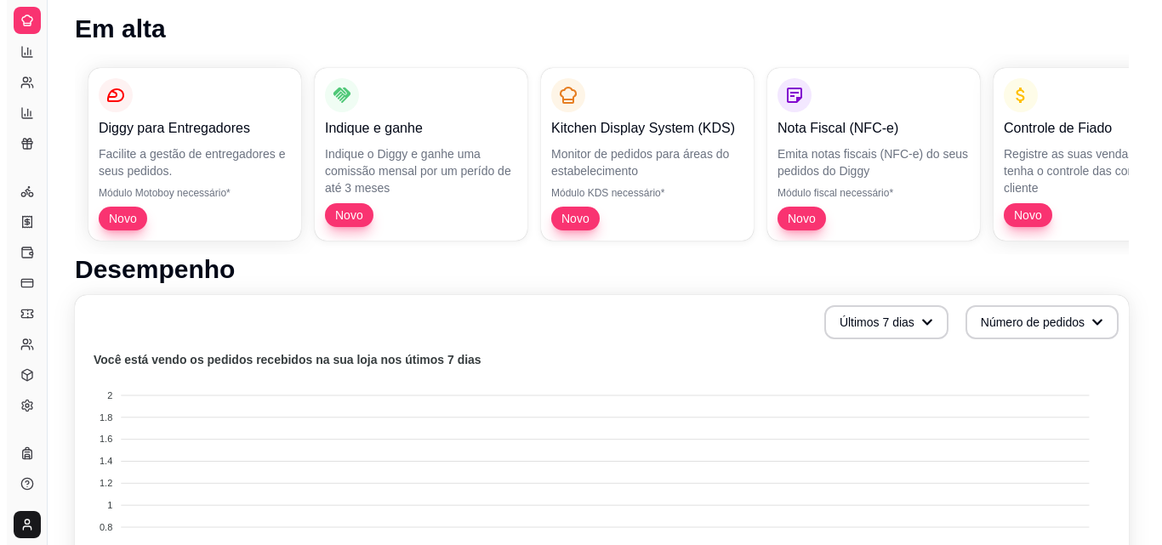
scroll to position [306, 0]
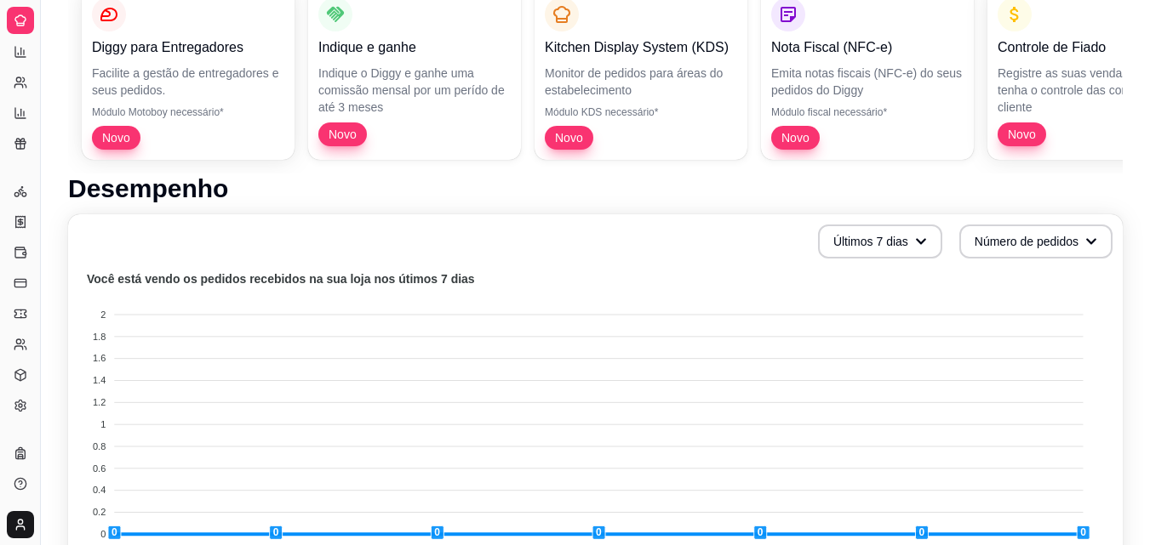
click at [3, 530] on div "[EMAIL_ADDRESS][DOMAIN_NAME]" at bounding box center [20, 525] width 40 height 41
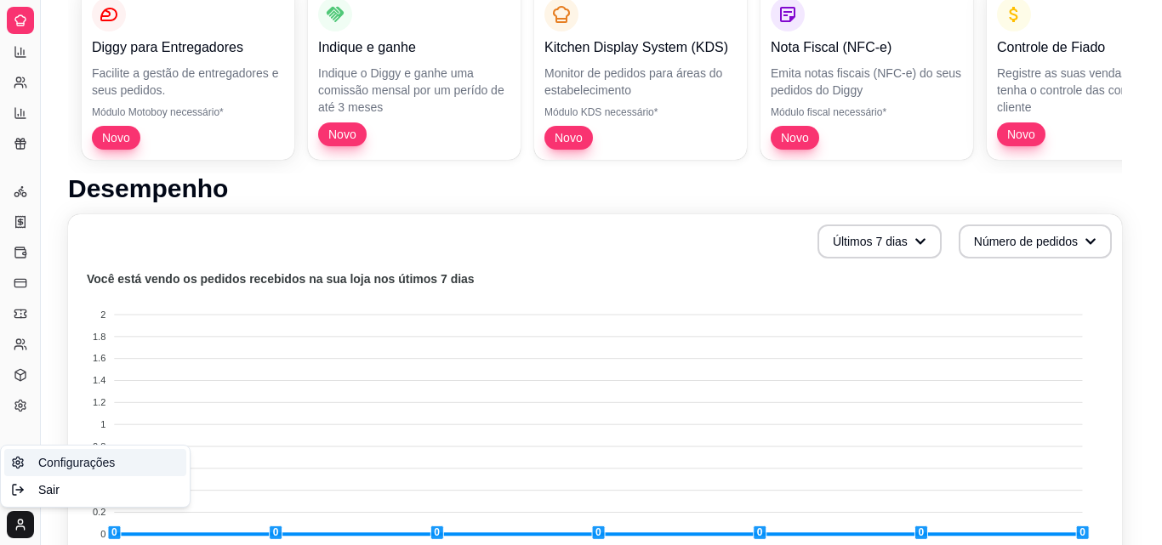
click at [64, 462] on span "Configurações" at bounding box center [76, 462] width 77 height 17
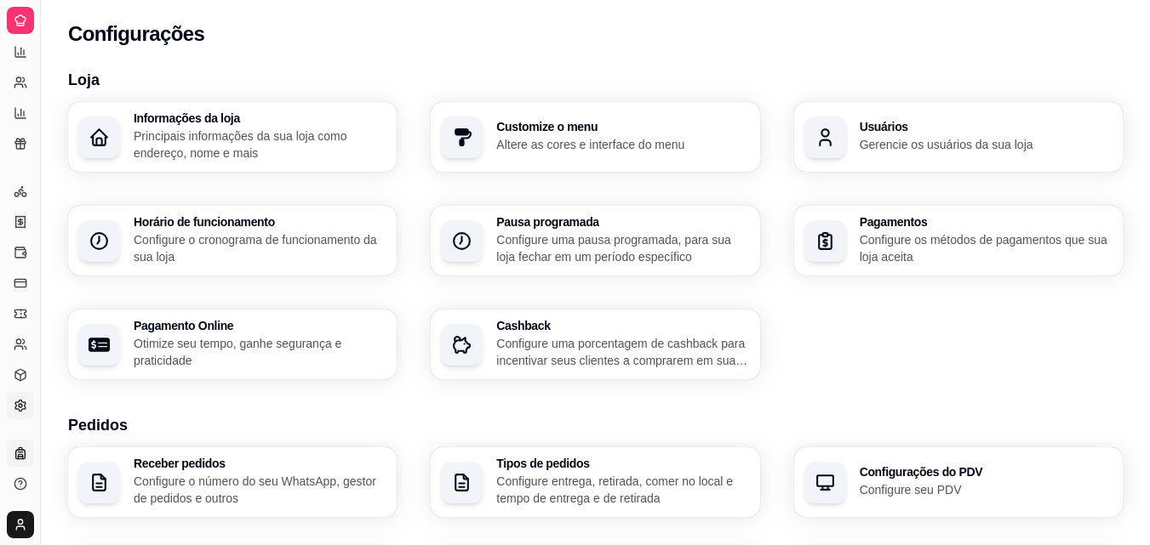
click at [19, 459] on icon at bounding box center [20, 456] width 4 height 4
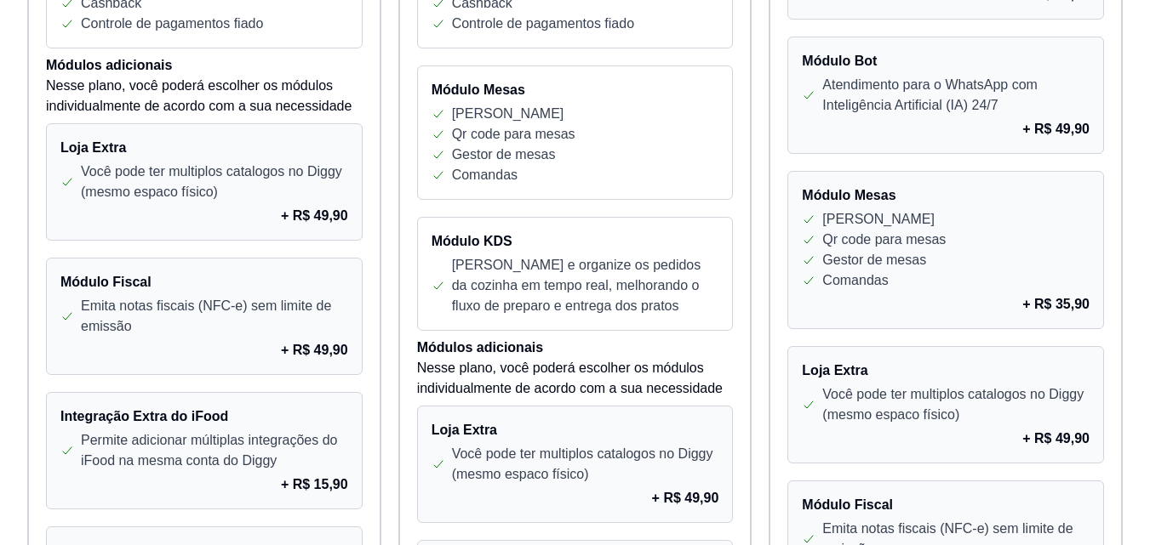
scroll to position [678, 0]
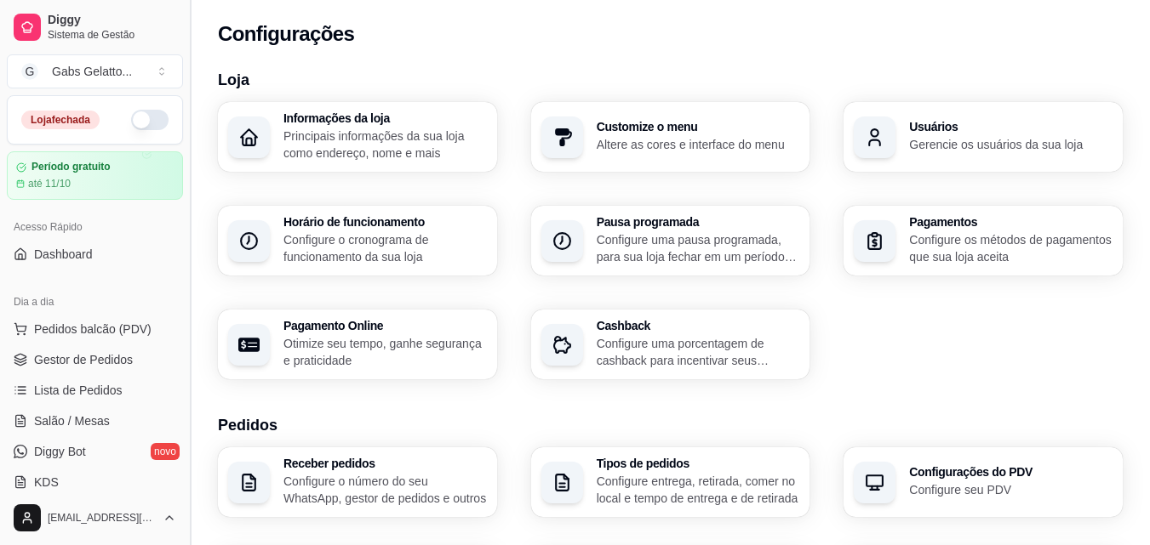
click at [186, 216] on button "Toggle Sidebar" at bounding box center [190, 272] width 14 height 545
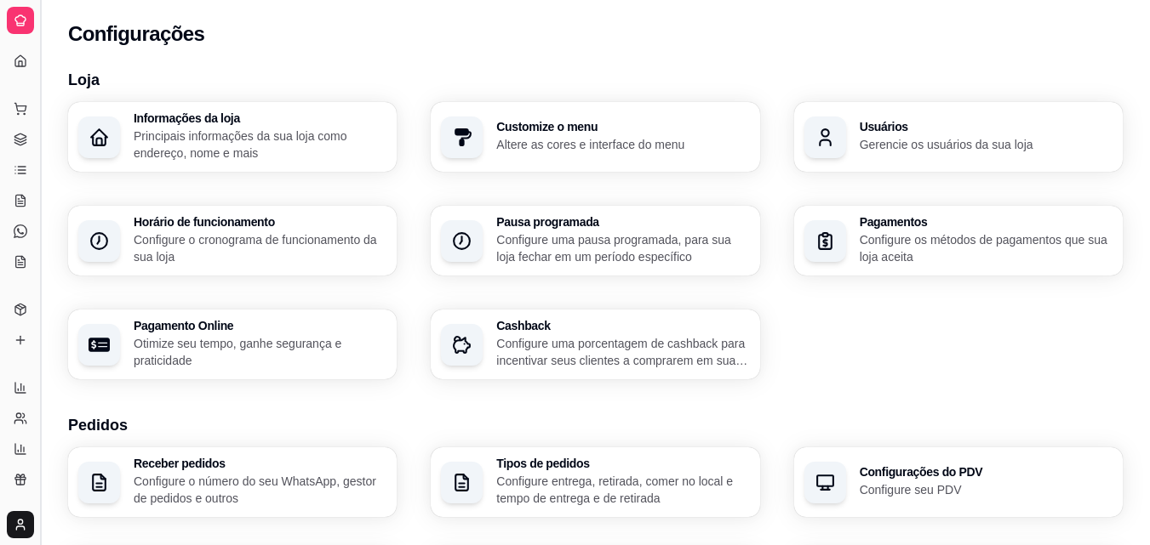
click at [38, 174] on button "Toggle Sidebar" at bounding box center [40, 272] width 14 height 545
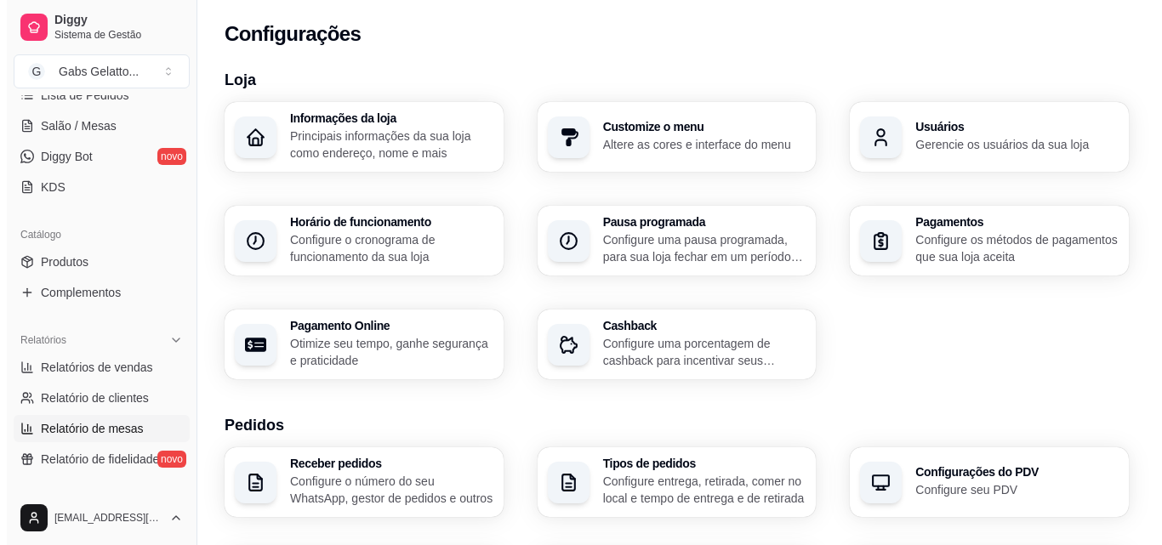
scroll to position [425, 0]
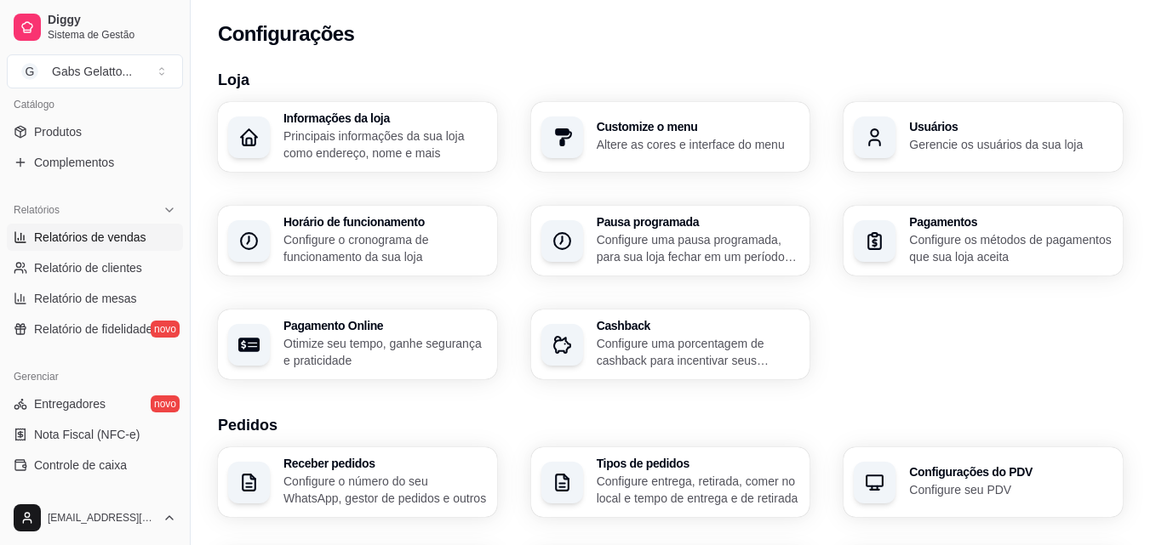
click at [128, 250] on link "Relatórios de vendas" at bounding box center [95, 237] width 176 height 27
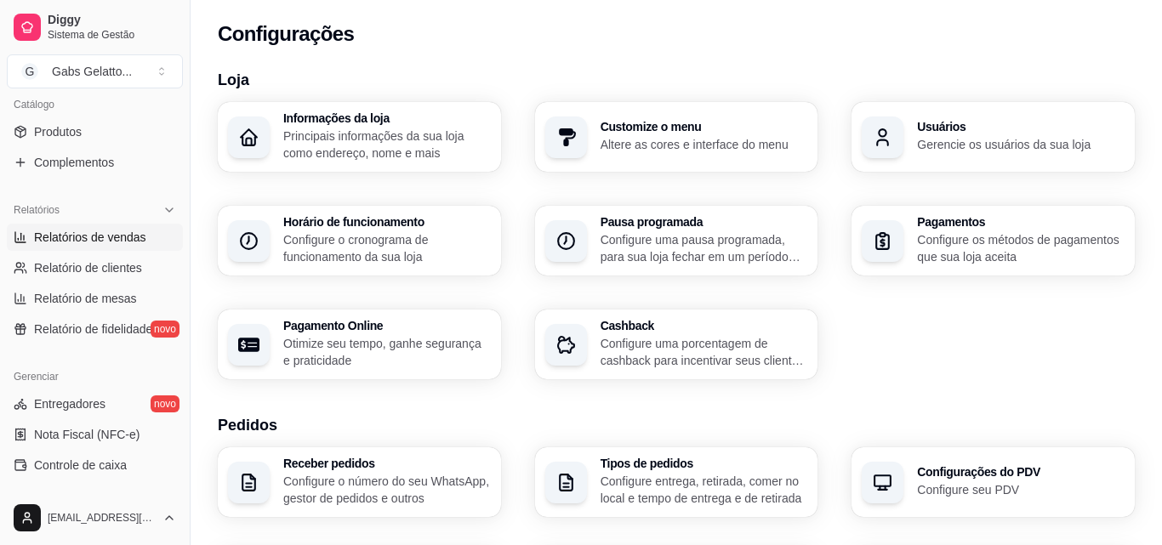
select select "ALL"
select select "0"
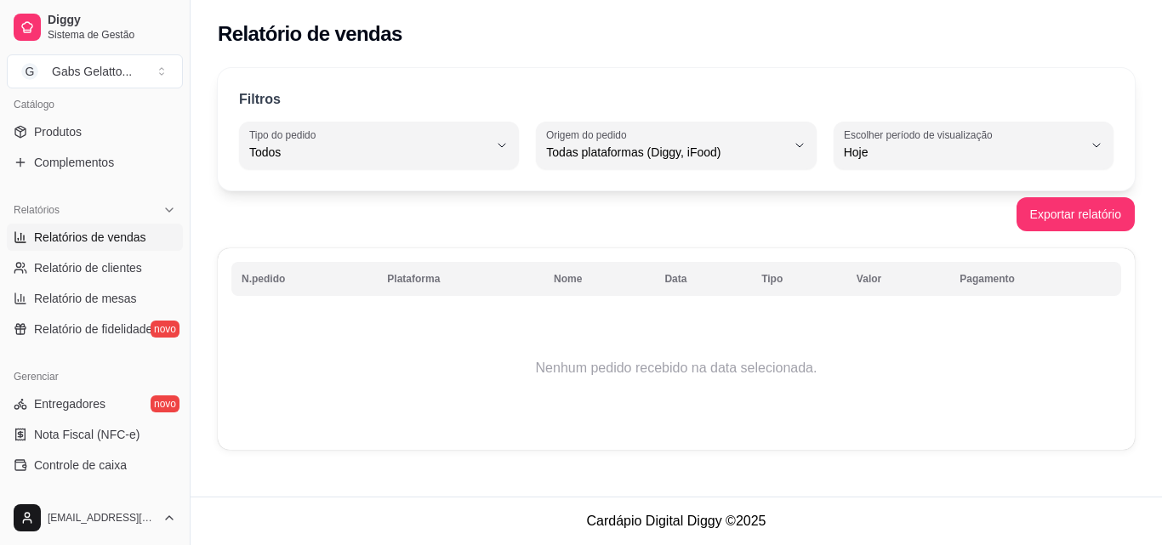
click at [676, 317] on td "Nenhum pedido recebido na data selecionada." at bounding box center [676, 368] width 890 height 136
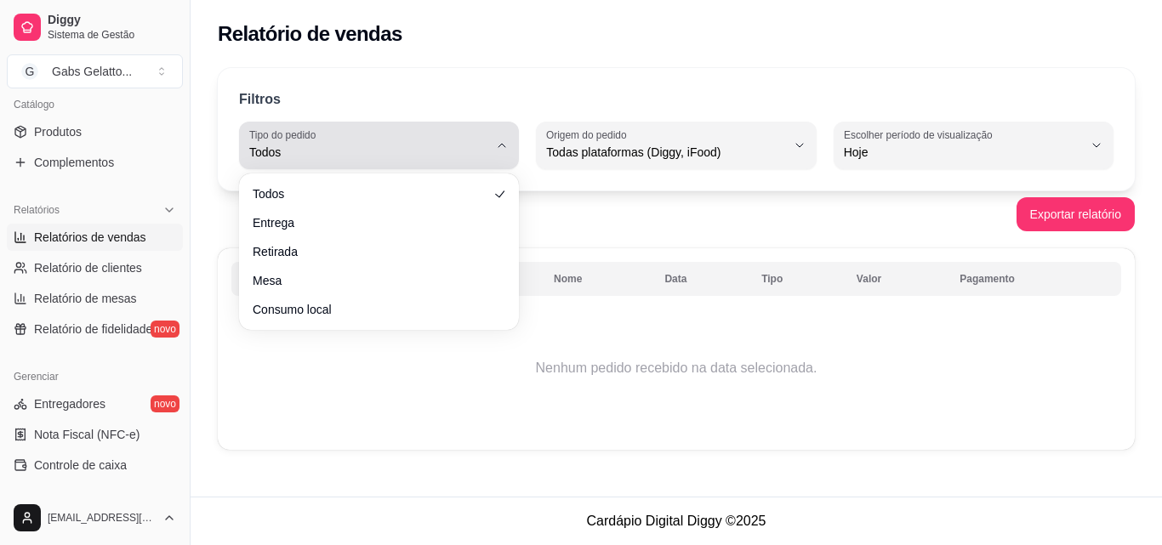
click at [373, 135] on div "Todos" at bounding box center [368, 145] width 239 height 34
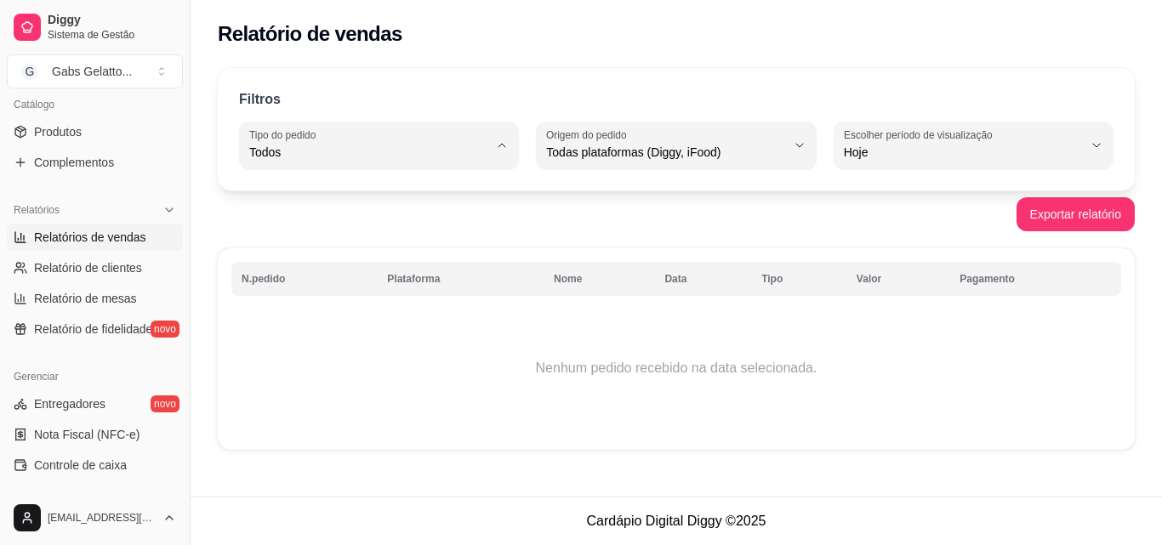
click at [327, 300] on li "Consumo local" at bounding box center [379, 304] width 256 height 26
type input "EAT_IN"
select select "EAT_IN"
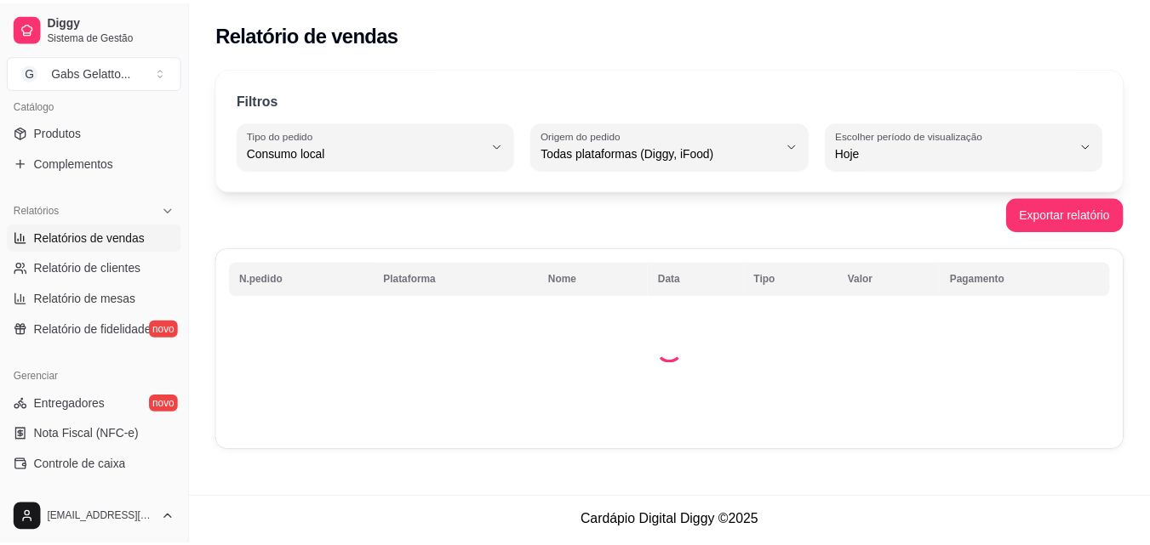
scroll to position [16, 0]
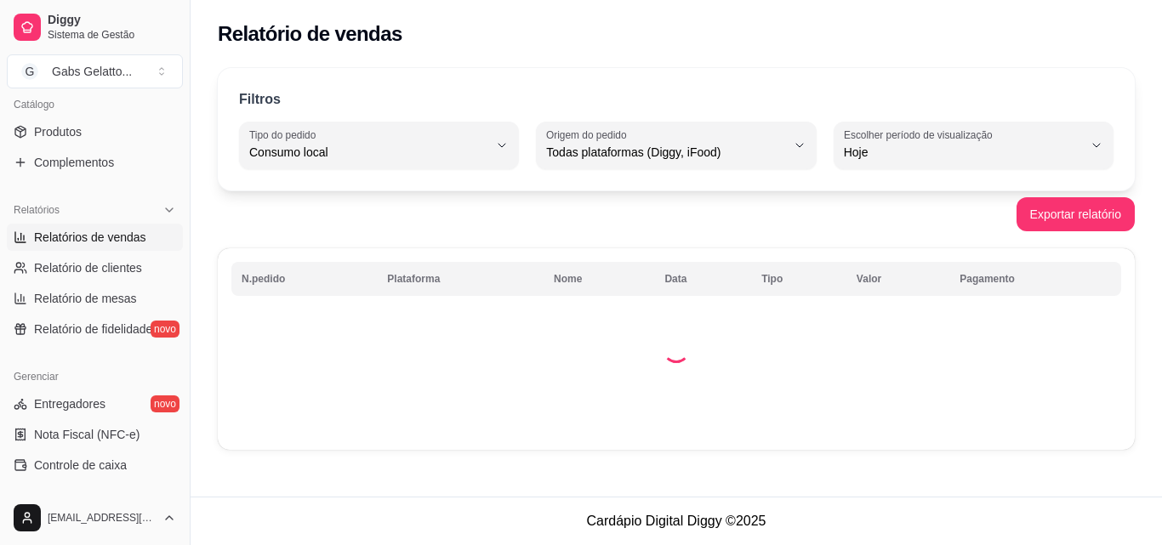
click at [332, 160] on span "Consumo local" at bounding box center [368, 152] width 239 height 17
click at [313, 204] on li "Todos" at bounding box center [379, 193] width 256 height 26
type input "ALL"
select select "ALL"
click at [139, 268] on span "Relatório de clientes" at bounding box center [88, 268] width 108 height 17
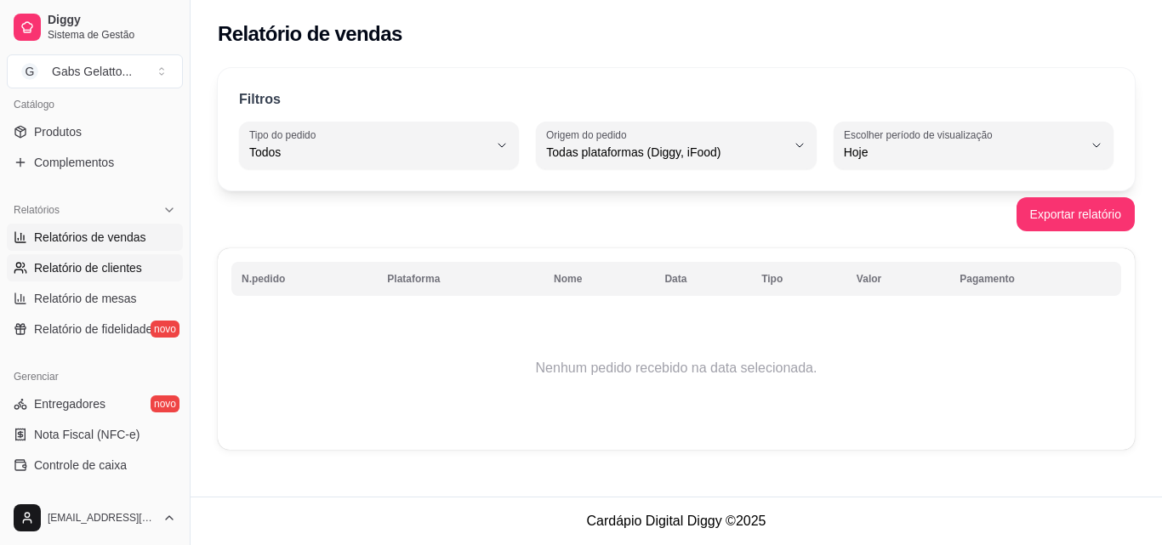
select select "30"
select select "HIGHEST_TOTAL_SPENT_WITH_ORDERS"
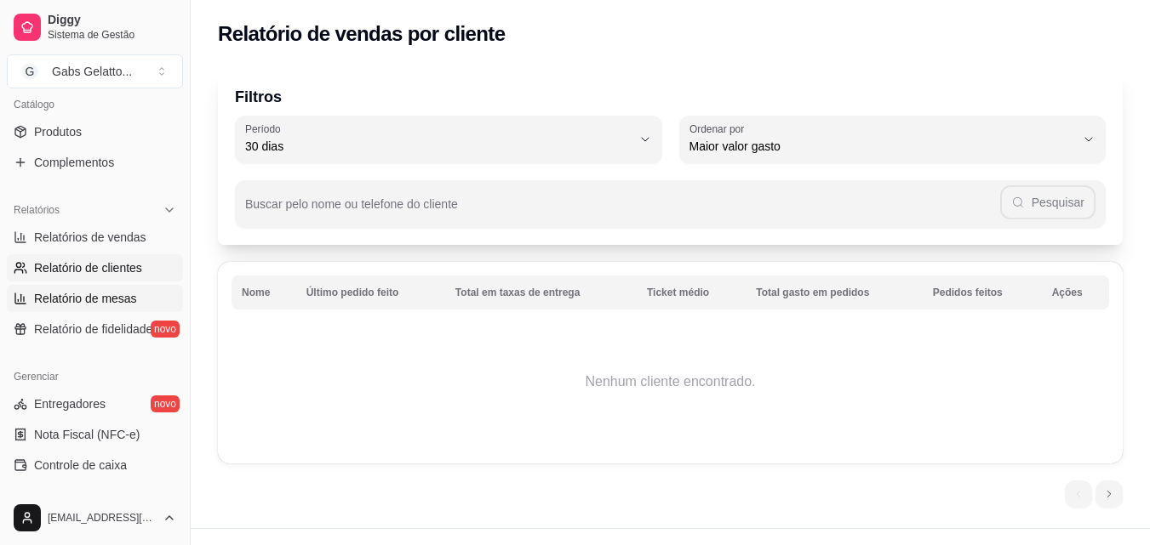
click at [130, 299] on span "Relatório de mesas" at bounding box center [85, 298] width 103 height 17
select select "TOTAL_OF_ORDERS"
select select "7"
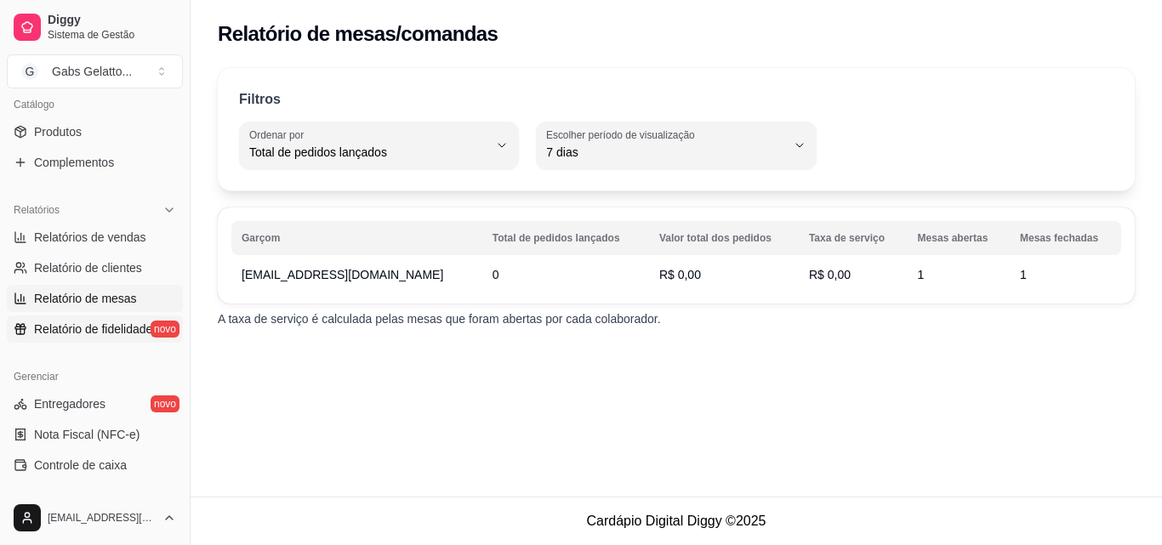
click at [128, 318] on link "Relatório de fidelidade novo" at bounding box center [95, 329] width 176 height 27
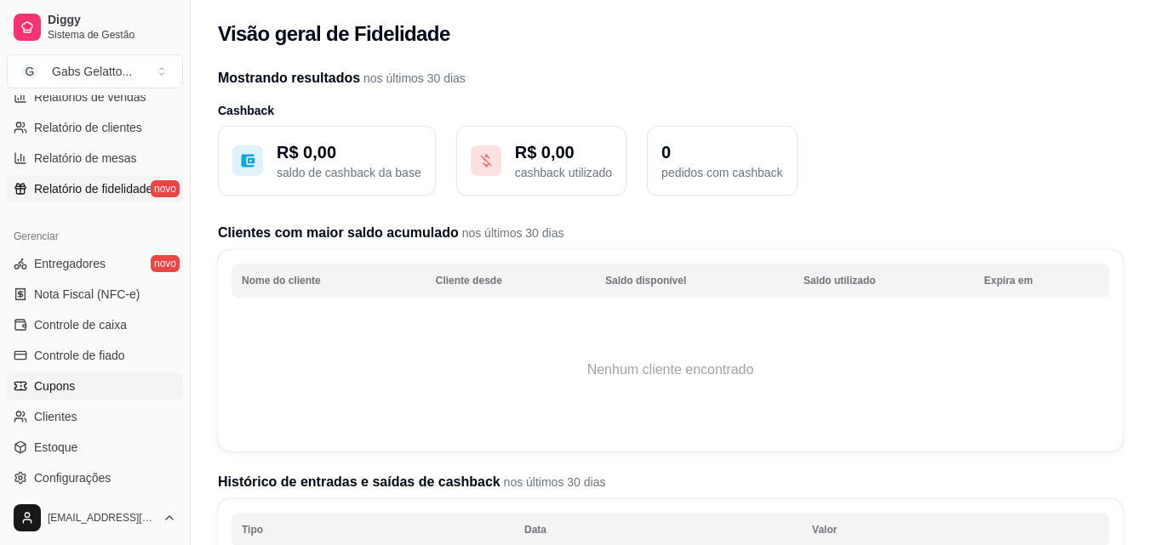
scroll to position [596, 0]
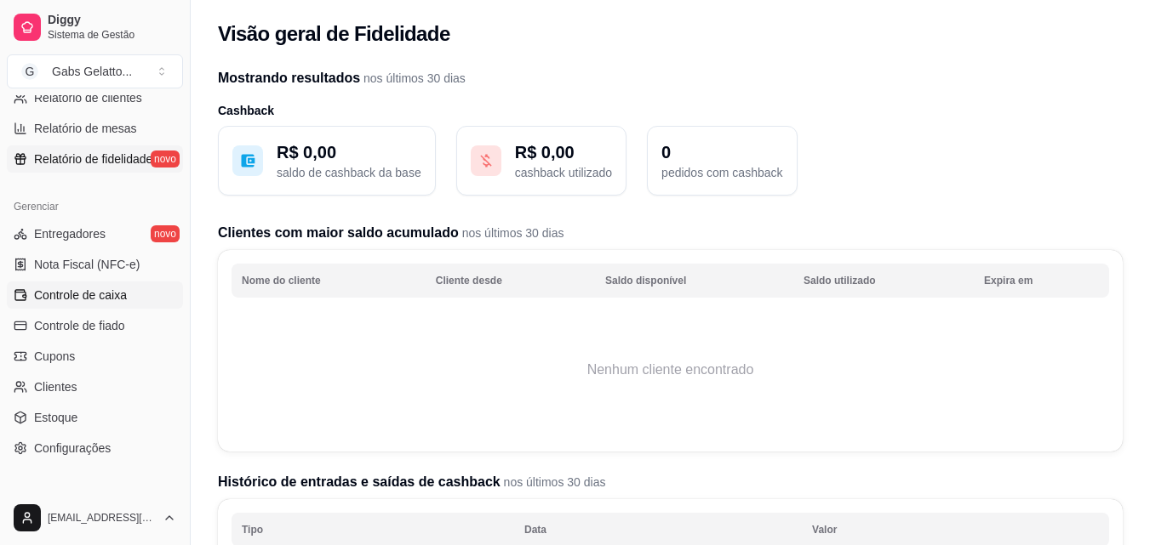
click at [100, 289] on span "Controle de caixa" at bounding box center [80, 295] width 93 height 17
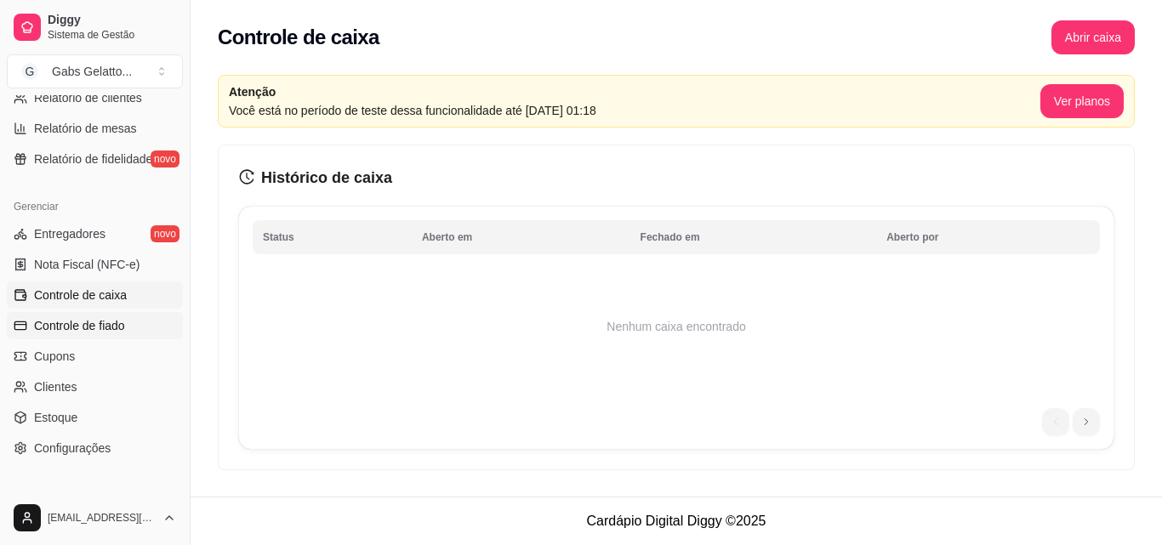
click at [106, 323] on span "Controle de fiado" at bounding box center [79, 325] width 91 height 17
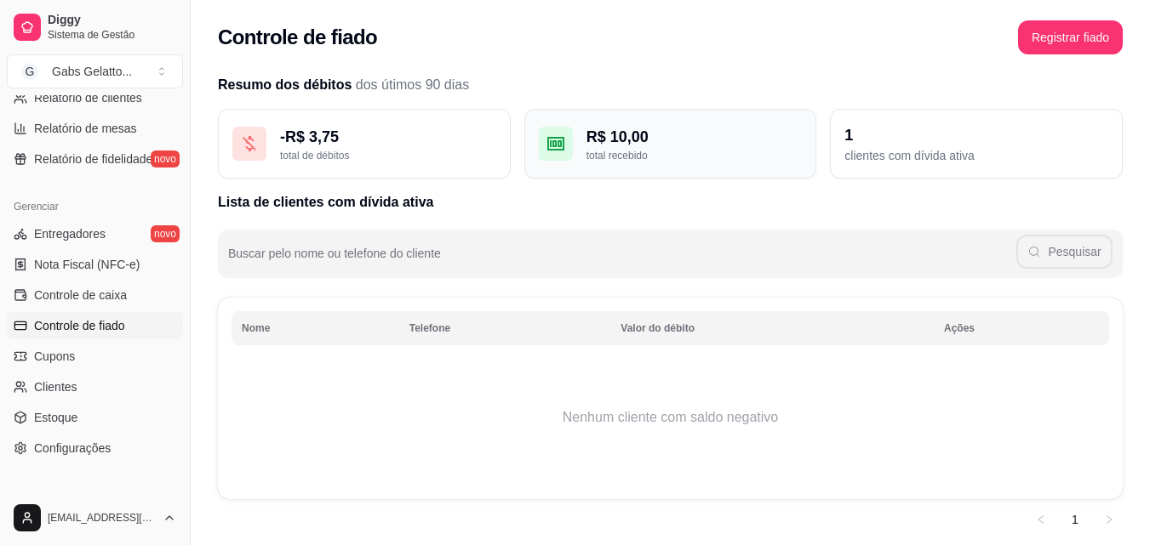
click at [598, 146] on div "R$ 10,00" at bounding box center [694, 137] width 216 height 24
drag, startPoint x: 822, startPoint y: 152, endPoint x: 888, endPoint y: 149, distance: 66.5
click at [839, 151] on div "- R$ 3,75 total de débitos R$ 10,00 total recebido 1 clientes com dívida ativa" at bounding box center [670, 144] width 905 height 70
click at [890, 149] on div "clientes com dívida ativa" at bounding box center [976, 155] width 264 height 17
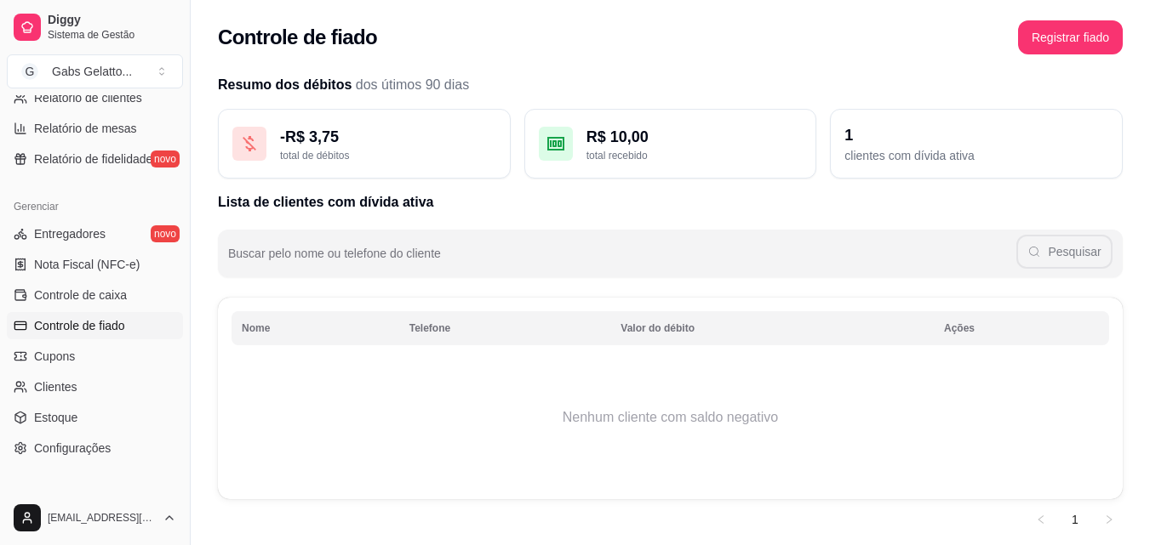
drag, startPoint x: 858, startPoint y: 161, endPoint x: 826, endPoint y: 171, distance: 33.1
drag, startPoint x: 826, startPoint y: 171, endPoint x: 691, endPoint y: 166, distance: 135.4
click at [708, 167] on div "R$ 10,00 total recebido" at bounding box center [670, 144] width 293 height 70
drag, startPoint x: 522, startPoint y: 196, endPoint x: 414, endPoint y: 194, distance: 108.9
click at [488, 197] on h2 "Lista de clientes com dívida ativa" at bounding box center [670, 202] width 905 height 20
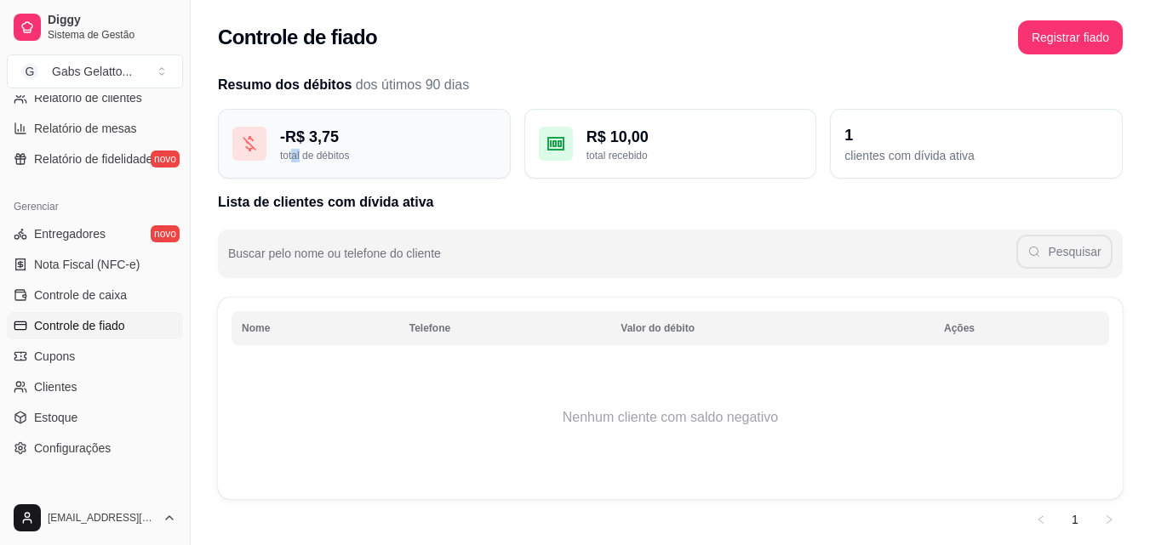
drag, startPoint x: 300, startPoint y: 174, endPoint x: 268, endPoint y: 151, distance: 38.5
click at [283, 160] on div "- R$ 3,75 total de débitos" at bounding box center [364, 144] width 293 height 70
drag, startPoint x: 268, startPoint y: 151, endPoint x: 258, endPoint y: 150, distance: 10.4
click at [261, 151] on div "- R$ 3,75 total de débitos" at bounding box center [364, 144] width 293 height 70
drag, startPoint x: 242, startPoint y: 146, endPoint x: 191, endPoint y: 119, distance: 56.7
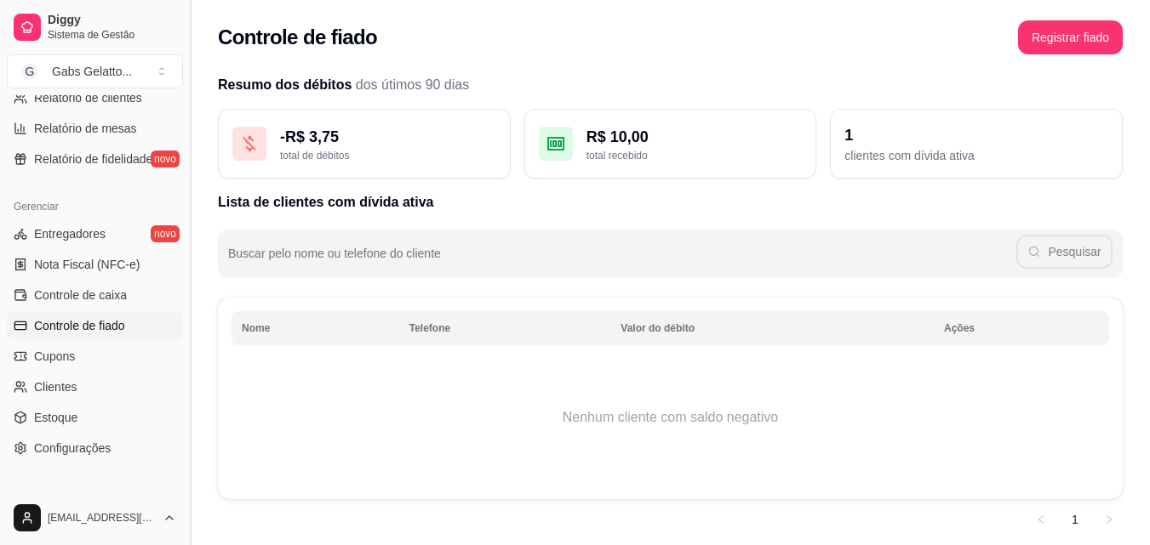
click at [241, 146] on icon at bounding box center [249, 144] width 20 height 20
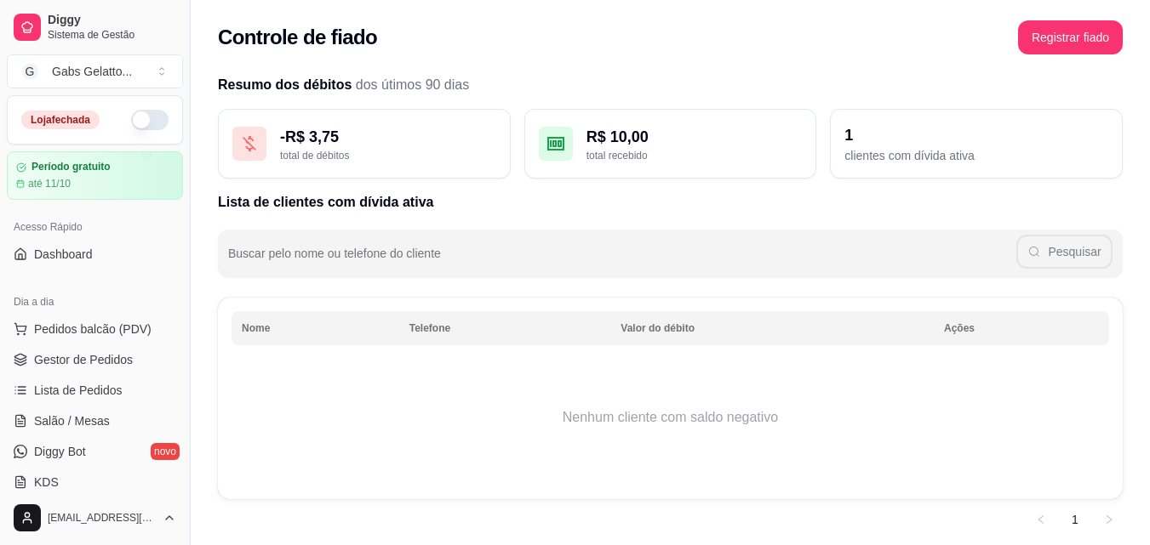
click at [933, 328] on th "Valor do débito" at bounding box center [771, 328] width 323 height 34
click at [1029, 288] on div "Resumo dos débitos dos útimos 90 dias - R$ 3,75 total de débitos R$ 10,00 total…" at bounding box center [670, 304] width 905 height 459
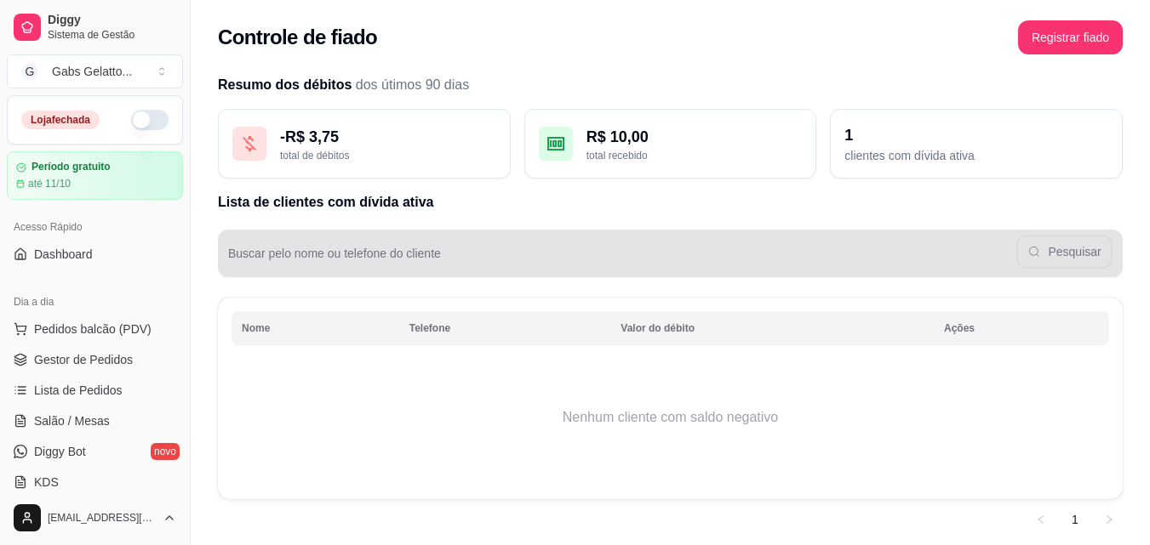
click at [1075, 237] on div "Pesquisar" at bounding box center [670, 254] width 884 height 34
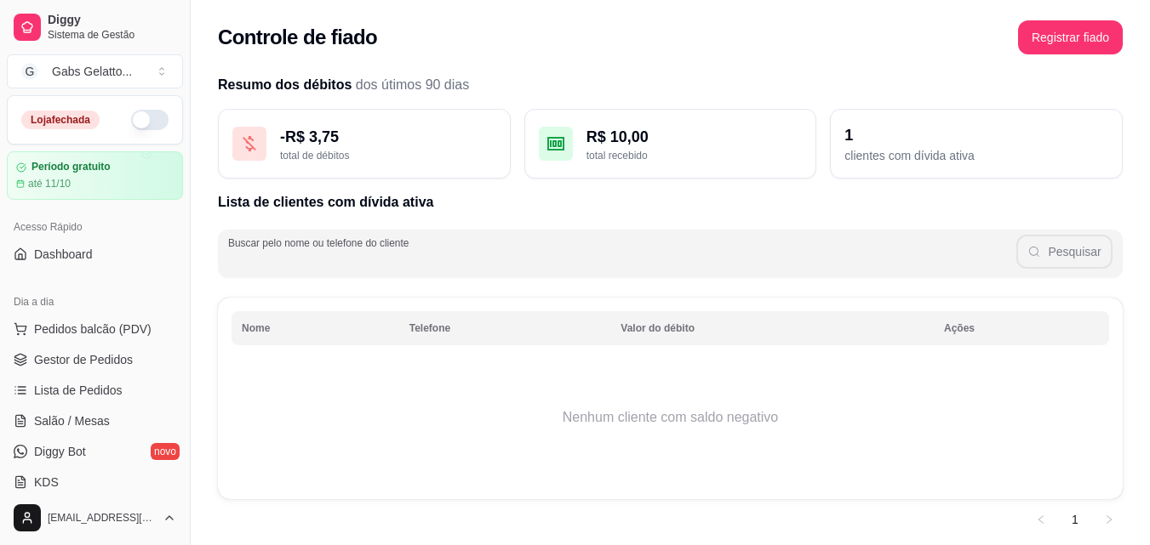
click at [1067, 254] on div "Pesquisar" at bounding box center [670, 254] width 884 height 34
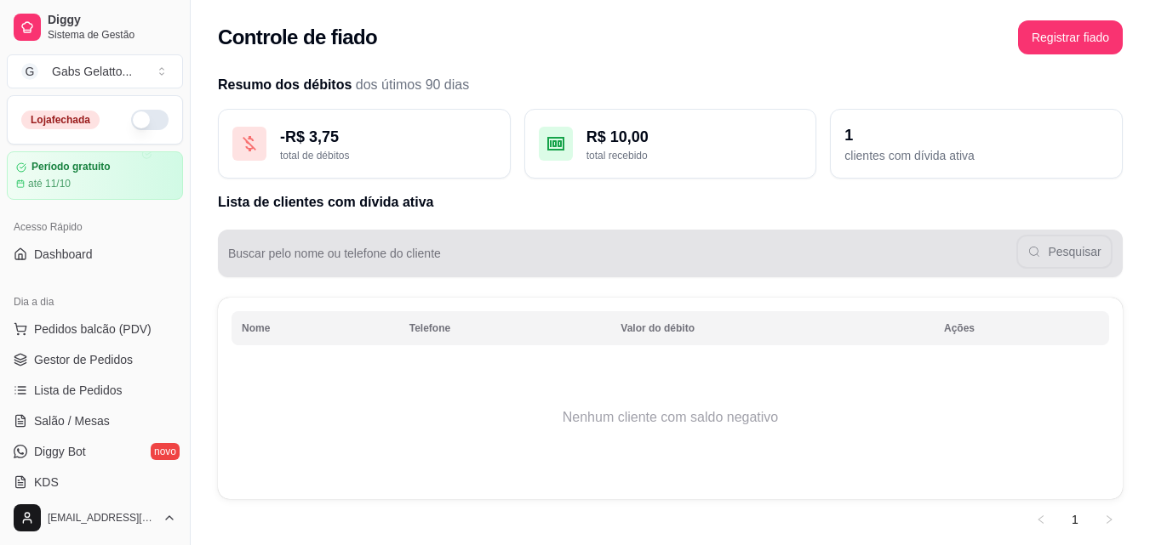
click at [1067, 254] on div "Pesquisar" at bounding box center [670, 254] width 884 height 34
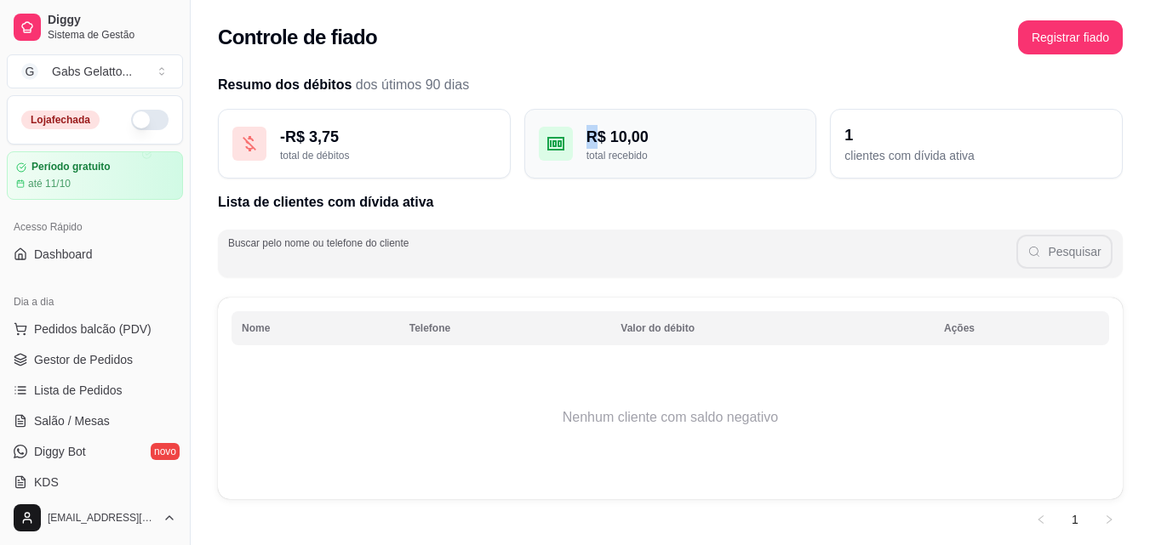
drag, startPoint x: 1061, startPoint y: 254, endPoint x: 592, endPoint y: 140, distance: 482.3
click at [592, 140] on div "R$ 10,00" at bounding box center [694, 137] width 216 height 24
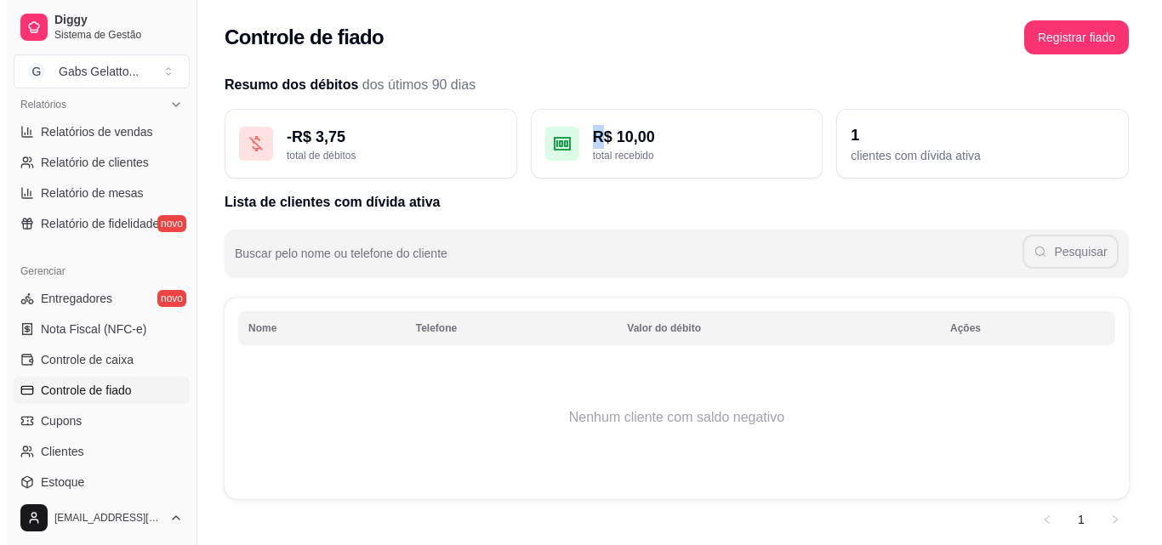
scroll to position [679, 0]
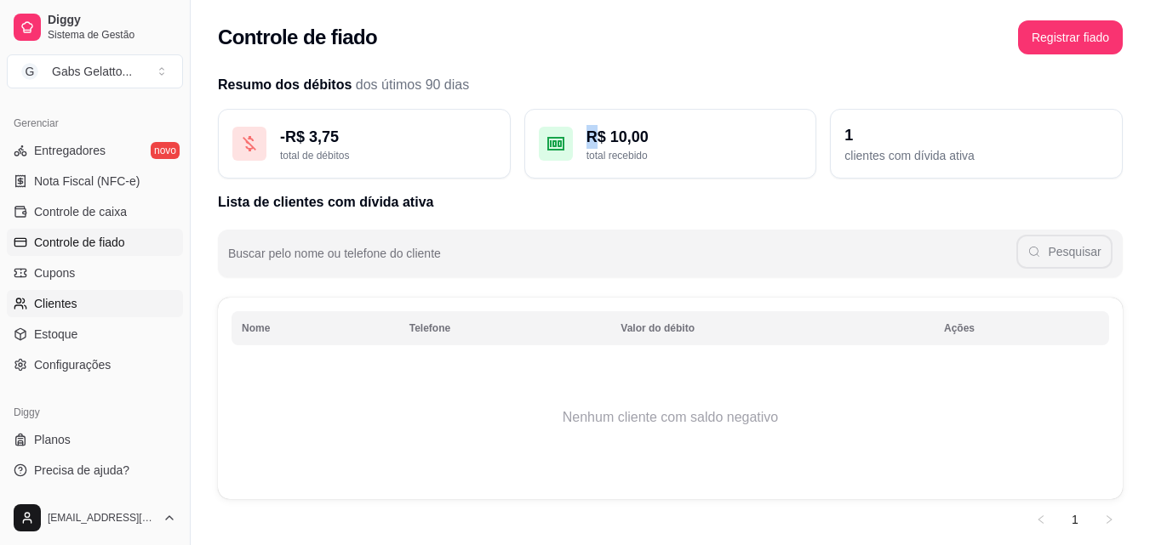
click at [77, 311] on link "Clientes" at bounding box center [95, 303] width 176 height 27
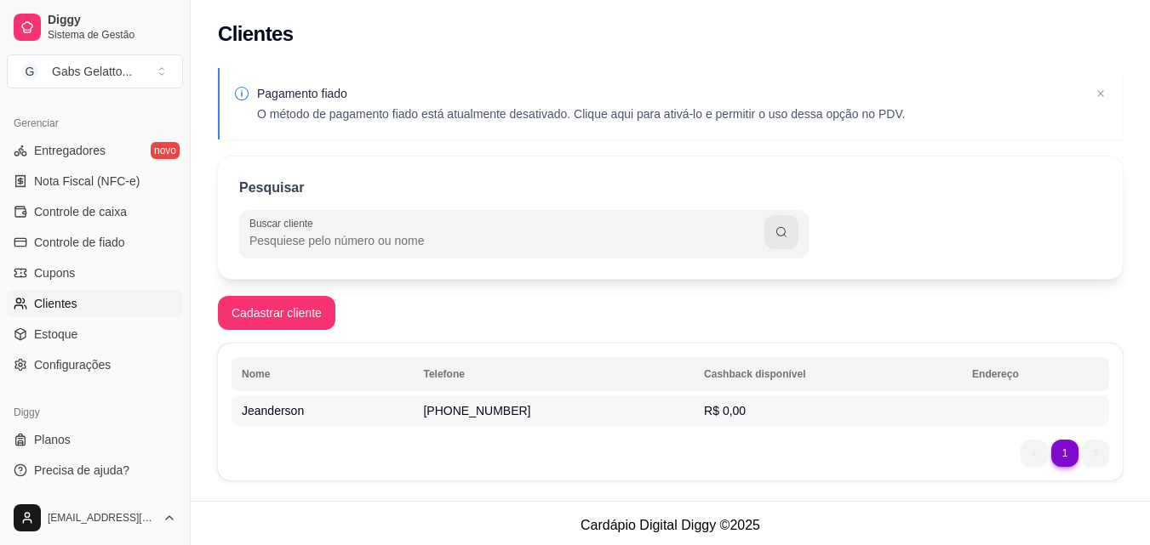
click at [265, 408] on span "Jeanderson" at bounding box center [273, 411] width 62 height 14
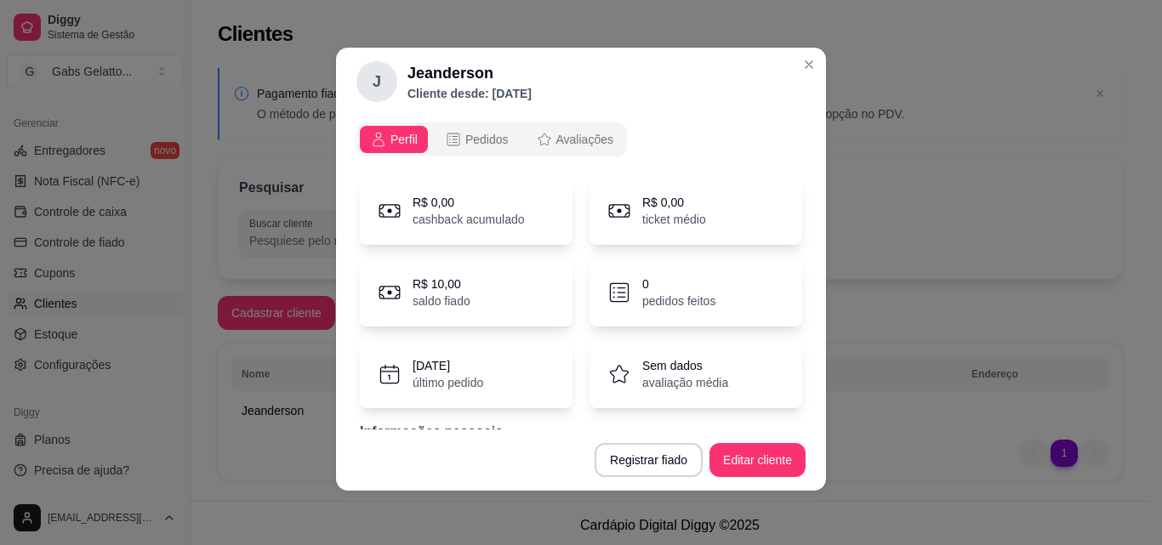
scroll to position [71, 0]
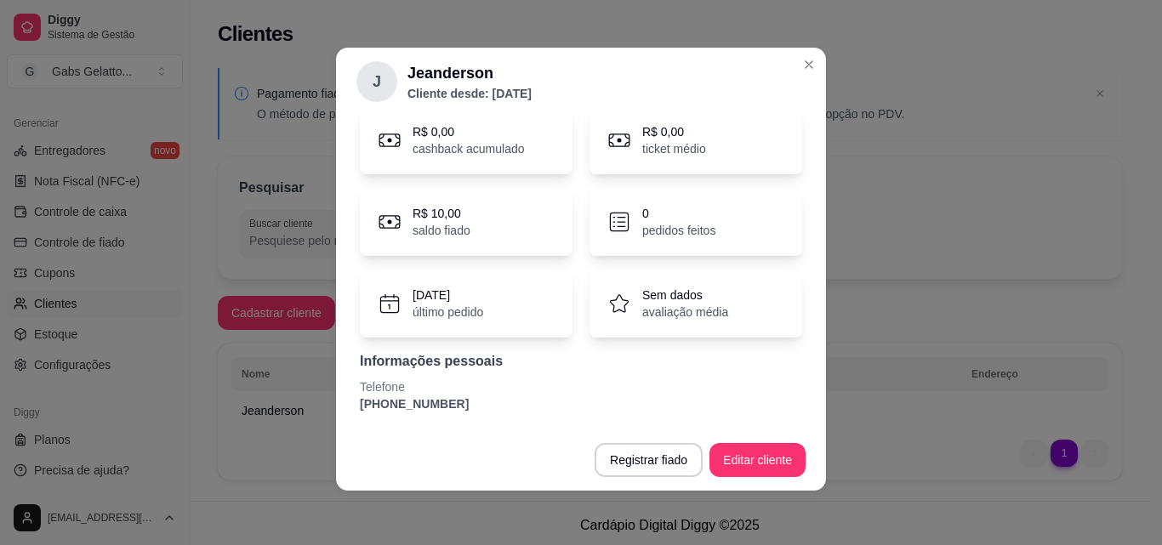
click at [414, 314] on p "último pedido" at bounding box center [448, 312] width 71 height 17
click at [415, 294] on div "[DATE] último pedido" at bounding box center [448, 304] width 71 height 34
drag, startPoint x: 442, startPoint y: 220, endPoint x: 545, endPoint y: 205, distance: 103.1
click at [448, 214] on div "R$ 10,00 saldo fiado" at bounding box center [442, 222] width 58 height 34
drag, startPoint x: 641, startPoint y: 230, endPoint x: 651, endPoint y: 255, distance: 27.5
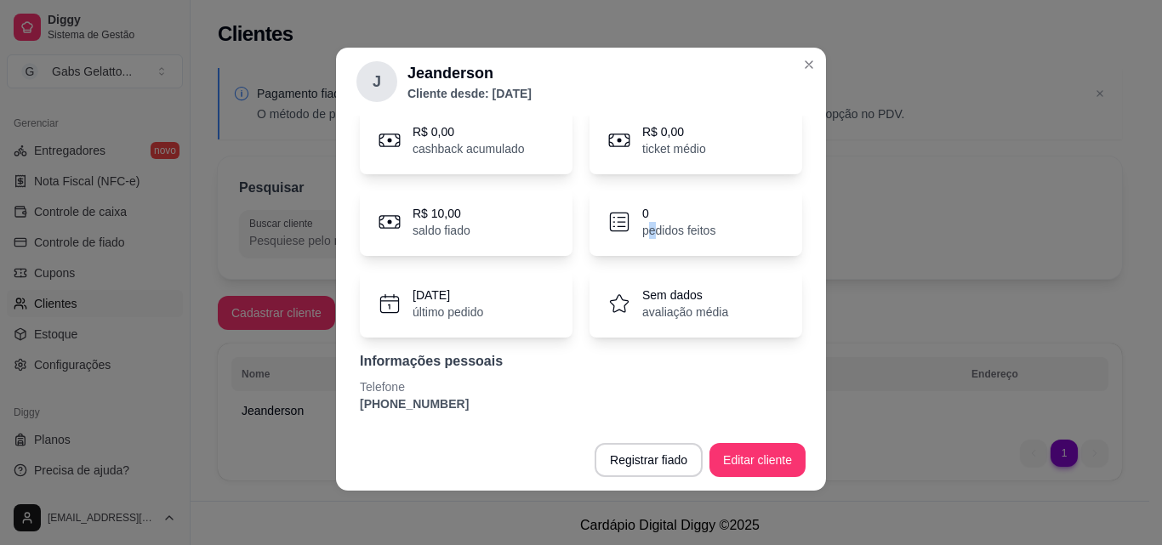
click at [646, 234] on p "pedidos feitos" at bounding box center [678, 230] width 73 height 17
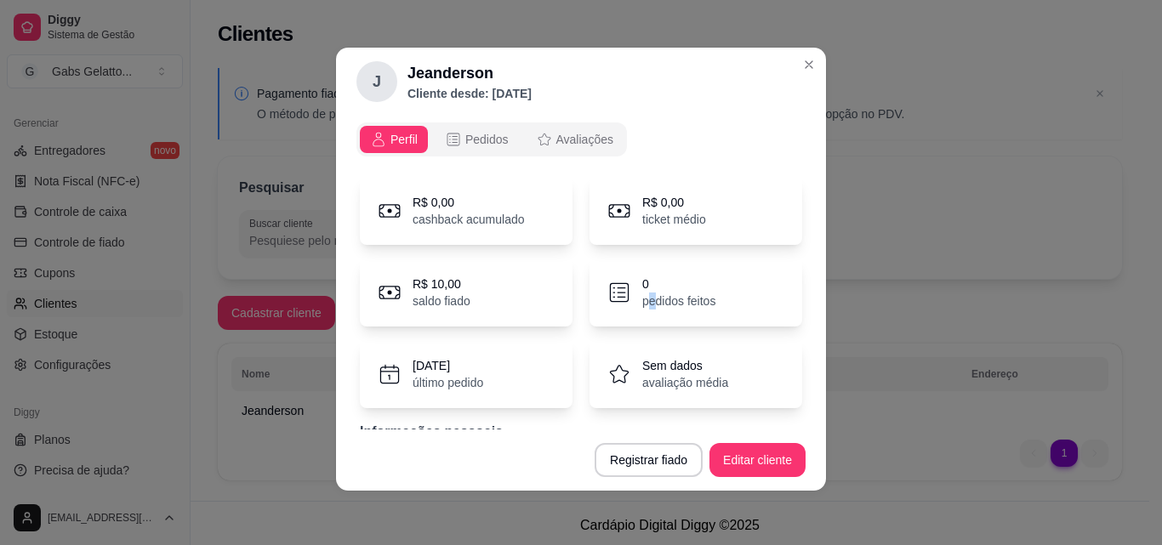
scroll to position [0, 0]
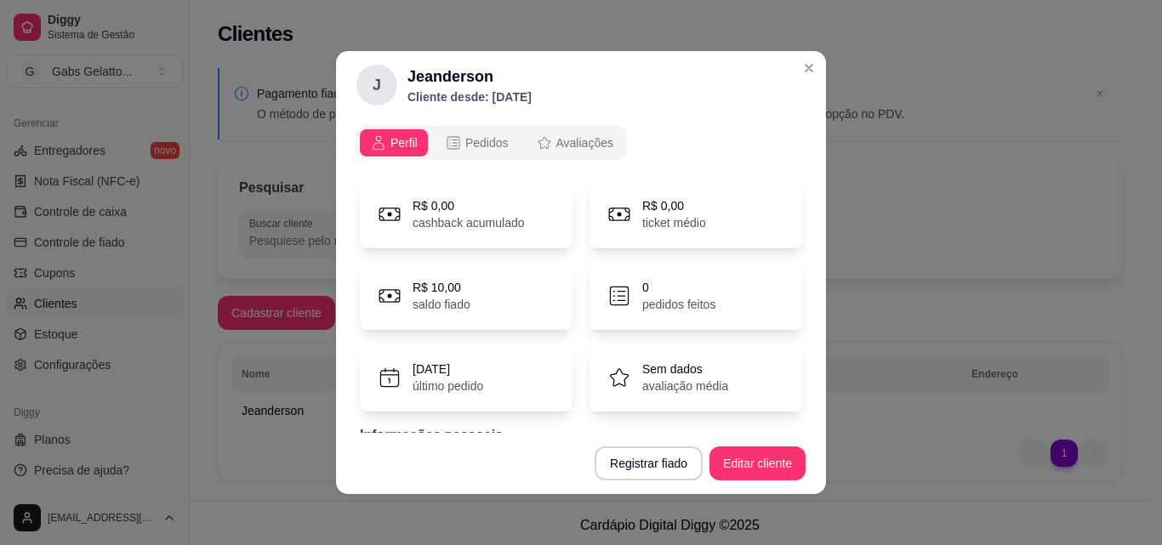
click at [413, 304] on p "saldo fiado" at bounding box center [442, 304] width 58 height 17
drag, startPoint x: 377, startPoint y: 294, endPoint x: 384, endPoint y: 276, distance: 19.1
click at [377, 293] on icon at bounding box center [390, 296] width 26 height 26
click at [420, 214] on p "cashback acumulado" at bounding box center [469, 222] width 112 height 17
drag, startPoint x: 597, startPoint y: 194, endPoint x: 630, endPoint y: 201, distance: 33.9
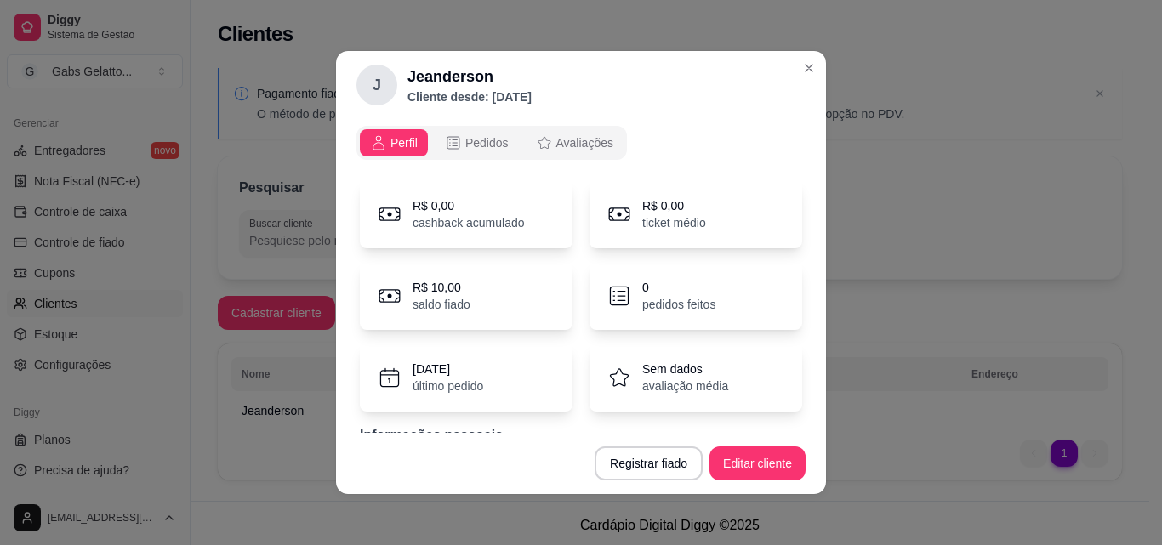
click at [621, 199] on div "R$ 0,00 ticket médio" at bounding box center [696, 214] width 213 height 68
drag, startPoint x: 672, startPoint y: 220, endPoint x: 647, endPoint y: 292, distance: 76.7
click at [671, 237] on div "R$ 0,00 ticket médio" at bounding box center [696, 214] width 213 height 68
drag, startPoint x: 615, startPoint y: 347, endPoint x: 546, endPoint y: 374, distance: 73.8
click at [591, 361] on div "Sem dados avaliação média" at bounding box center [696, 378] width 213 height 68
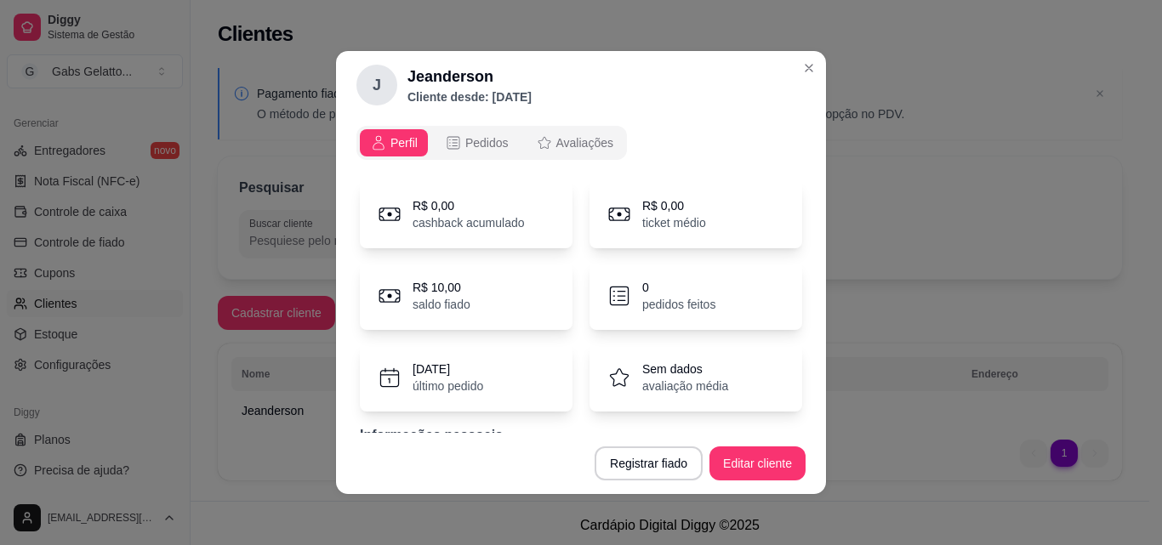
click at [436, 393] on p "último pedido" at bounding box center [448, 386] width 71 height 17
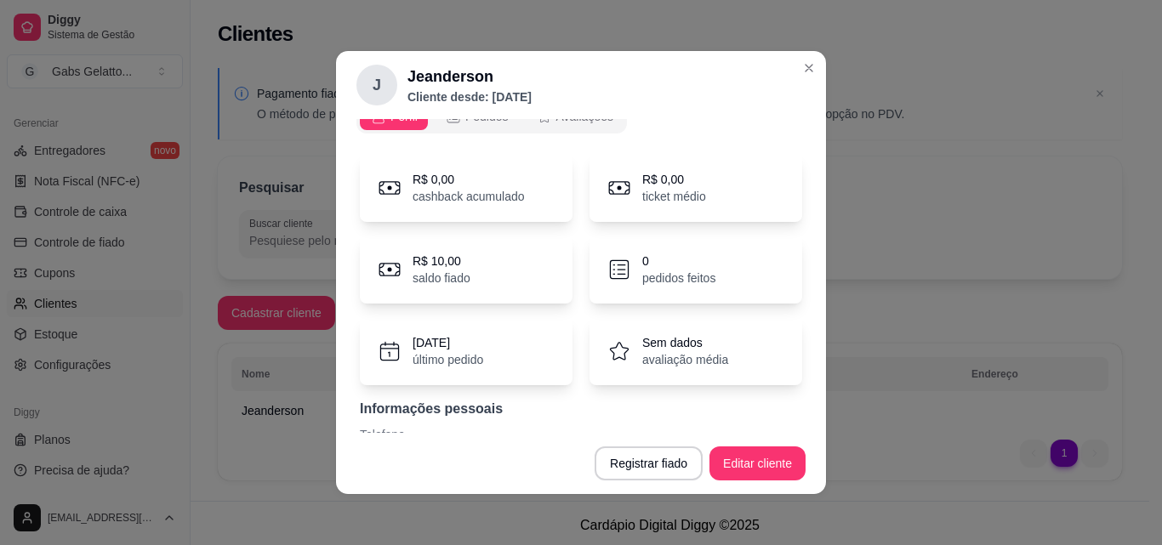
scroll to position [71, 0]
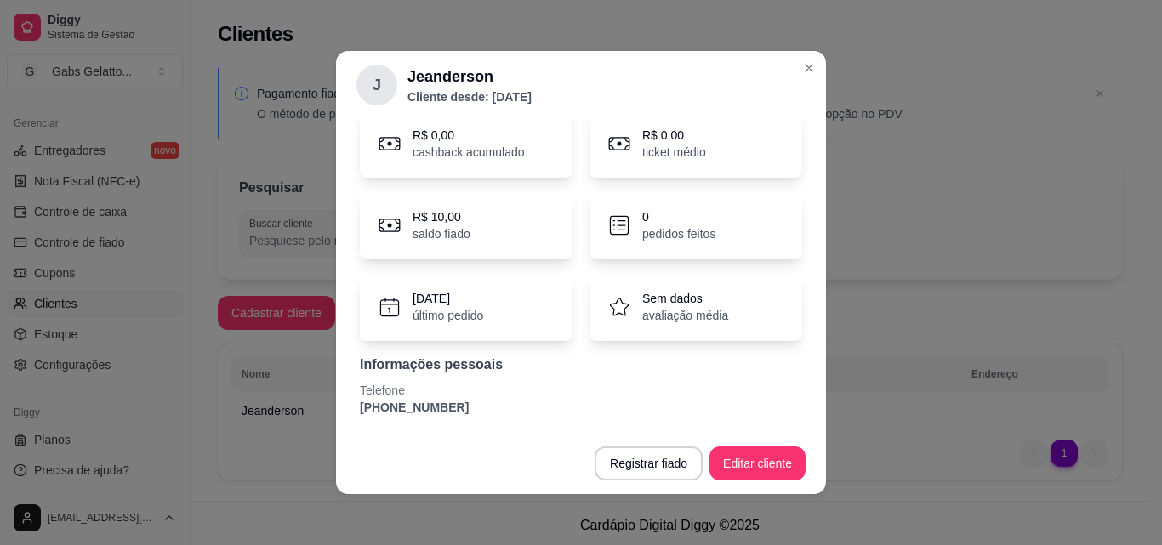
click at [447, 389] on p "Telefone" at bounding box center [581, 390] width 442 height 17
click at [745, 468] on button "Editar cliente" at bounding box center [758, 464] width 96 height 34
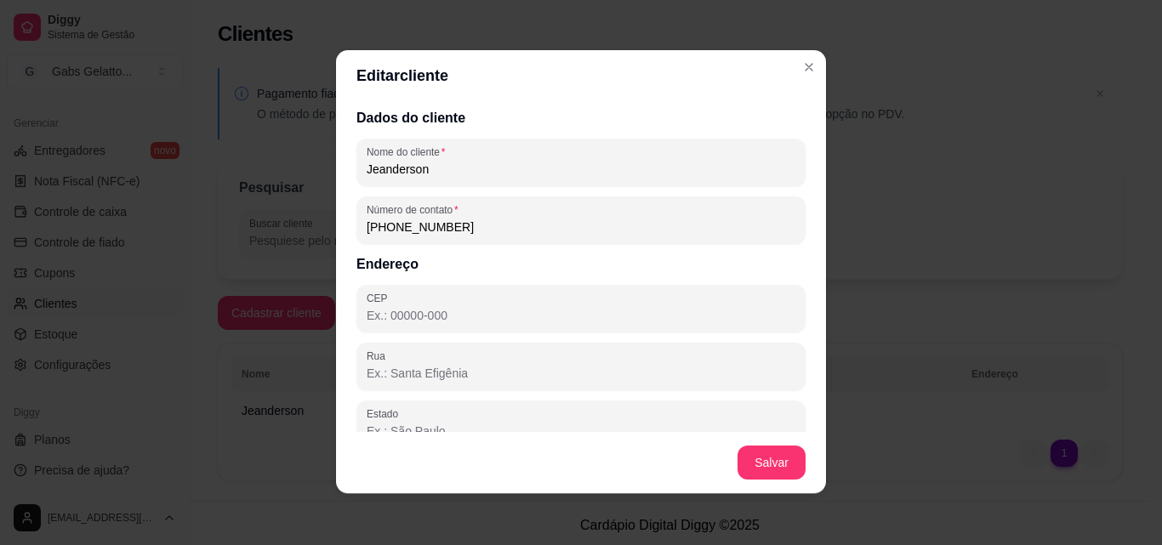
scroll to position [0, 0]
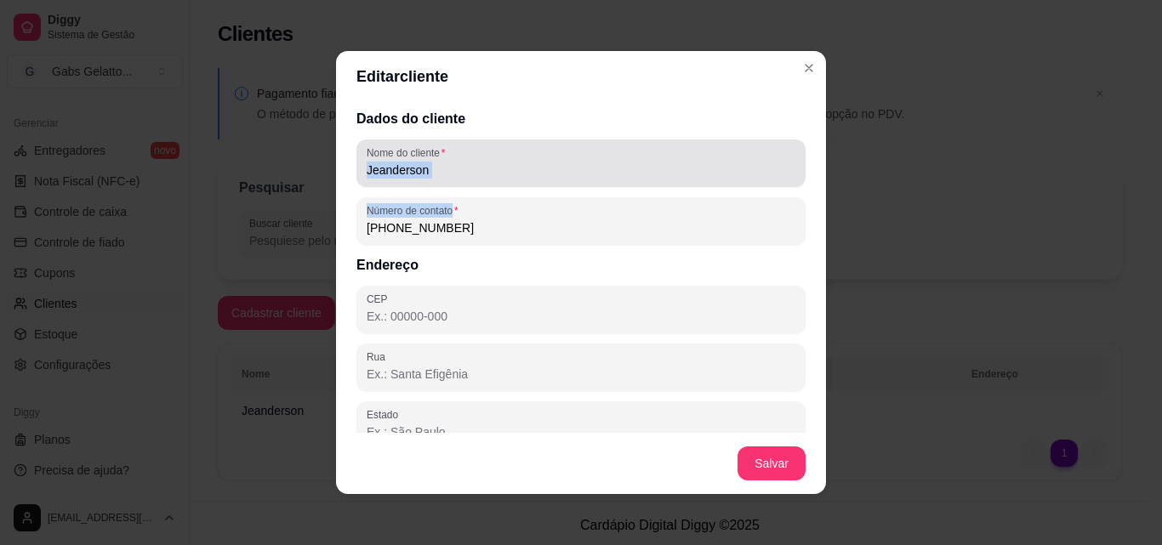
drag, startPoint x: 424, startPoint y: 179, endPoint x: 214, endPoint y: 196, distance: 210.0
click at [214, 196] on div "Editar cliente Dados do cliente Nome do cliente Jeanderson Número de contato [P…" at bounding box center [581, 272] width 1162 height 545
click at [549, 159] on div "Jeanderson" at bounding box center [581, 163] width 429 height 34
drag, startPoint x: 554, startPoint y: 171, endPoint x: 488, endPoint y: 179, distance: 66.8
click at [488, 179] on div "Jeanderson" at bounding box center [581, 163] width 429 height 34
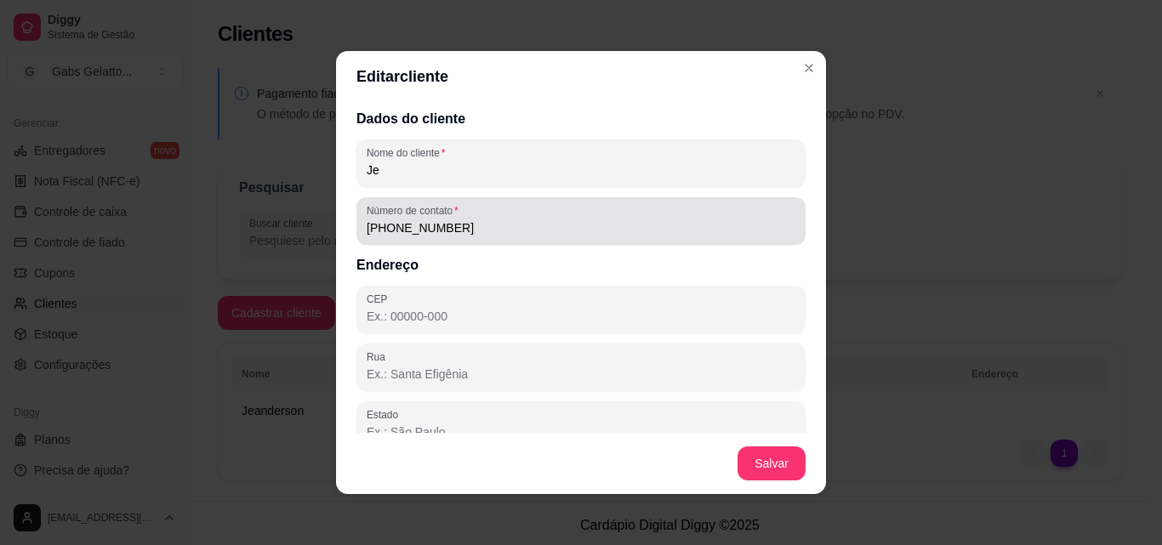
type input "J"
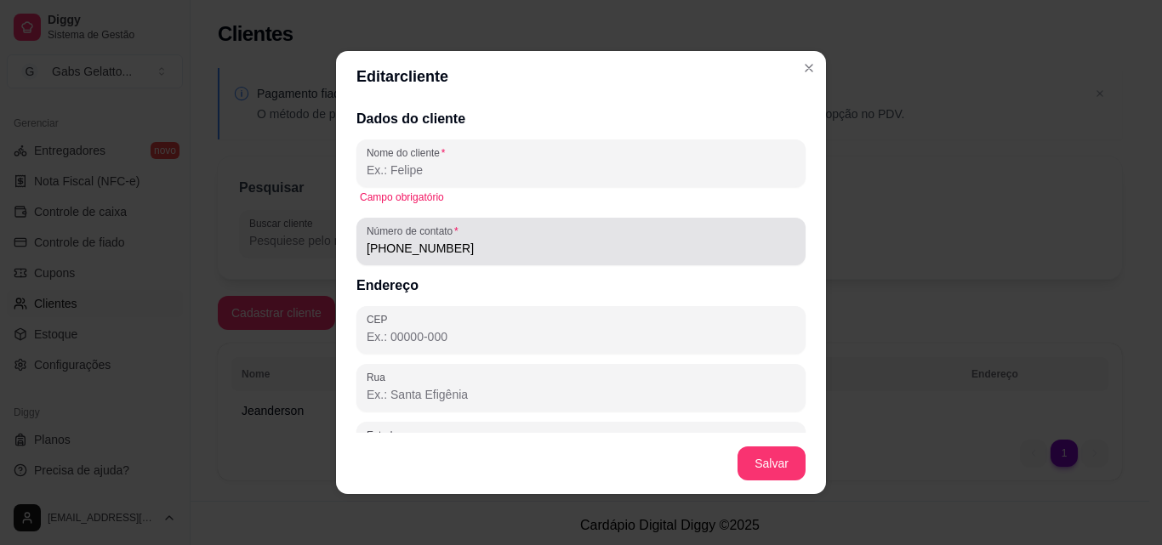
click at [489, 225] on div "[PHONE_NUMBER]" at bounding box center [581, 242] width 429 height 34
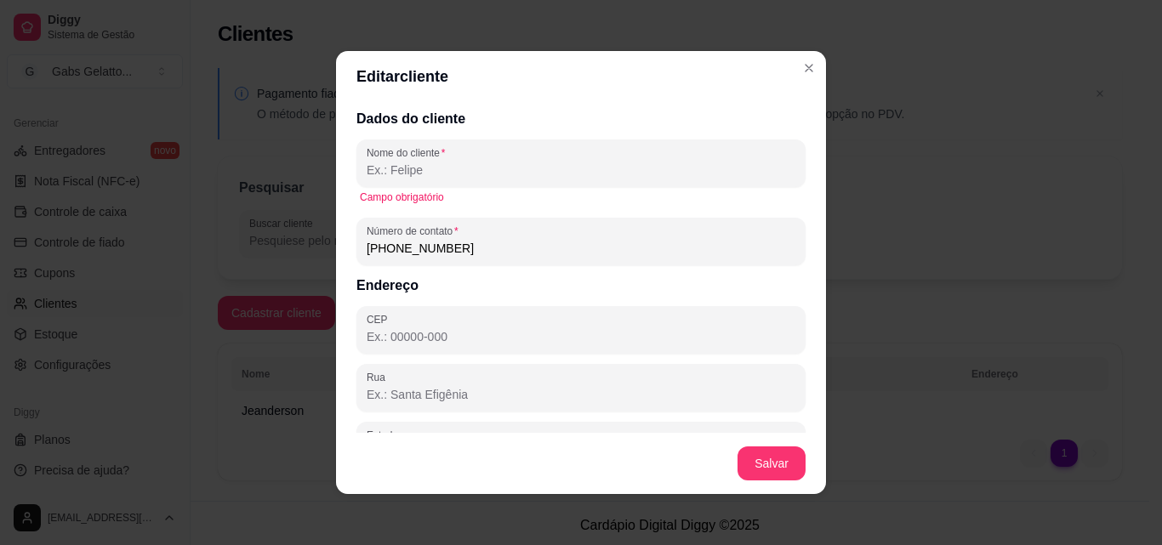
drag, startPoint x: 485, startPoint y: 240, endPoint x: 271, endPoint y: 253, distance: 214.0
click at [203, 249] on div "Editar cliente Dados do cliente Nome do cliente Campo obrigatório Número de con…" at bounding box center [581, 272] width 1162 height 545
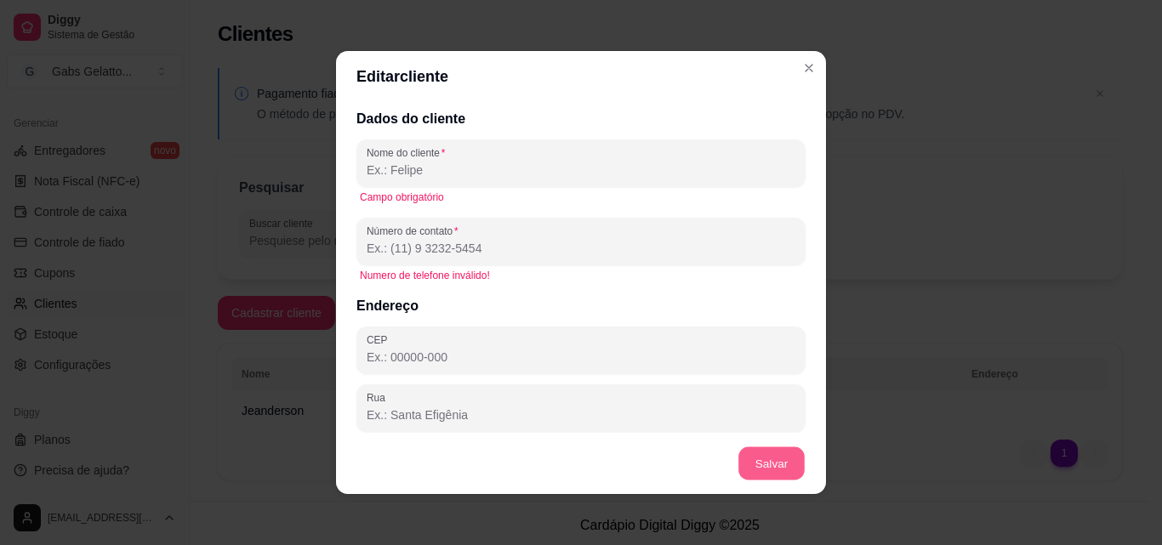
click at [759, 469] on button "Salvar" at bounding box center [772, 464] width 66 height 33
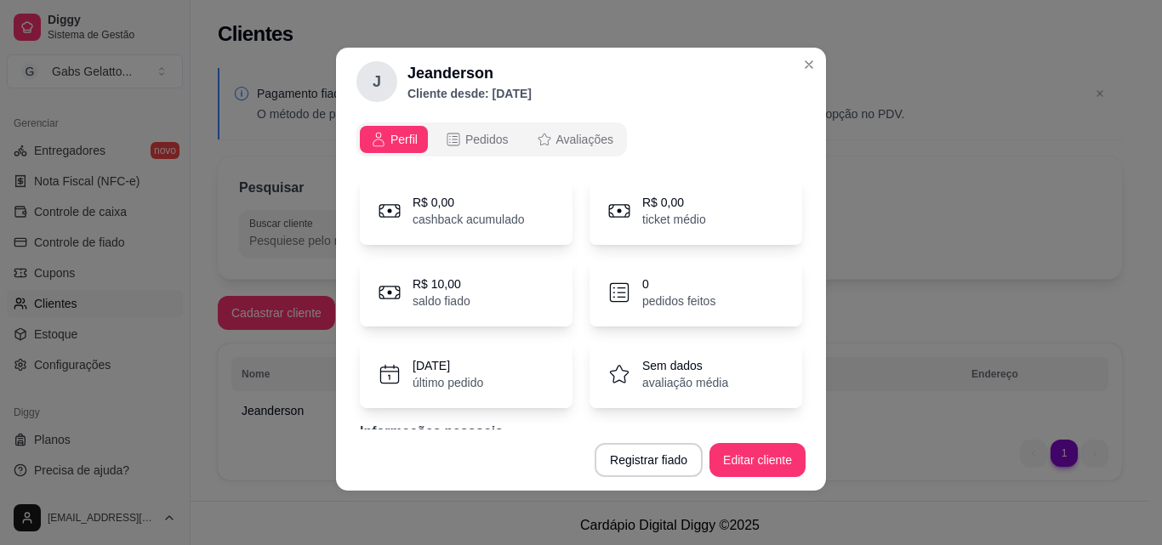
scroll to position [71, 0]
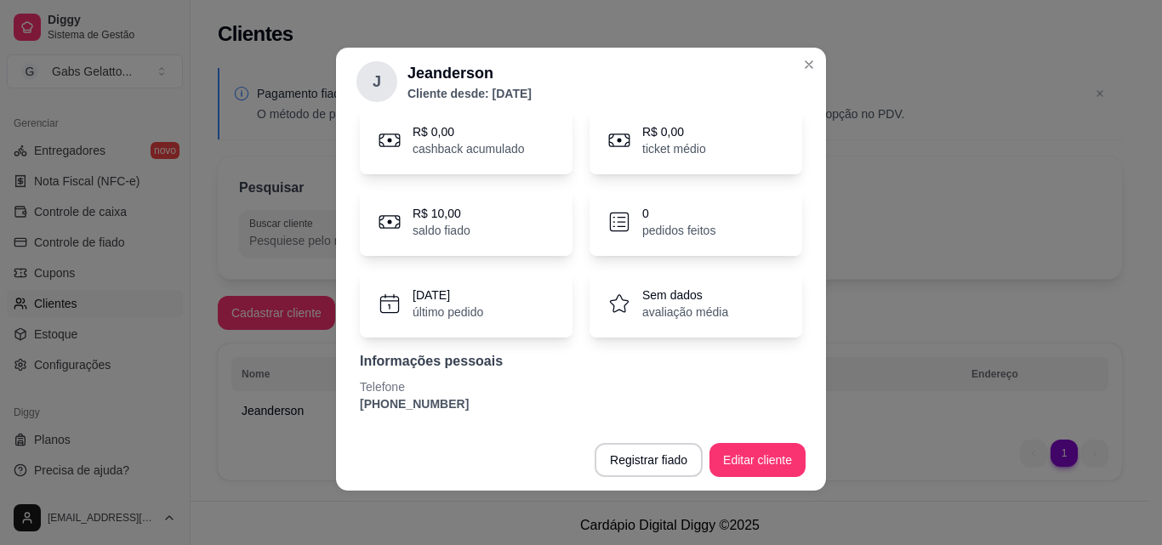
click at [424, 437] on footer "Registrar fiado Editar cliente" at bounding box center [581, 460] width 490 height 61
drag, startPoint x: 392, startPoint y: 417, endPoint x: 378, endPoint y: 408, distance: 17.2
click at [385, 413] on div "Perfil Pedidos Avaliações R$ 0,00 cashback acumulado R$ 0,00 ticket médio R$ 10…" at bounding box center [581, 273] width 490 height 314
drag, startPoint x: 378, startPoint y: 408, endPoint x: 370, endPoint y: 388, distance: 21.0
click at [369, 393] on div "Telefone [PHONE_NUMBER]" at bounding box center [581, 396] width 442 height 34
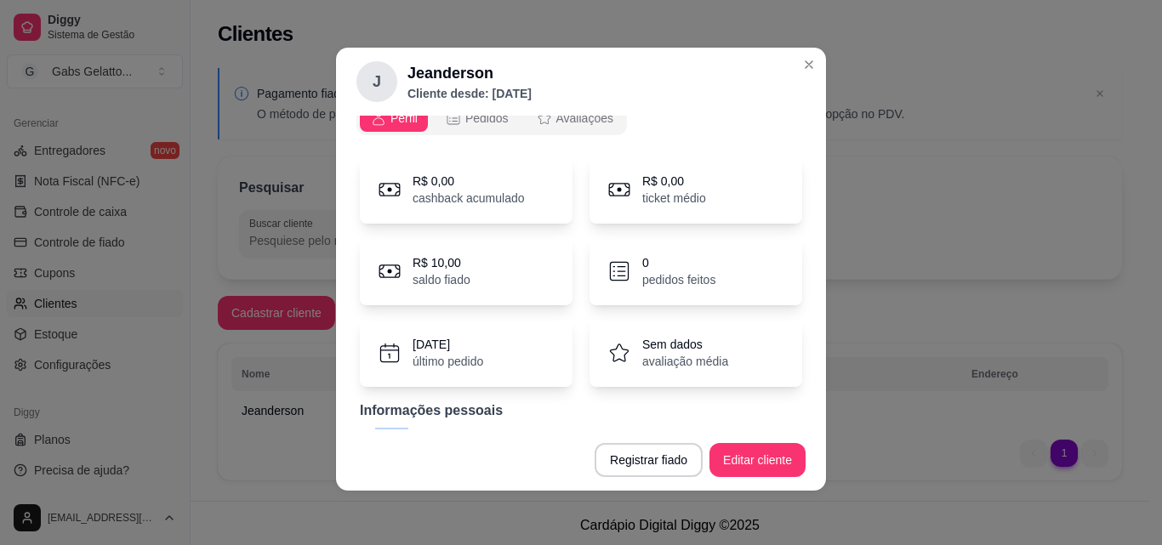
scroll to position [0, 0]
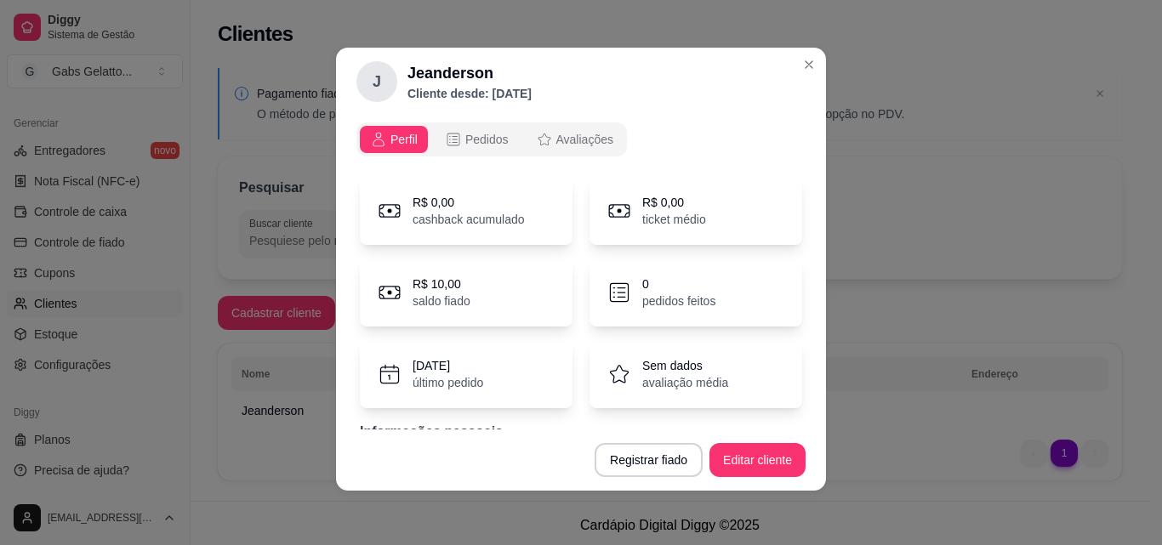
click at [439, 82] on h2 "Jeanderson" at bounding box center [470, 73] width 124 height 24
click at [426, 130] on div "Perfil Pedidos Avaliações" at bounding box center [492, 140] width 271 height 34
click at [465, 133] on span "Pedidos" at bounding box center [486, 139] width 43 height 17
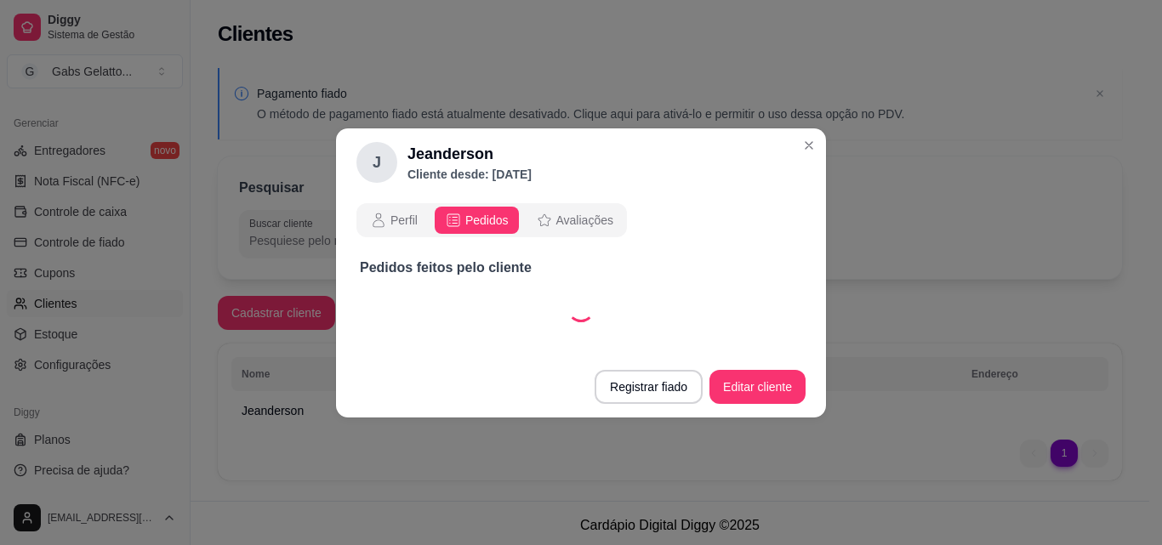
select select "30"
select select "ALL"
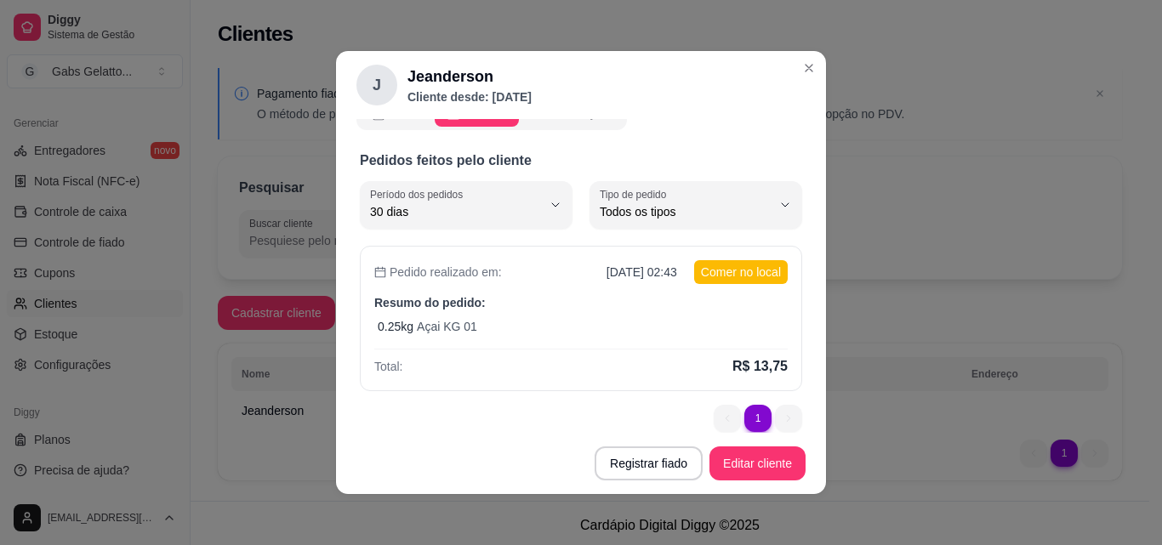
scroll to position [46, 0]
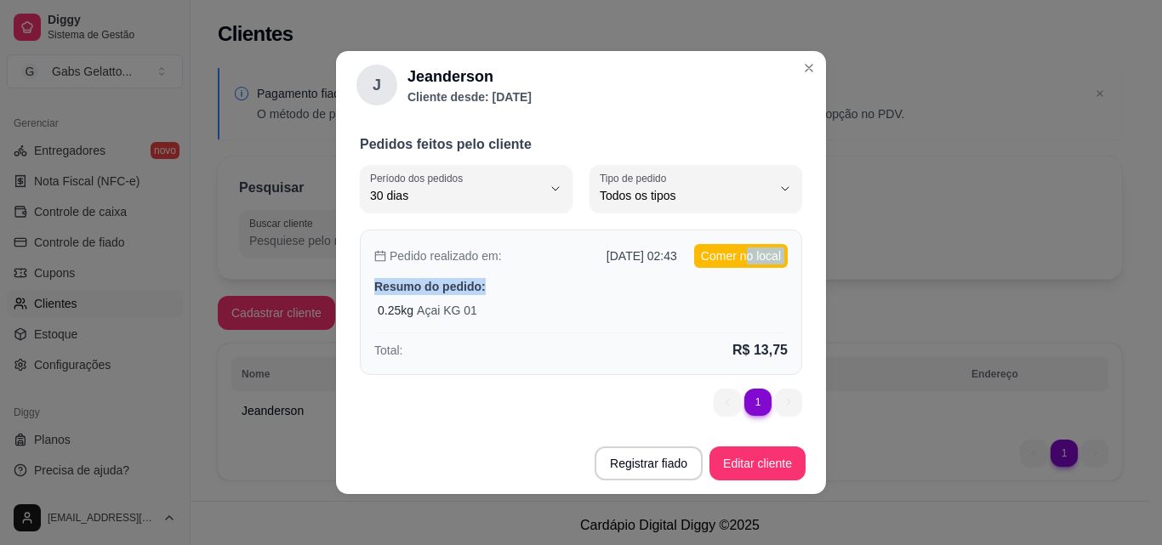
drag, startPoint x: 726, startPoint y: 268, endPoint x: 726, endPoint y: 255, distance: 12.8
click at [726, 255] on div "Pedido realizado em: [DATE] 02:43 Comer no local Resumo do pedido: 0.25 kg Açai…" at bounding box center [581, 303] width 442 height 146
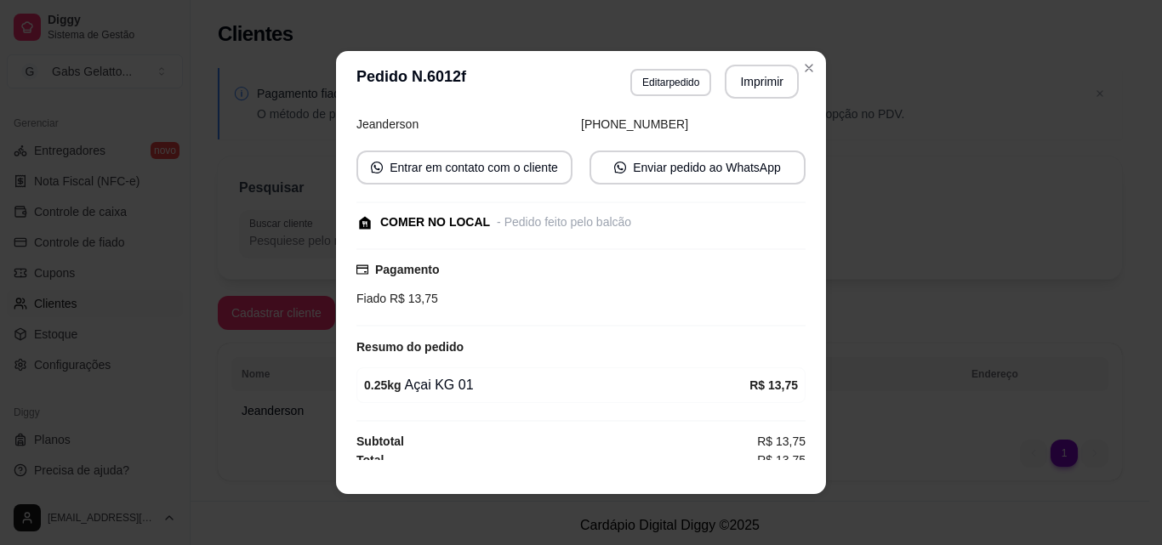
scroll to position [136, 0]
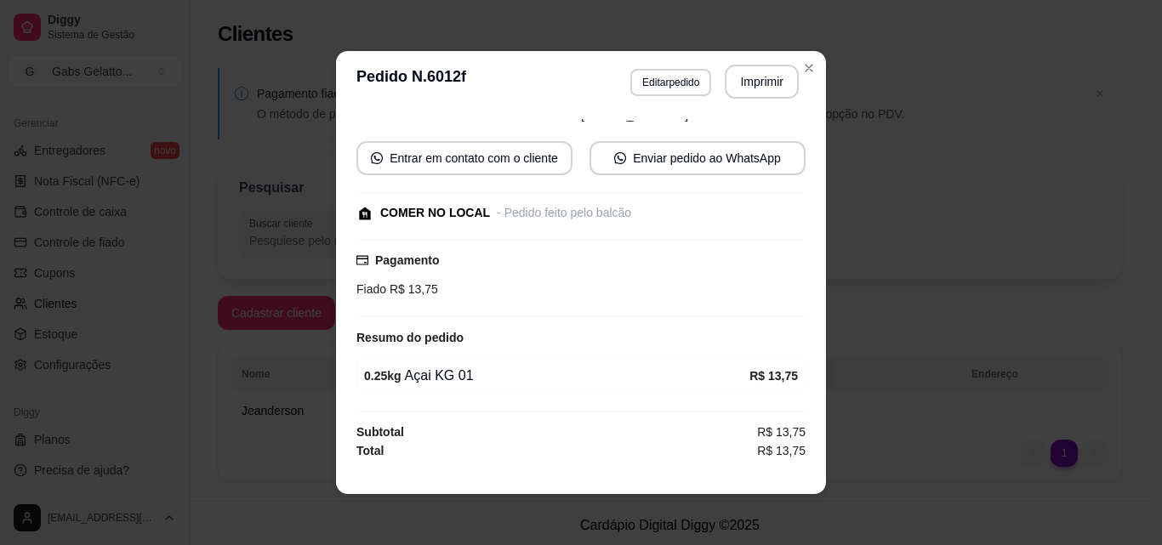
click at [620, 460] on div "Total R$ 13,75" at bounding box center [581, 451] width 449 height 19
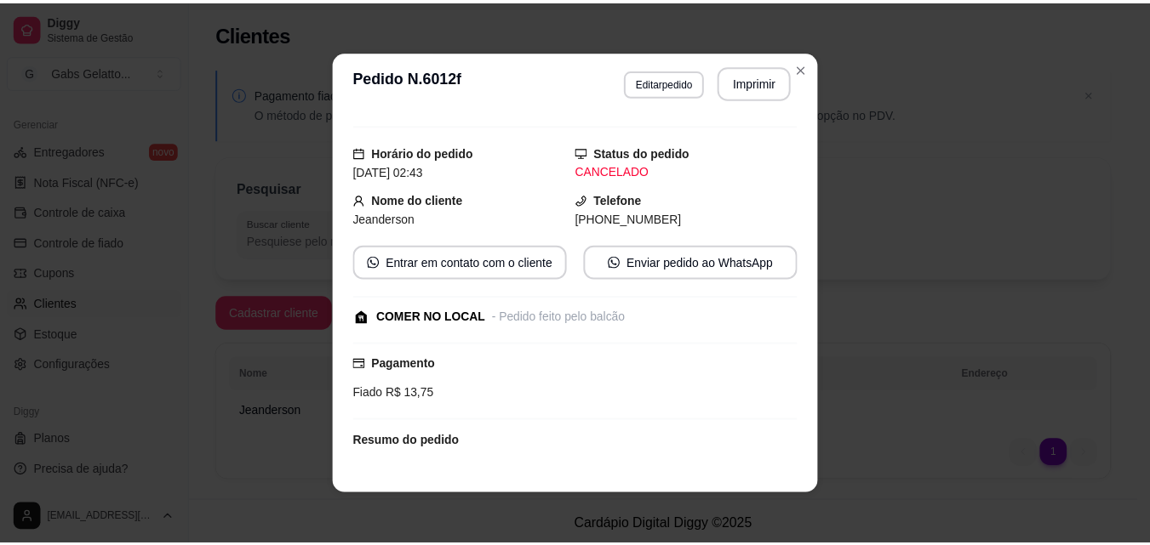
scroll to position [0, 0]
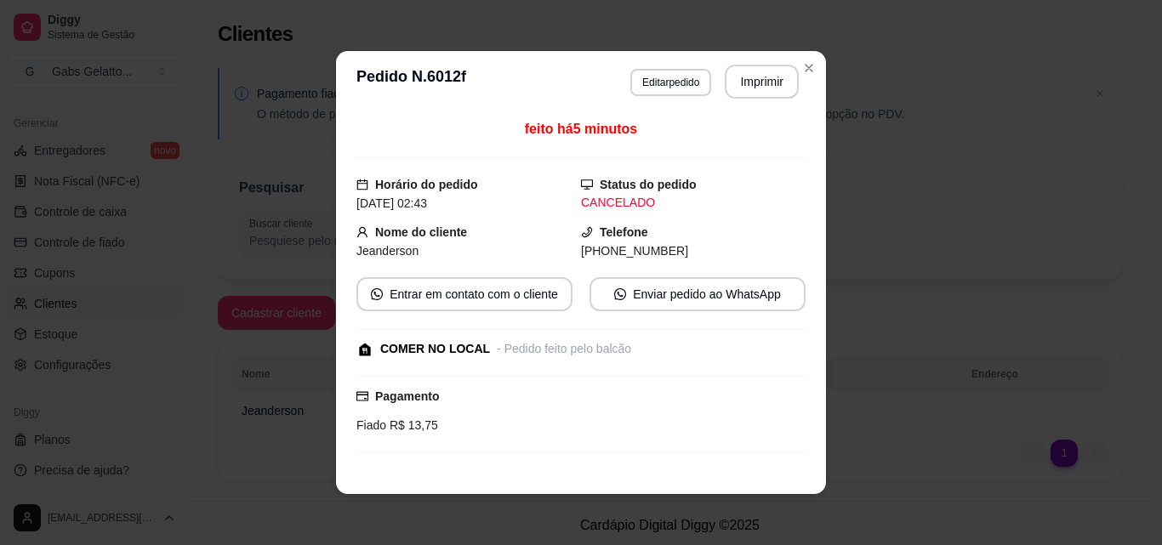
drag, startPoint x: 490, startPoint y: 369, endPoint x: 505, endPoint y: 351, distance: 23.5
click at [490, 367] on div "feito há 5 minutos Horário do pedido [DATE] 02:43 Status do pedido CANCELADO No…" at bounding box center [581, 289] width 449 height 341
click at [507, 351] on div "- Pedido feito pelo balcão" at bounding box center [564, 349] width 134 height 18
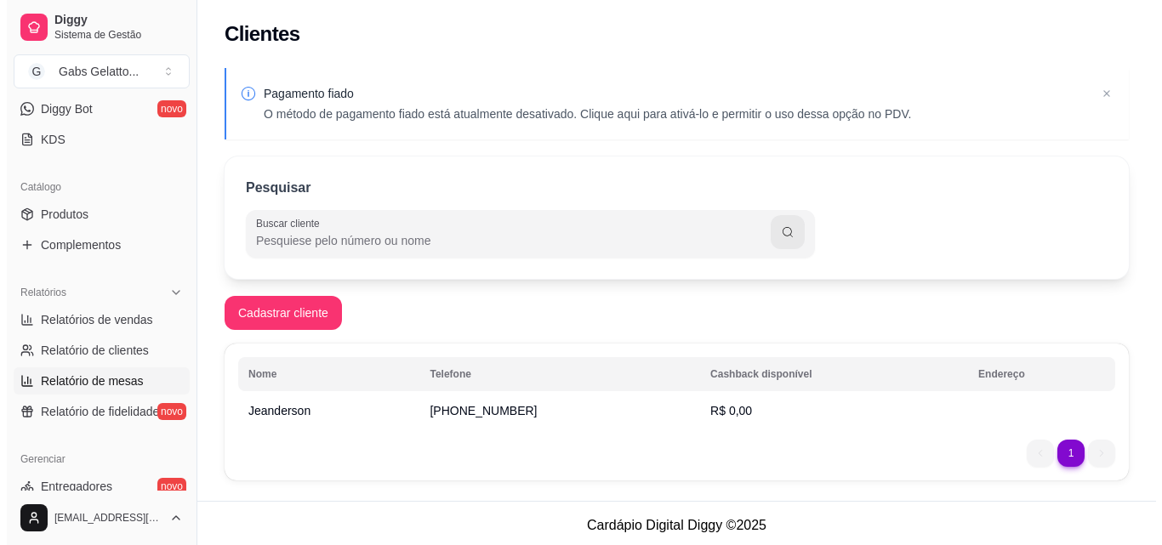
scroll to position [425, 0]
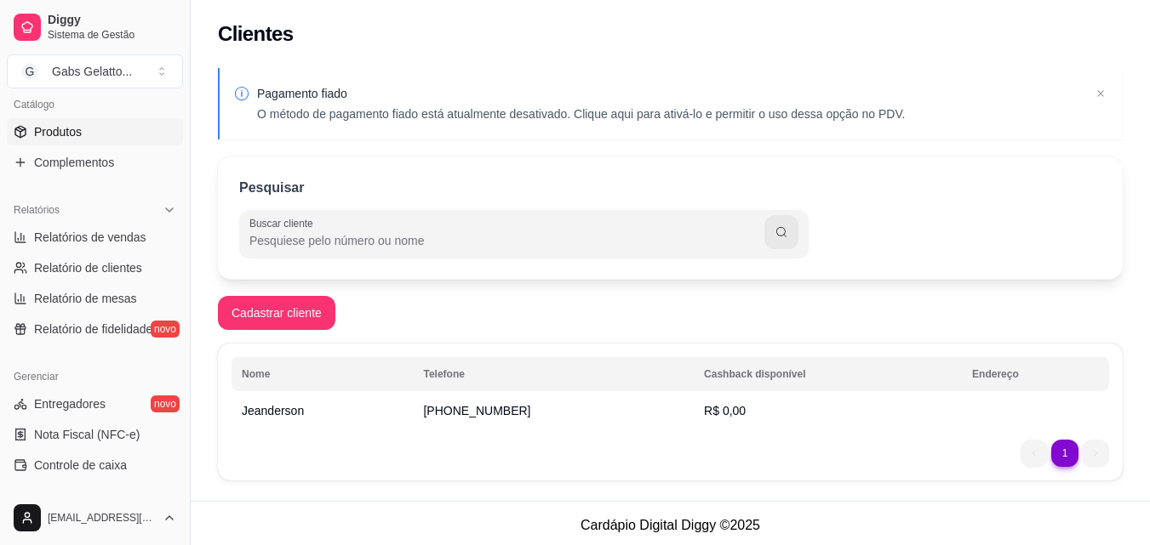
click at [97, 140] on link "Produtos" at bounding box center [95, 131] width 176 height 27
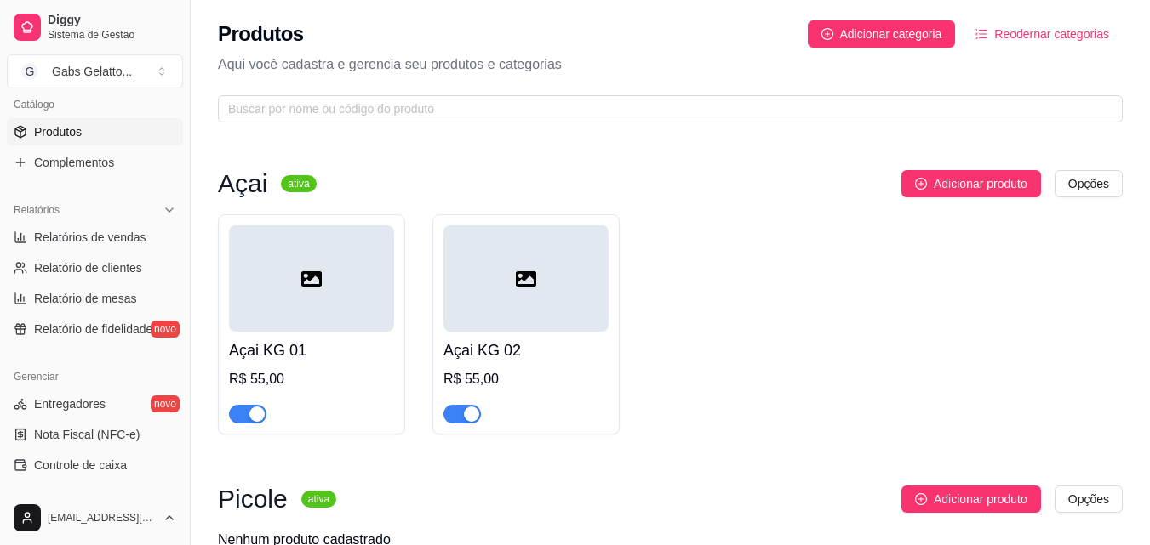
click at [549, 310] on div at bounding box center [525, 278] width 165 height 106
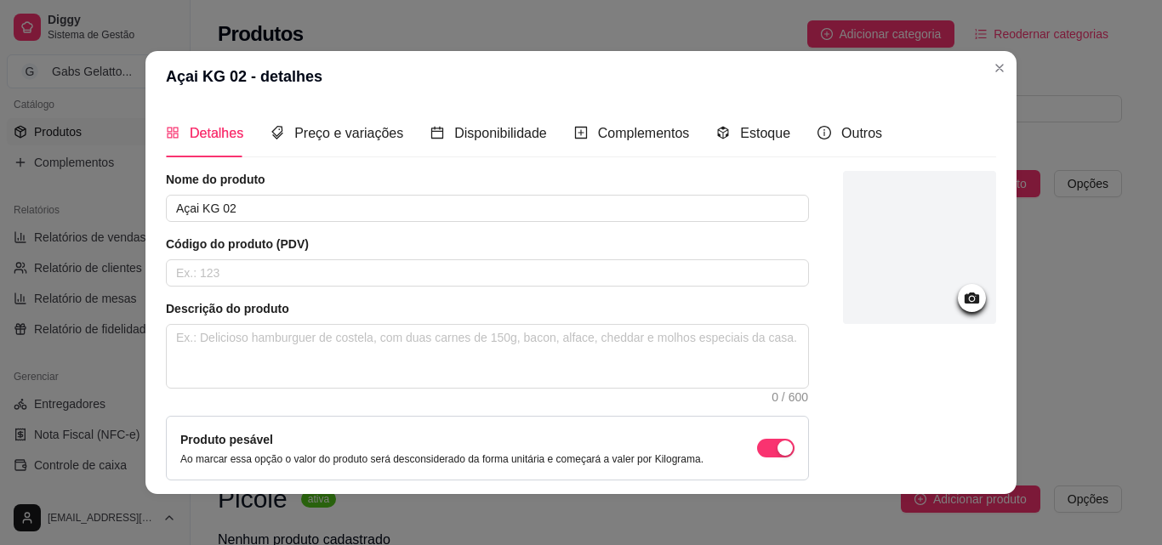
scroll to position [147, 0]
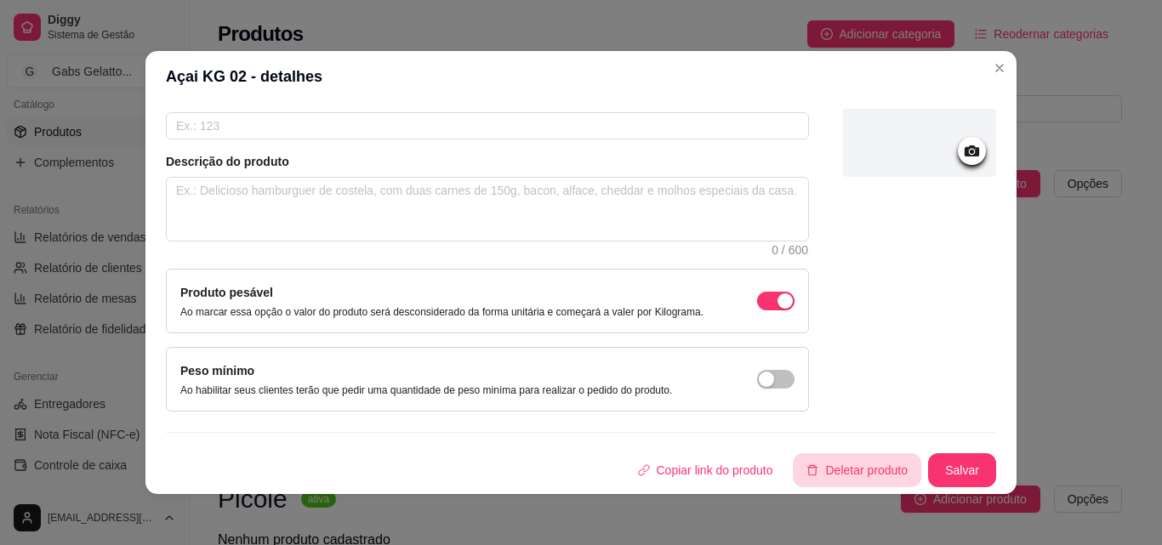
click at [822, 475] on button "Deletar produto" at bounding box center [857, 471] width 128 height 34
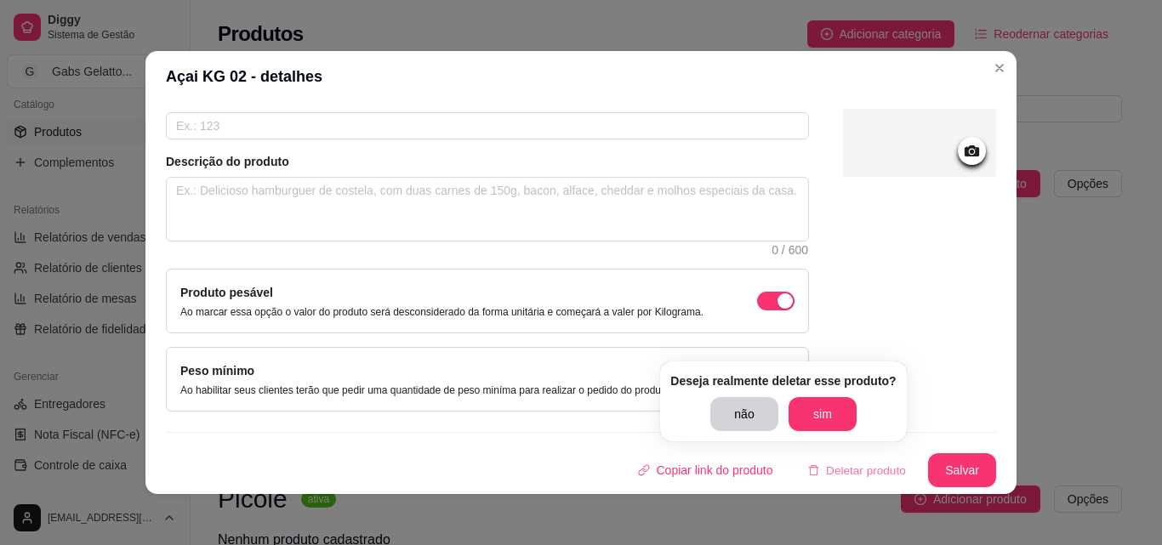
click at [840, 431] on div "Deseja realmente deletar esse produto? não sim" at bounding box center [783, 402] width 246 height 80
click at [835, 428] on button "sim" at bounding box center [823, 414] width 66 height 33
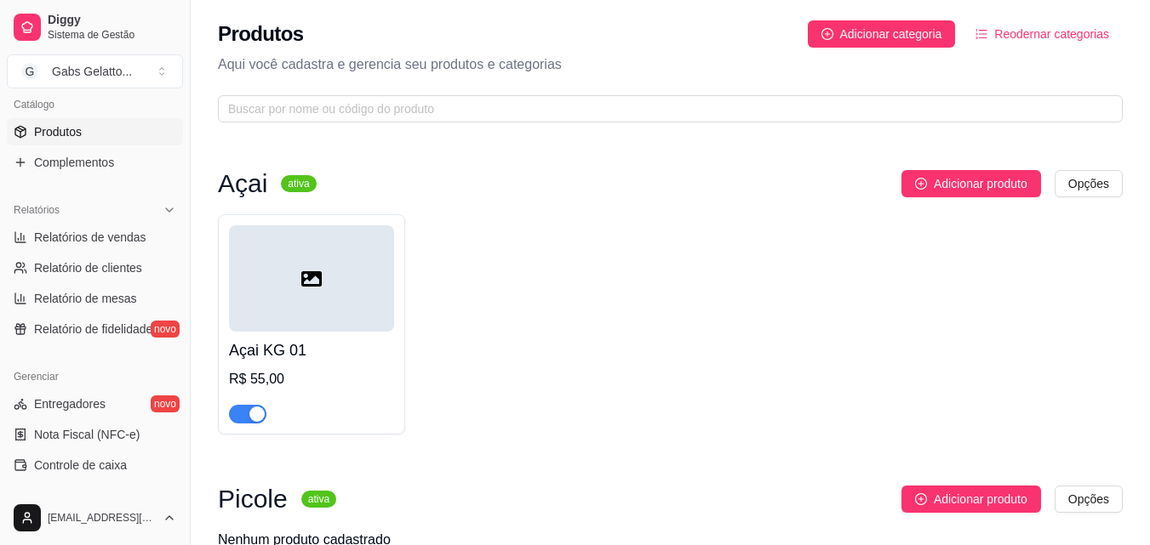
click at [357, 279] on div at bounding box center [311, 278] width 165 height 106
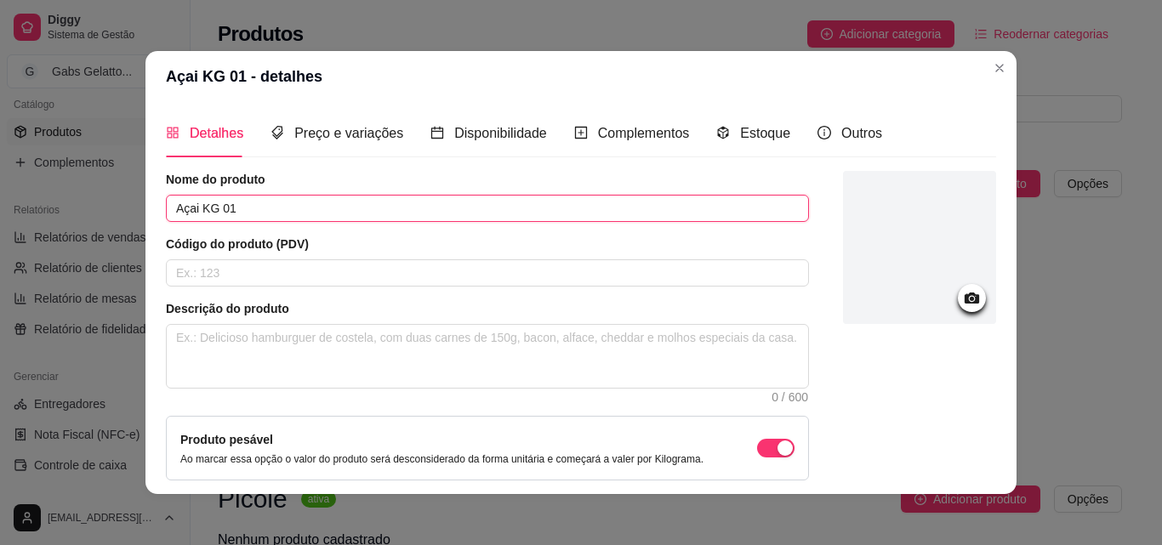
click at [405, 219] on input "Açai KG 01" at bounding box center [487, 208] width 643 height 27
type input "Açai KG"
click at [933, 297] on div at bounding box center [919, 247] width 153 height 153
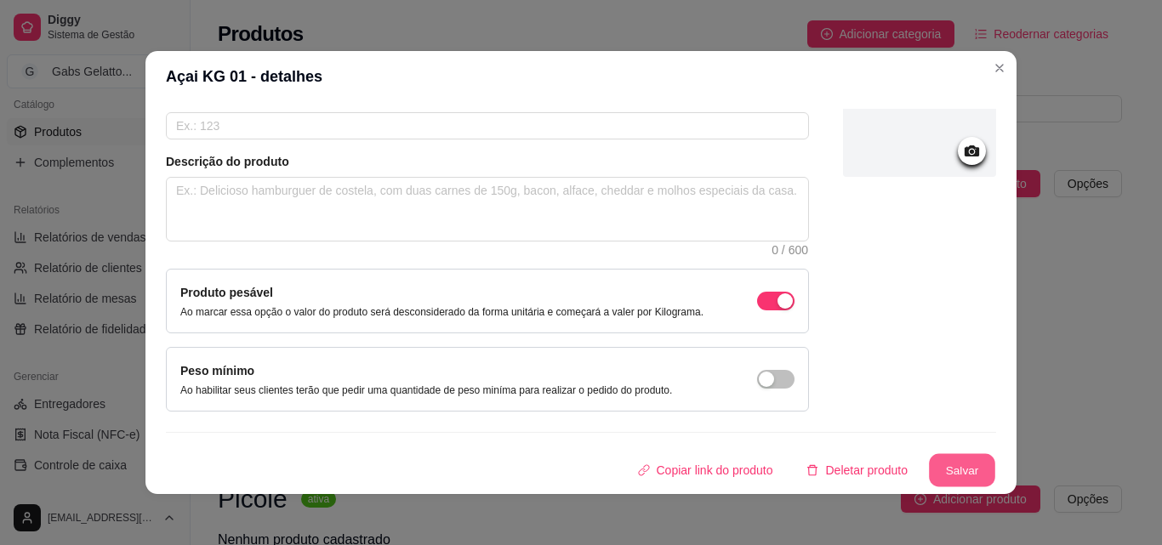
click at [929, 472] on button "Salvar" at bounding box center [962, 470] width 66 height 33
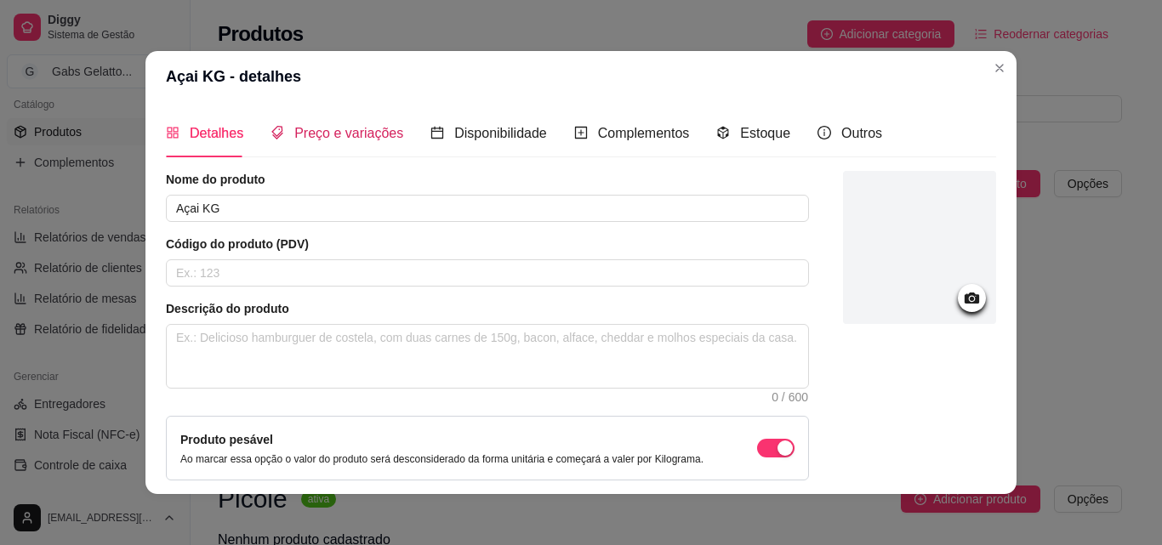
click at [320, 123] on div "Preço e variações" at bounding box center [337, 133] width 133 height 21
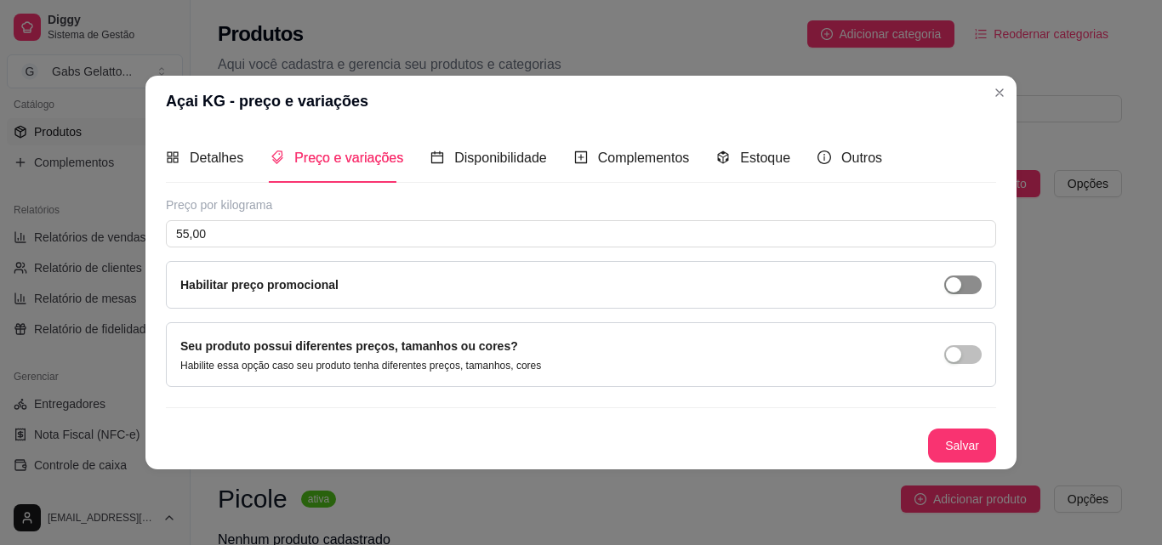
click at [947, 290] on div "button" at bounding box center [953, 284] width 15 height 15
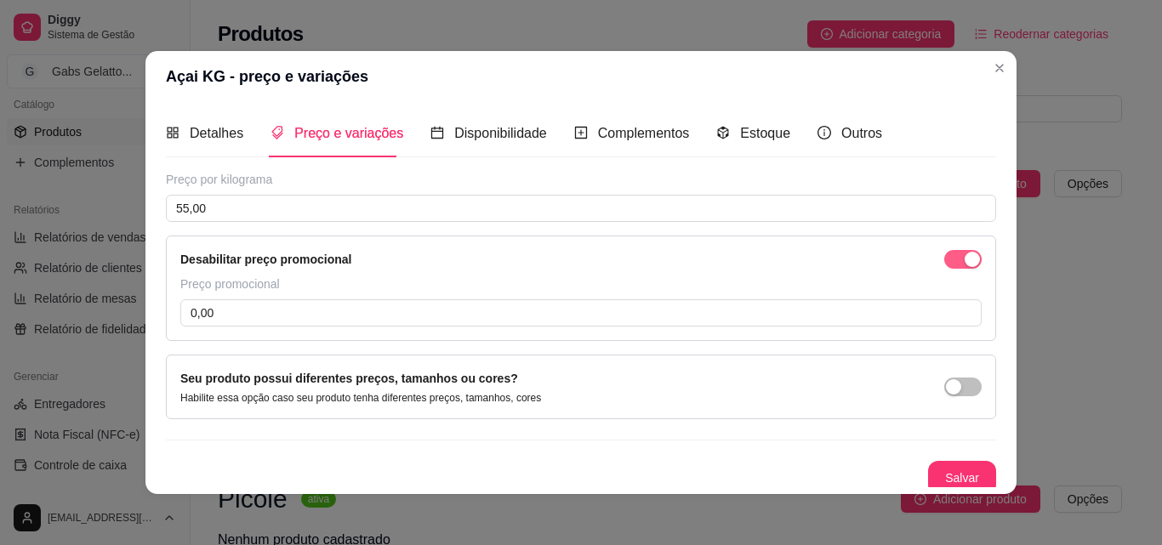
click at [965, 259] on div "button" at bounding box center [972, 259] width 15 height 15
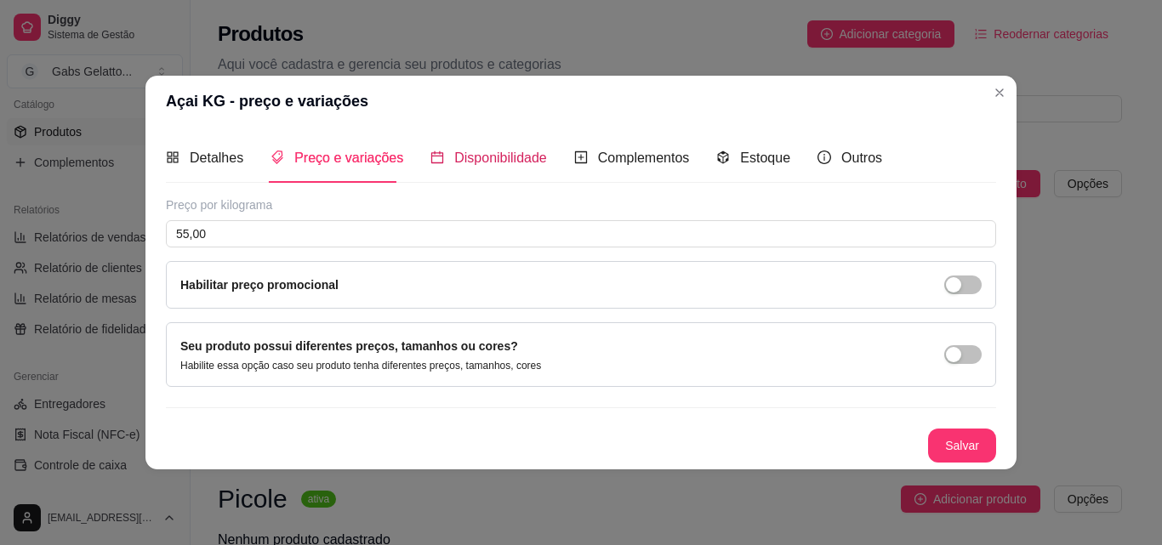
click at [530, 168] on div "Disponibilidade" at bounding box center [489, 157] width 117 height 21
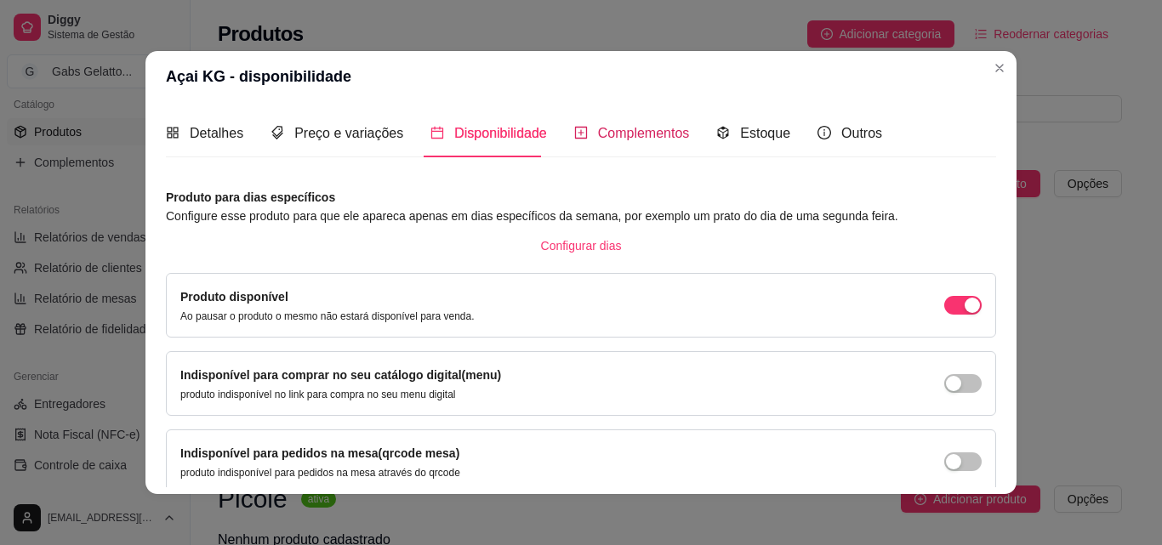
click at [608, 136] on span "Complementos" at bounding box center [644, 133] width 92 height 14
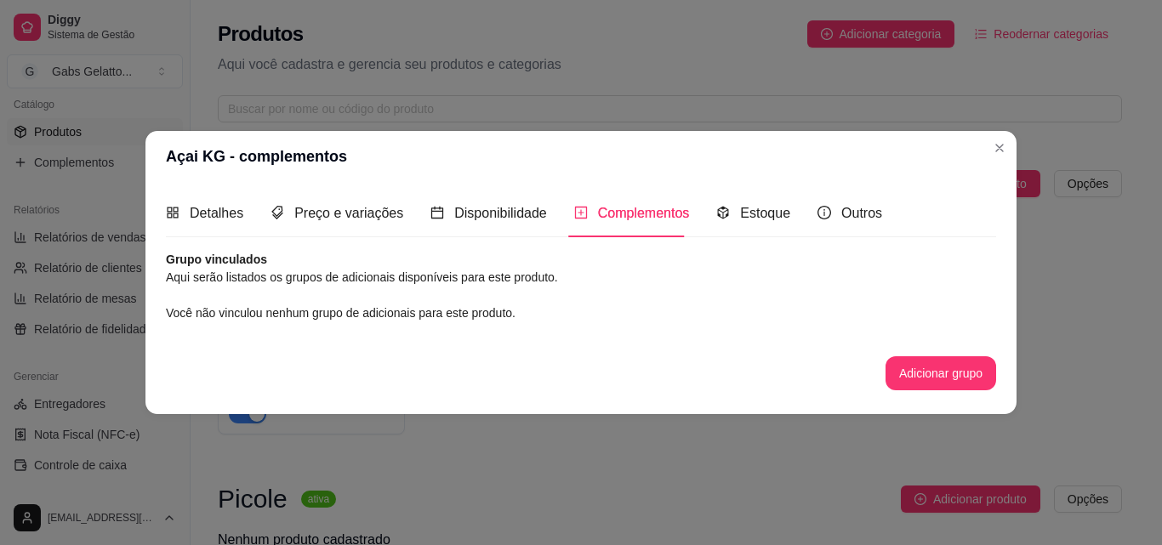
click at [792, 212] on div "Detalhes Preço e variações Disponibilidade Complementos Estoque Outros" at bounding box center [524, 213] width 716 height 49
click at [781, 214] on div "Detalhes Preço e variações Disponibilidade Complementos Estoque Outros" at bounding box center [524, 213] width 716 height 49
click at [779, 214] on span "Estoque" at bounding box center [765, 213] width 50 height 14
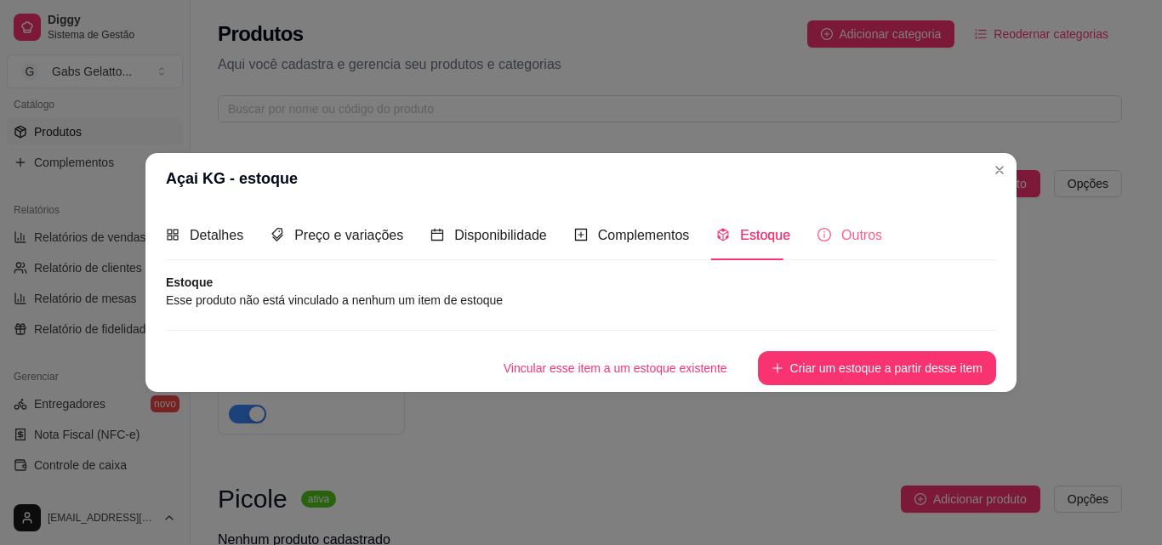
click at [819, 220] on div "Outros" at bounding box center [850, 235] width 65 height 49
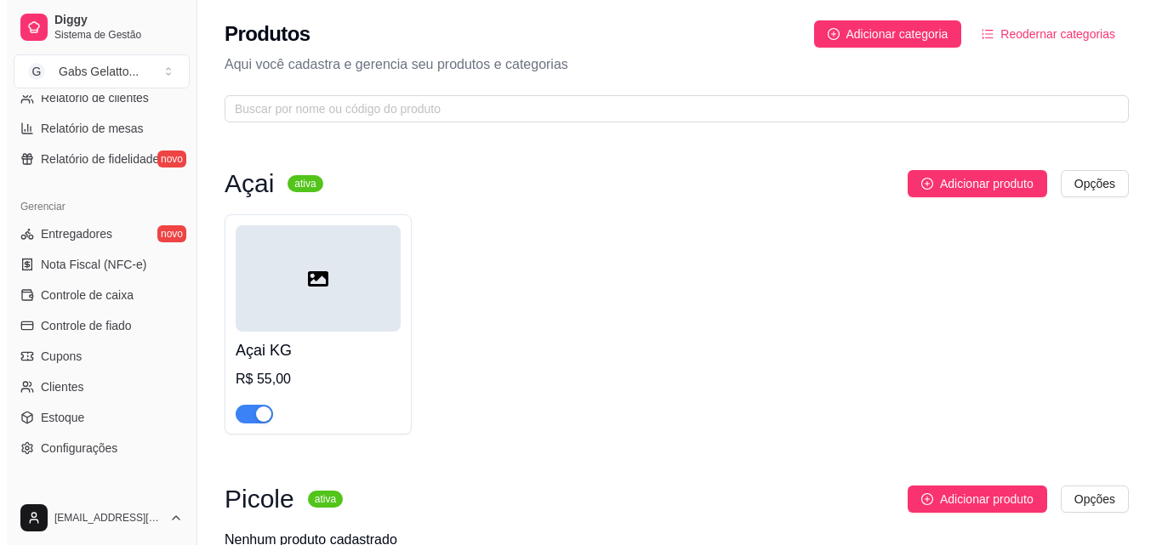
scroll to position [679, 0]
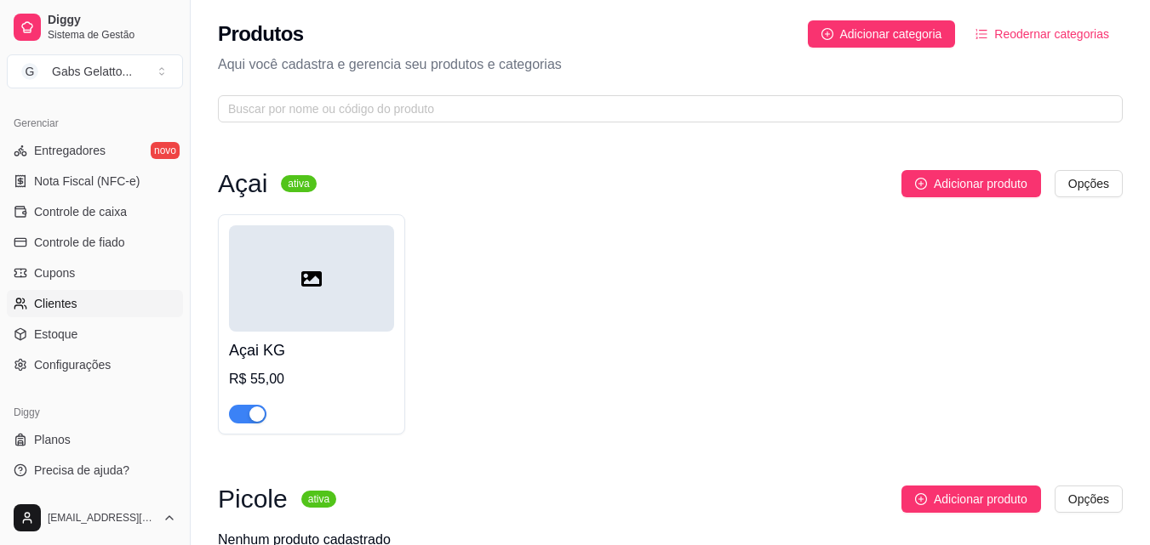
click at [132, 303] on link "Clientes" at bounding box center [95, 303] width 176 height 27
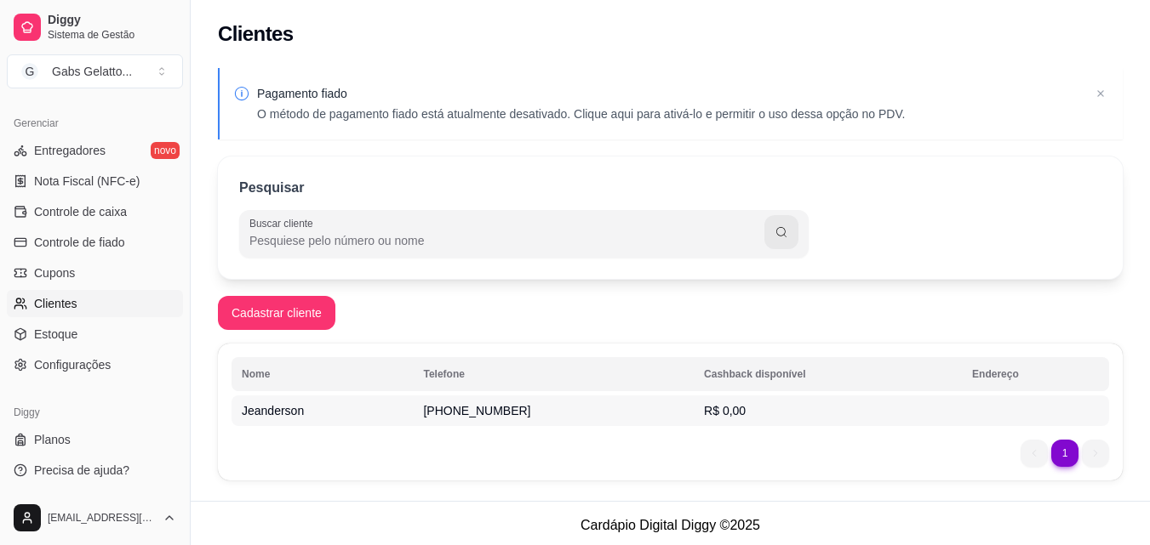
drag, startPoint x: 865, startPoint y: 408, endPoint x: 699, endPoint y: 413, distance: 166.9
click at [636, 424] on td "(75) 9 9836-5451" at bounding box center [553, 411] width 281 height 31
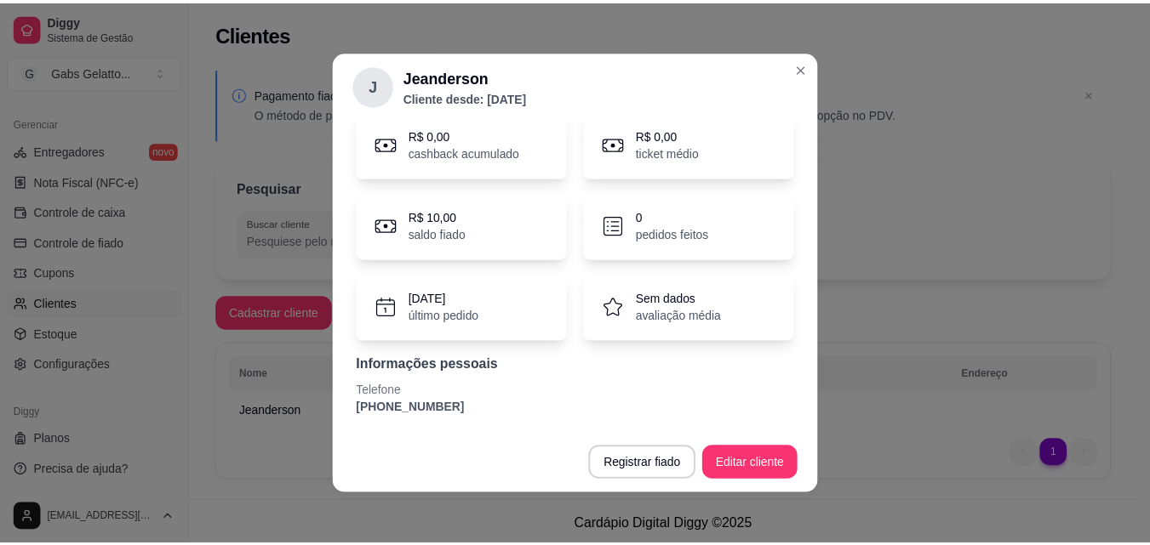
scroll to position [3, 0]
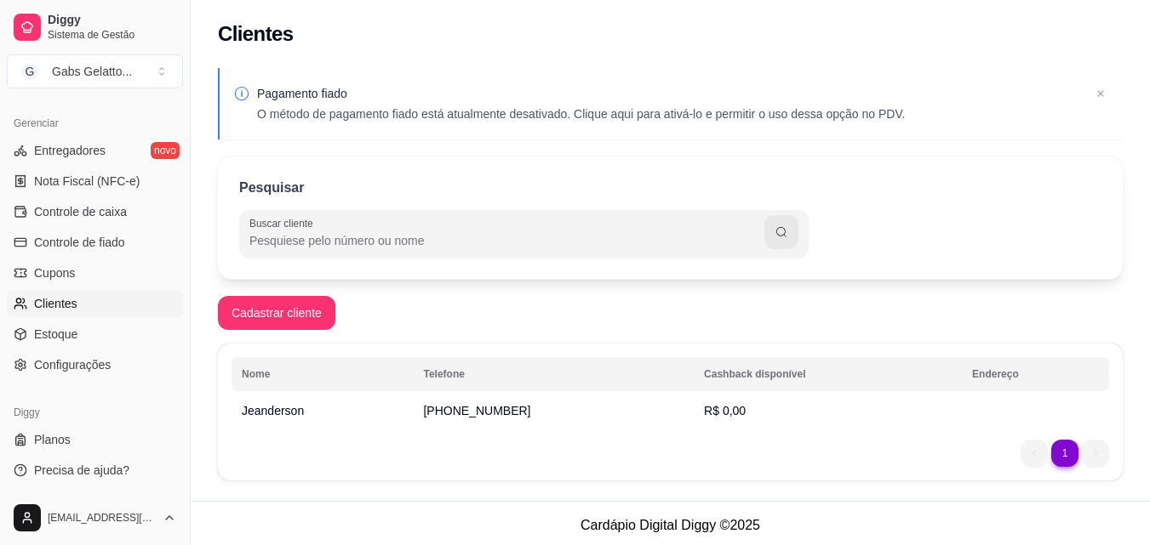
click at [1100, 81] on div "Pagamento fiado O método de pagamento fiado está atualmente desativado. Clique …" at bounding box center [670, 103] width 905 height 71
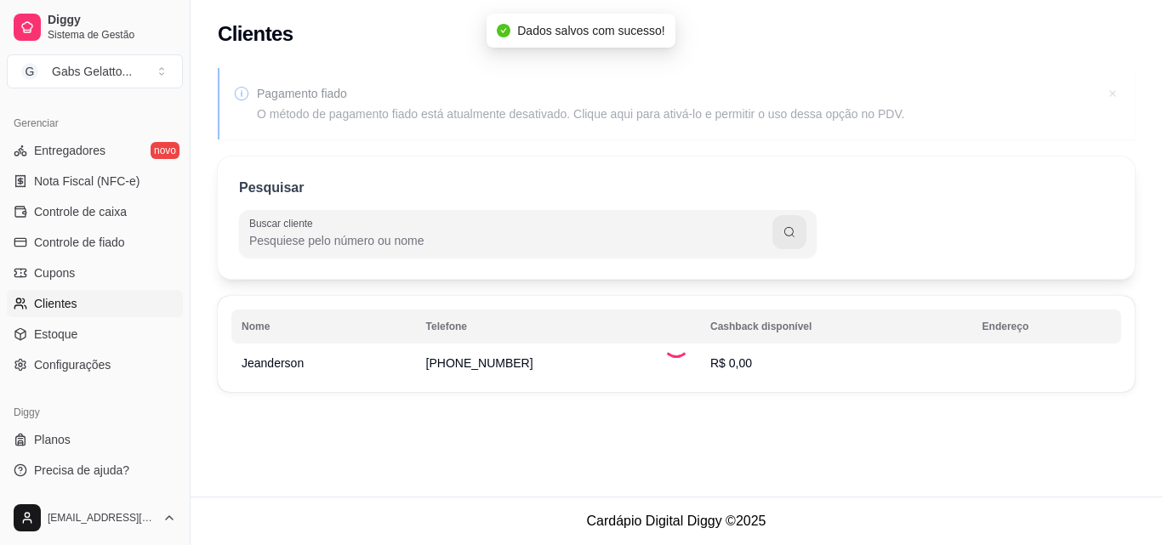
click at [1111, 94] on icon at bounding box center [1113, 93] width 17 height 17
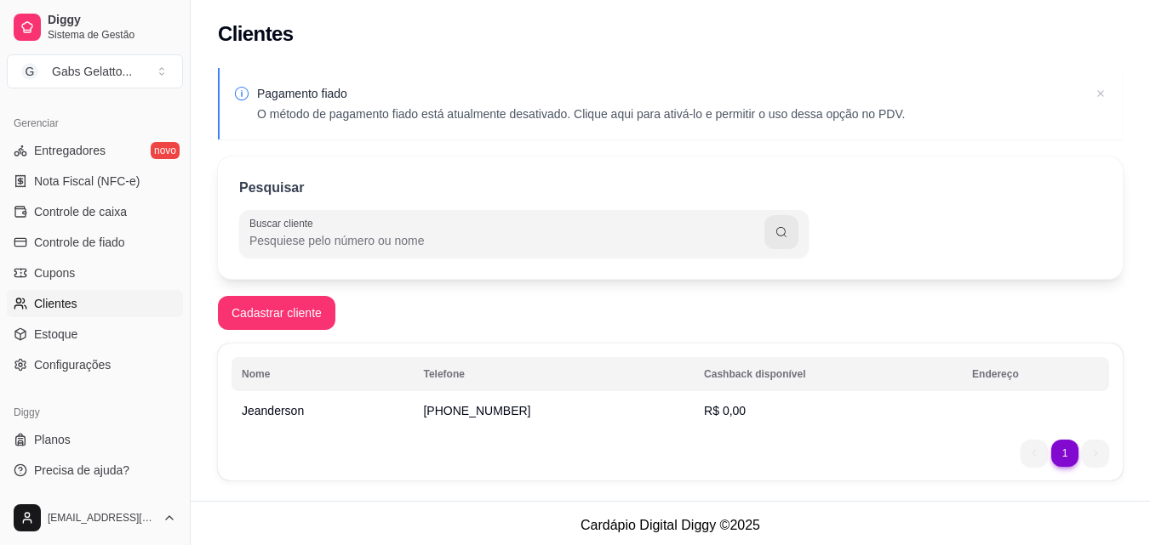
click at [1099, 88] on icon at bounding box center [1100, 93] width 17 height 17
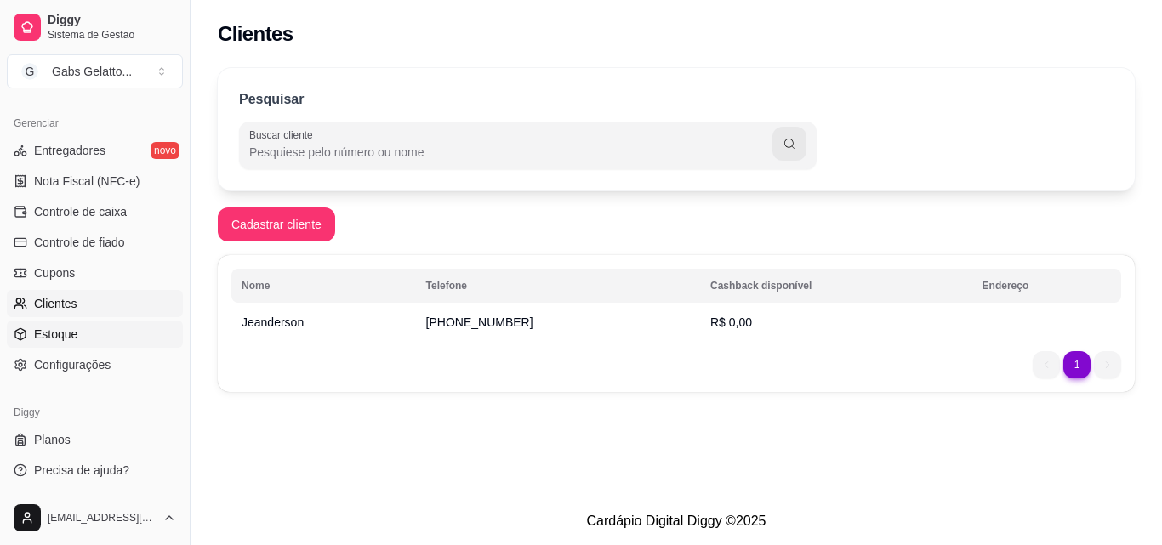
click at [111, 347] on link "Estoque" at bounding box center [95, 334] width 176 height 27
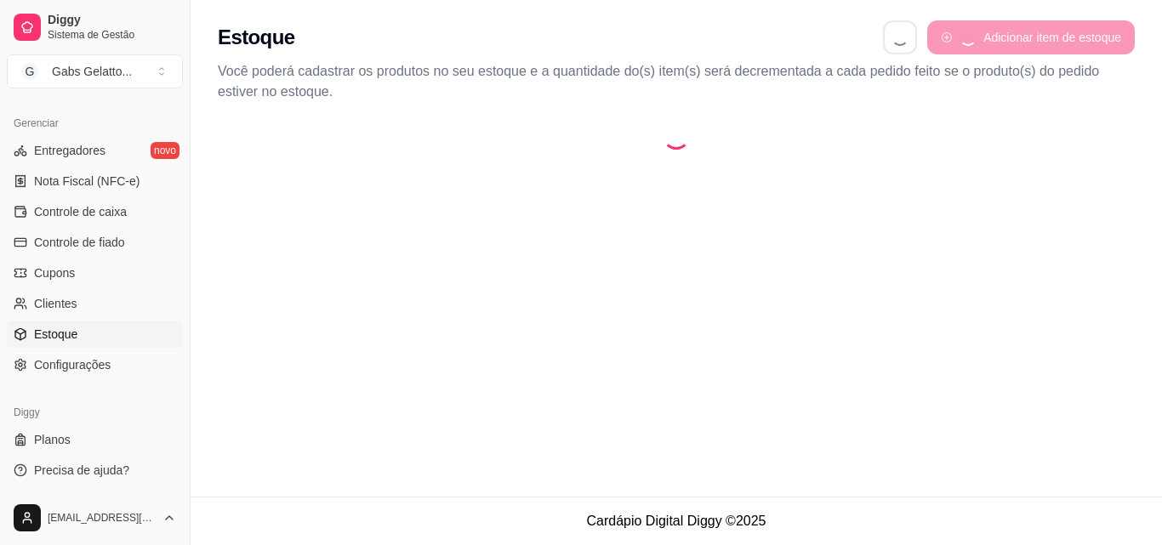
select select "QUANTITY_ORDER"
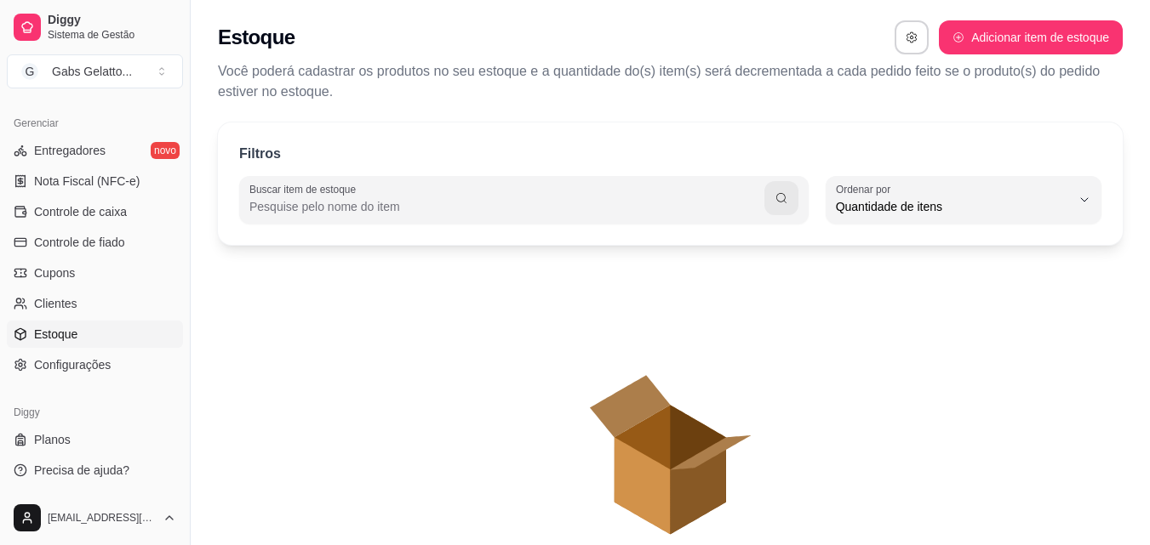
scroll to position [16, 0]
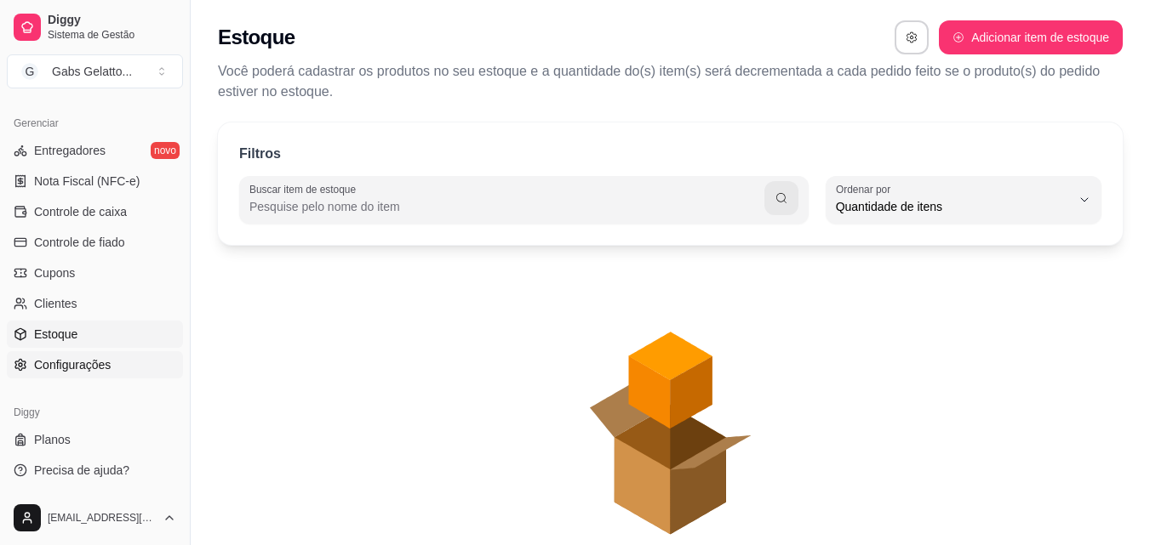
click at [117, 353] on link "Configurações" at bounding box center [95, 364] width 176 height 27
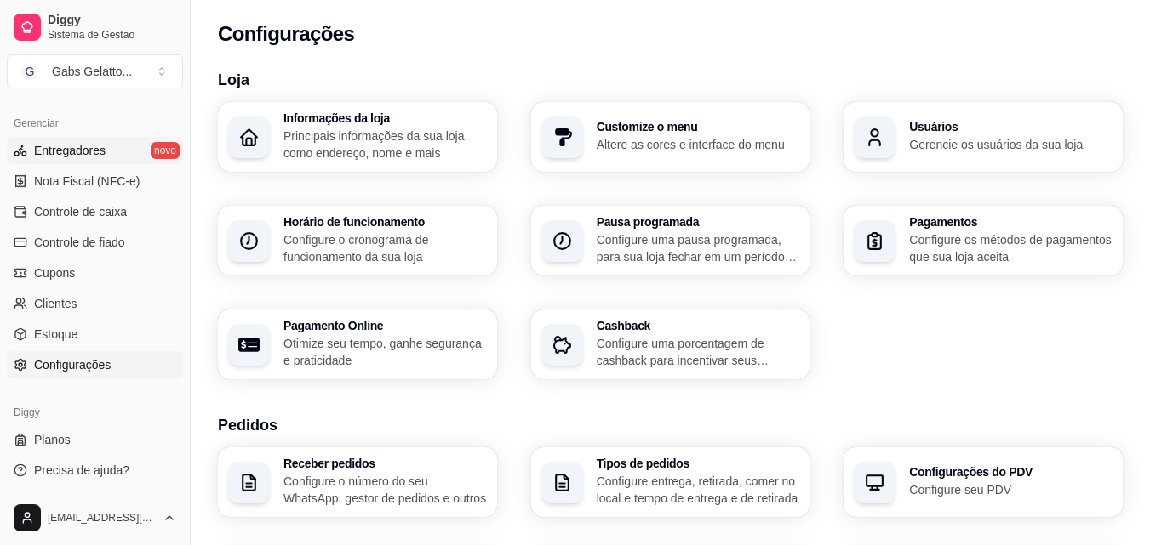
click at [144, 148] on link "Entregadores novo" at bounding box center [95, 150] width 176 height 27
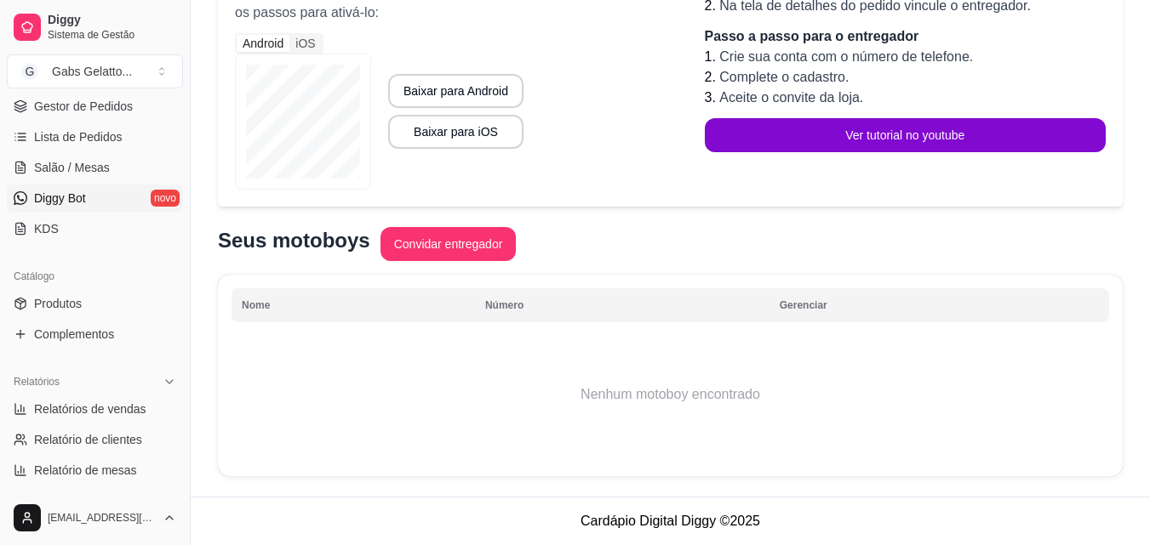
scroll to position [168, 0]
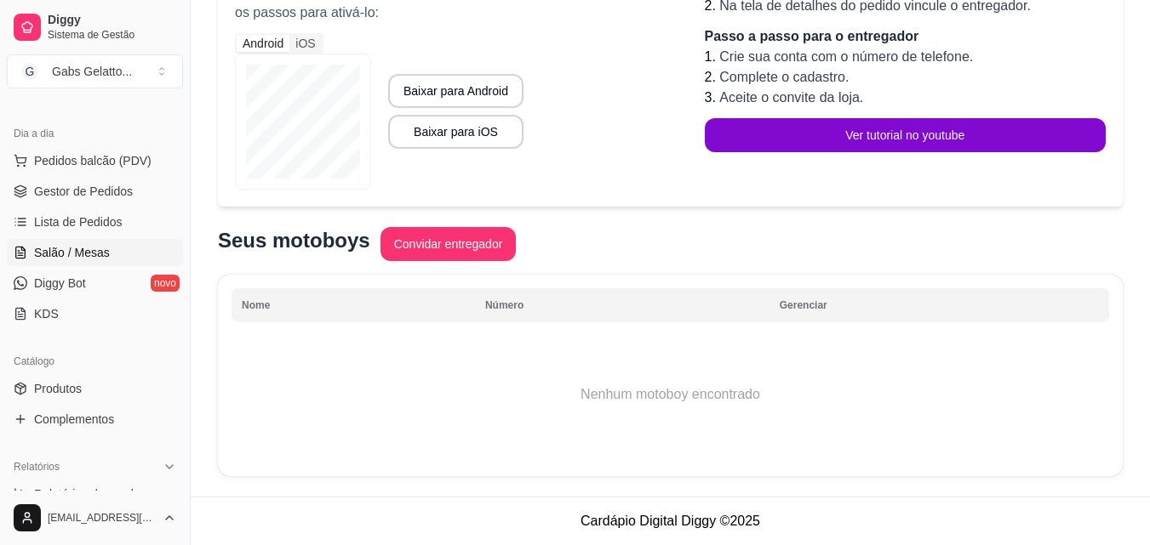
click at [126, 248] on link "Salão / Mesas" at bounding box center [95, 252] width 176 height 27
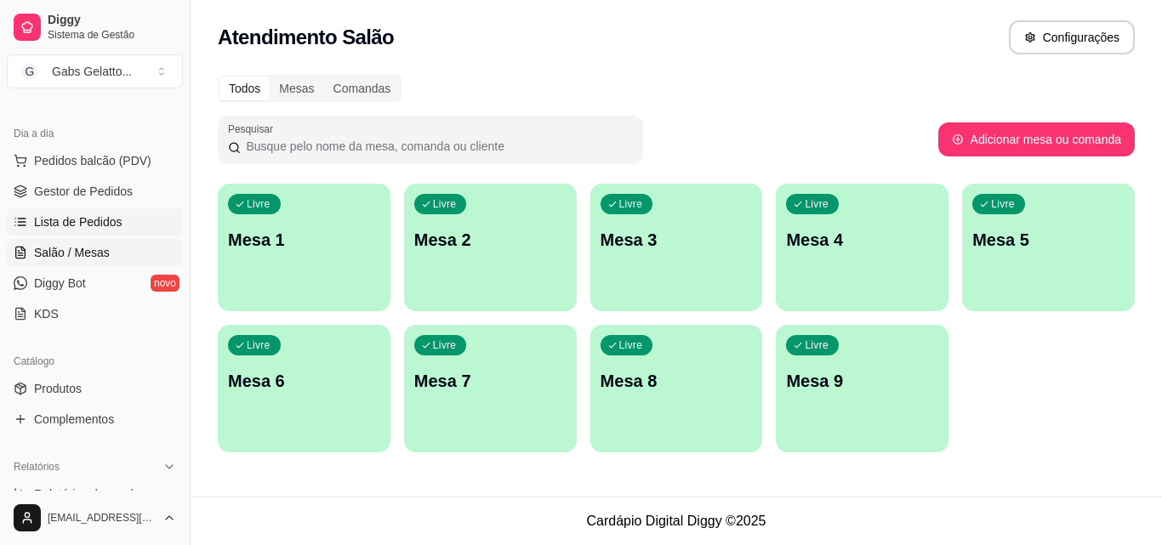
click at [78, 218] on span "Lista de Pedidos" at bounding box center [78, 222] width 88 height 17
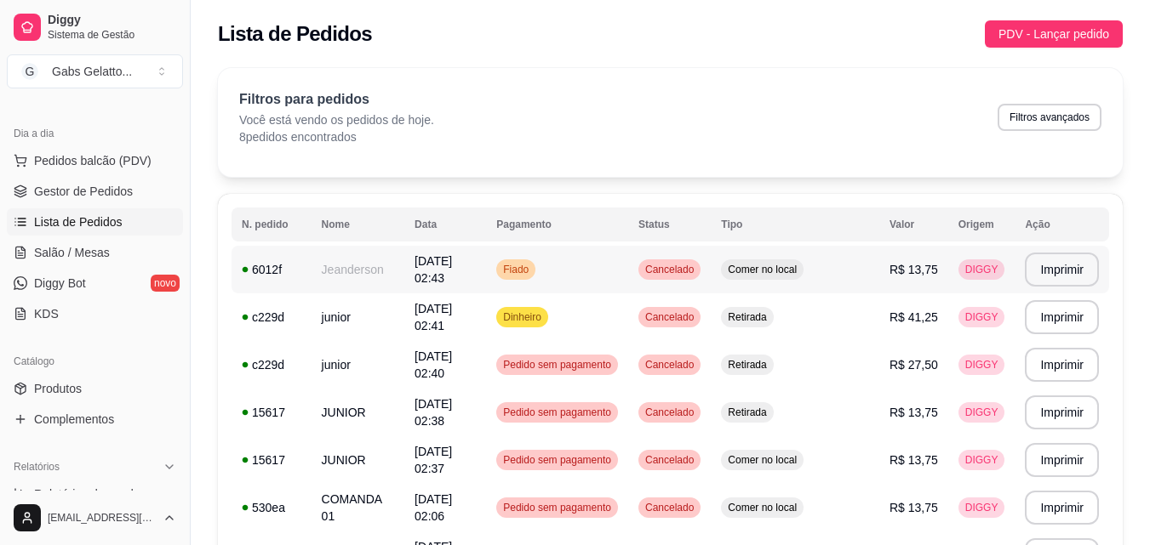
click at [689, 271] on td "Cancelado" at bounding box center [669, 270] width 83 height 48
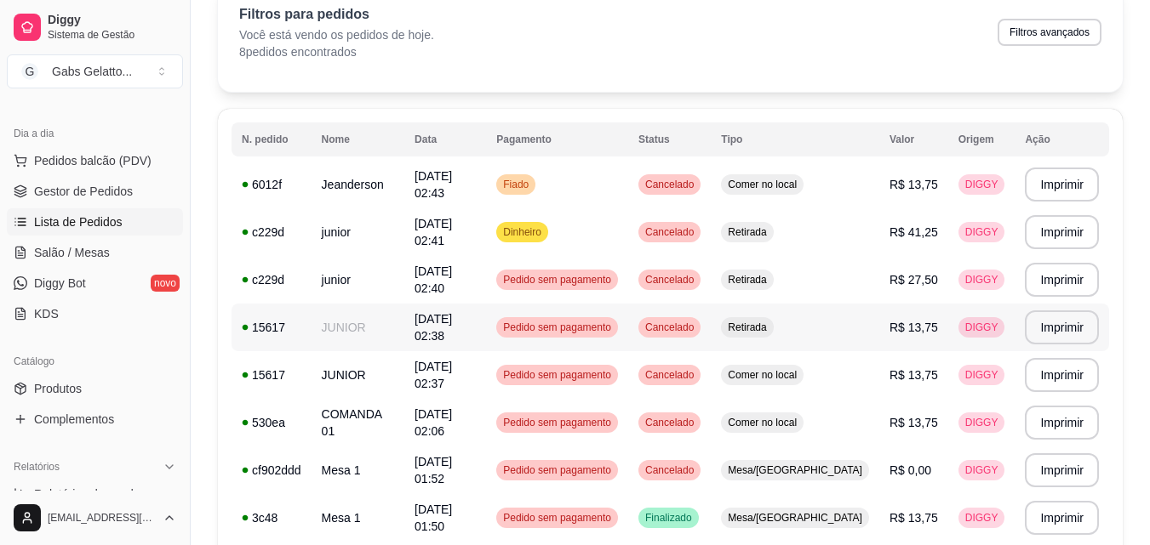
scroll to position [205, 0]
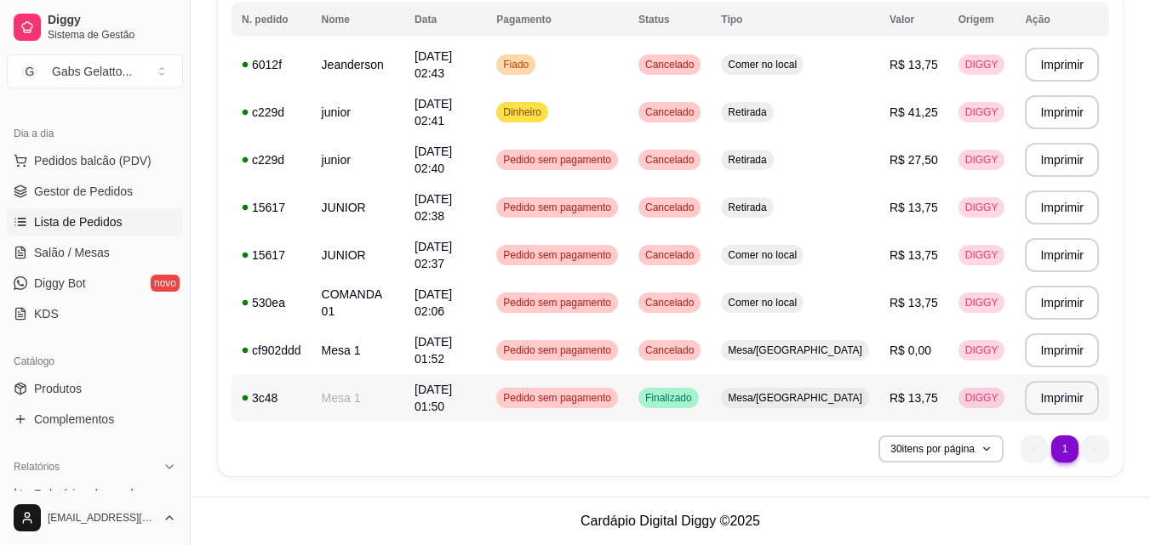
click at [614, 391] on span "Pedido sem pagamento" at bounding box center [556, 398] width 115 height 14
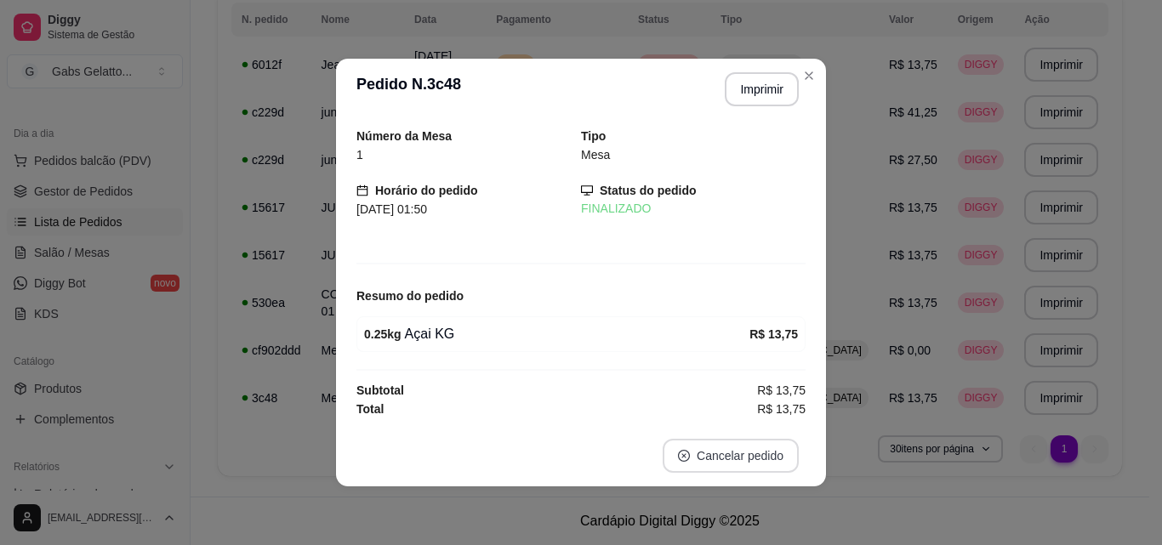
click at [697, 442] on button "Cancelar pedido" at bounding box center [731, 456] width 136 height 34
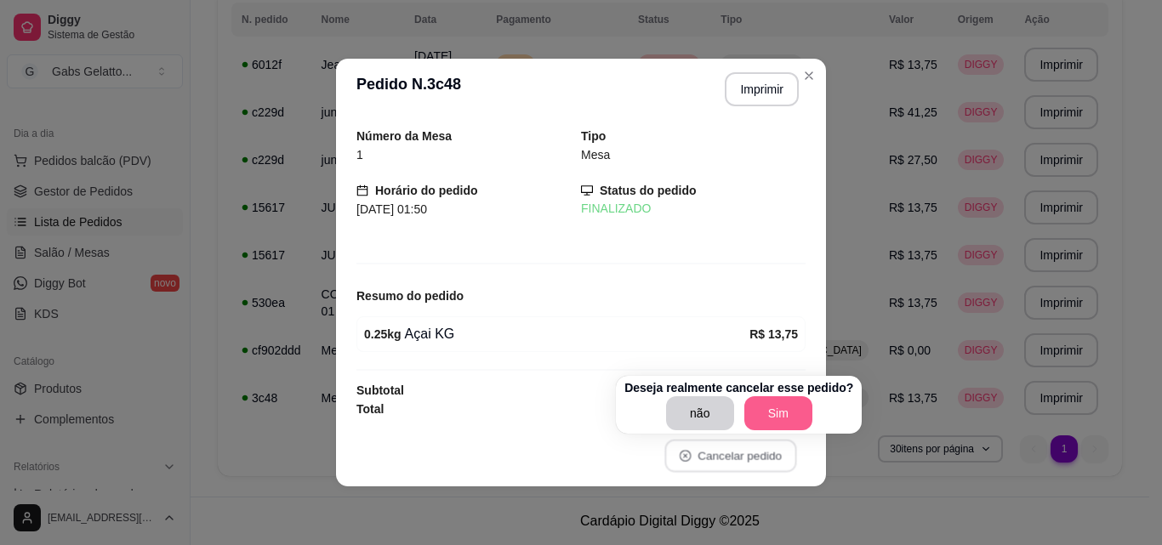
click at [775, 429] on button "Sim" at bounding box center [779, 414] width 68 height 34
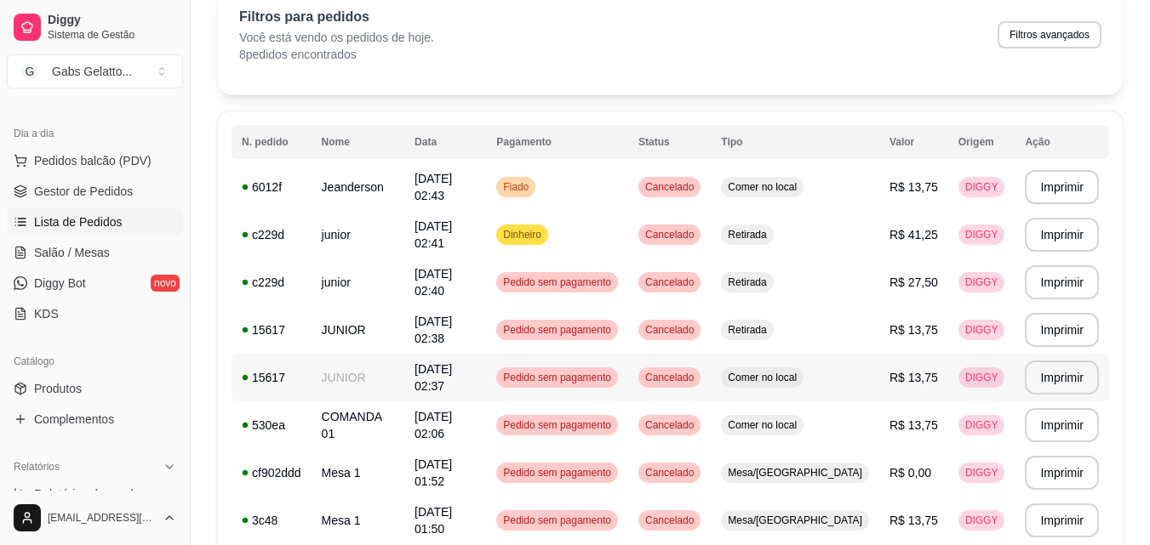
scroll to position [0, 0]
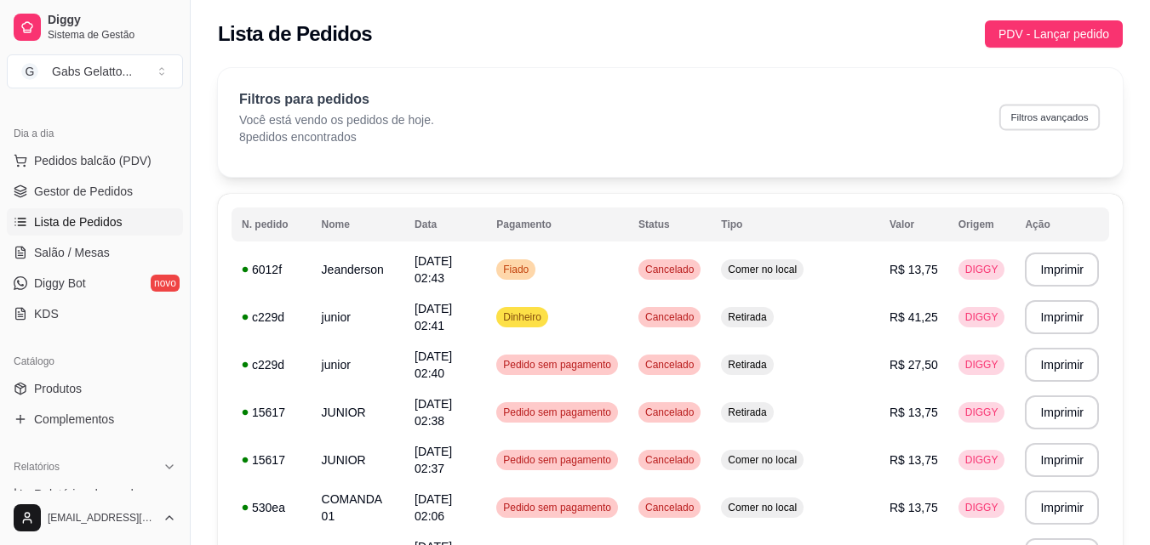
click at [1042, 115] on button "Filtros avançados" at bounding box center [1049, 117] width 100 height 26
select select "0"
click at [1027, 117] on button "Filtros avançados" at bounding box center [1049, 117] width 104 height 27
select select "0"
click at [1070, 47] on button "PDV - Lançar pedido" at bounding box center [1054, 33] width 138 height 27
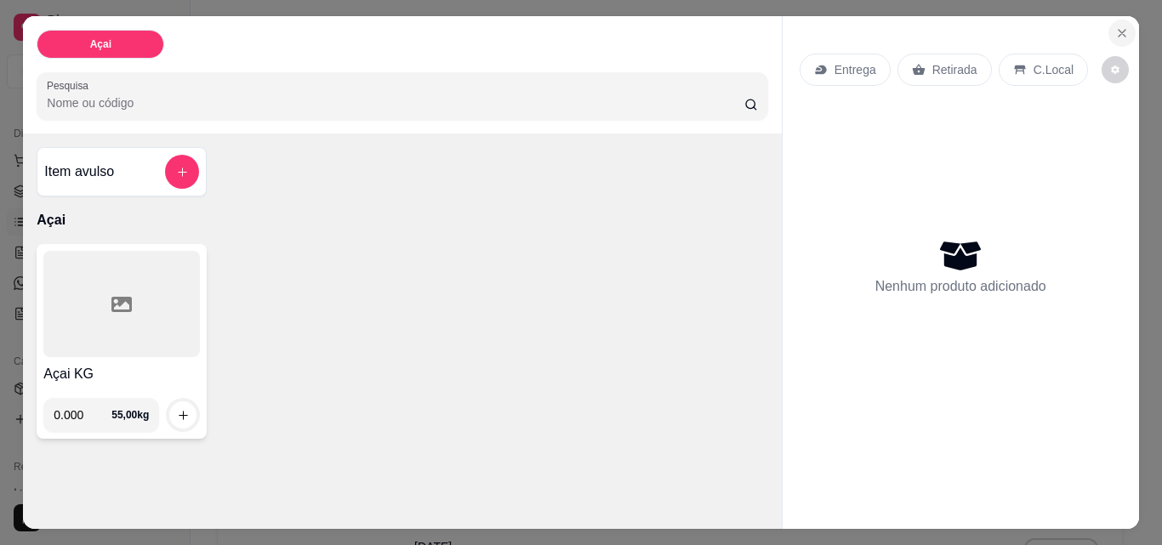
click at [1123, 29] on button "Close" at bounding box center [1122, 33] width 27 height 27
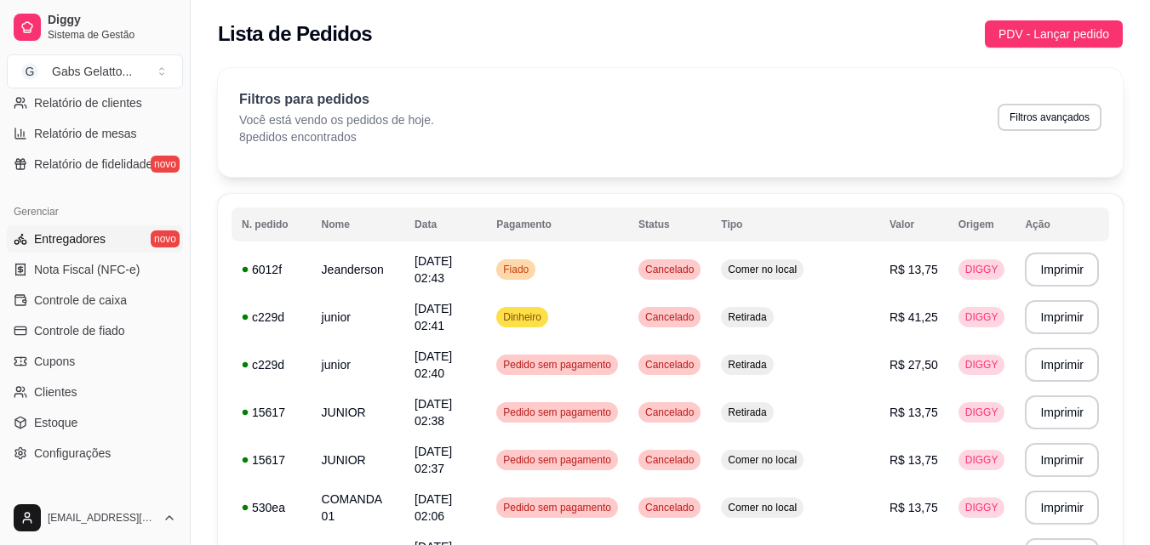
scroll to position [594, 0]
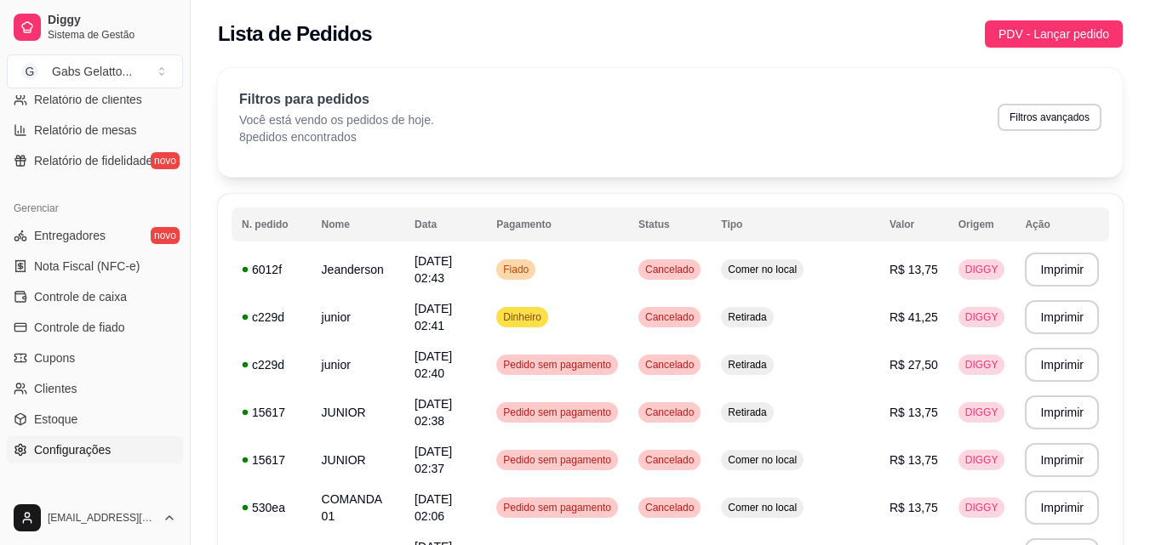
click at [101, 442] on span "Configurações" at bounding box center [72, 450] width 77 height 17
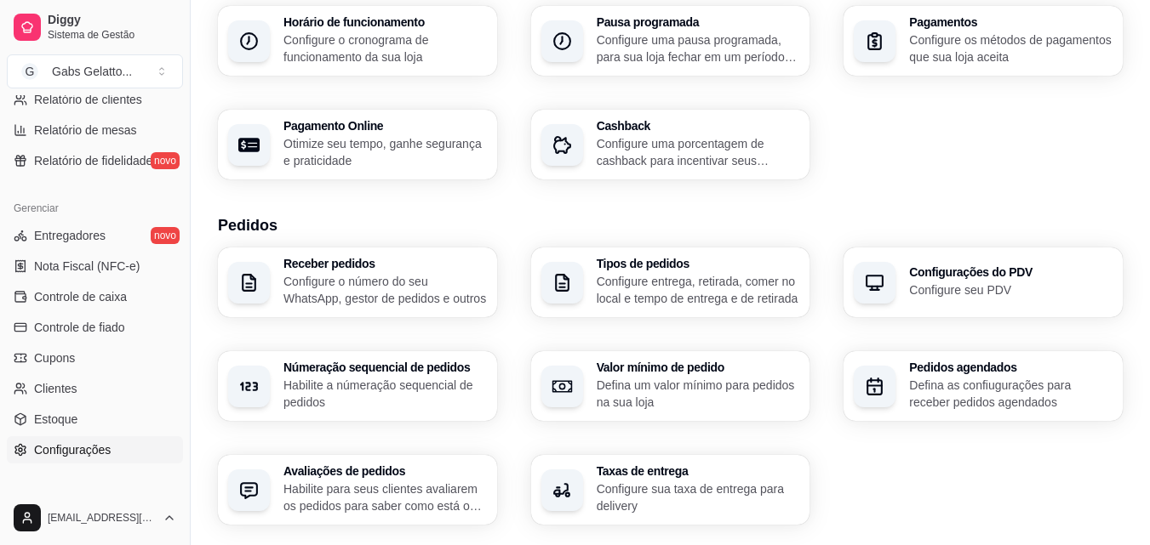
scroll to position [170, 0]
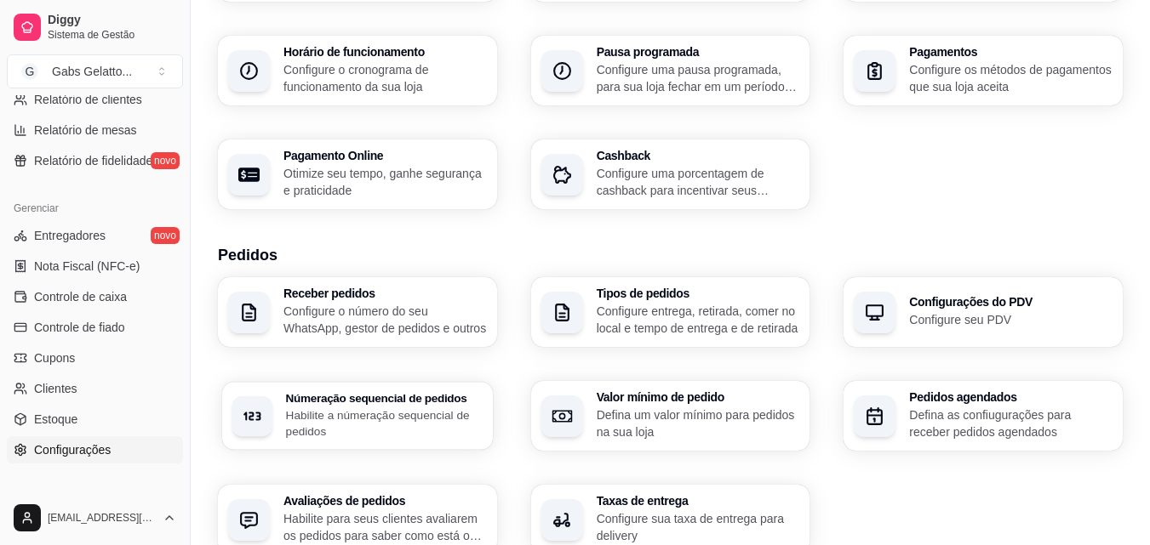
click at [408, 409] on p "Habilite a númeração sequencial de pedidos" at bounding box center [384, 423] width 197 height 33
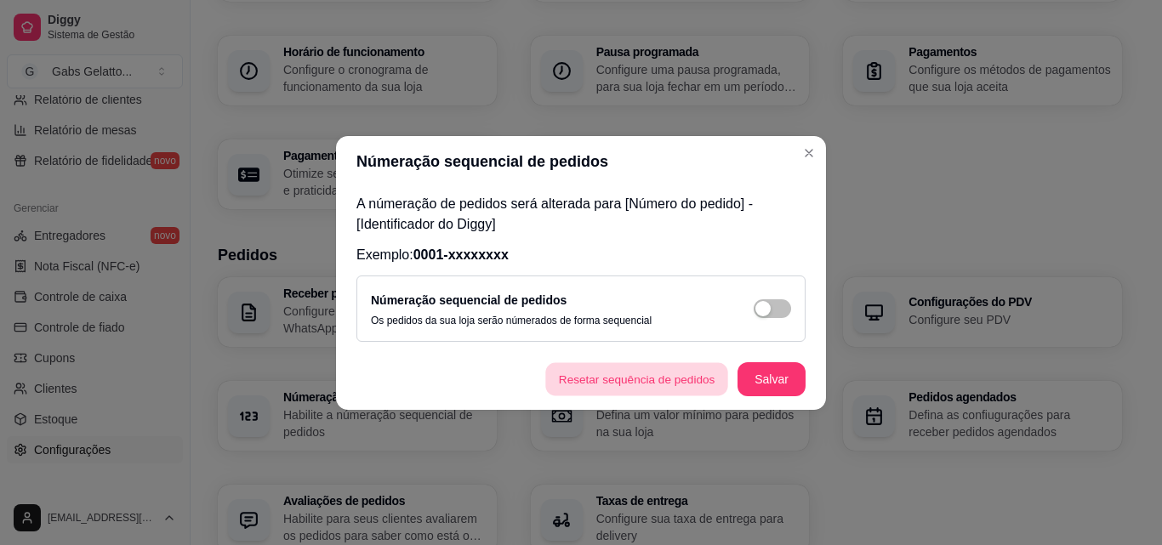
click at [636, 382] on button "Resetar sequência de pedidos" at bounding box center [636, 378] width 183 height 33
click at [783, 314] on span "button" at bounding box center [772, 309] width 37 height 19
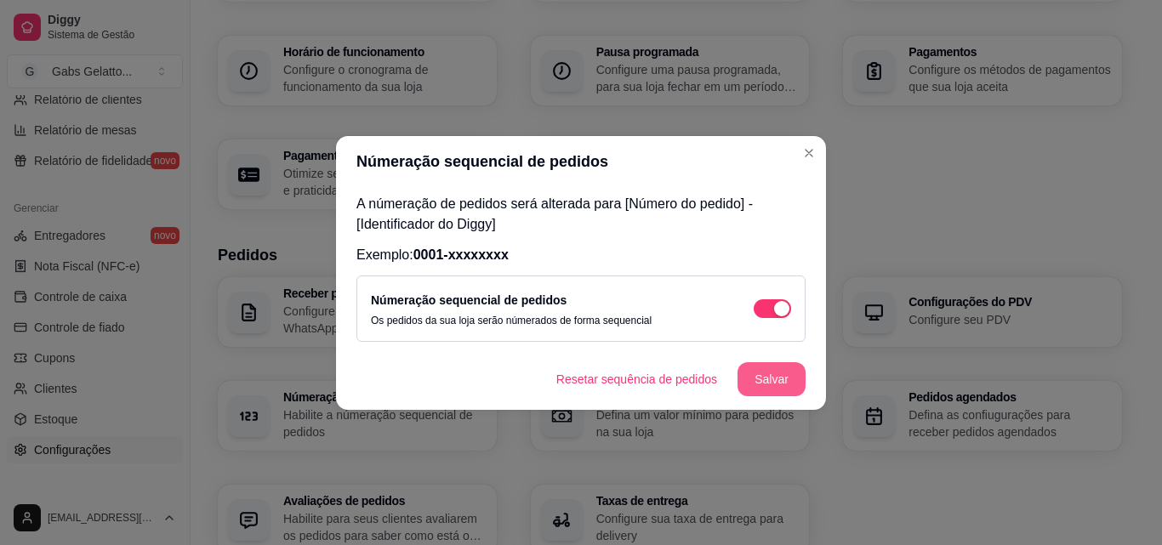
click at [779, 378] on button "Salvar" at bounding box center [772, 379] width 68 height 34
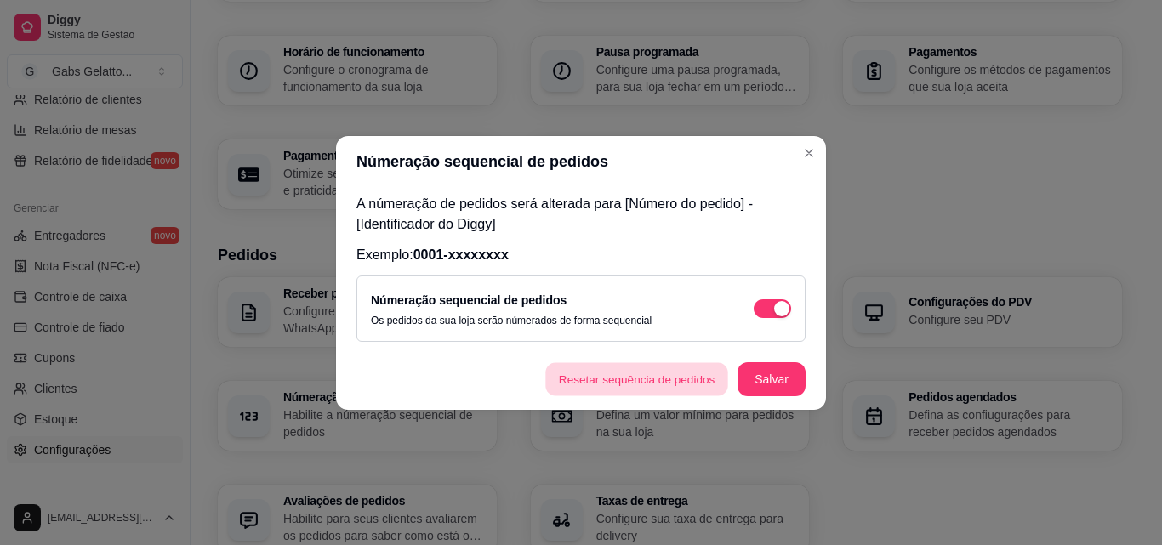
click at [674, 393] on button "Resetar sequência de pedidos" at bounding box center [636, 378] width 183 height 33
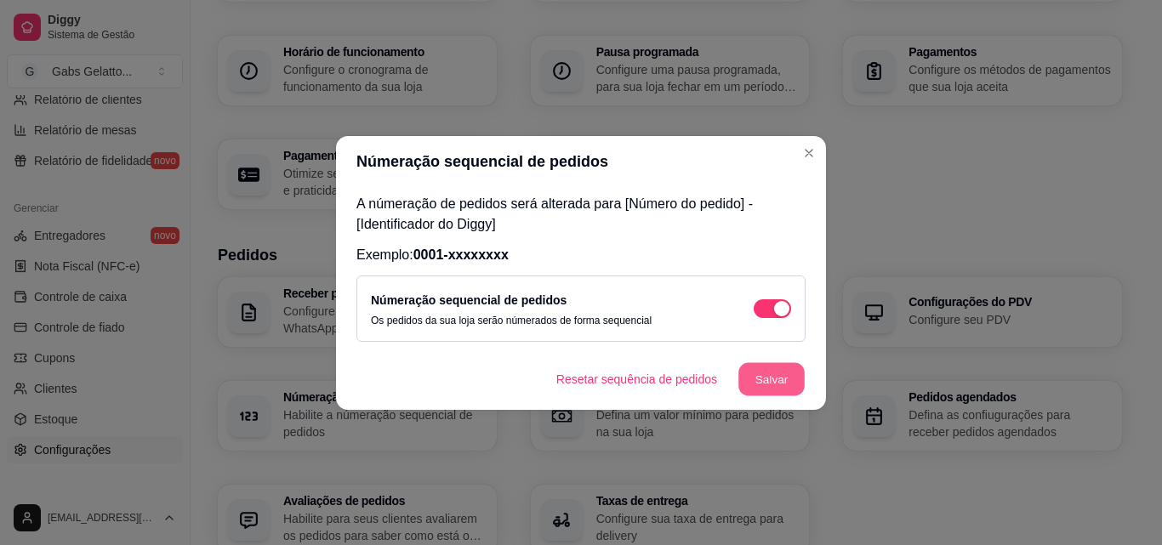
click at [760, 383] on button "Salvar" at bounding box center [772, 378] width 66 height 33
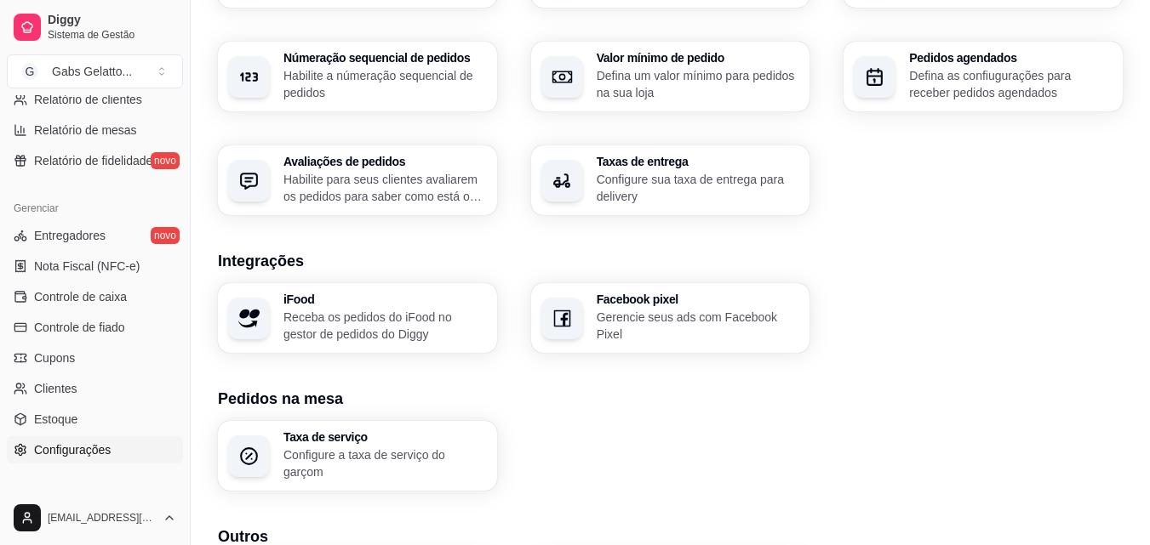
scroll to position [511, 0]
click at [449, 202] on p "Habilite para seus clientes avaliarem os pedidos para saber como está o feedbac…" at bounding box center [384, 186] width 197 height 33
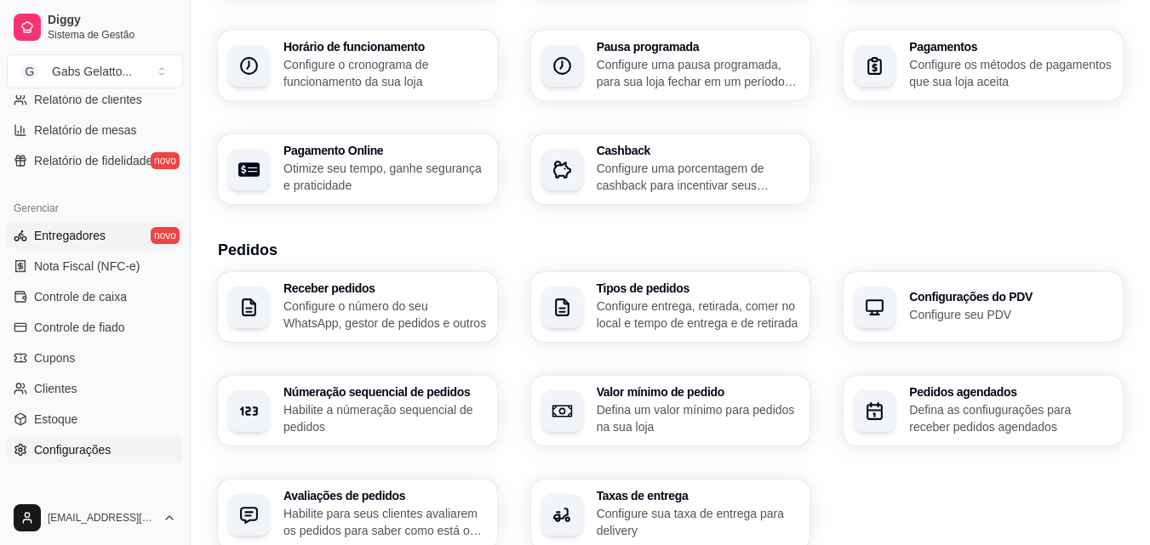
scroll to position [170, 0]
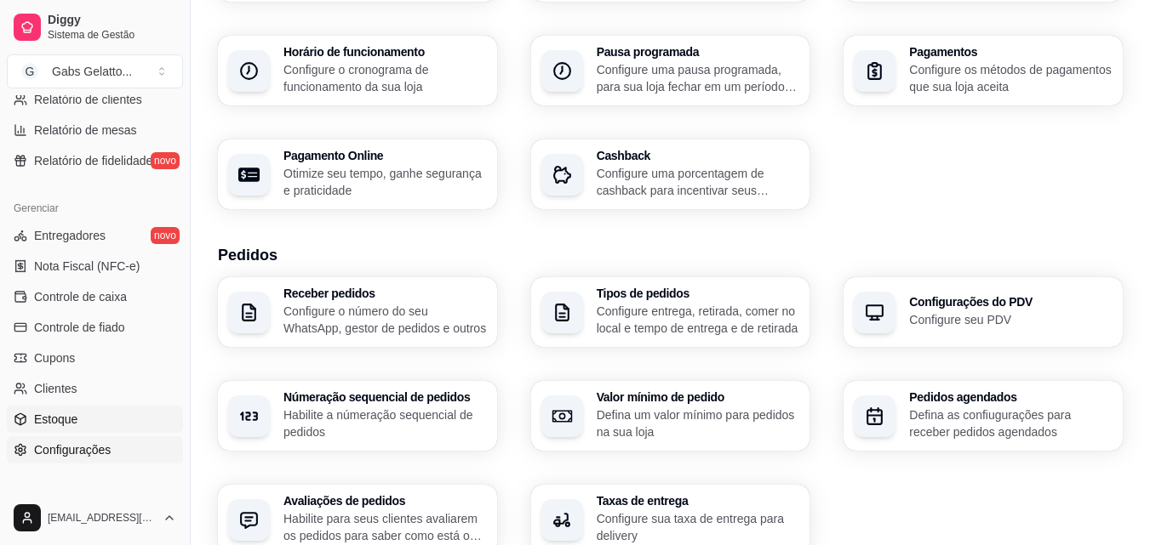
click at [96, 431] on link "Estoque" at bounding box center [95, 419] width 176 height 27
select select "QUANTITY_ORDER"
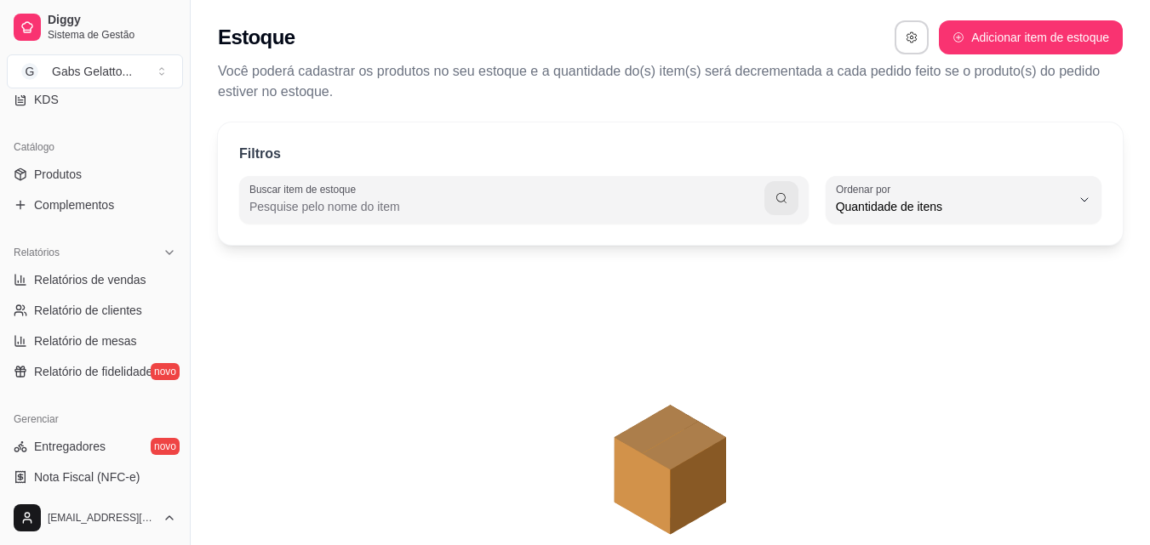
scroll to position [254, 0]
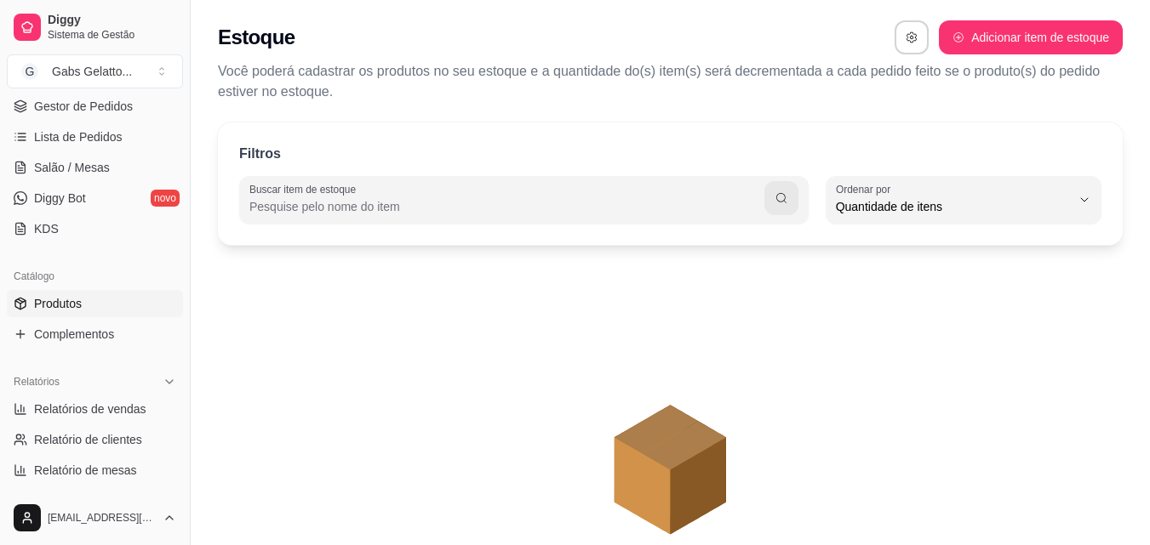
click at [94, 303] on link "Produtos" at bounding box center [95, 303] width 176 height 27
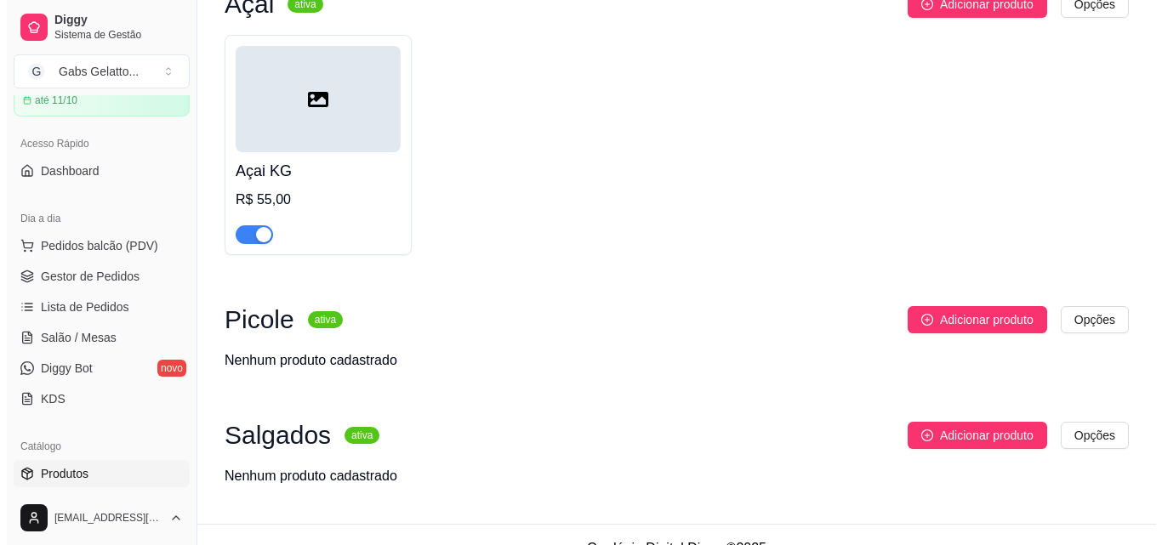
scroll to position [208, 0]
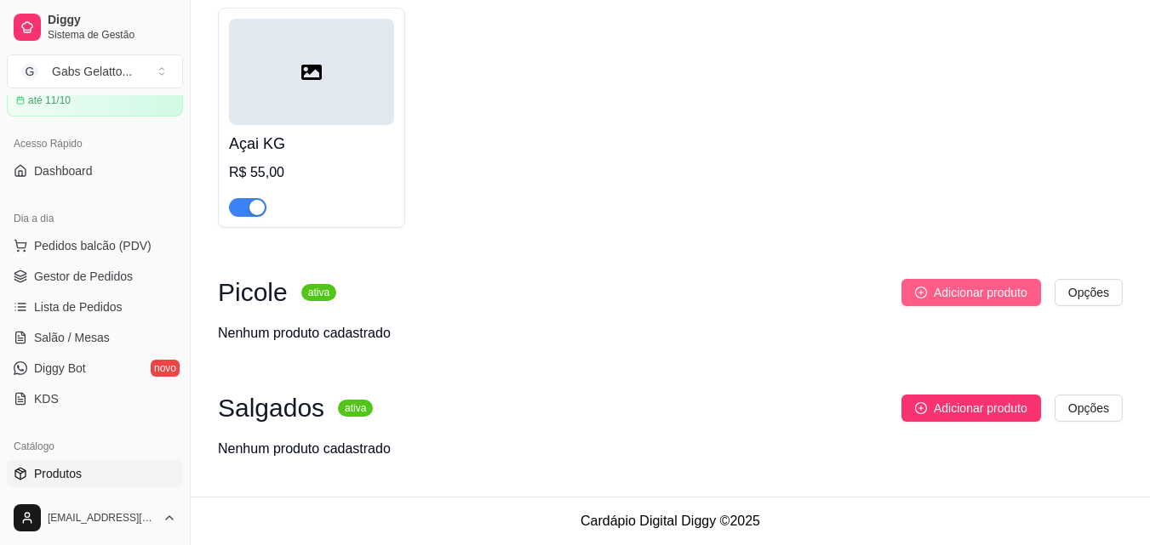
click at [925, 296] on icon "plus-circle" at bounding box center [921, 293] width 12 height 12
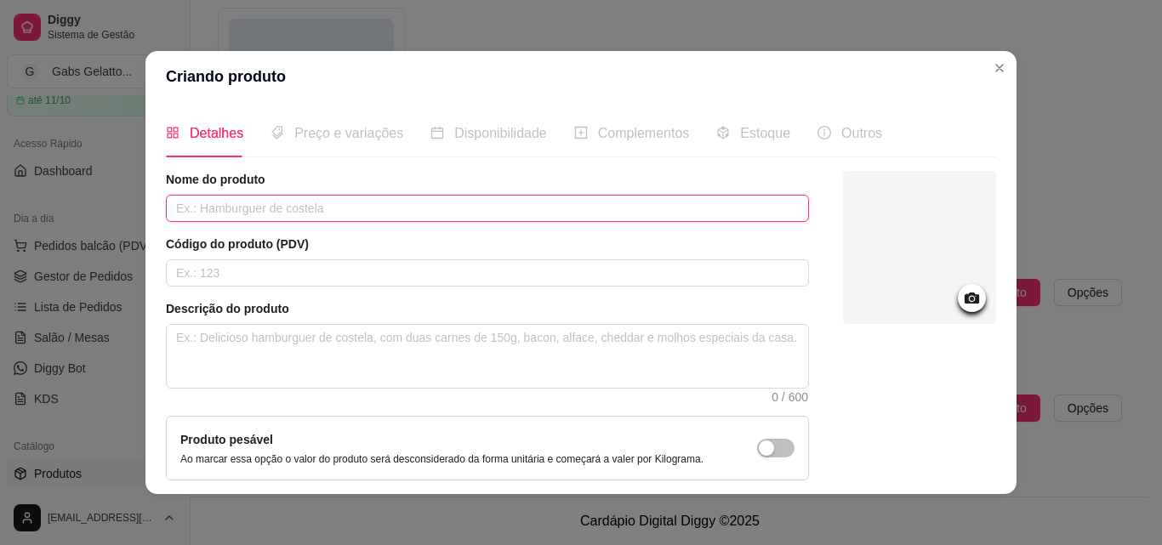
click at [297, 213] on input "text" at bounding box center [487, 208] width 643 height 27
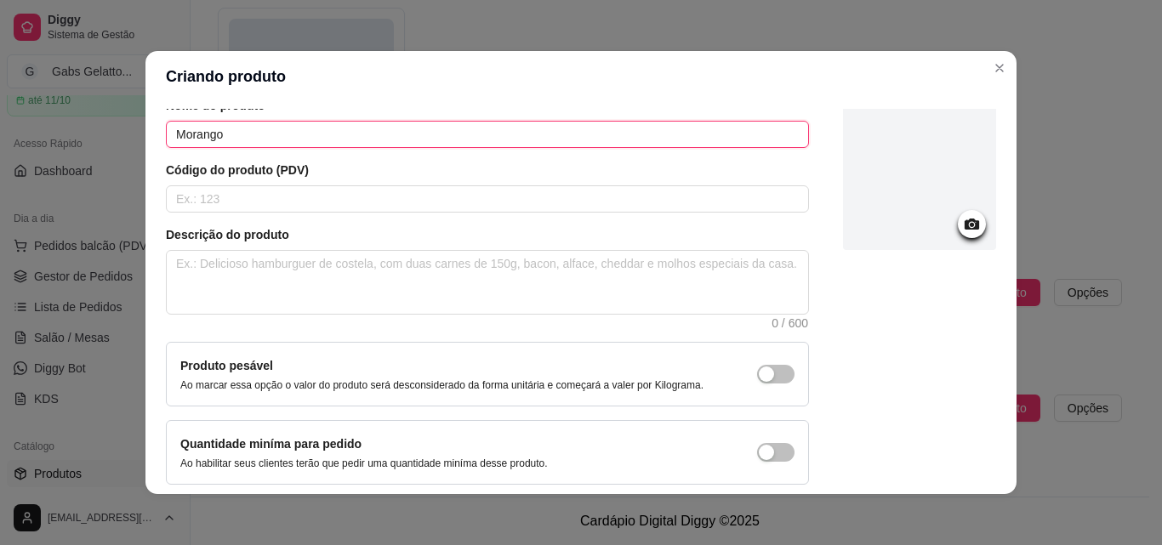
scroll to position [147, 0]
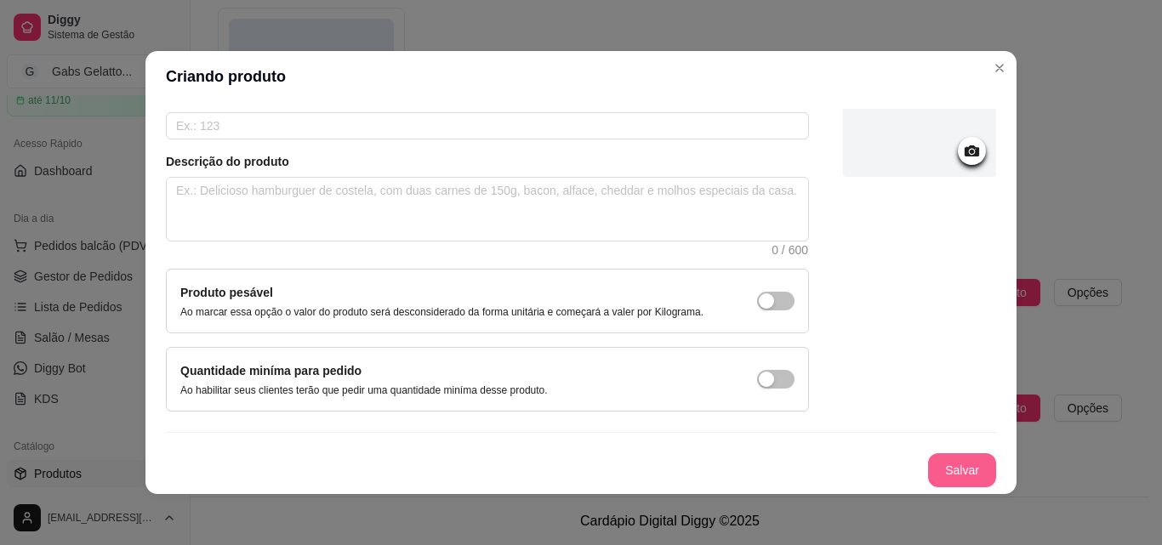
type input "Morango"
click at [928, 460] on button "Salvar" at bounding box center [962, 471] width 68 height 34
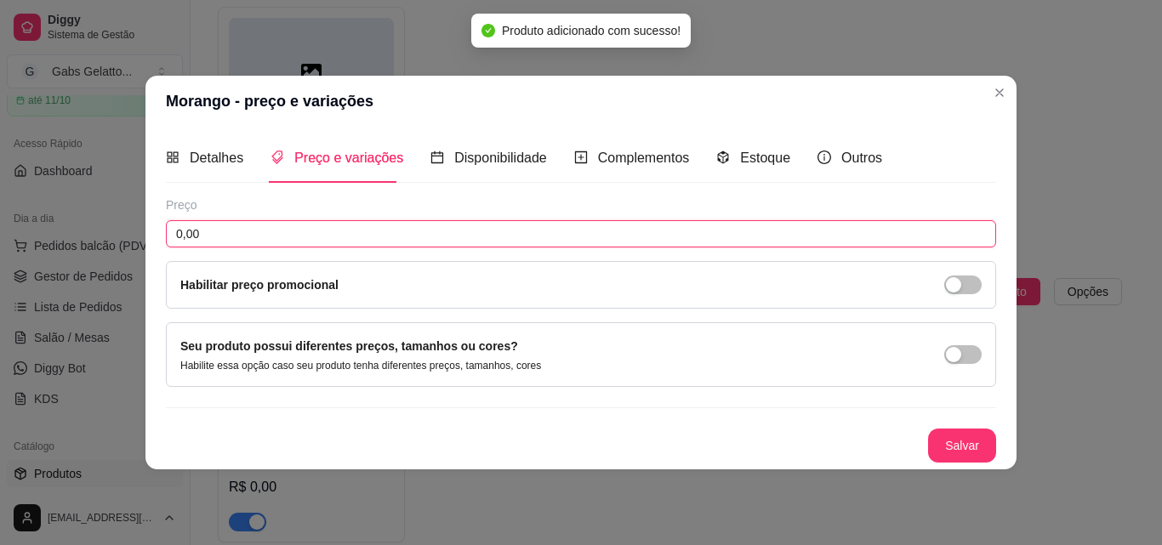
click at [413, 235] on input "0,00" at bounding box center [581, 233] width 831 height 27
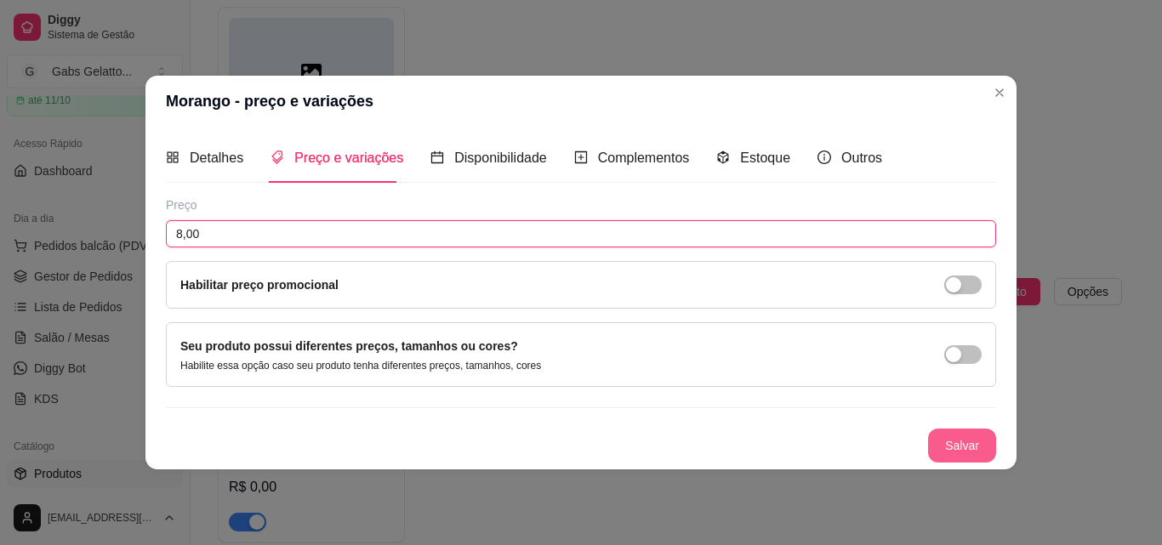
type input "8,00"
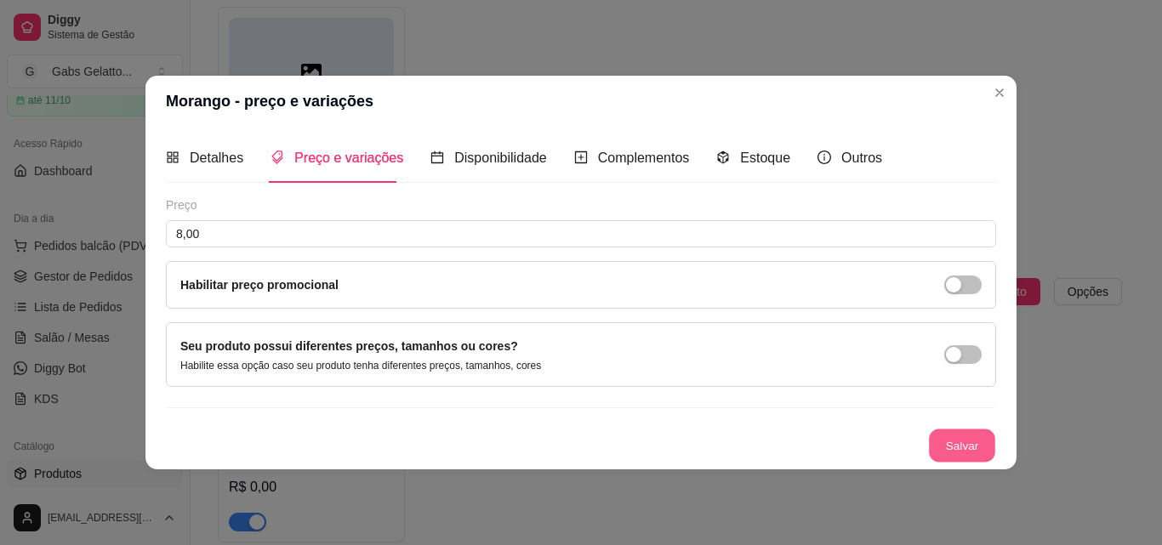
click at [939, 456] on button "Salvar" at bounding box center [962, 445] width 66 height 33
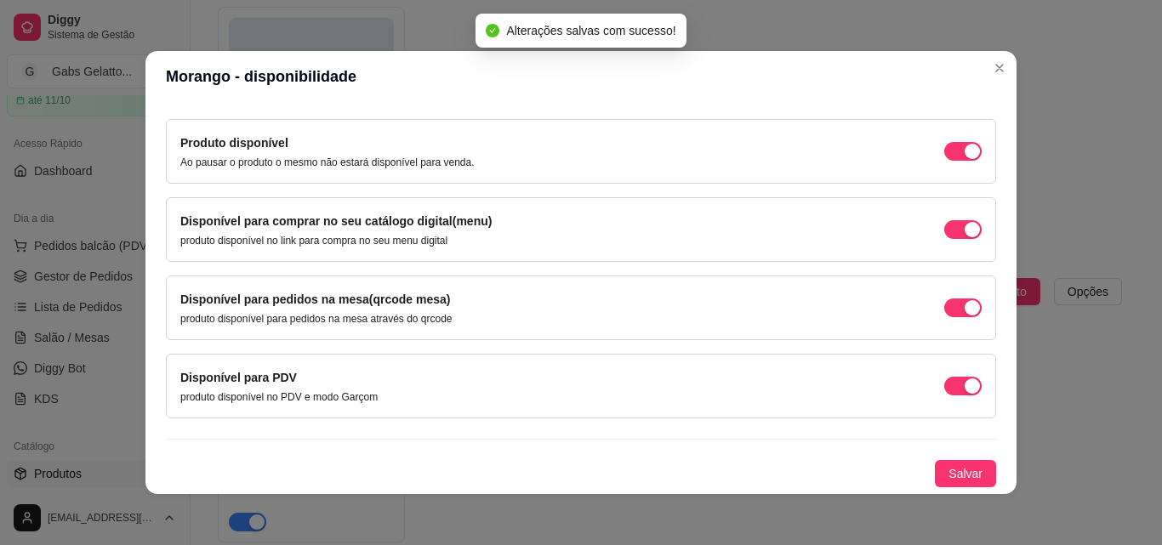
scroll to position [3, 0]
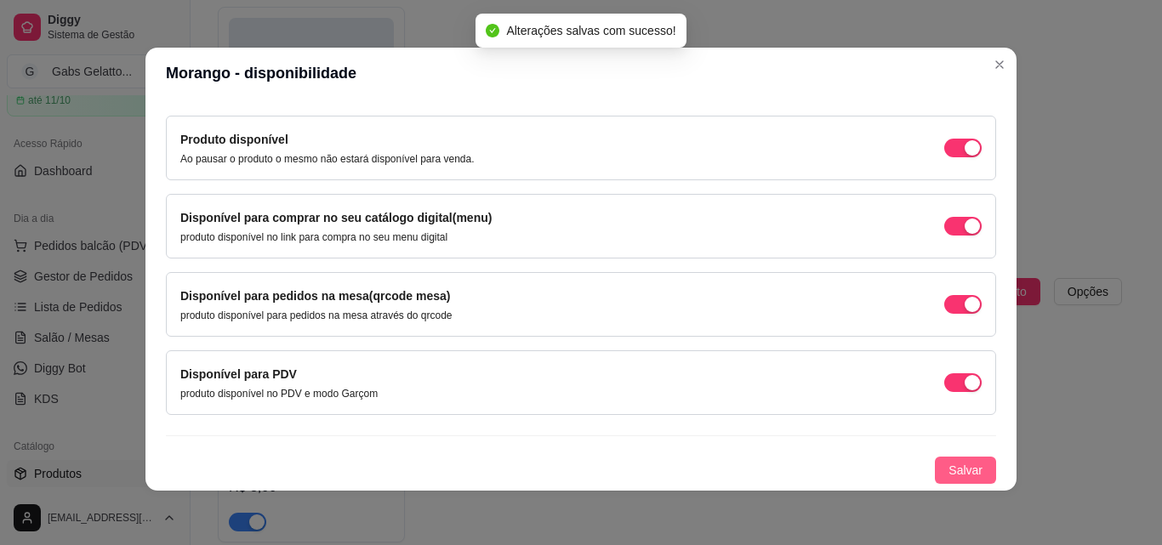
click at [956, 458] on button "Salvar" at bounding box center [965, 470] width 61 height 27
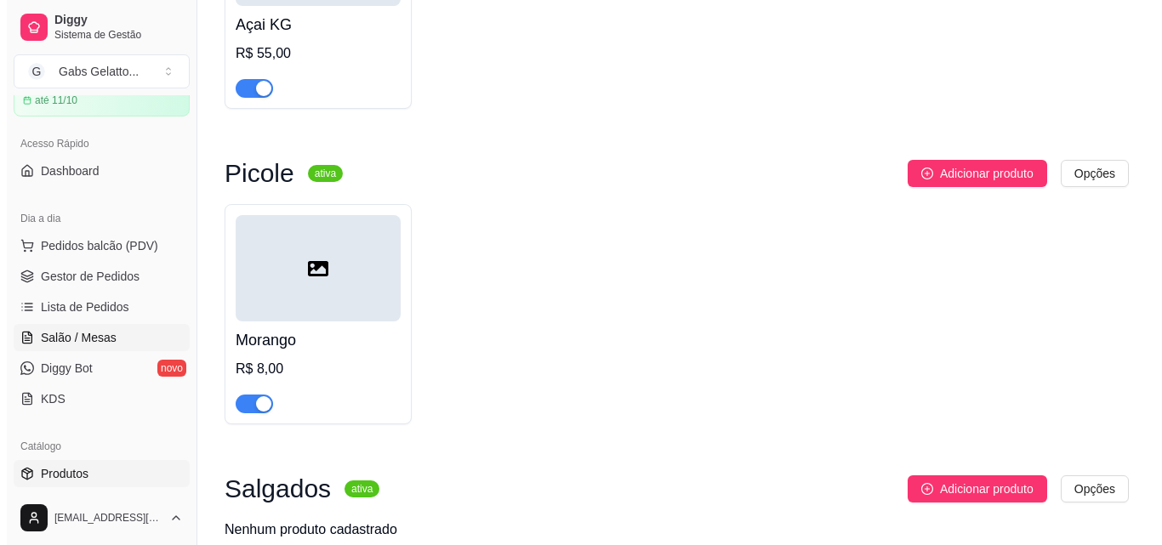
scroll to position [323, 0]
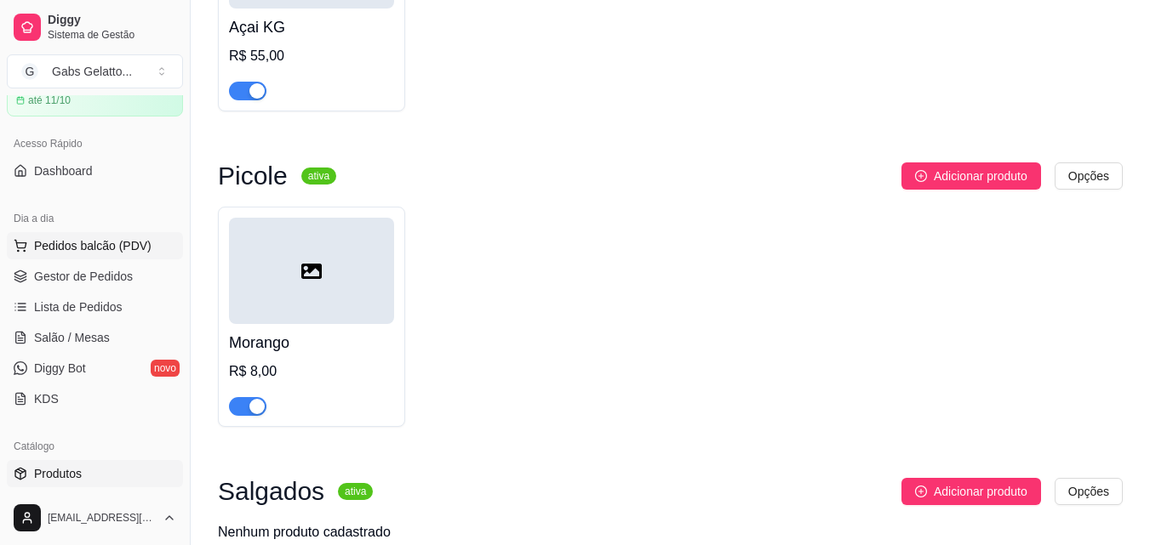
click at [112, 253] on span "Pedidos balcão (PDV)" at bounding box center [92, 245] width 117 height 17
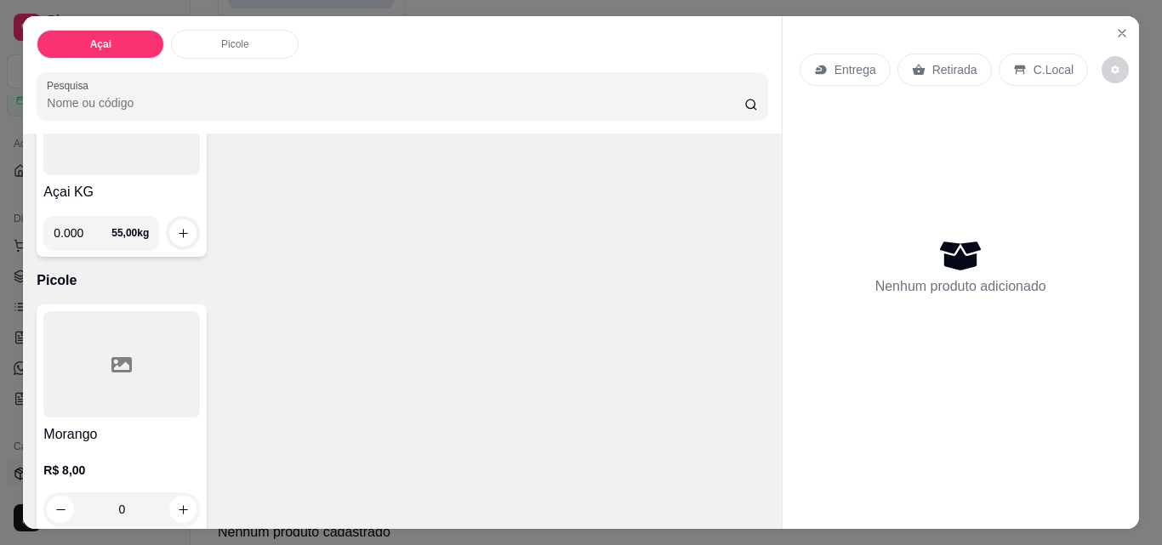
scroll to position [200, 0]
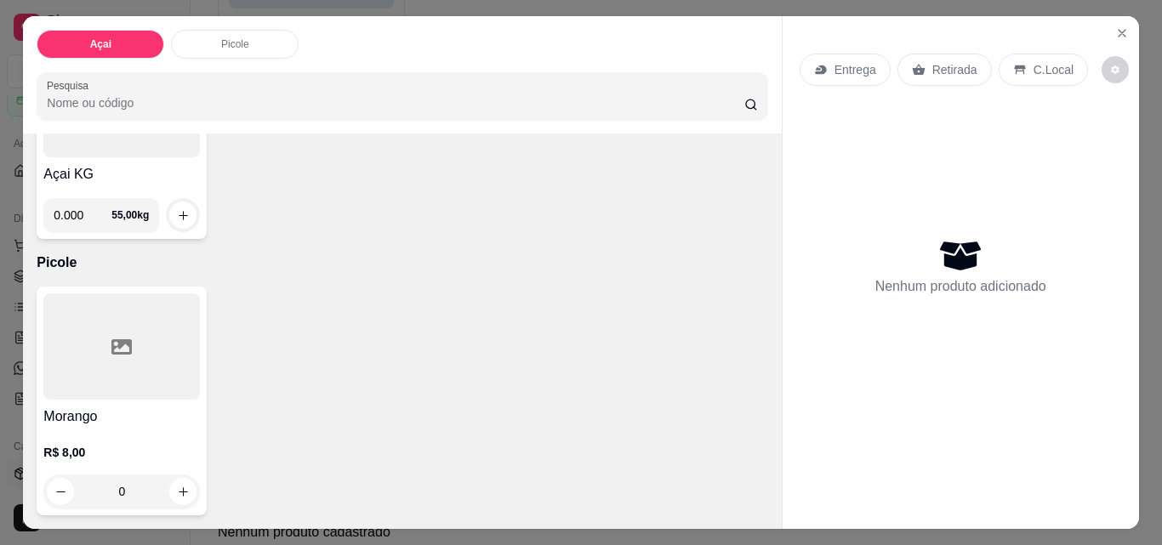
click at [268, 51] on div "Picole" at bounding box center [235, 44] width 128 height 29
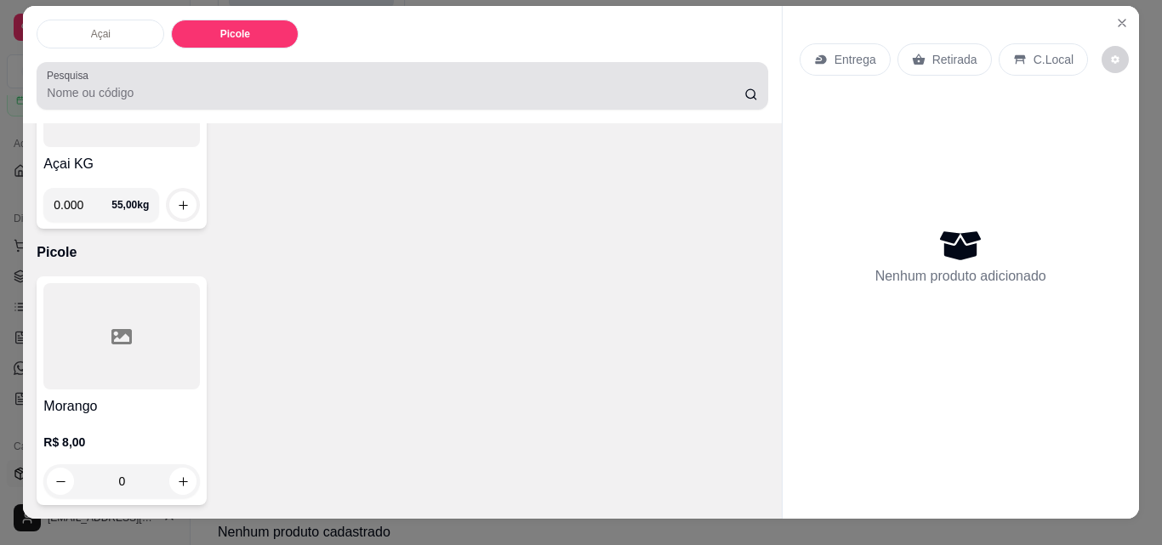
scroll to position [0, 0]
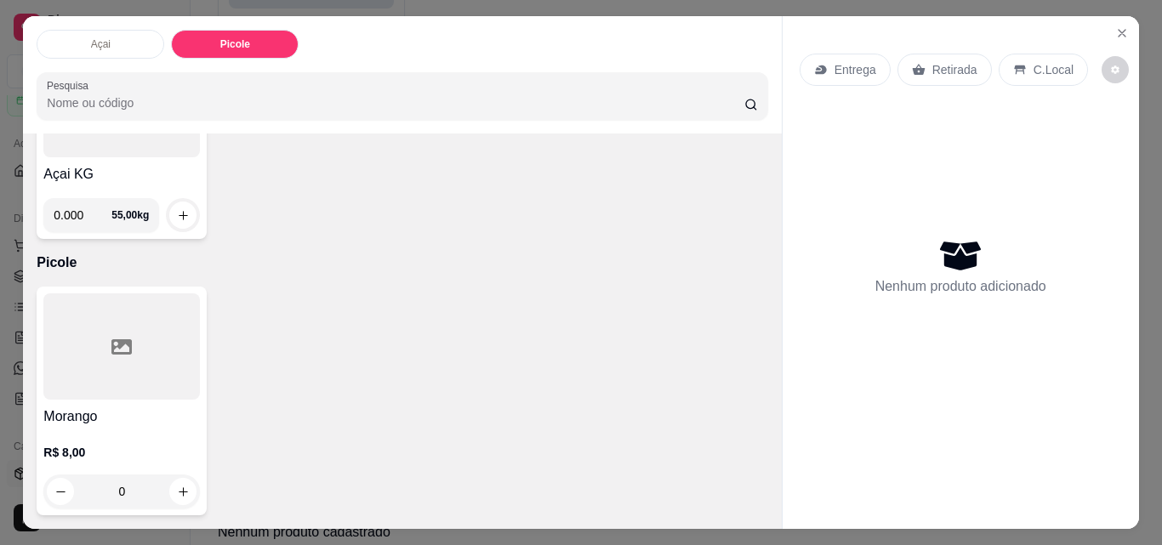
click at [123, 51] on div "Açai" at bounding box center [101, 44] width 128 height 29
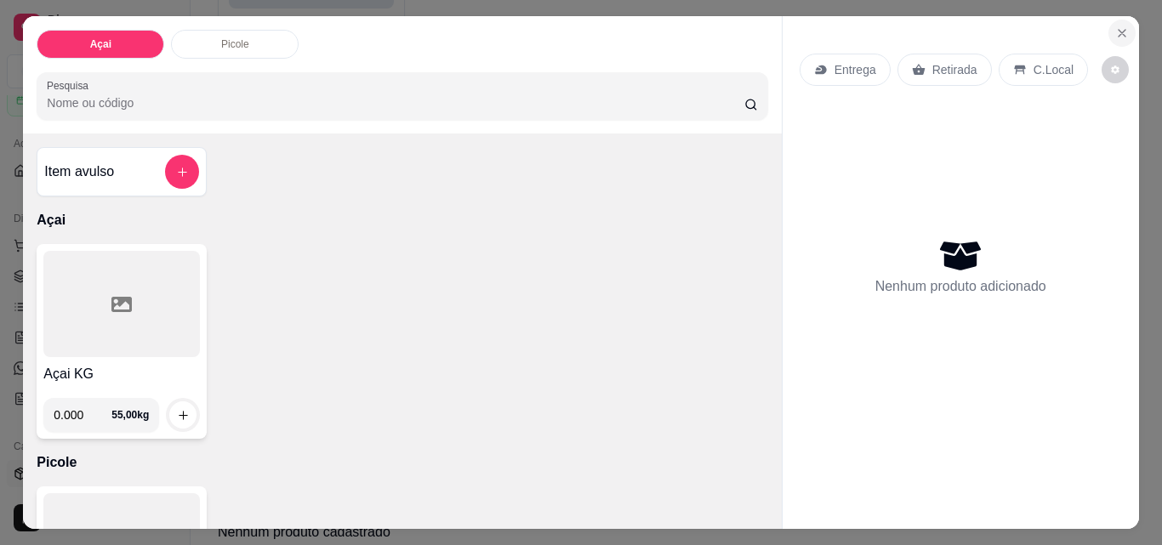
click at [1119, 30] on icon "Close" at bounding box center [1122, 33] width 7 height 7
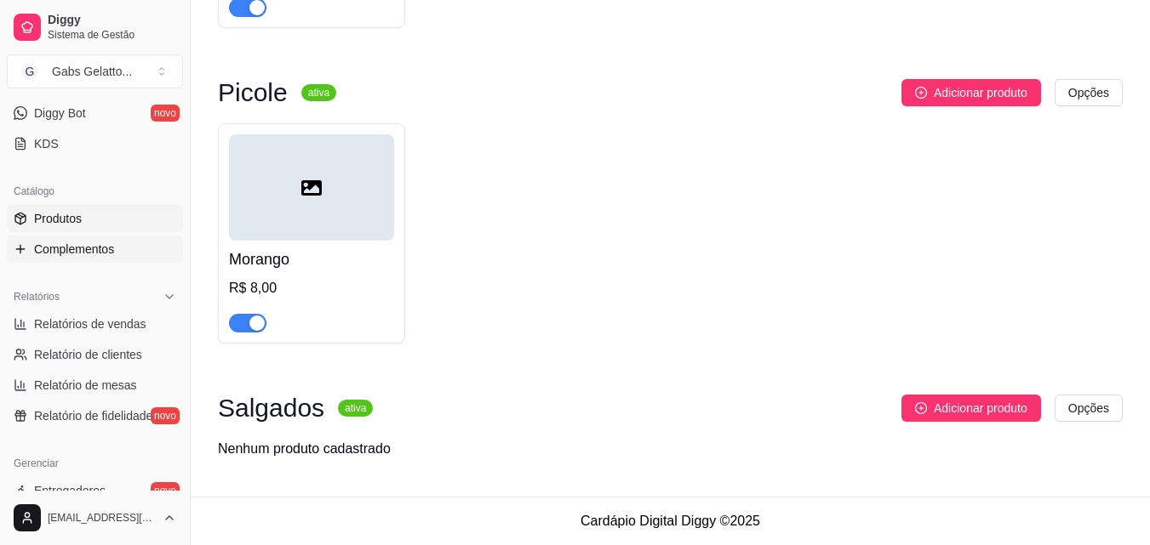
click at [60, 245] on span "Complementos" at bounding box center [74, 249] width 80 height 17
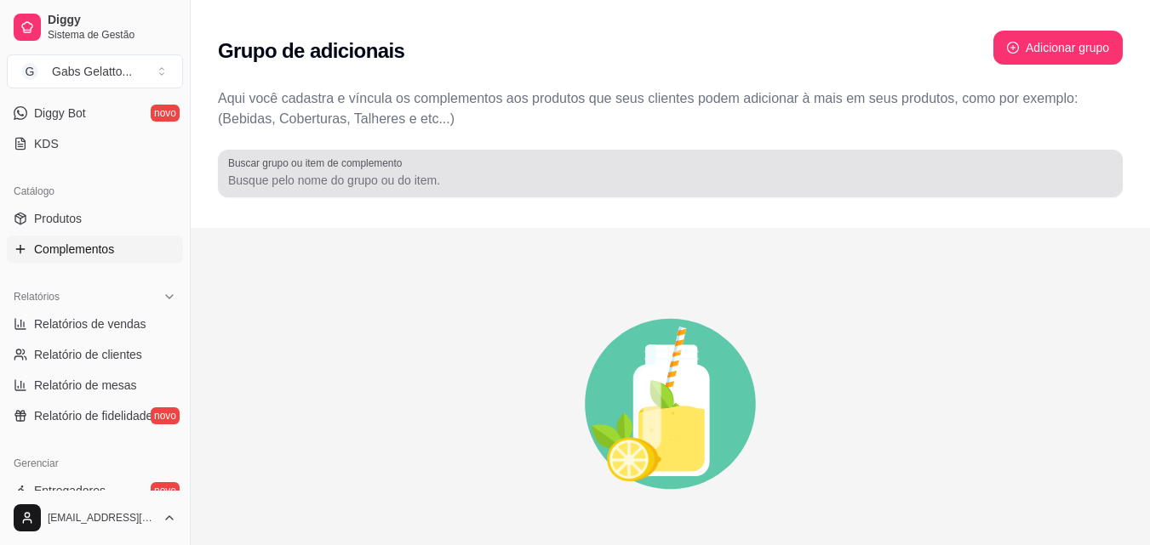
click at [348, 191] on div "Buscar grupo ou item de complemento" at bounding box center [670, 174] width 905 height 48
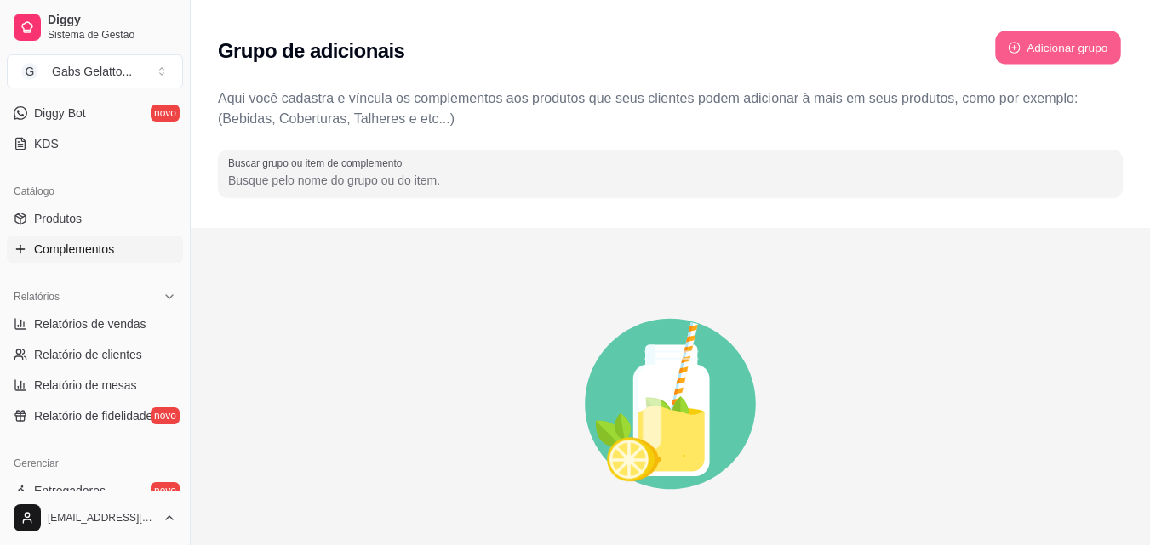
click at [1116, 47] on button "Adicionar grupo" at bounding box center [1058, 47] width 126 height 33
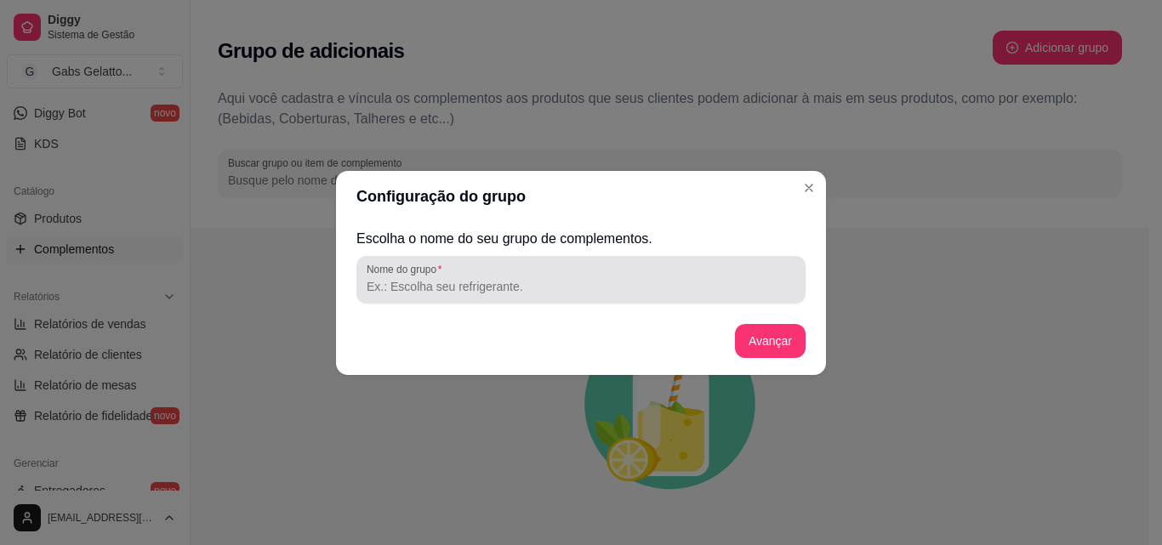
click at [634, 285] on input "Nome do grupo" at bounding box center [581, 286] width 429 height 17
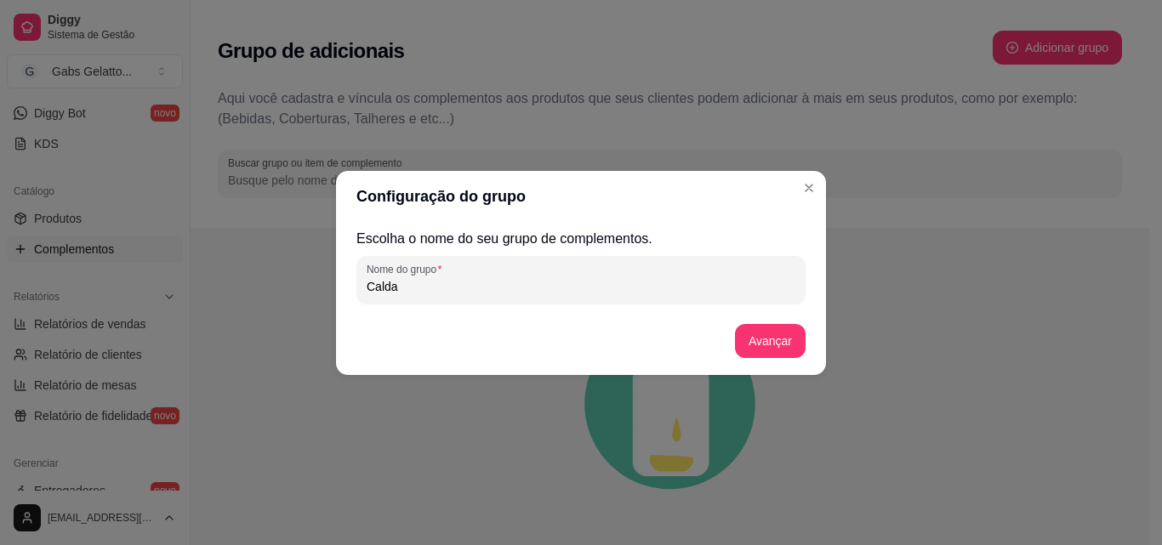
type input "Calda"
click at [741, 341] on button "Avançar" at bounding box center [770, 340] width 69 height 33
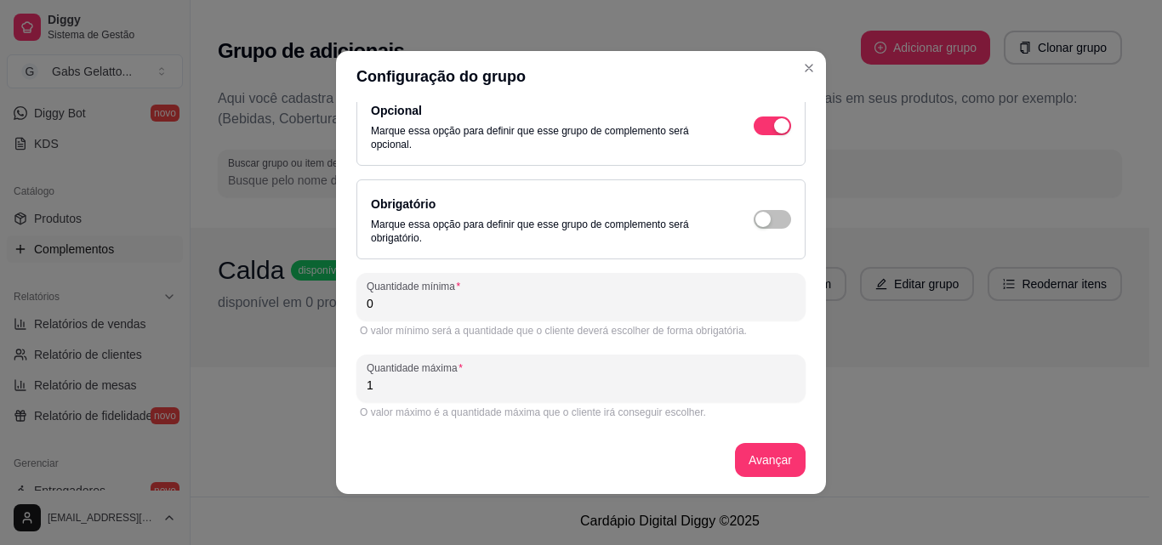
scroll to position [3, 0]
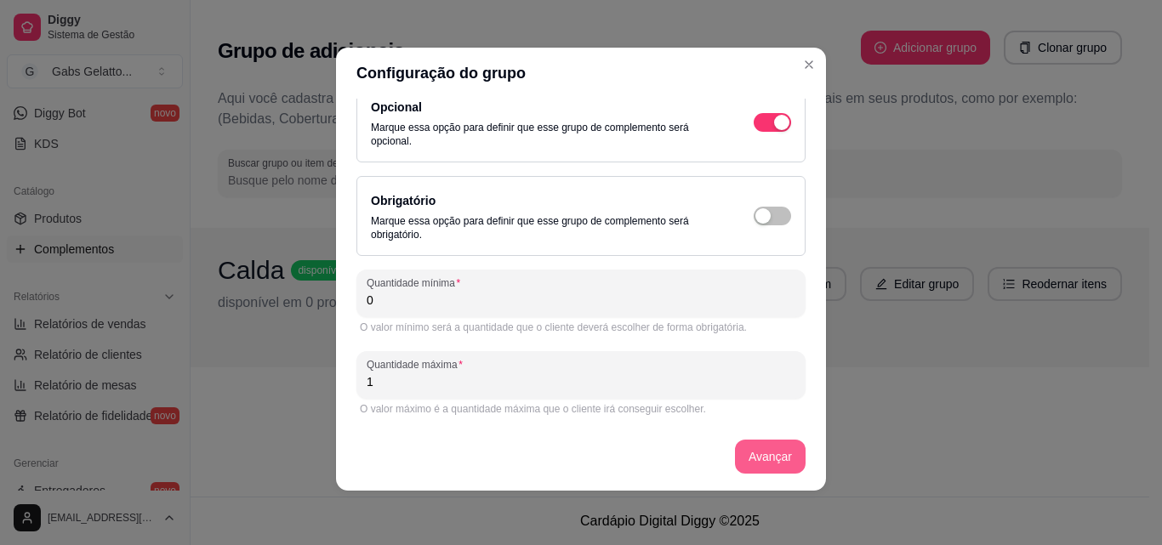
click at [746, 462] on button "Avançar" at bounding box center [770, 457] width 71 height 34
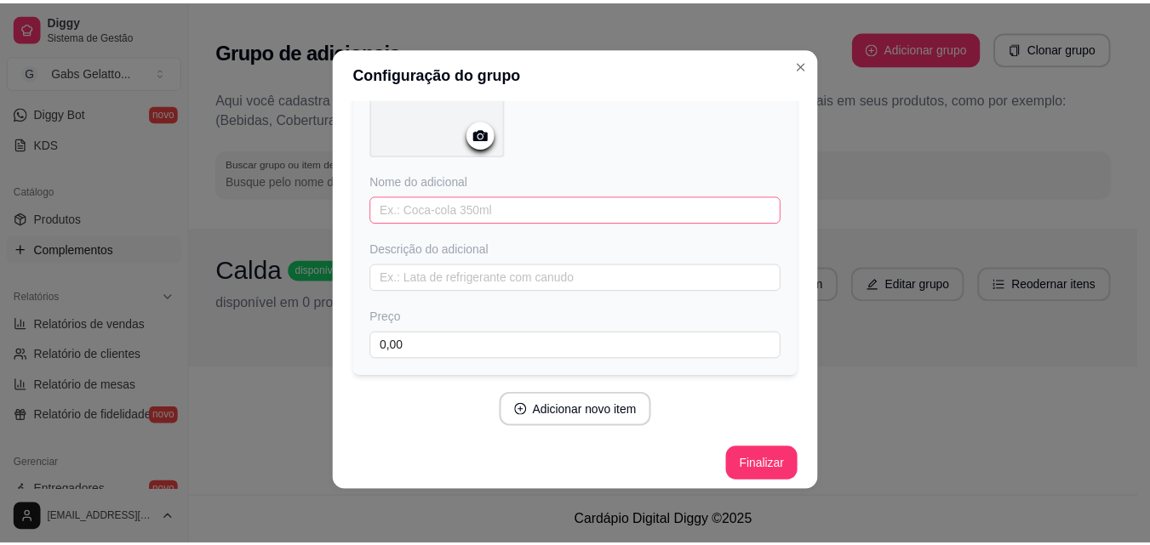
scroll to position [168, 0]
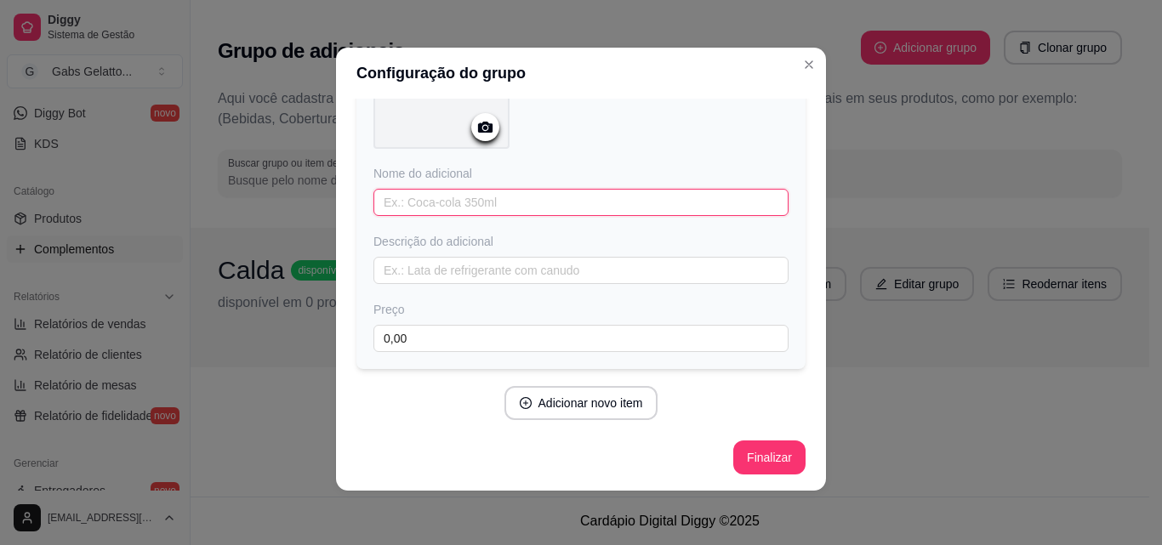
click at [539, 210] on input "text" at bounding box center [581, 202] width 415 height 27
type input "Calda Morango"
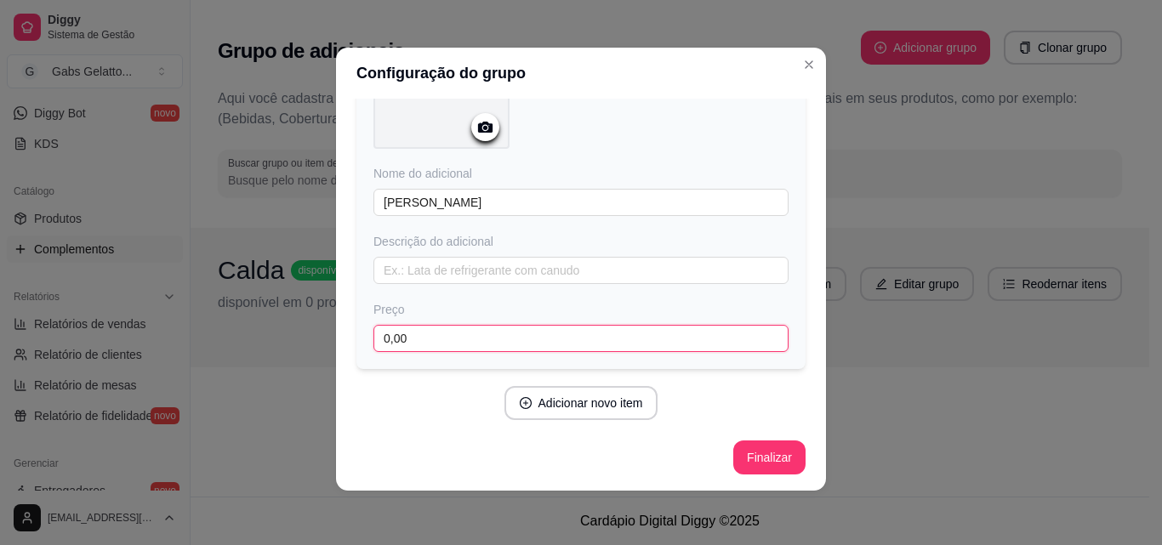
click at [417, 345] on input "0,00" at bounding box center [581, 338] width 415 height 27
type input "3,00"
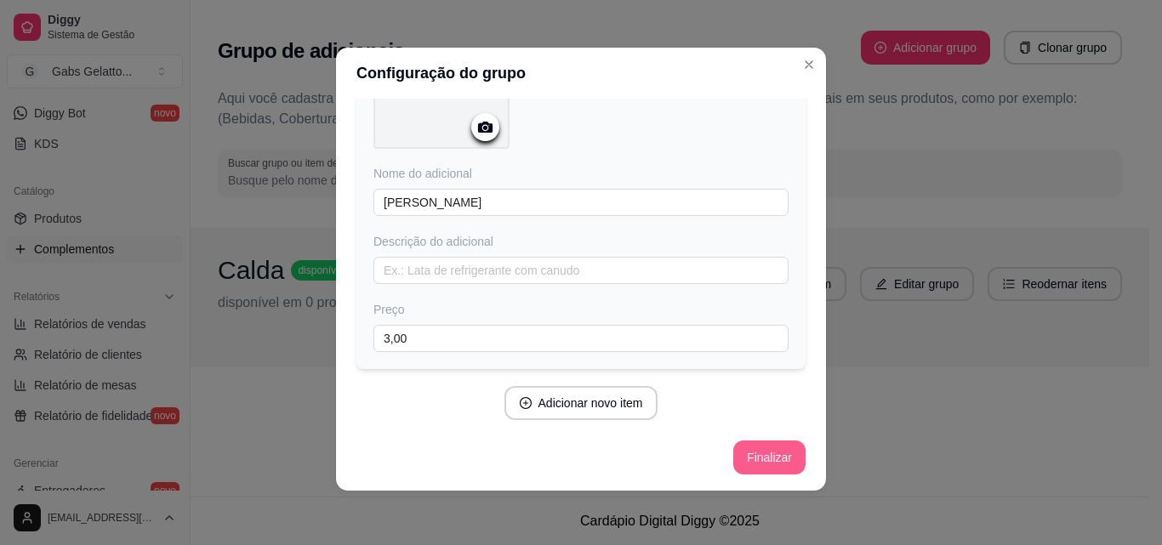
click at [747, 449] on button "Finalizar" at bounding box center [770, 458] width 72 height 34
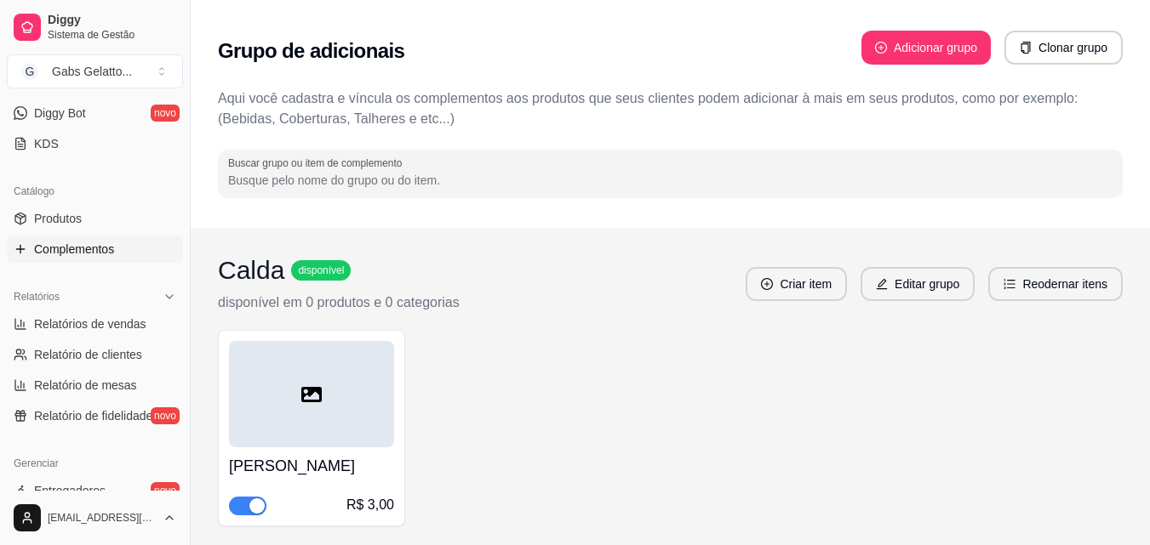
click at [803, 67] on div "Grupo de adicionais Adicionar grupo Clonar grupo" at bounding box center [670, 50] width 905 height 61
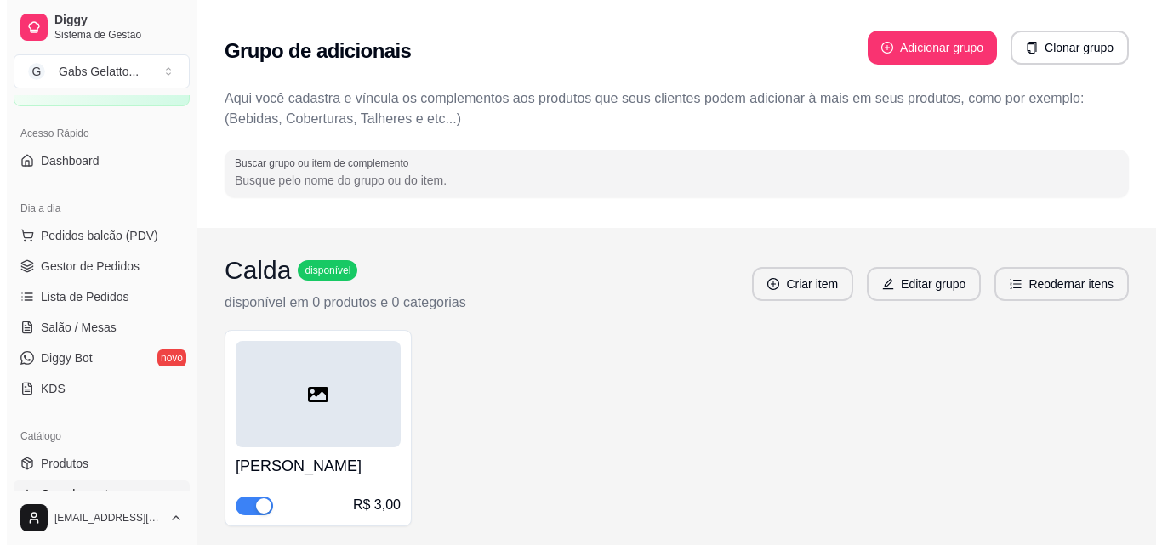
scroll to position [83, 0]
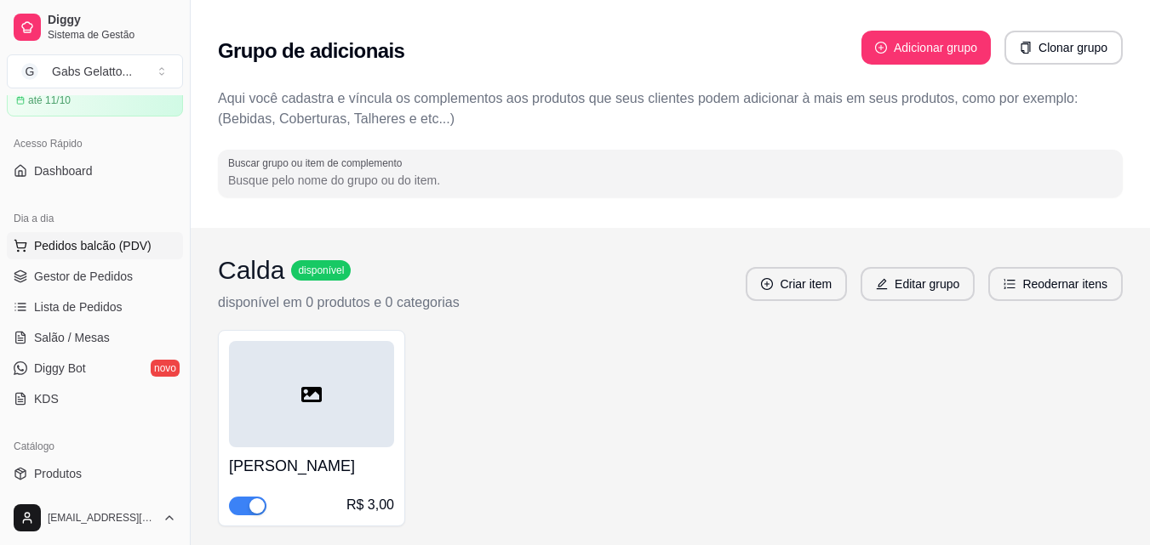
click at [80, 240] on span "Pedidos balcão (PDV)" at bounding box center [92, 245] width 117 height 17
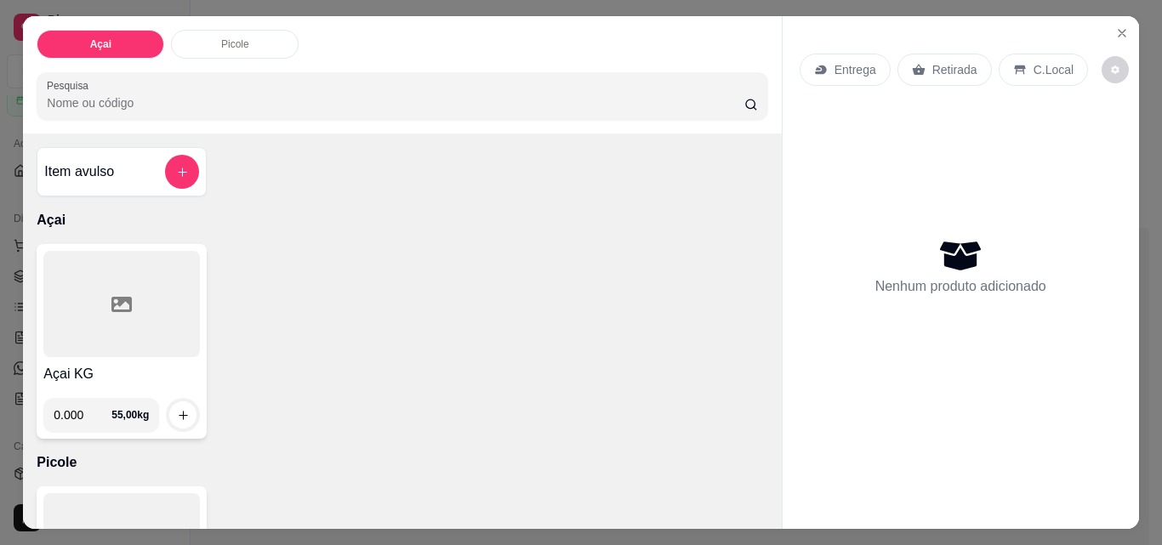
click at [151, 297] on div at bounding box center [121, 304] width 157 height 106
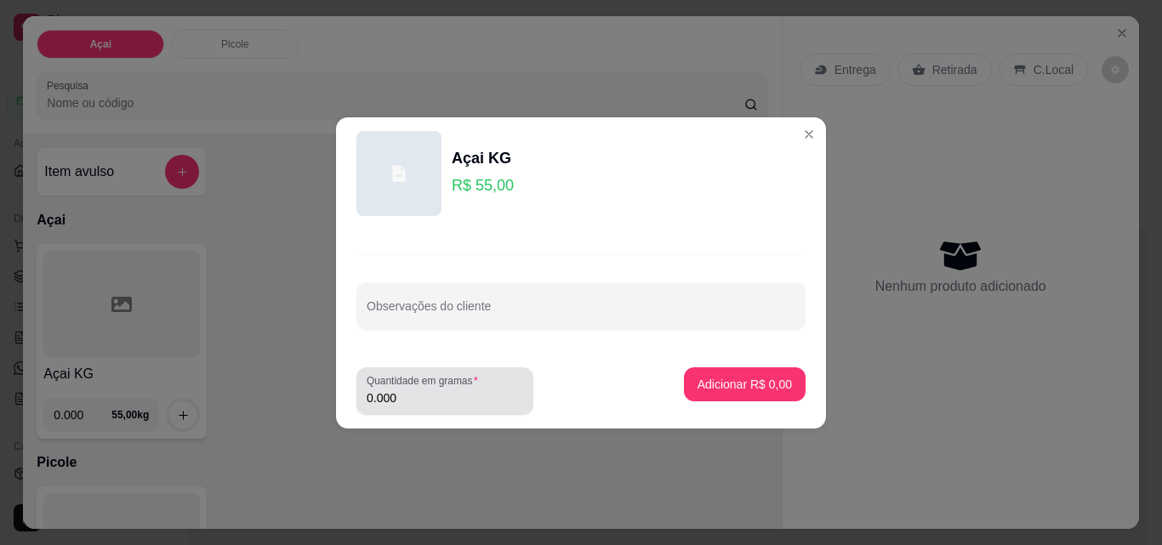
click at [432, 406] on input "0.000" at bounding box center [445, 398] width 157 height 17
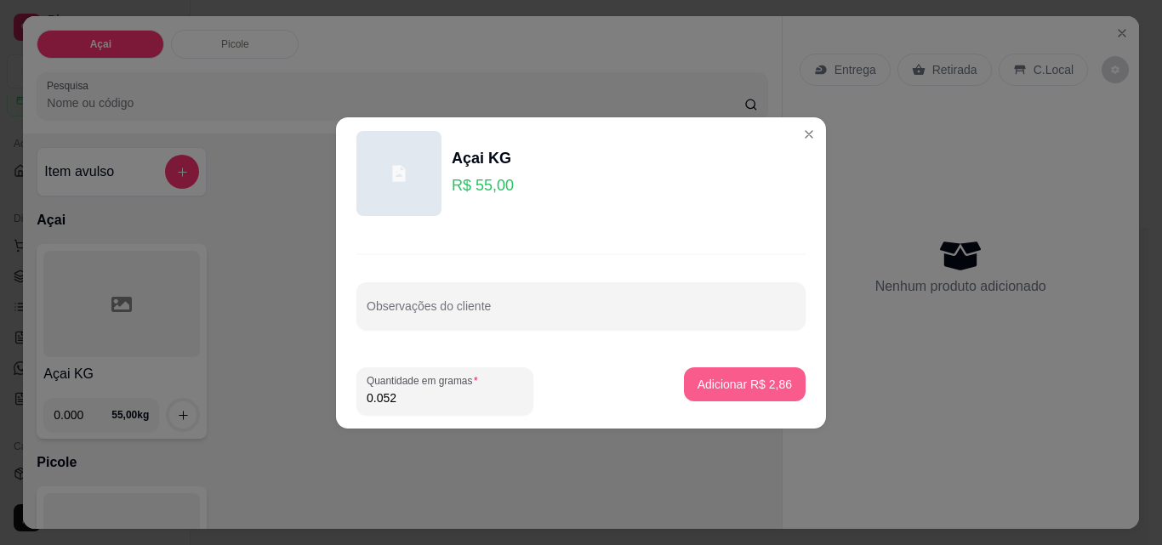
type input "0.052"
click at [736, 393] on button "Adicionar R$ 2,86" at bounding box center [745, 385] width 122 height 34
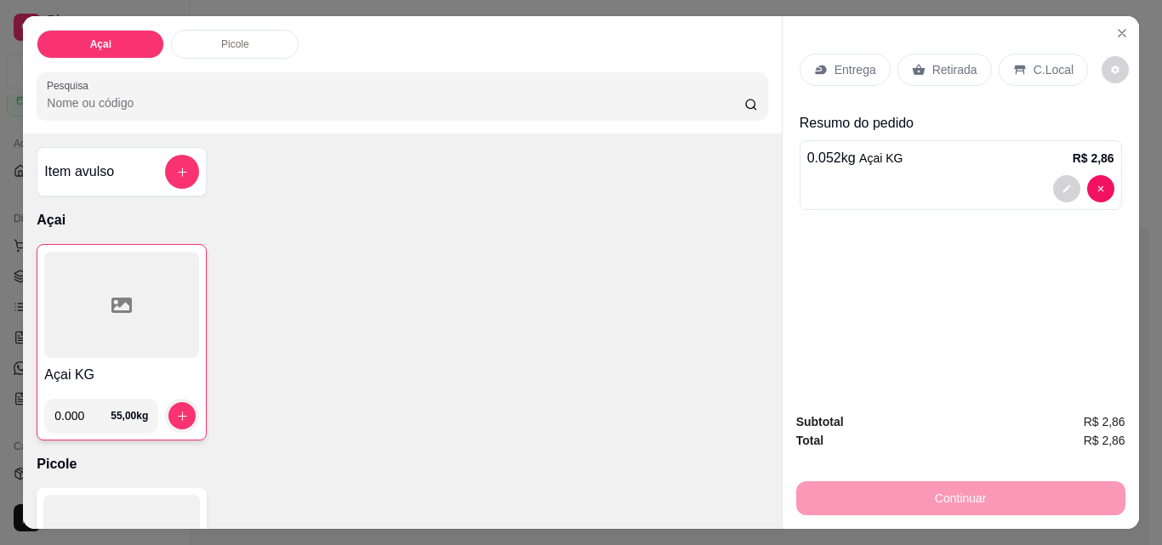
click at [985, 189] on div at bounding box center [961, 188] width 307 height 27
click at [232, 37] on p "Picole" at bounding box center [235, 44] width 28 height 14
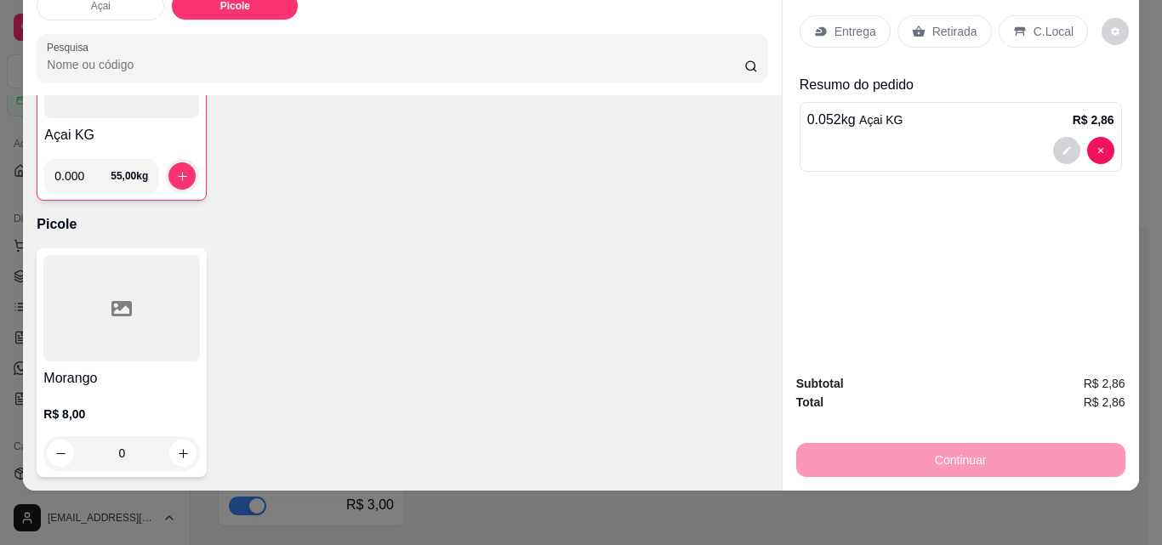
click at [111, 306] on icon at bounding box center [121, 309] width 20 height 20
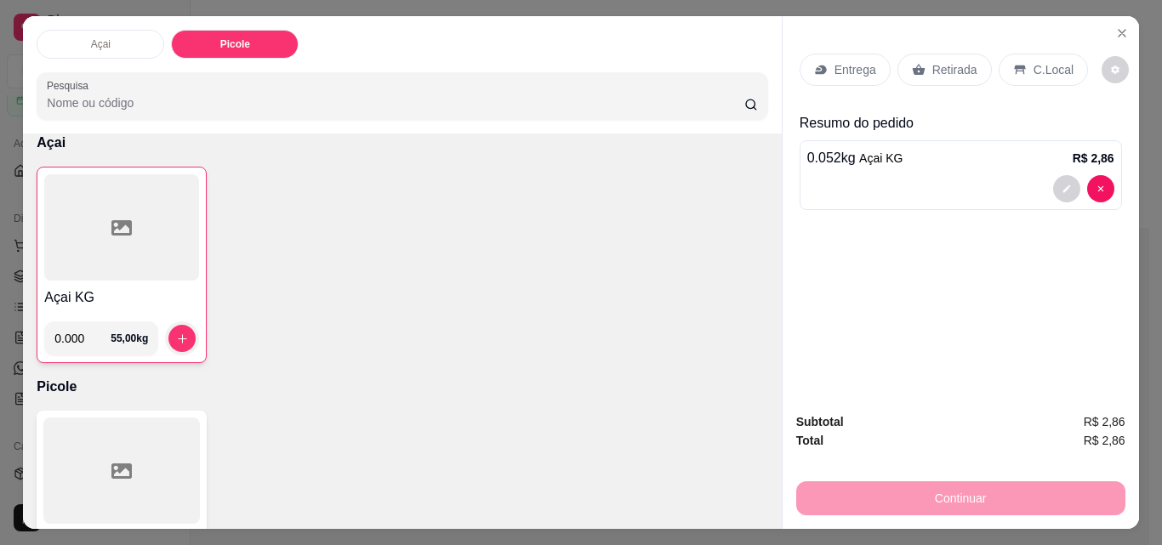
scroll to position [0, 0]
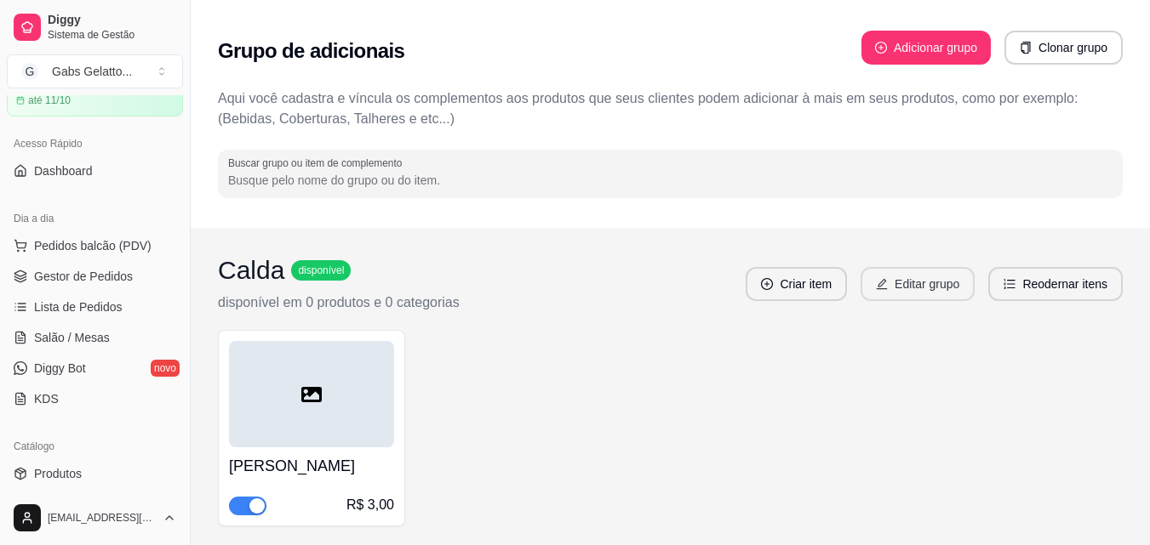
click at [920, 281] on button "Editar grupo" at bounding box center [917, 284] width 114 height 34
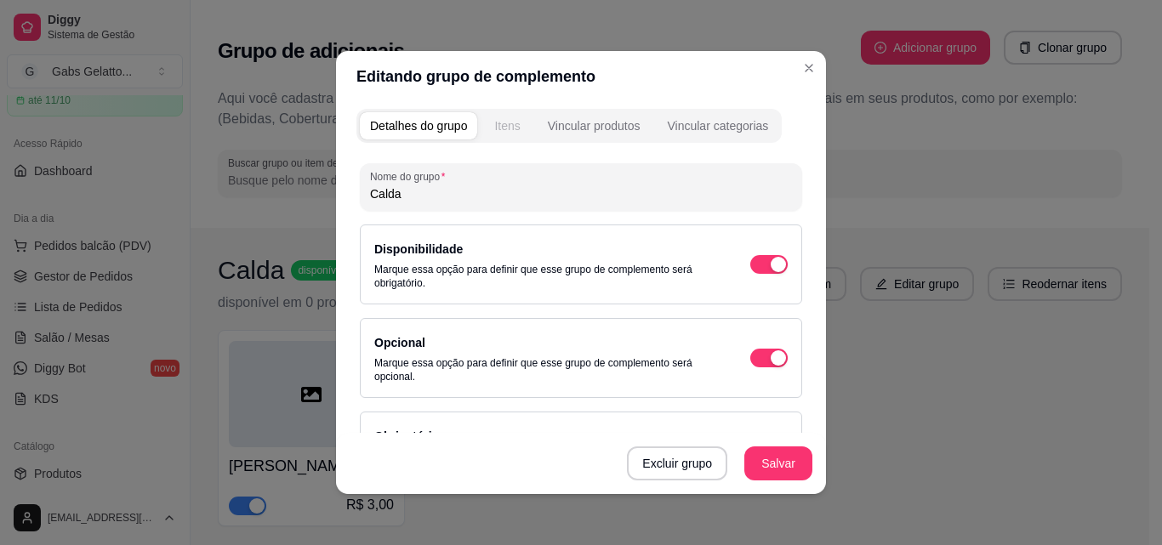
click at [487, 126] on button "Itens" at bounding box center [507, 125] width 46 height 27
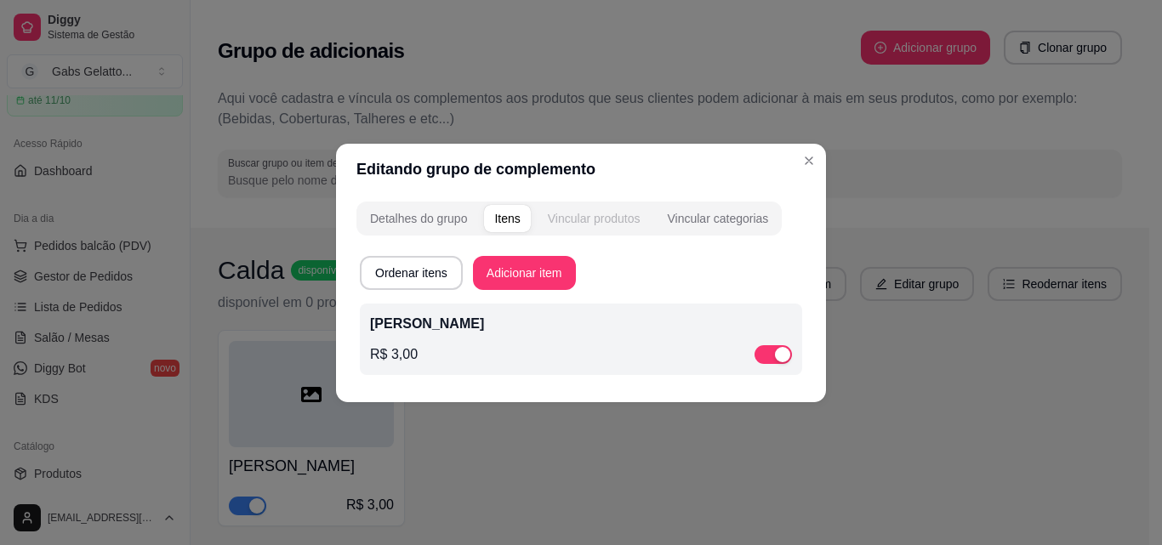
click at [594, 225] on div "Vincular produtos" at bounding box center [594, 218] width 93 height 17
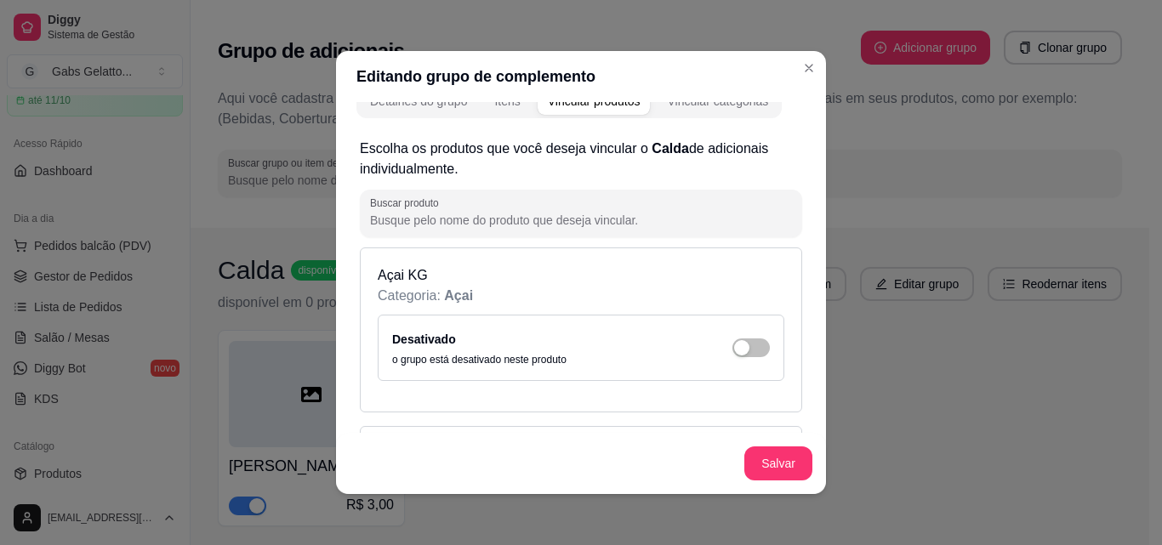
scroll to position [23, 0]
click at [749, 352] on div "Desativado o grupo está desativado neste produto" at bounding box center [581, 350] width 407 height 66
click at [733, 358] on span "button" at bounding box center [751, 349] width 37 height 19
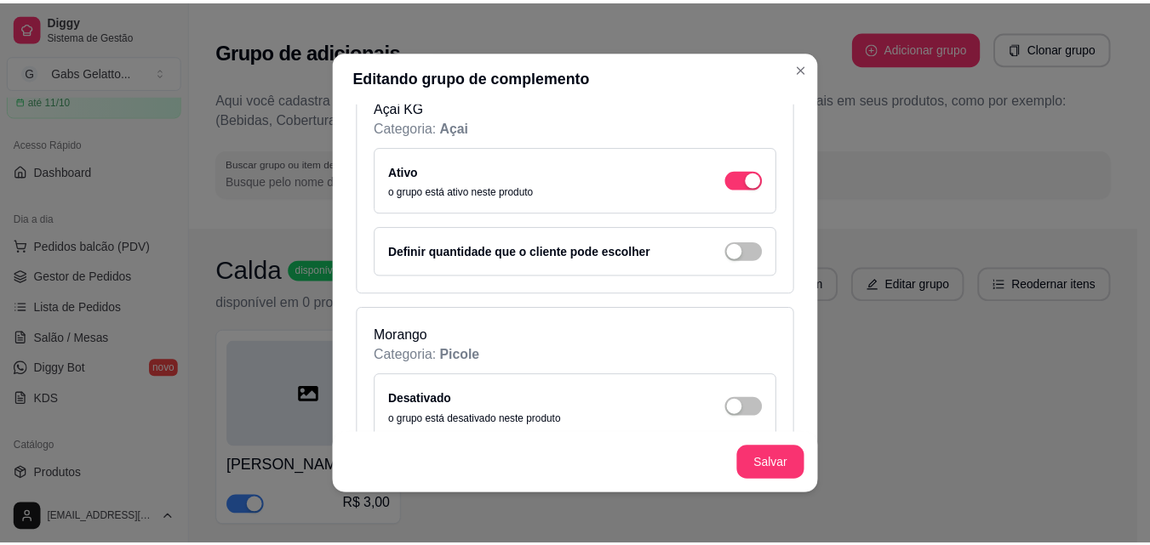
scroll to position [243, 0]
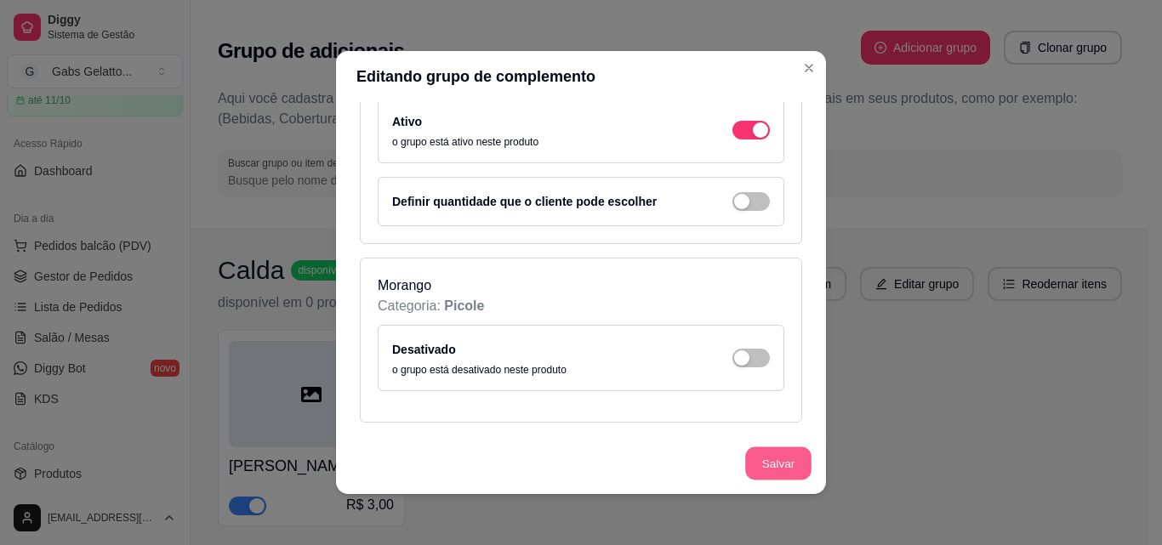
click at [795, 464] on button "Salvar" at bounding box center [778, 464] width 66 height 33
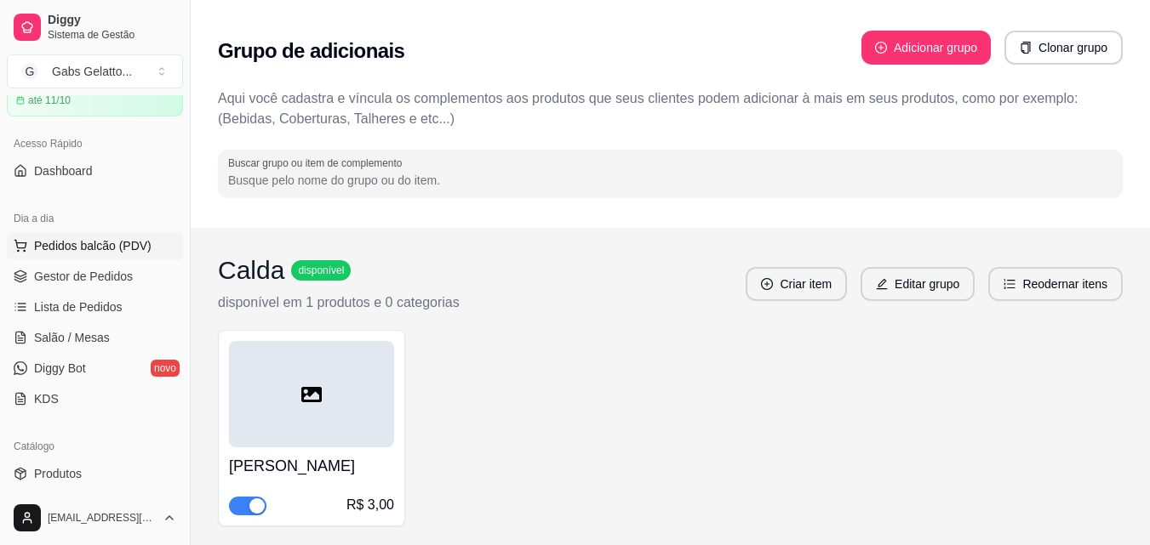
click at [77, 245] on span "Pedidos balcão (PDV)" at bounding box center [92, 245] width 117 height 17
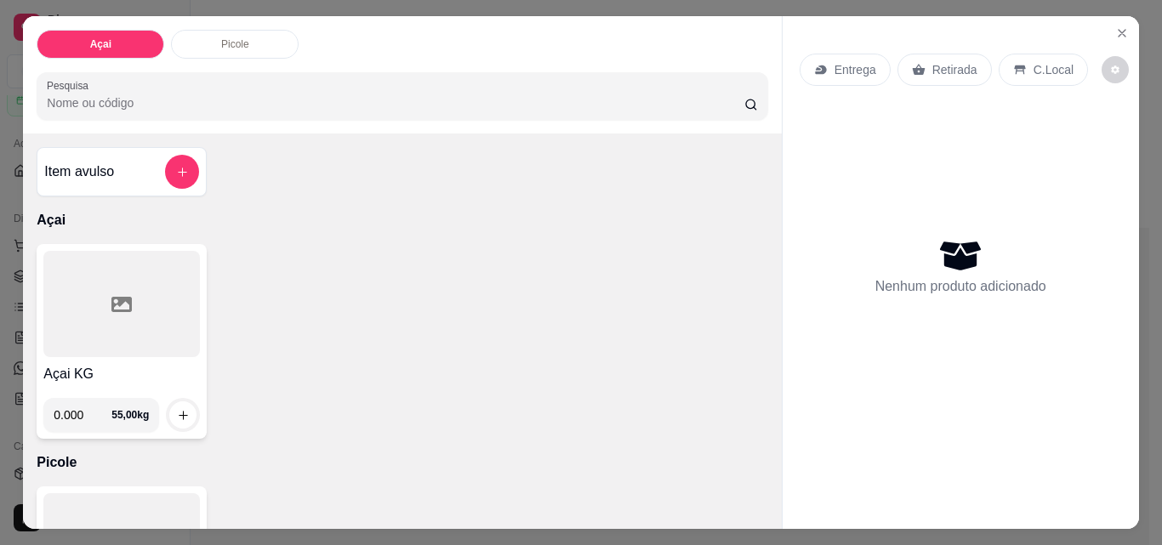
click at [129, 305] on div at bounding box center [121, 304] width 157 height 106
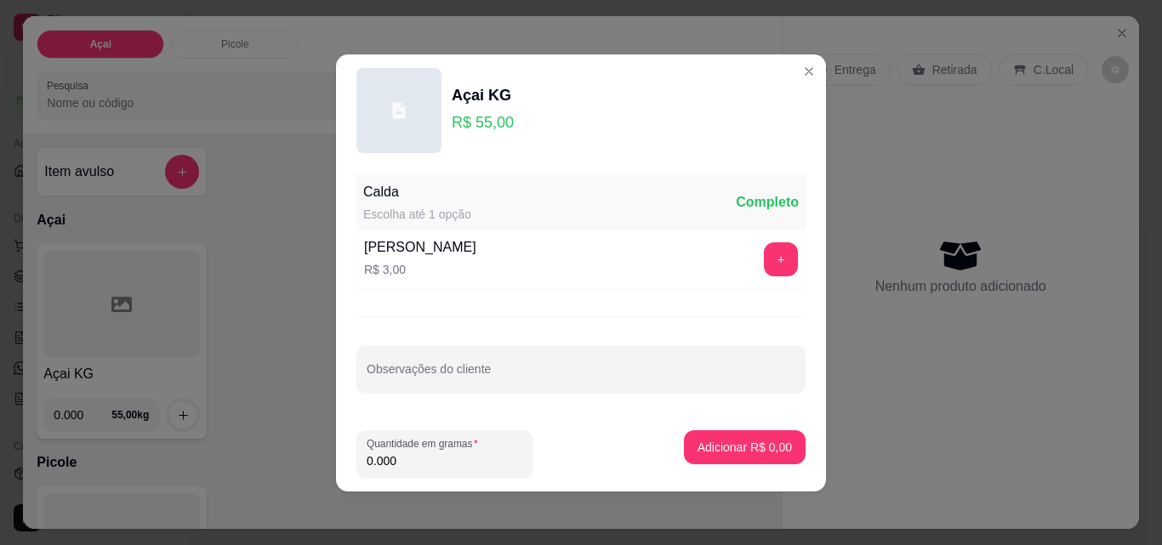
click at [447, 455] on input "0.000" at bounding box center [445, 461] width 157 height 17
type input "0.250"
click at [769, 268] on button "+" at bounding box center [781, 260] width 34 height 34
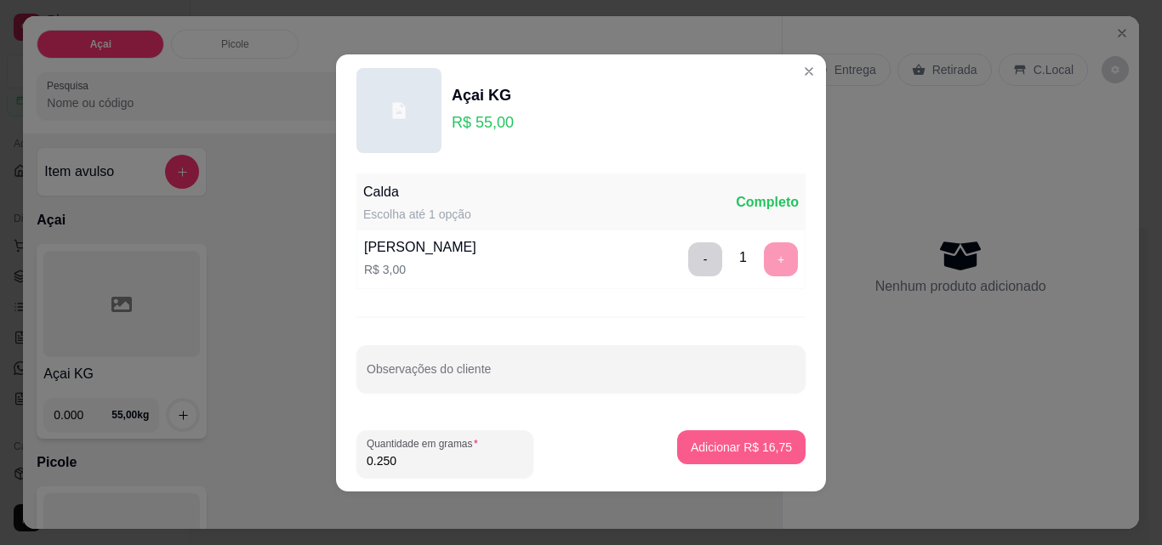
click at [712, 449] on p "Adicionar R$ 16,75" at bounding box center [741, 447] width 101 height 17
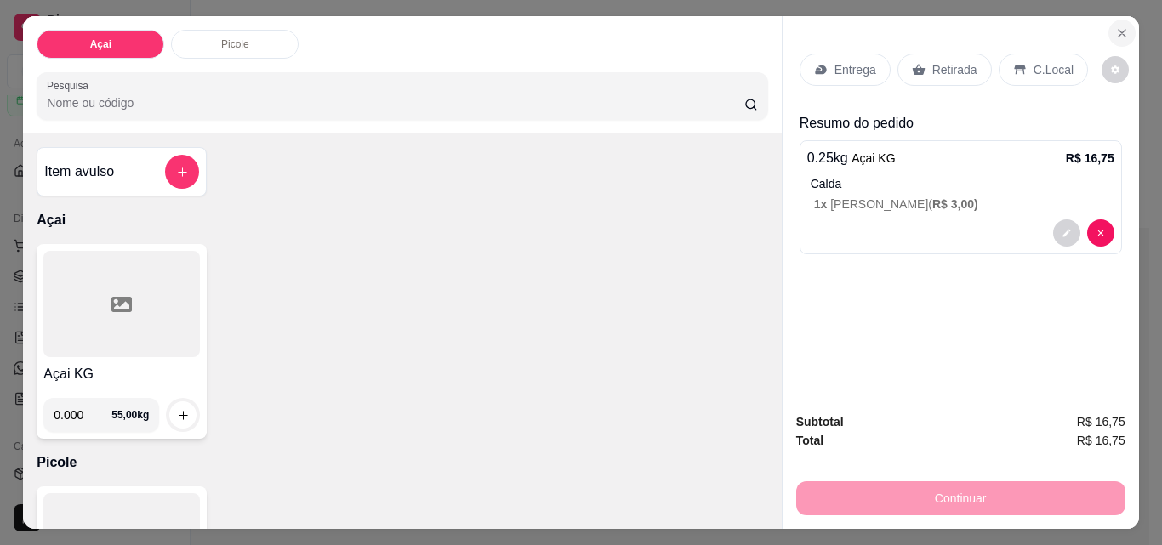
click at [1119, 20] on button "Close" at bounding box center [1122, 33] width 27 height 27
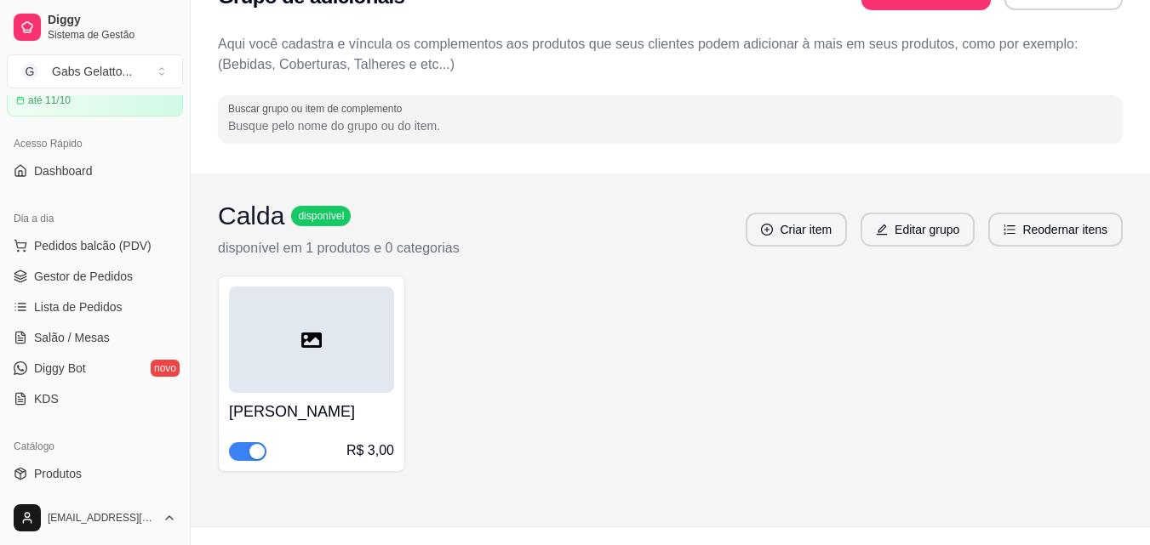
scroll to position [84, 0]
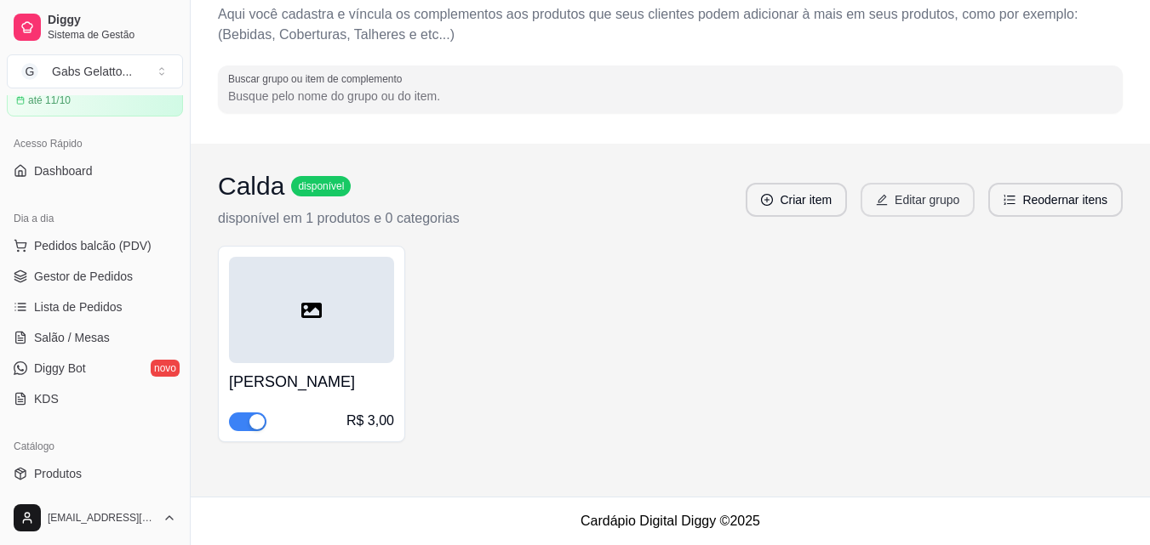
click at [933, 209] on button "Editar grupo" at bounding box center [917, 200] width 114 height 34
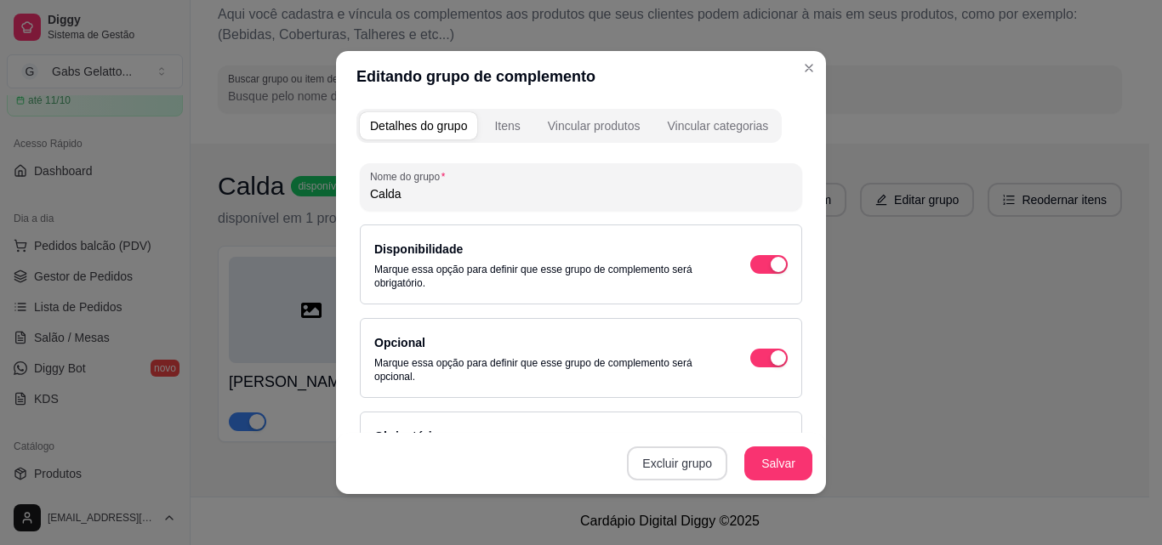
click at [699, 458] on button "Excluir grupo" at bounding box center [677, 464] width 100 height 34
click at [749, 421] on button "Sim" at bounding box center [747, 424] width 54 height 27
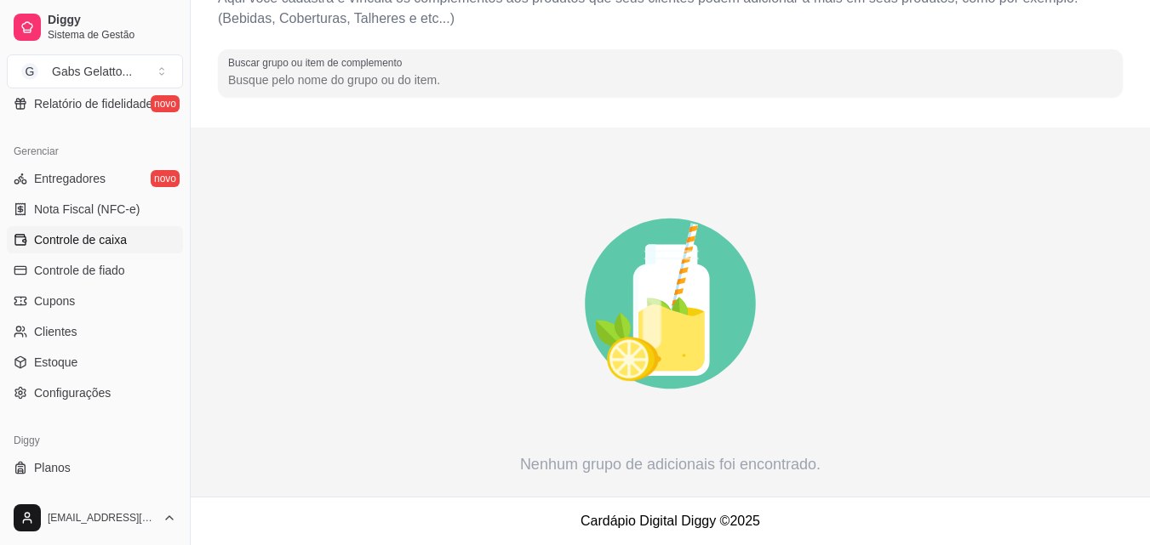
scroll to position [679, 0]
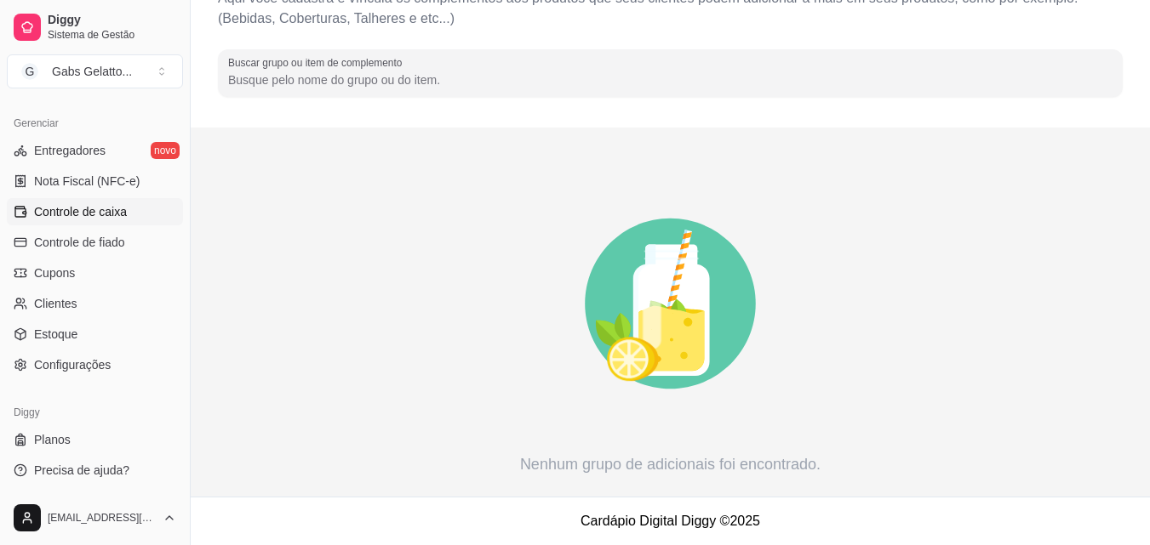
click at [94, 222] on link "Controle de caixa" at bounding box center [95, 211] width 176 height 27
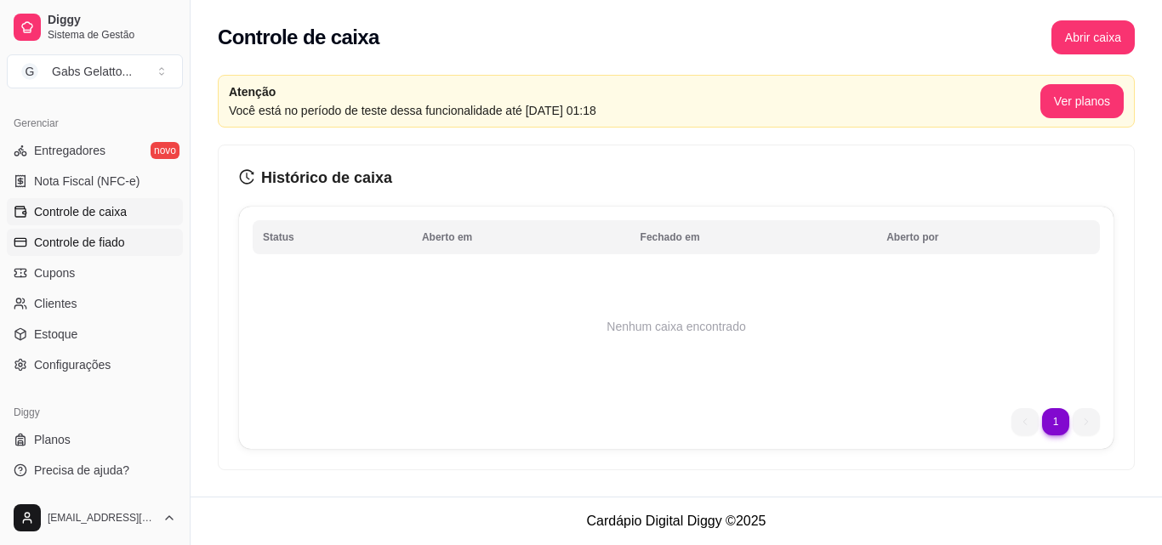
click at [88, 242] on span "Controle de fiado" at bounding box center [79, 242] width 91 height 17
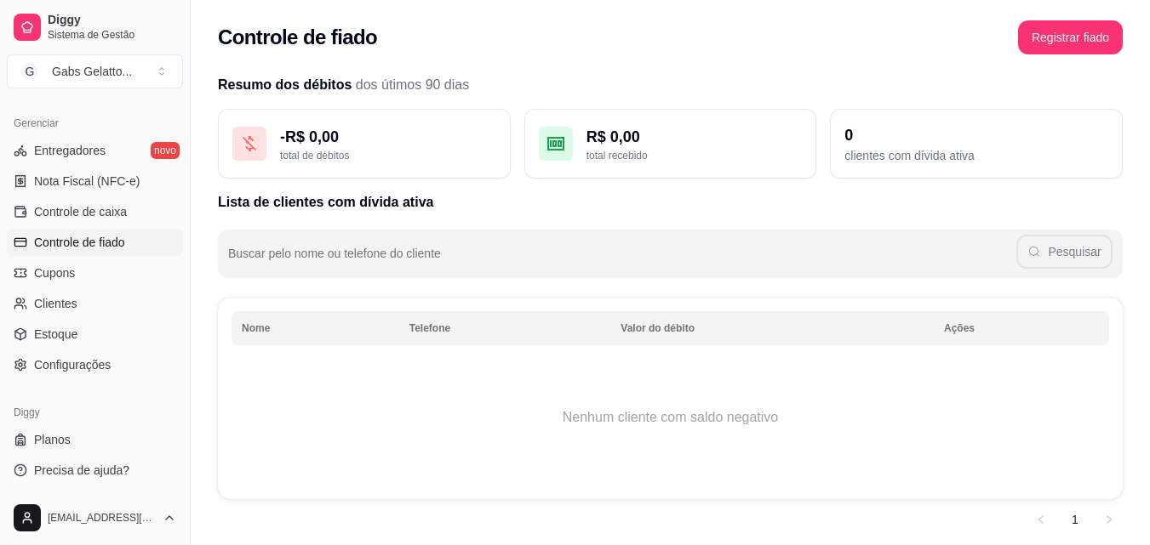
click at [115, 238] on span "Controle de fiado" at bounding box center [79, 242] width 91 height 17
click at [707, 156] on div "total recebido" at bounding box center [694, 156] width 216 height 14
click at [977, 160] on div "clientes com dívida ativa" at bounding box center [976, 155] width 264 height 17
drag, startPoint x: 973, startPoint y: 161, endPoint x: 948, endPoint y: 161, distance: 25.5
click at [960, 161] on div "clientes com dívida ativa" at bounding box center [976, 155] width 264 height 17
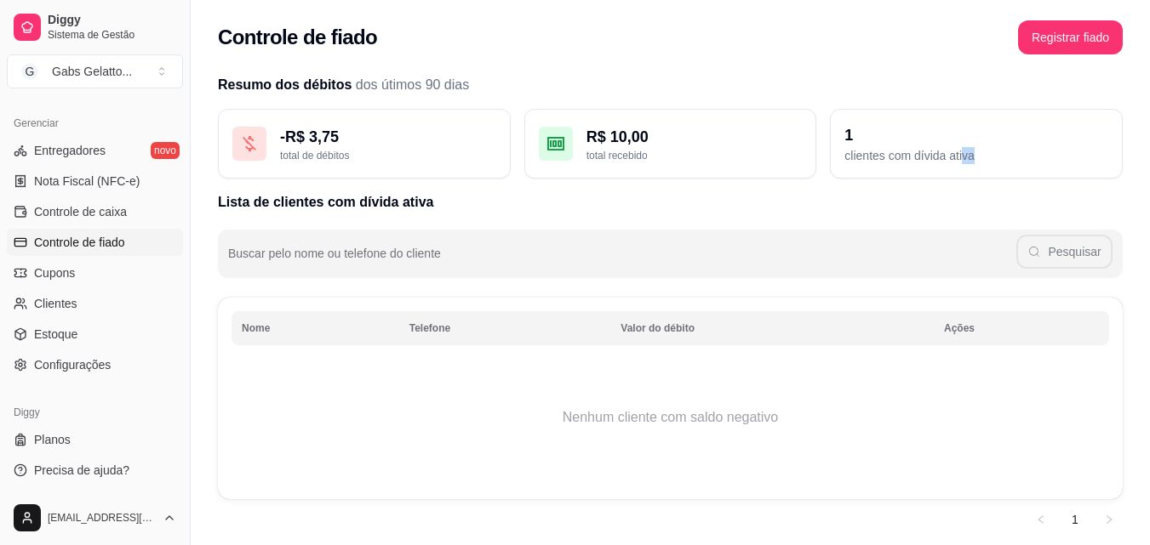
click at [682, 329] on th "Valor do débito" at bounding box center [771, 328] width 323 height 34
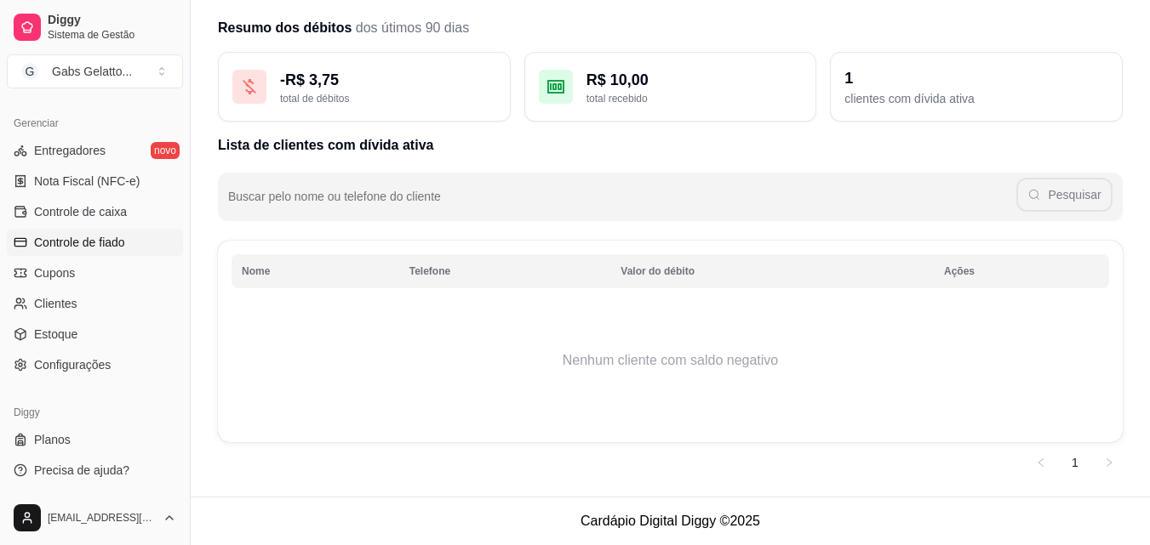
click at [638, 211] on div "Pesquisar" at bounding box center [670, 197] width 884 height 34
type input "Jeanderson"
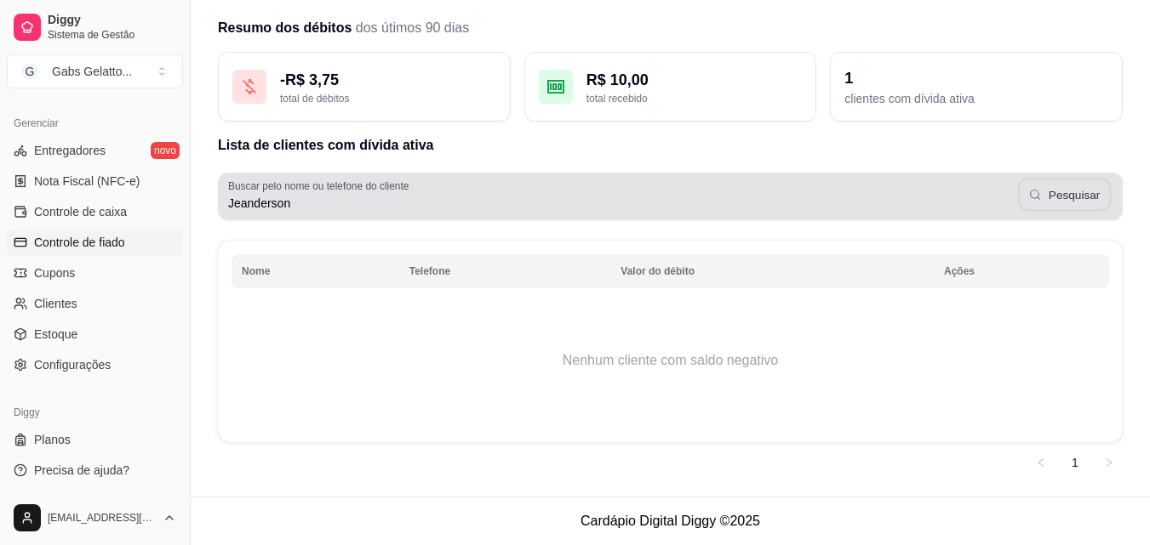
click at [1051, 191] on button "Pesquisar" at bounding box center [1064, 195] width 93 height 33
click at [1051, 191] on button "Pesquisar" at bounding box center [1064, 195] width 96 height 34
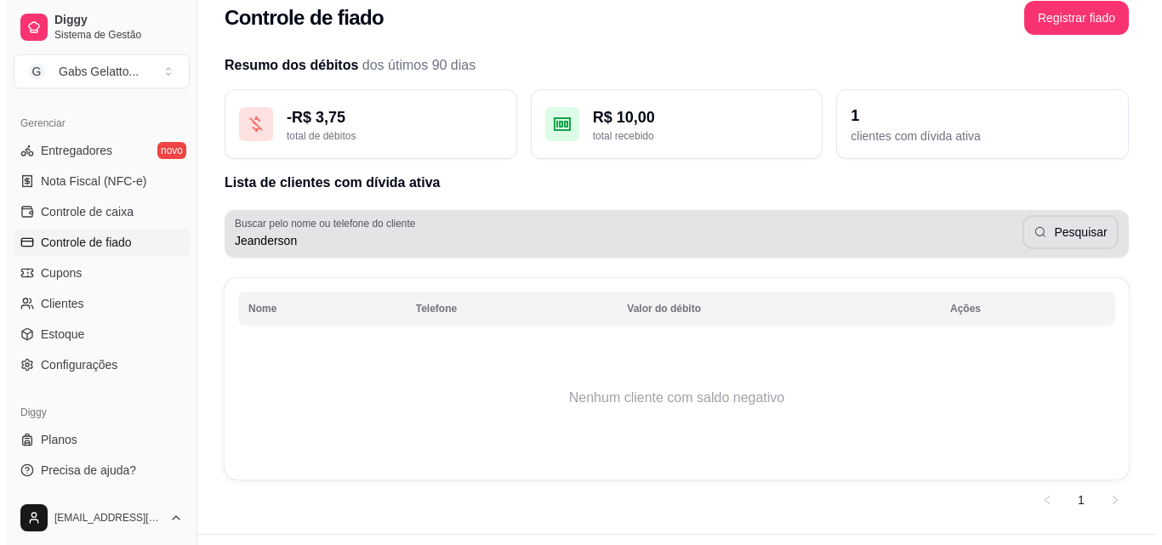
scroll to position [0, 0]
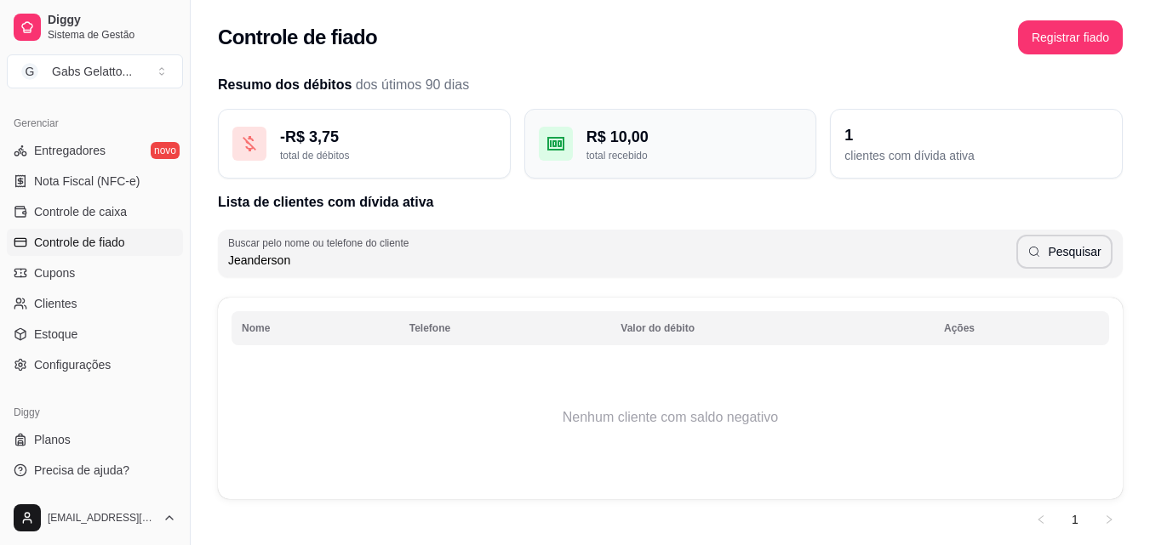
click at [648, 145] on div "R$ 10,00" at bounding box center [694, 137] width 216 height 24
drag, startPoint x: 668, startPoint y: 151, endPoint x: 678, endPoint y: 163, distance: 15.7
click at [675, 159] on div "R$ 10,00 total recebido" at bounding box center [694, 143] width 216 height 37
click at [738, 406] on td "Nenhum cliente com saldo negativo" at bounding box center [669, 418] width 877 height 136
drag, startPoint x: 771, startPoint y: 406, endPoint x: 755, endPoint y: 364, distance: 44.7
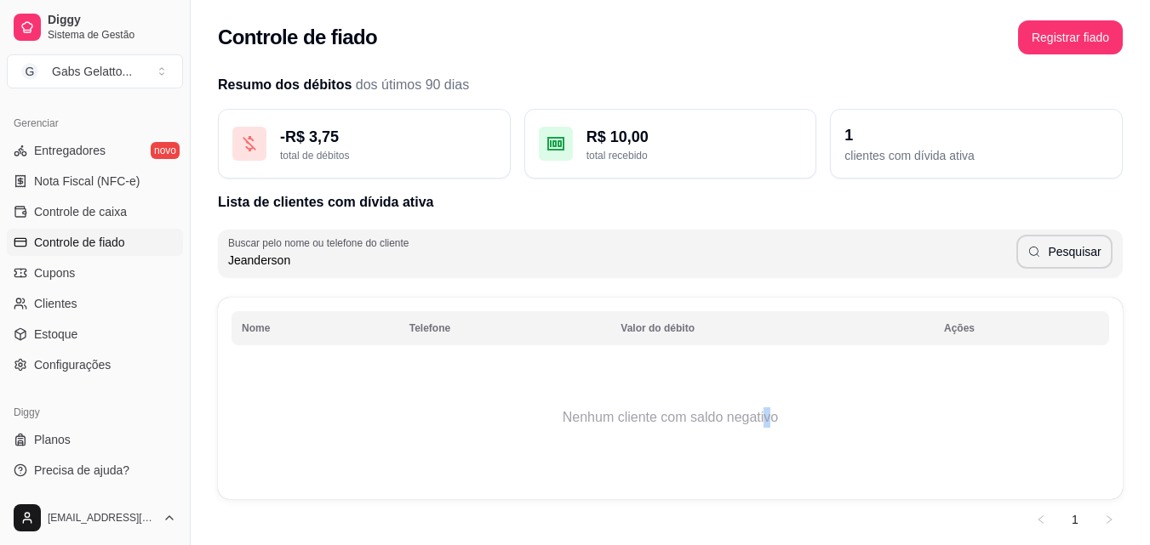
click at [770, 404] on td "Nenhum cliente com saldo negativo" at bounding box center [669, 418] width 877 height 136
click at [892, 163] on div "1 clientes com dívida ativa" at bounding box center [976, 144] width 293 height 70
click at [893, 156] on div "clientes com dívida ativa" at bounding box center [976, 155] width 264 height 17
drag, startPoint x: 887, startPoint y: 151, endPoint x: 853, endPoint y: 138, distance: 36.7
click at [853, 138] on div "1 clientes com dívida ativa" at bounding box center [976, 144] width 293 height 70
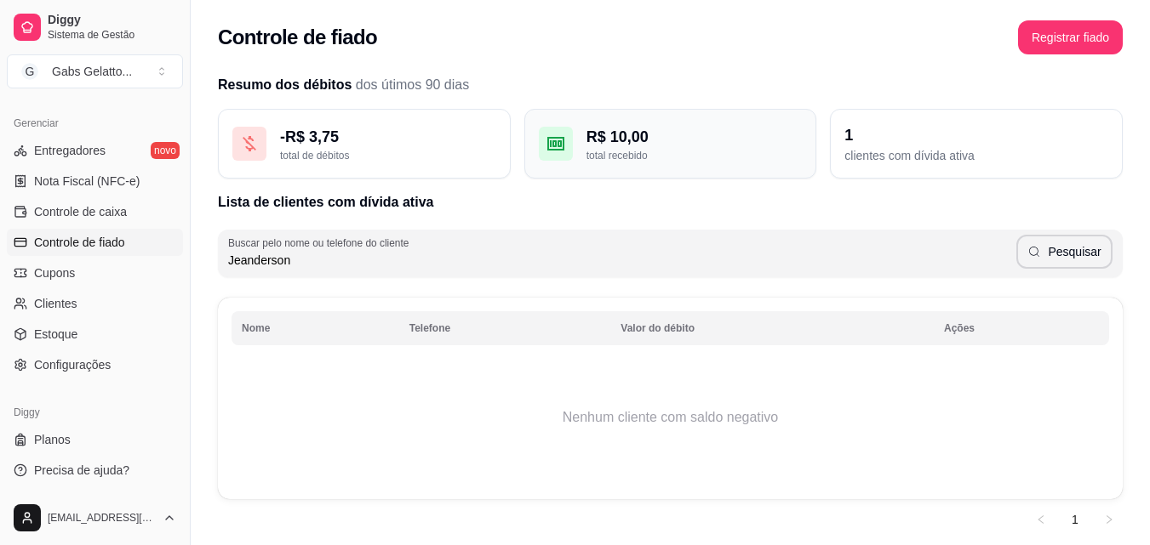
drag, startPoint x: 773, startPoint y: 153, endPoint x: 739, endPoint y: 176, distance: 41.1
click at [759, 161] on div "total recebido" at bounding box center [694, 156] width 216 height 14
click at [704, 219] on div "Buscar pelo nome ou telefone do cliente Jeanderson Pesquisar" at bounding box center [670, 245] width 905 height 65
drag, startPoint x: 403, startPoint y: 157, endPoint x: 369, endPoint y: 146, distance: 35.8
click at [394, 153] on div "total de débitos" at bounding box center [388, 156] width 216 height 14
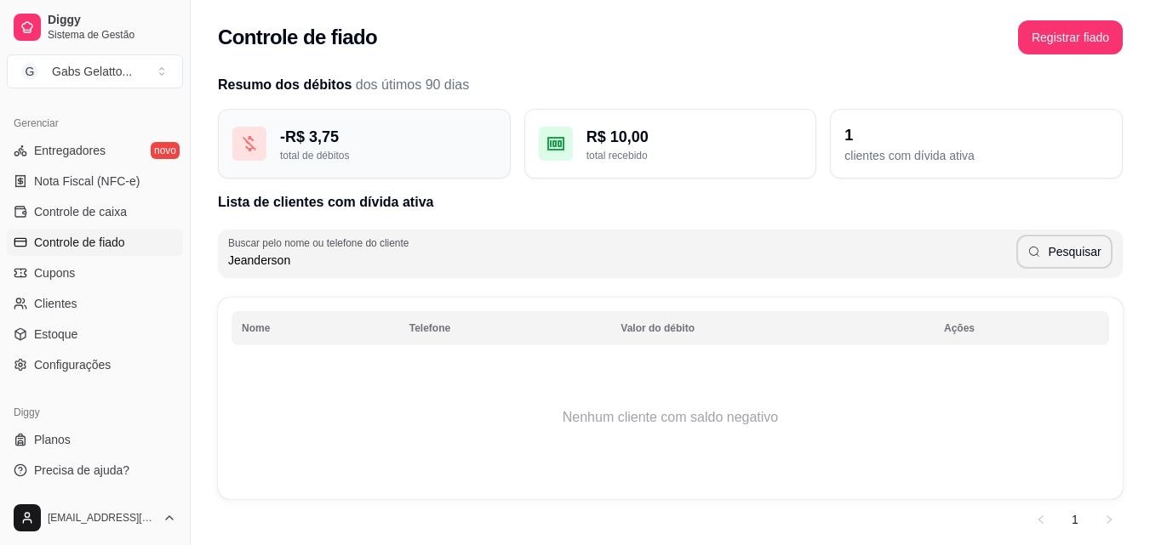
drag, startPoint x: 340, startPoint y: 142, endPoint x: 275, endPoint y: 136, distance: 64.9
drag, startPoint x: 275, startPoint y: 136, endPoint x: 236, endPoint y: 168, distance: 50.8
click at [235, 169] on div "- R$ 3,75 total de débitos" at bounding box center [364, 144] width 293 height 70
drag, startPoint x: 248, startPoint y: 158, endPoint x: 459, endPoint y: 110, distance: 216.5
click at [282, 146] on div "- R$ 3,75 total de débitos" at bounding box center [364, 144] width 293 height 70
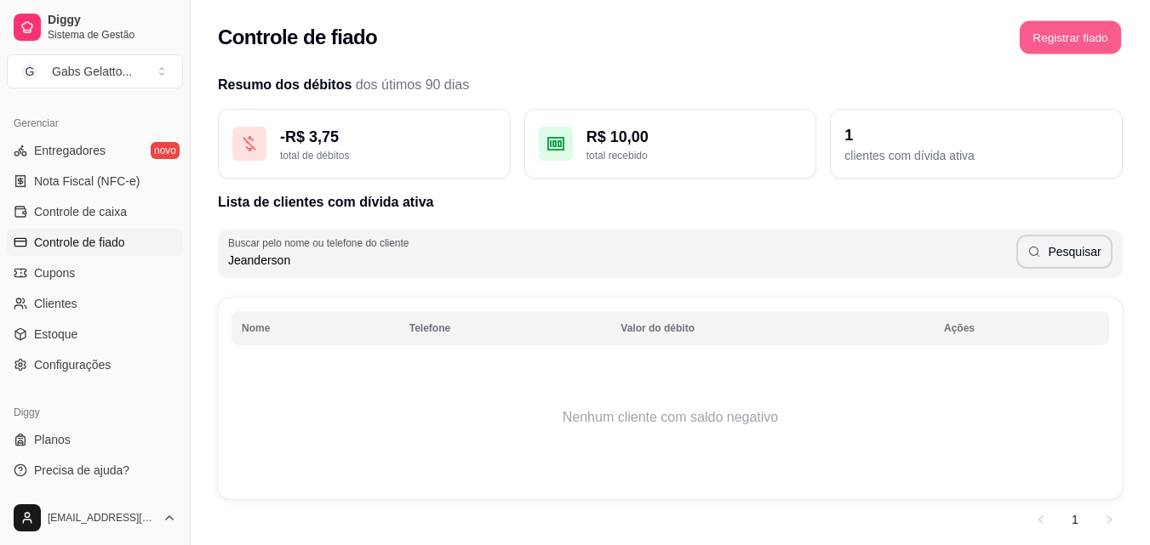
click at [1065, 43] on button "Registrar fiado" at bounding box center [1069, 37] width 101 height 33
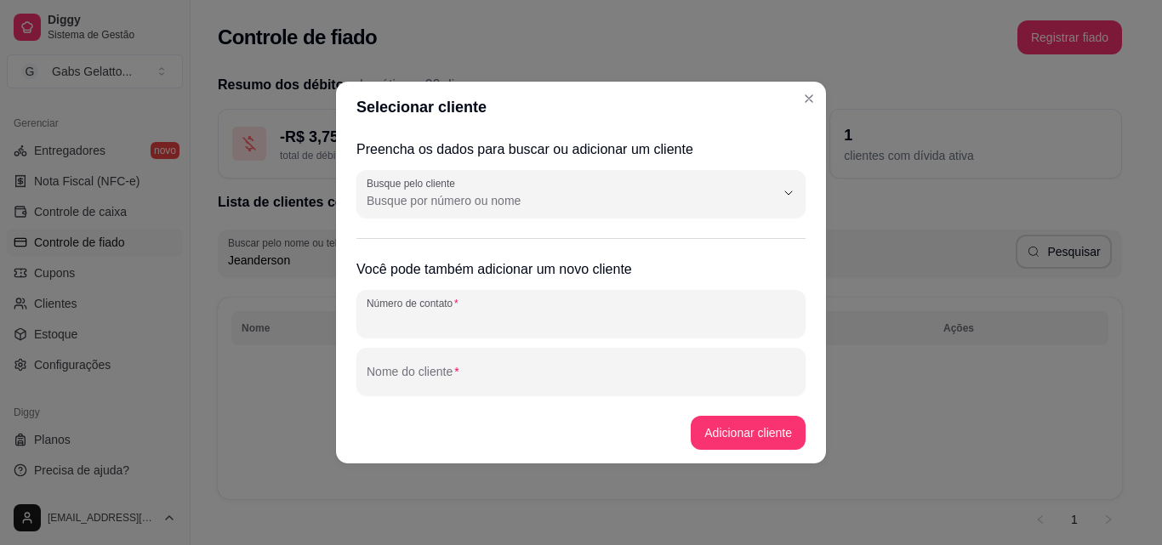
click at [538, 327] on input "Número de contato" at bounding box center [581, 320] width 429 height 17
click at [593, 202] on input "Busque pelo cliente" at bounding box center [557, 200] width 381 height 17
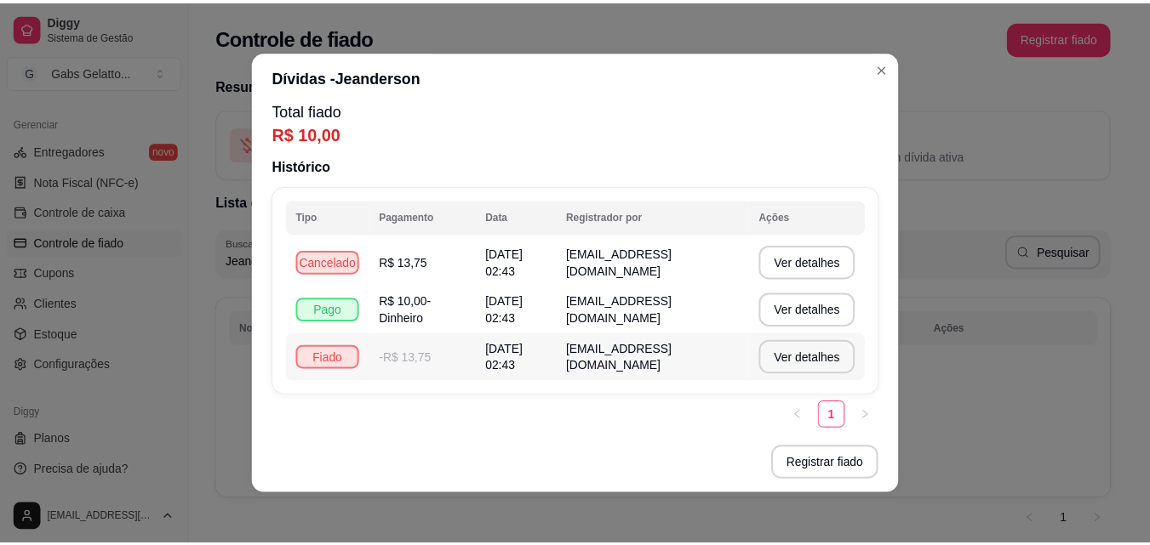
scroll to position [14, 0]
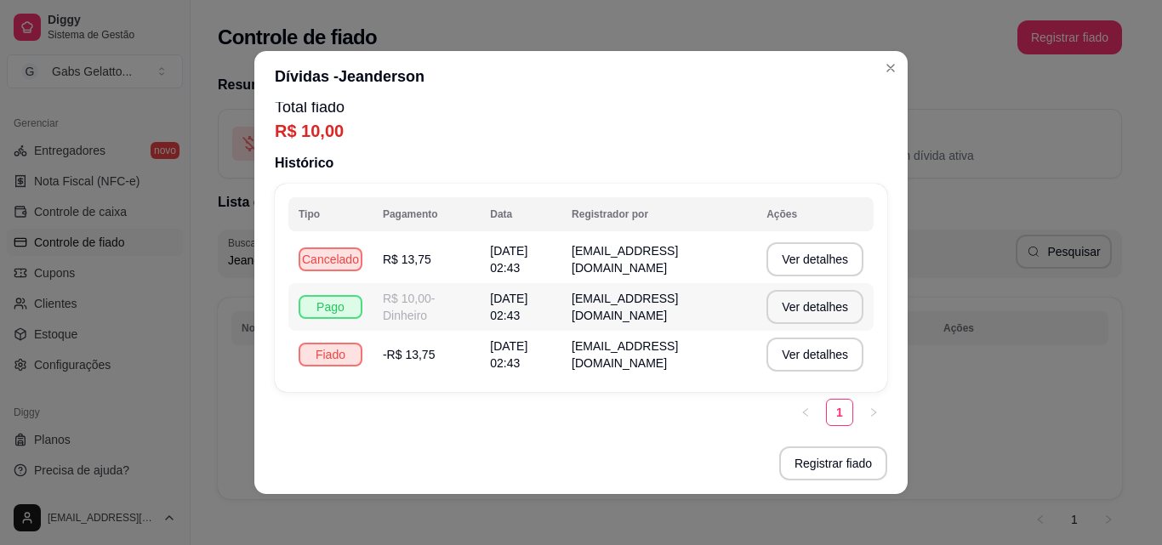
click at [490, 311] on span "[DATE] 02:43" at bounding box center [508, 307] width 37 height 31
click at [313, 311] on div "Pago" at bounding box center [331, 307] width 64 height 24
click at [783, 304] on button "Ver detalhes" at bounding box center [815, 307] width 94 height 33
click at [767, 311] on button "Ver detalhes" at bounding box center [815, 307] width 97 height 34
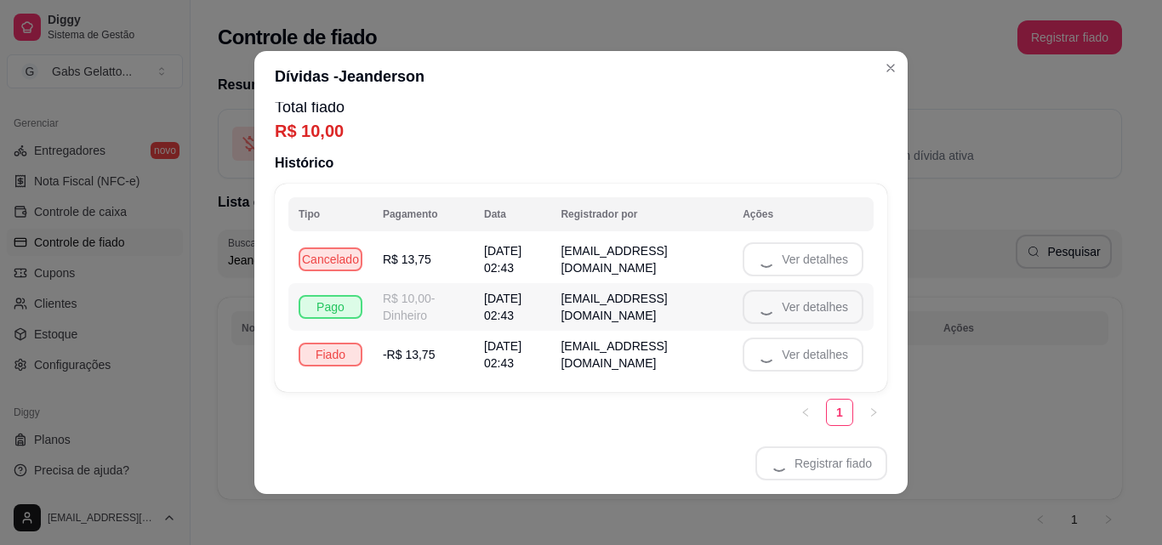
click at [759, 311] on td "Ver detalhes" at bounding box center [803, 307] width 141 height 48
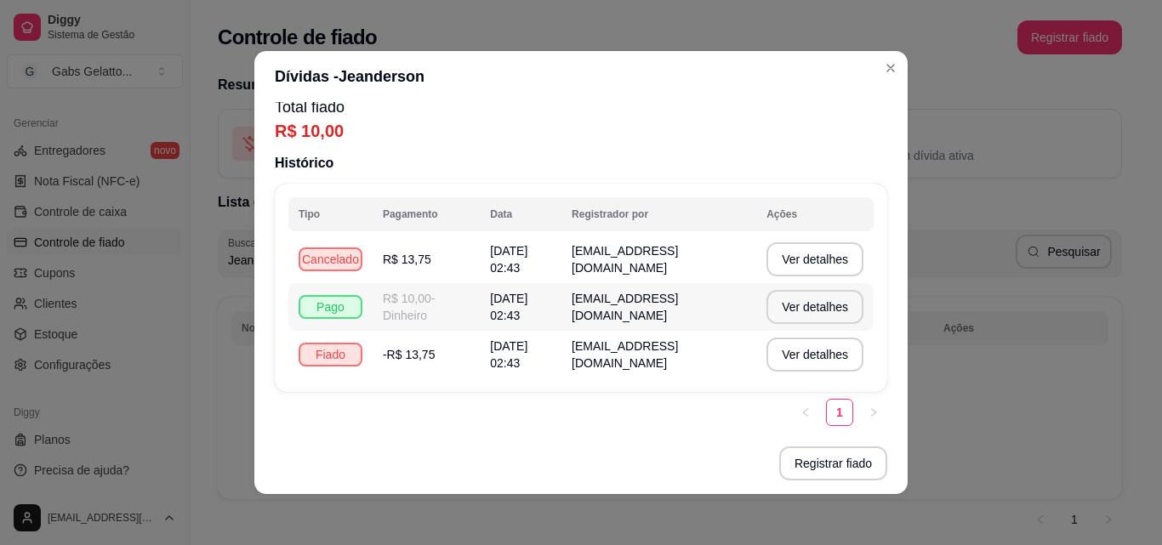
click at [660, 315] on td "[EMAIL_ADDRESS][DOMAIN_NAME]" at bounding box center [659, 307] width 195 height 48
click at [431, 327] on td "R$ 10,00 - Dinheiro" at bounding box center [426, 307] width 107 height 48
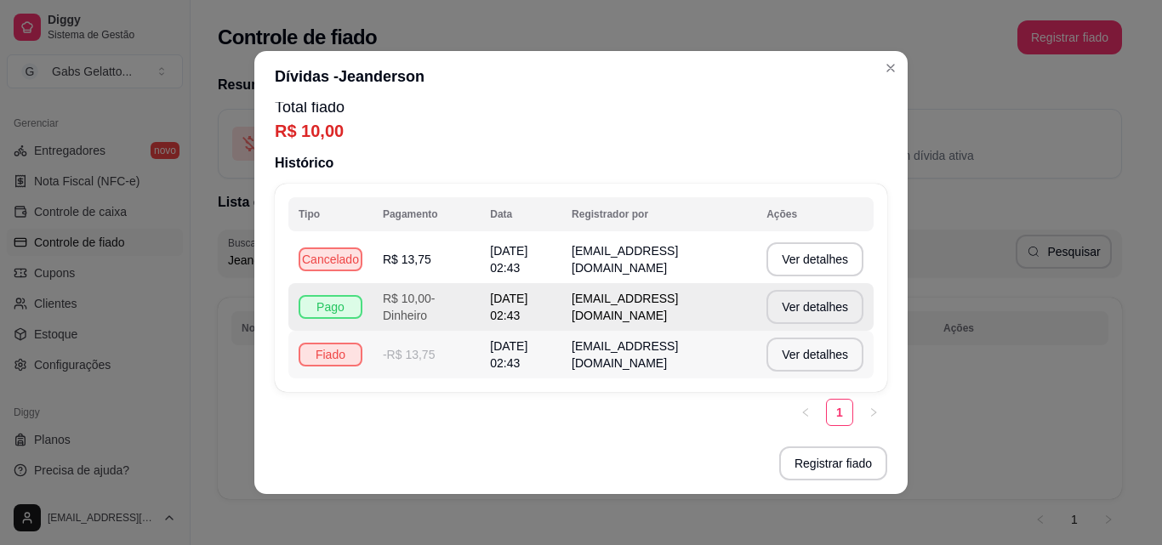
click at [426, 363] on td "-R$ 13,75" at bounding box center [426, 355] width 107 height 48
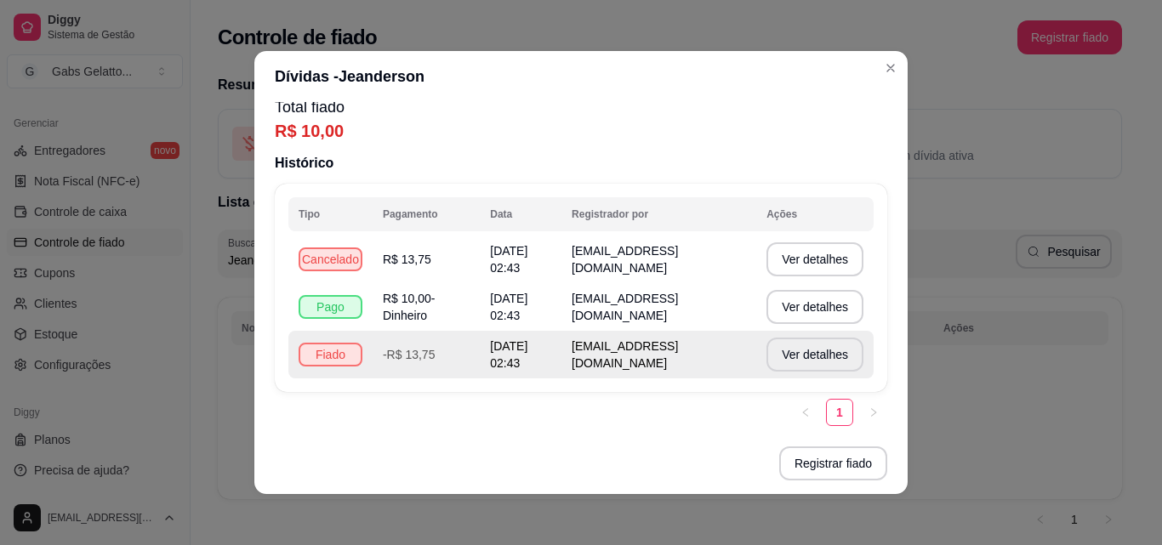
click at [427, 356] on td "-R$ 13,75" at bounding box center [426, 355] width 107 height 48
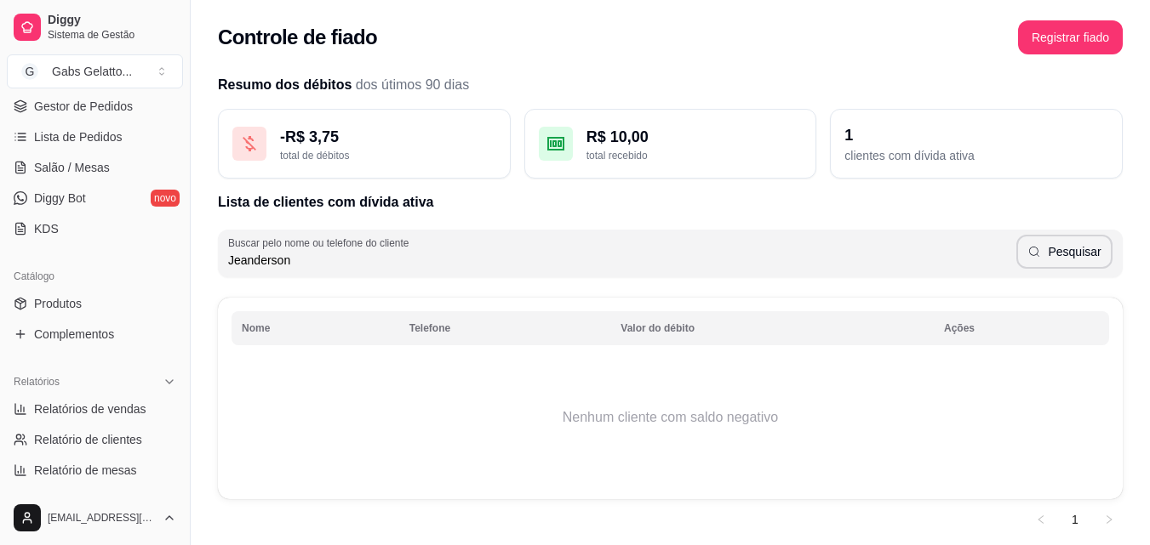
scroll to position [0, 0]
